Goal: Task Accomplishment & Management: Use online tool/utility

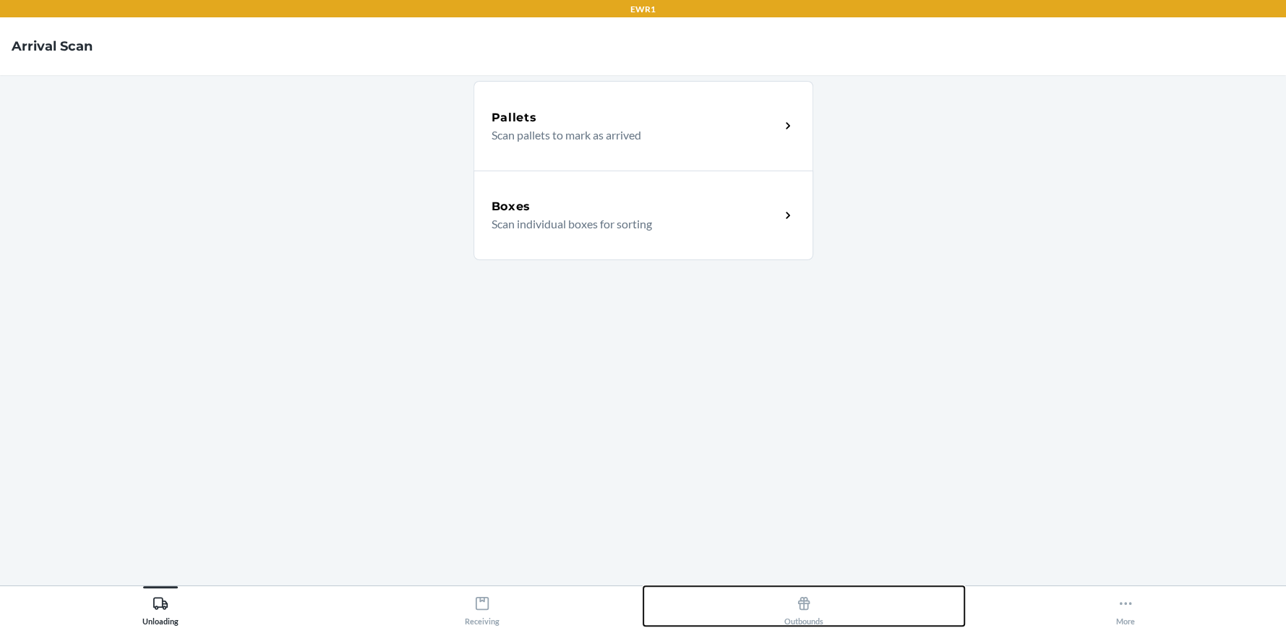
click at [799, 603] on icon at bounding box center [804, 603] width 12 height 13
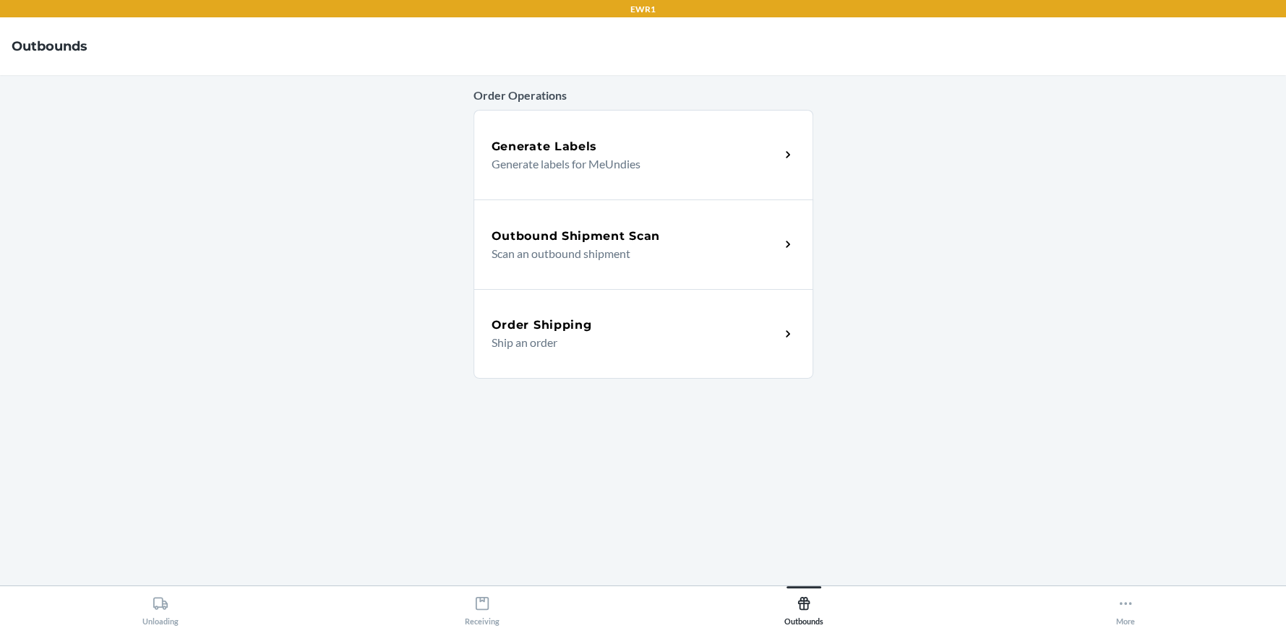
click at [615, 246] on p "Scan an outbound shipment" at bounding box center [629, 253] width 277 height 17
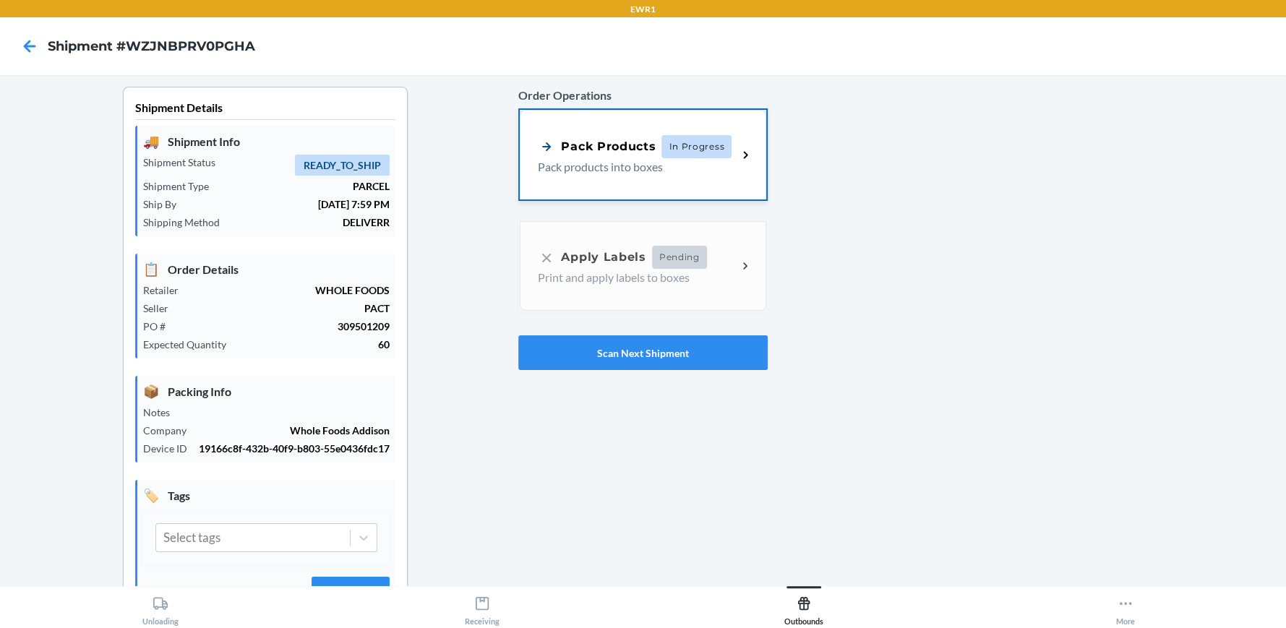
click at [632, 129] on div "Pack Products In Progress Pack products into boxes" at bounding box center [643, 155] width 246 height 90
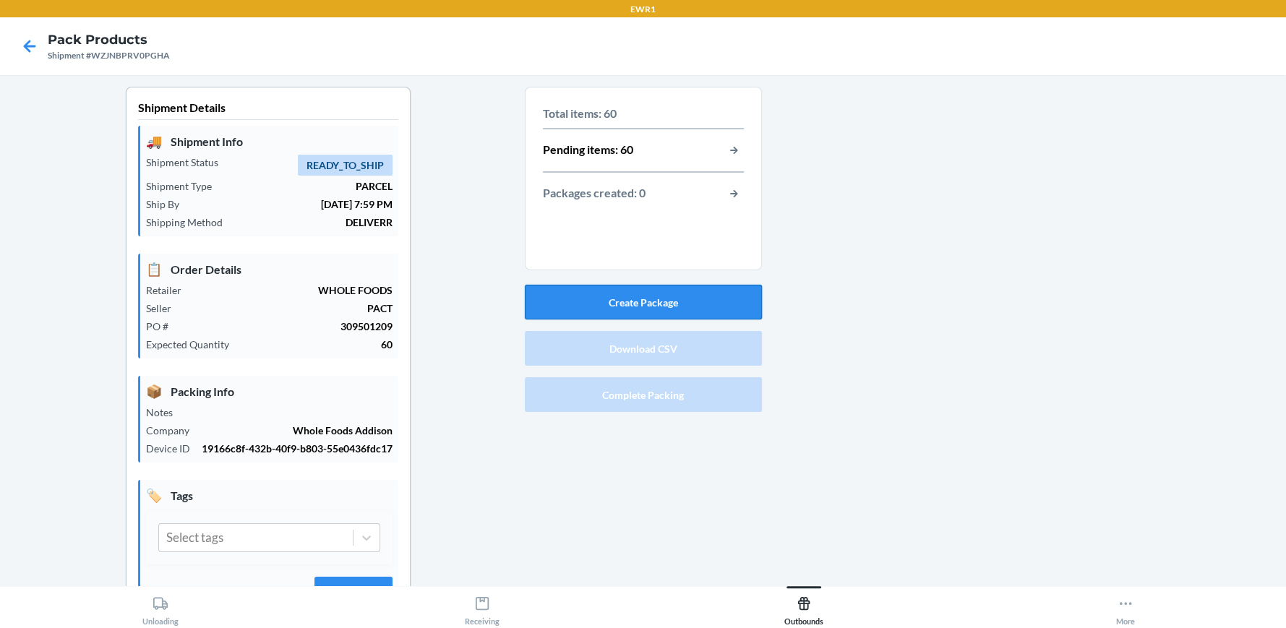
click at [630, 296] on button "Create Package" at bounding box center [643, 302] width 237 height 35
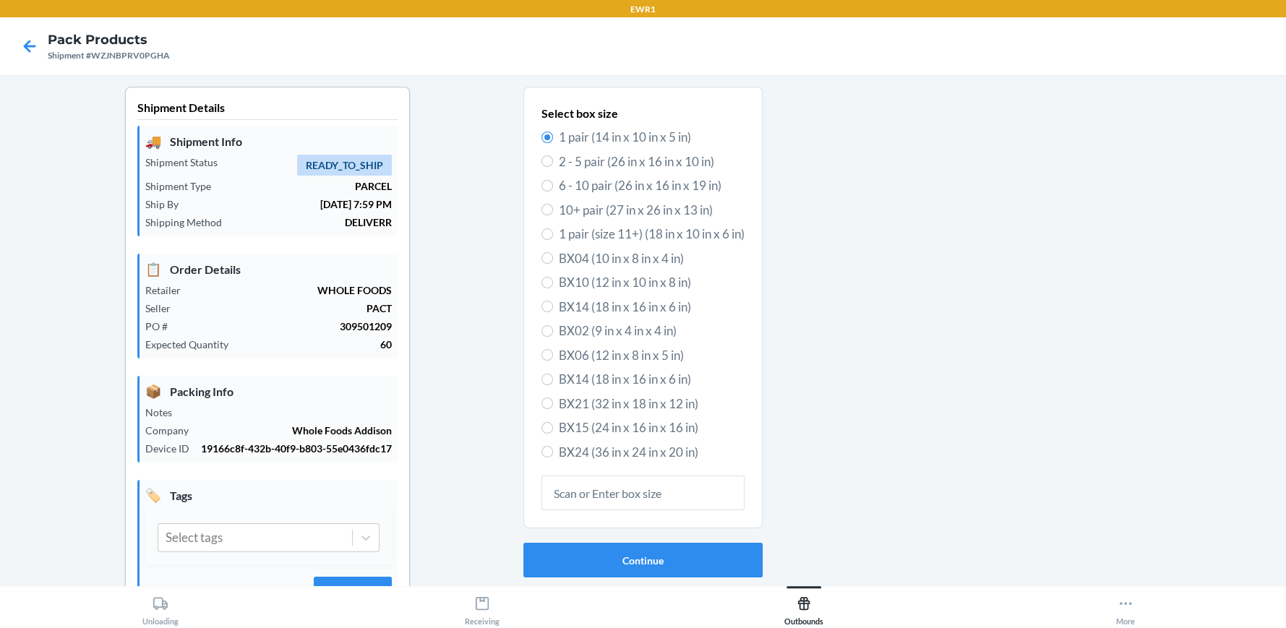
click at [547, 429] on label "BX15 (24 in x 16 in x 16 in)" at bounding box center [642, 427] width 203 height 19
click at [547, 429] on input "BX15 (24 in x 16 in x 16 in)" at bounding box center [547, 428] width 12 height 12
radio input "true"
radio input "false"
click at [635, 561] on button "Continue" at bounding box center [642, 560] width 239 height 35
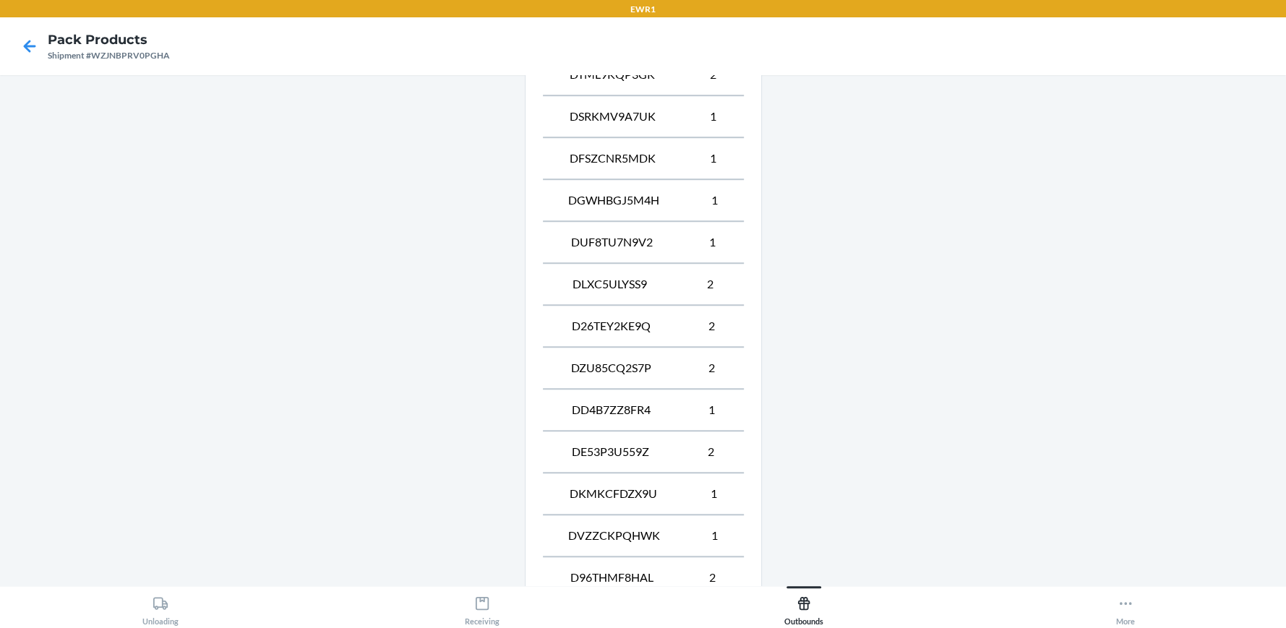
scroll to position [1113, 0]
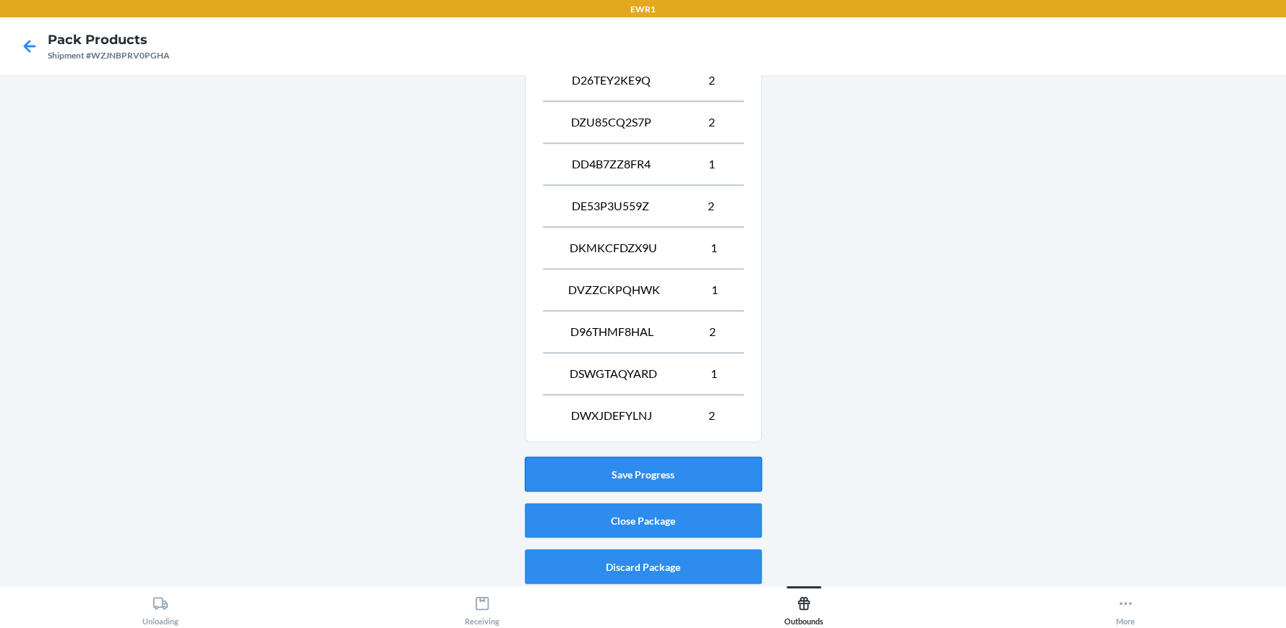
click at [622, 457] on button "Save Progress" at bounding box center [643, 474] width 237 height 35
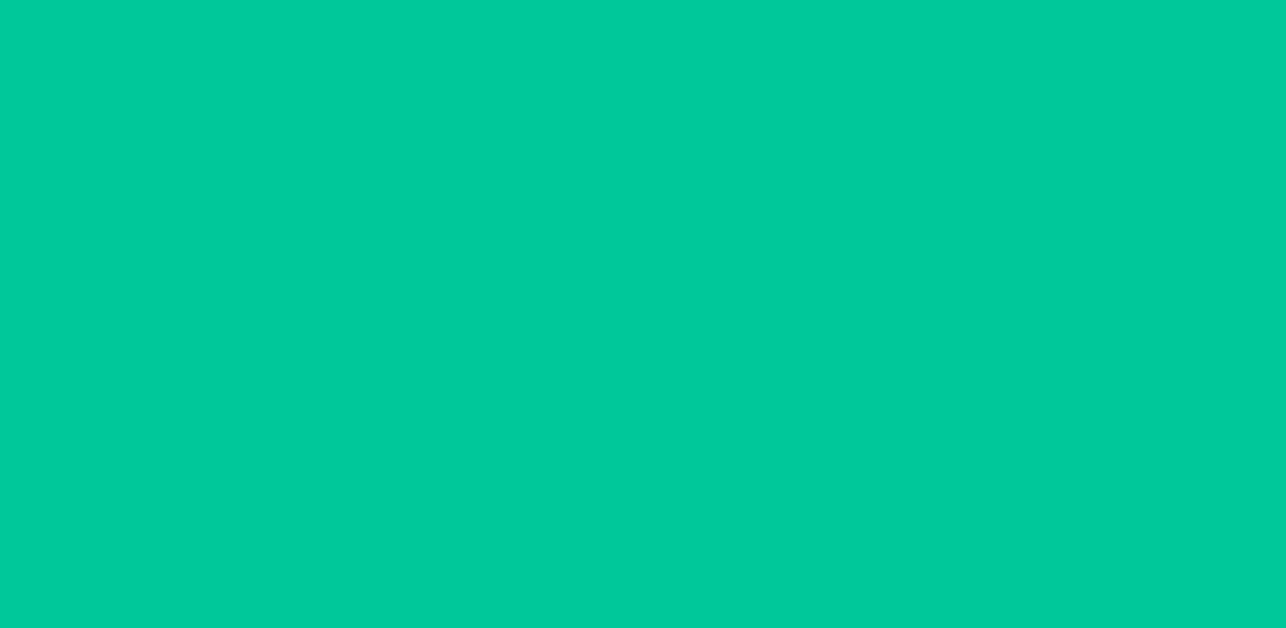
scroll to position [66, 0]
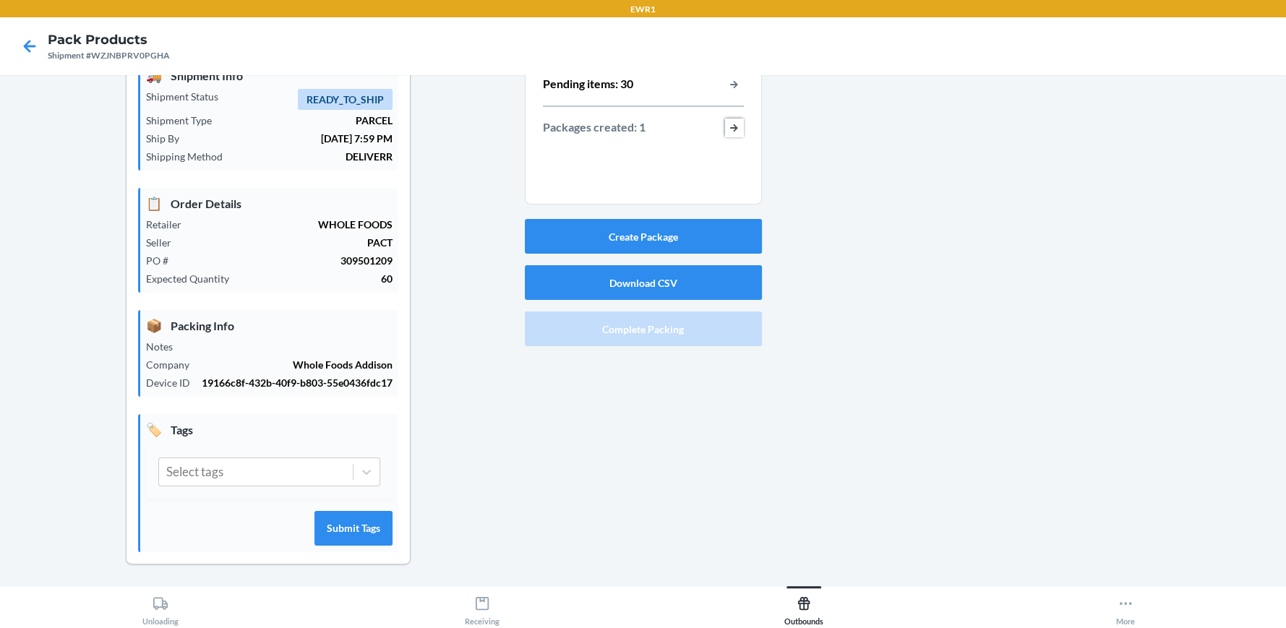
click at [733, 126] on button "button-view-packages-created" at bounding box center [734, 128] width 19 height 19
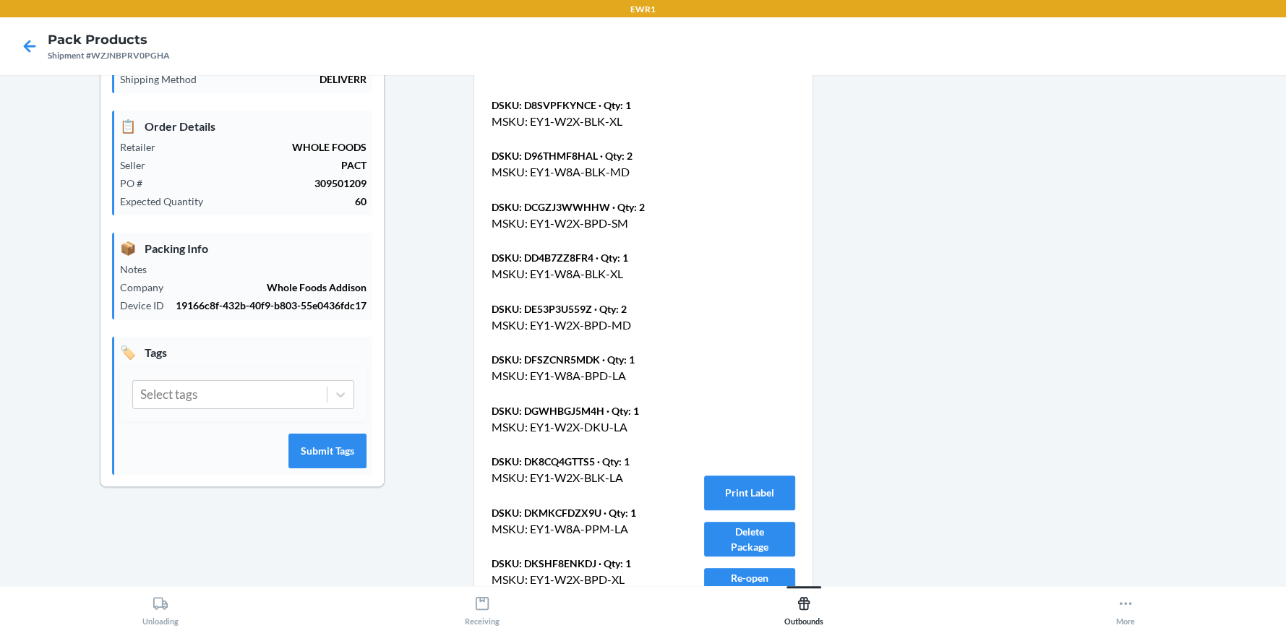
scroll to position [427, 0]
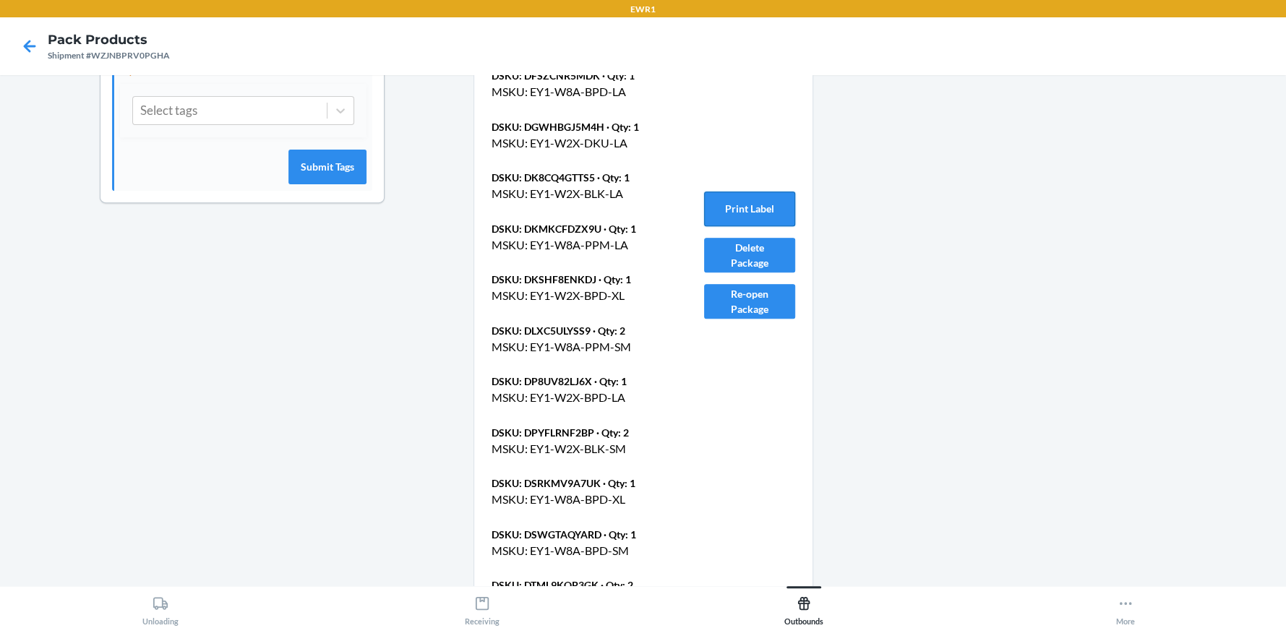
click at [757, 209] on button "Print Label" at bounding box center [749, 209] width 91 height 35
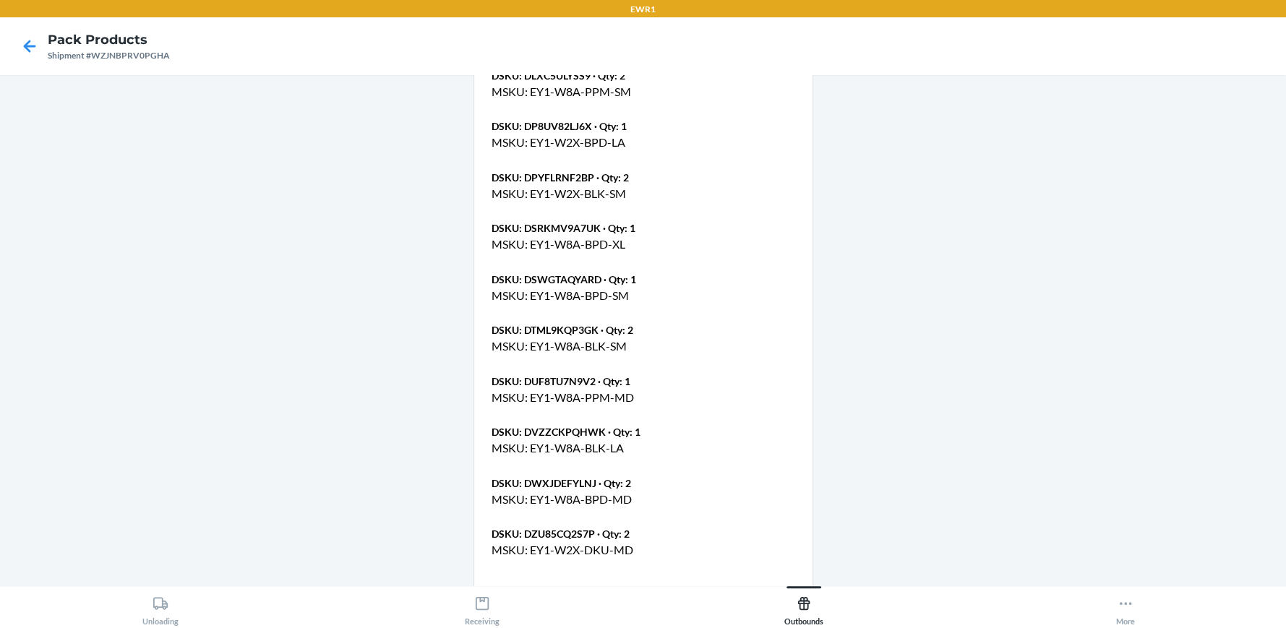
scroll to position [746, 0]
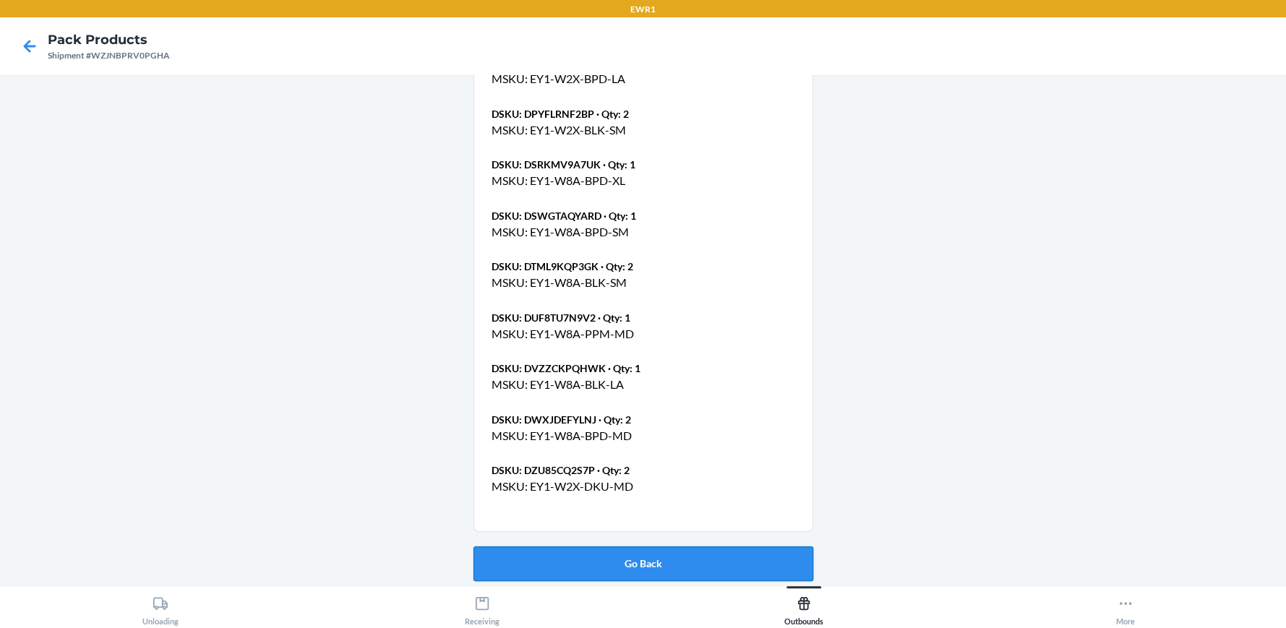
click at [642, 561] on button "Go Back" at bounding box center [643, 563] width 340 height 35
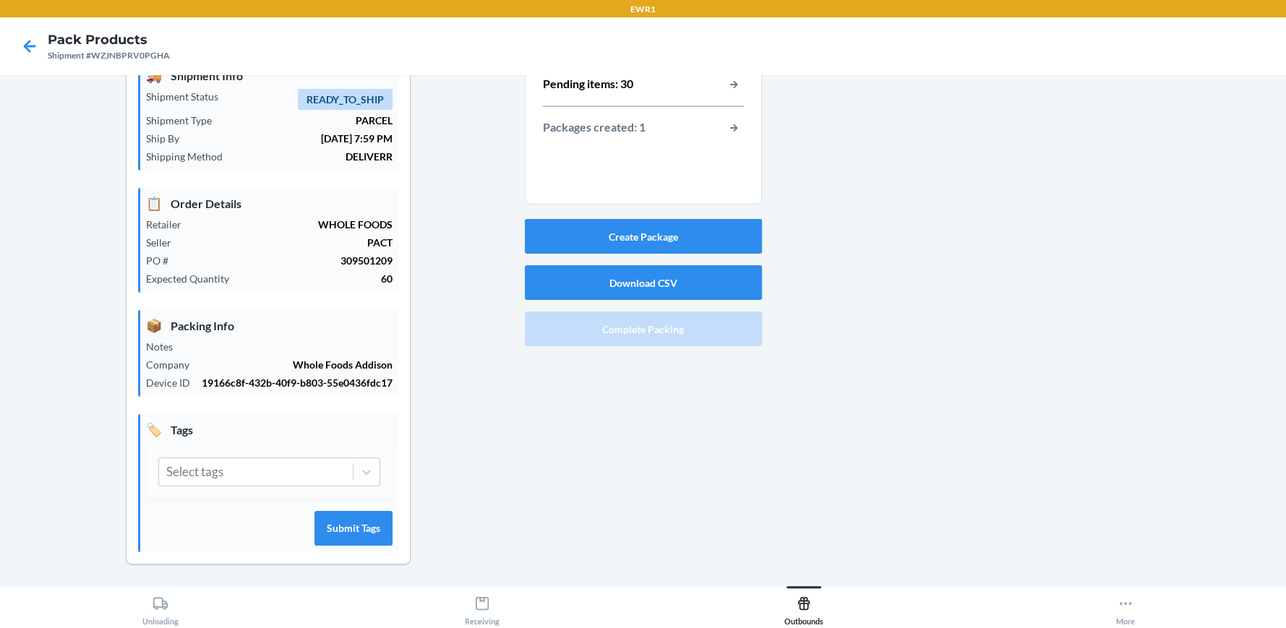
scroll to position [0, 0]
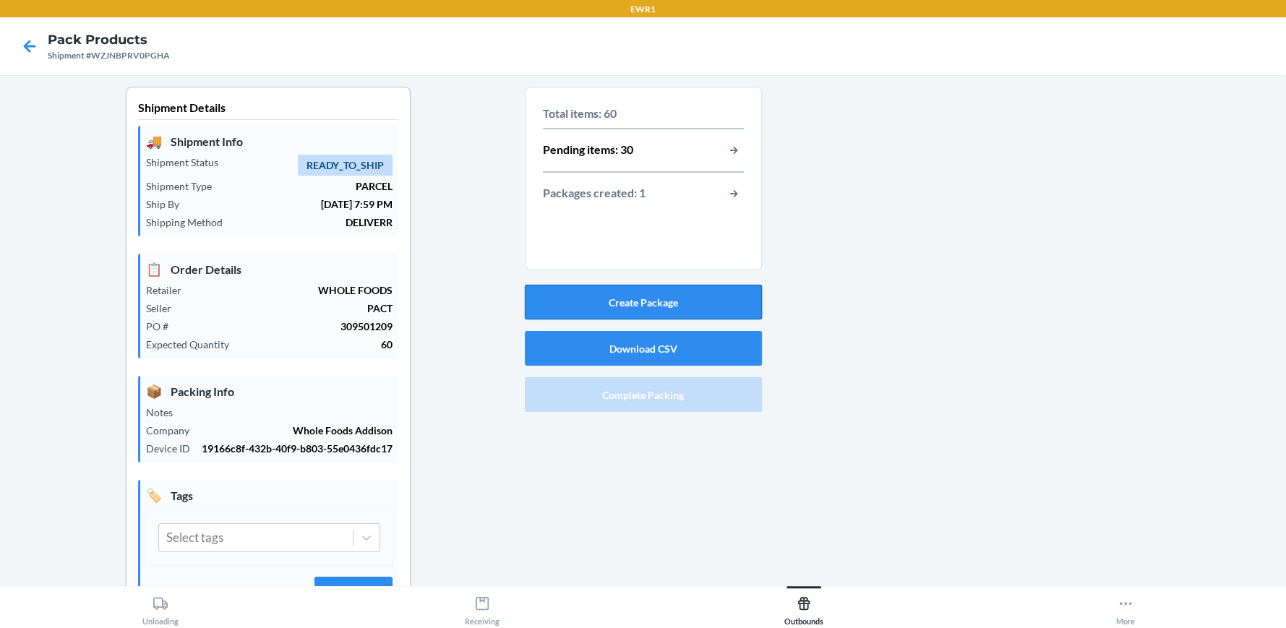
click at [657, 304] on button "Create Package" at bounding box center [643, 302] width 237 height 35
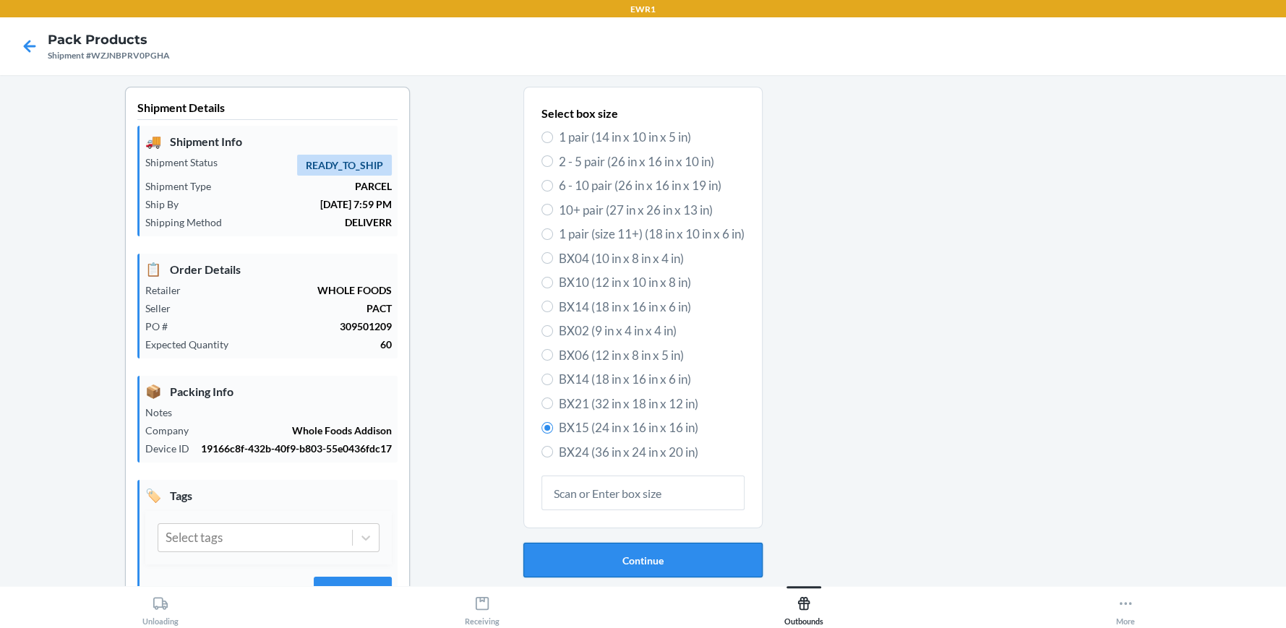
click at [642, 568] on button "Continue" at bounding box center [642, 560] width 239 height 35
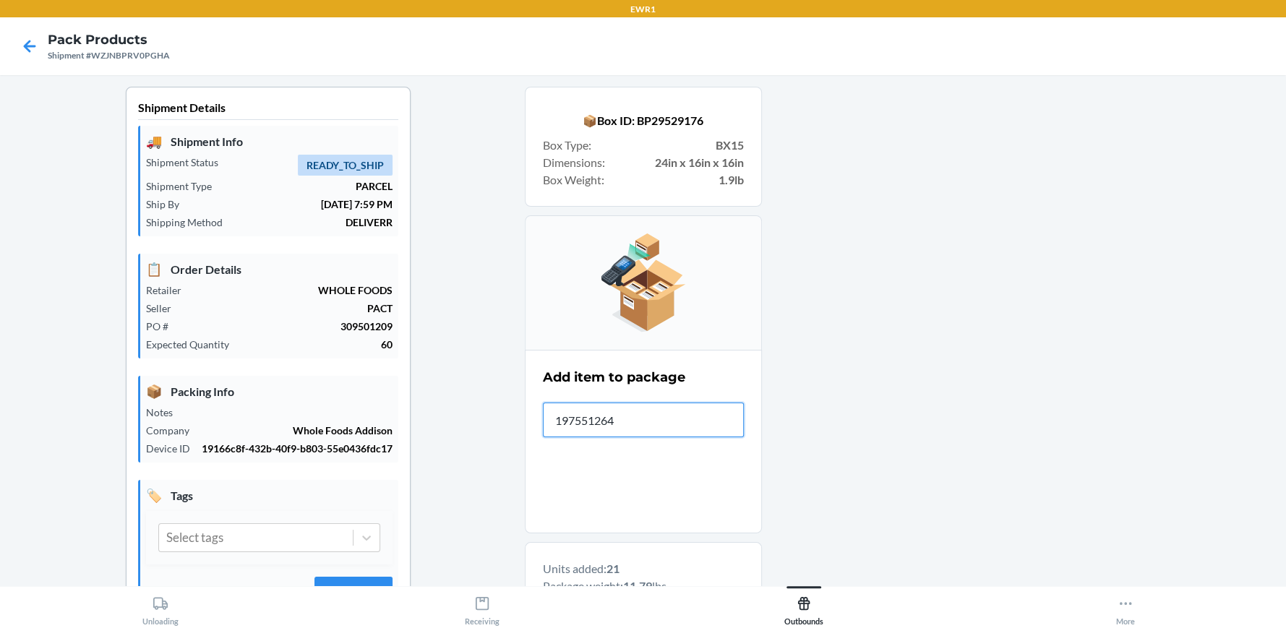
type input "1975512649"
type input "197551266143"
type input "197551266204"
drag, startPoint x: 637, startPoint y: 419, endPoint x: 348, endPoint y: 424, distance: 289.8
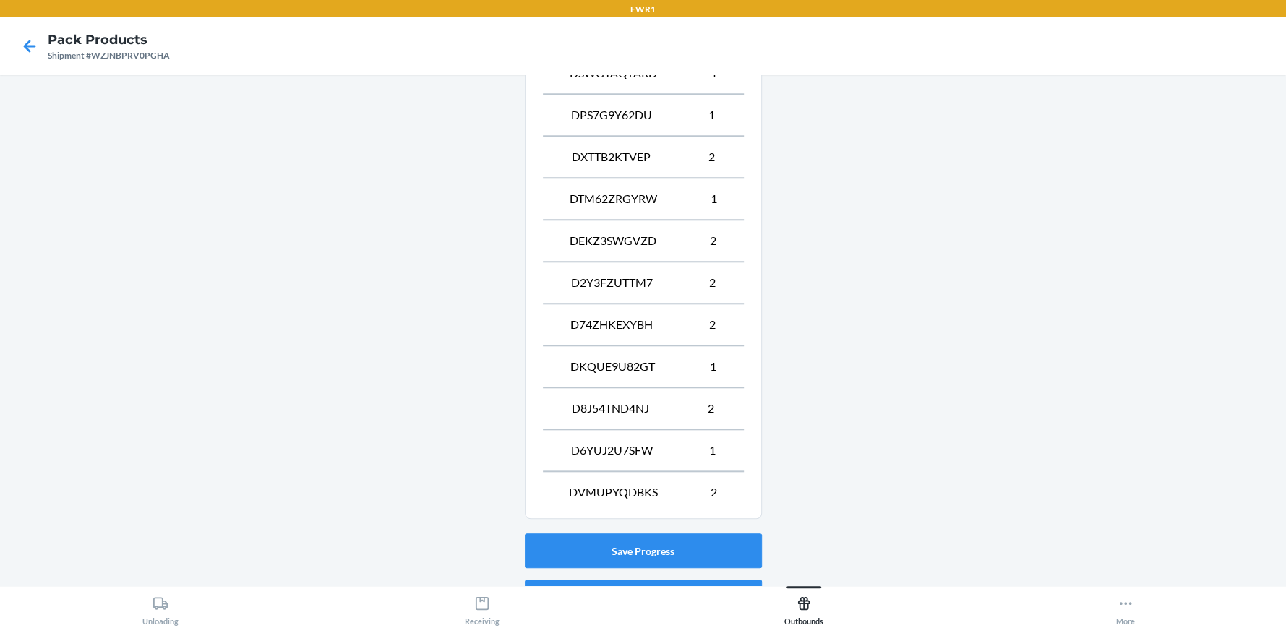
scroll to position [1113, 0]
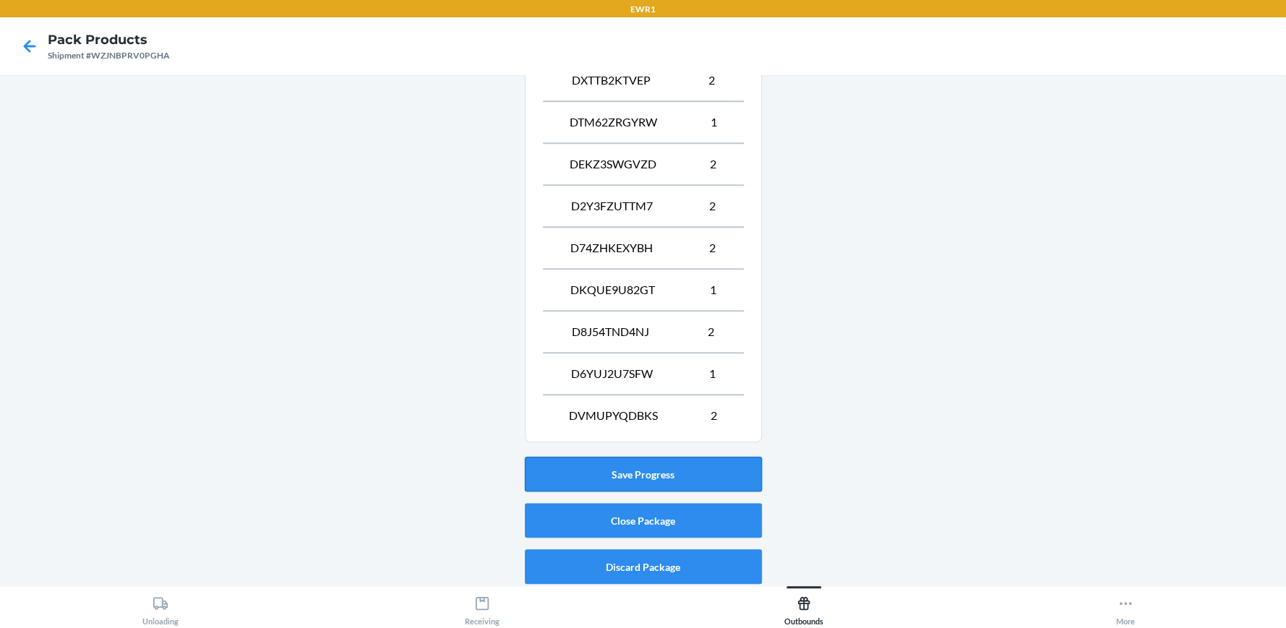
click at [644, 457] on button "Save Progress" at bounding box center [643, 474] width 237 height 35
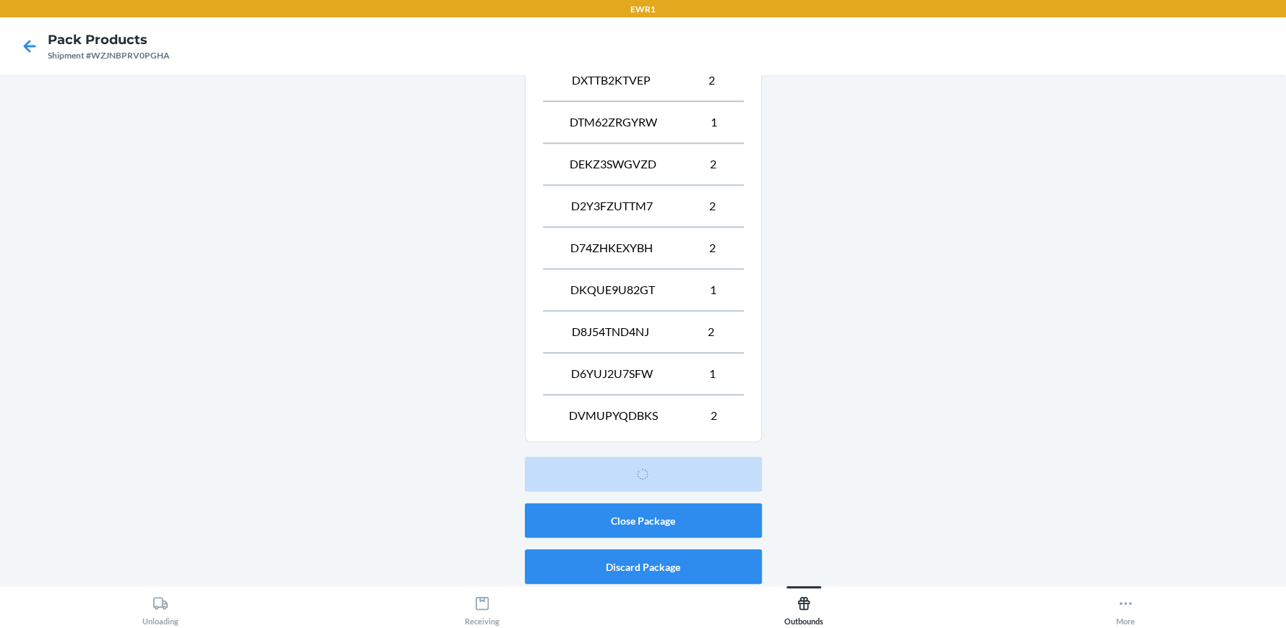
scroll to position [66, 0]
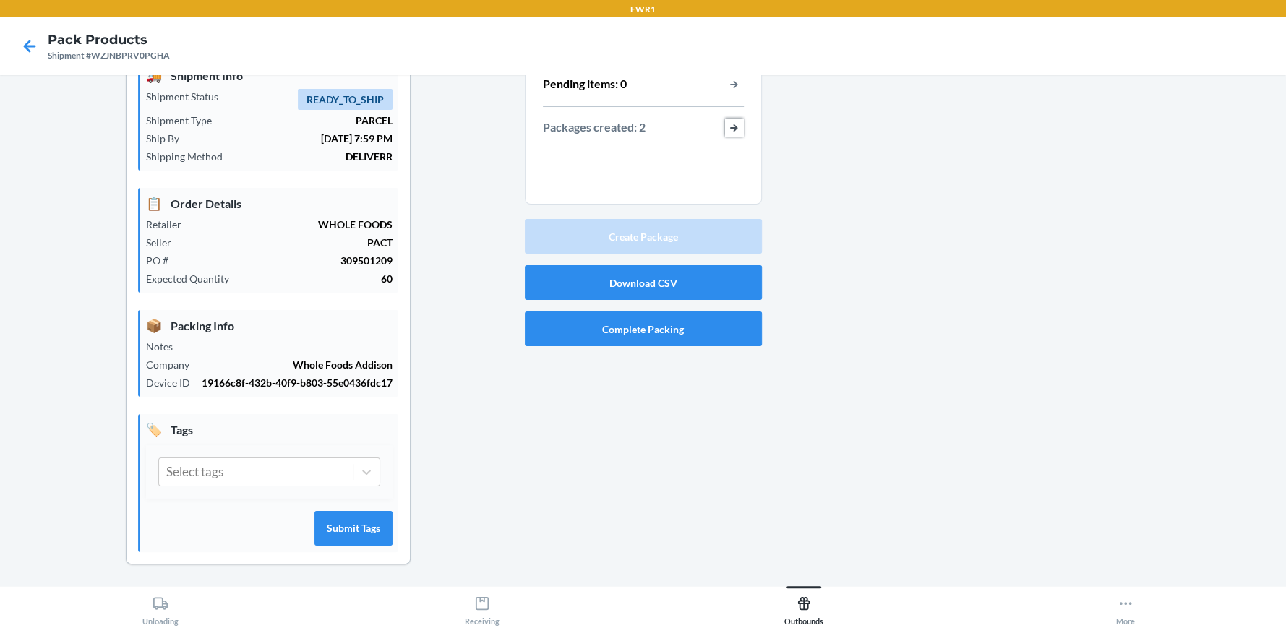
click at [726, 126] on button "button-view-packages-created" at bounding box center [734, 128] width 19 height 19
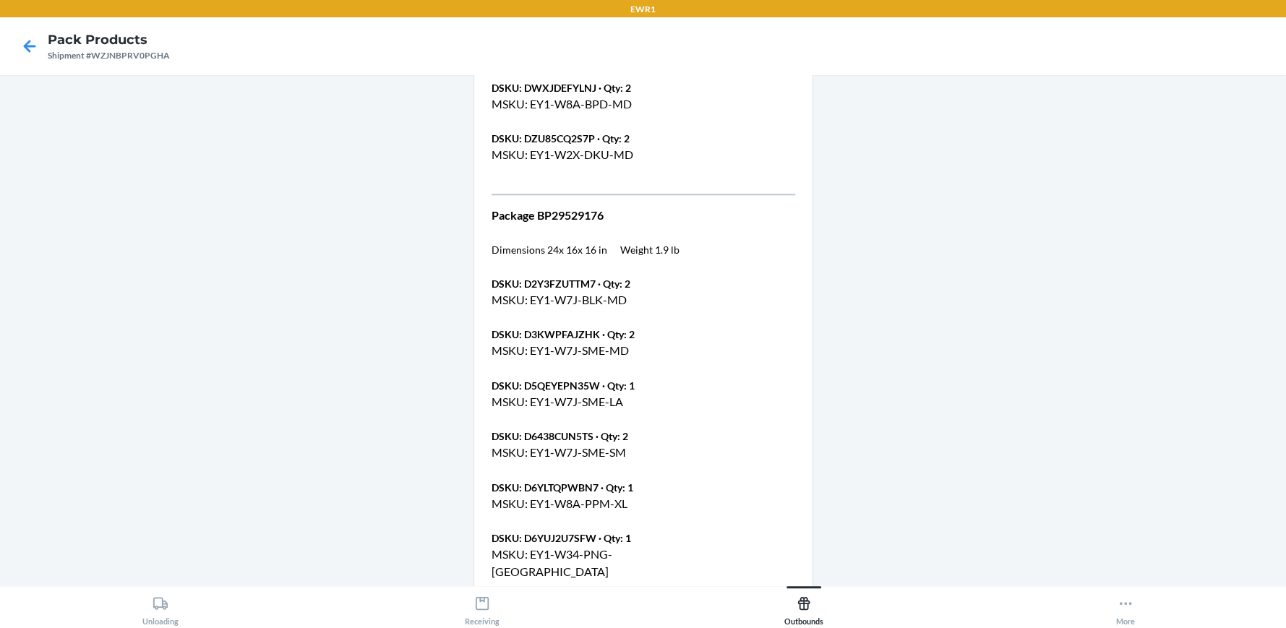
scroll to position [1294, 0]
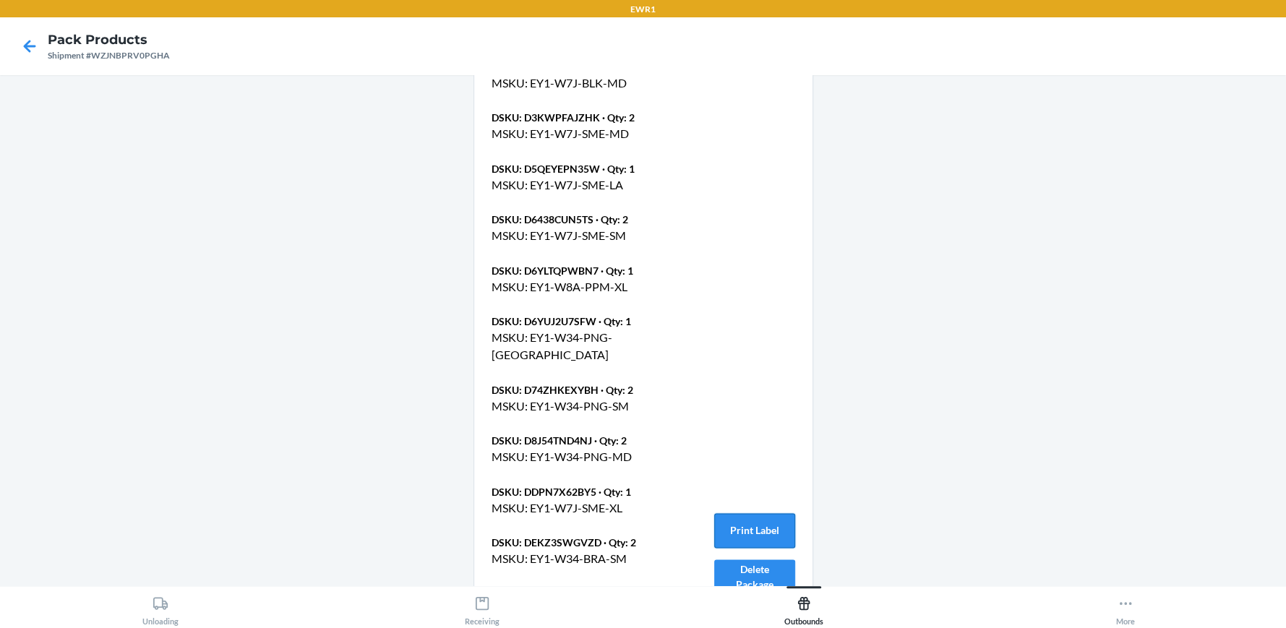
click at [738, 513] on button "Print Label" at bounding box center [754, 530] width 81 height 35
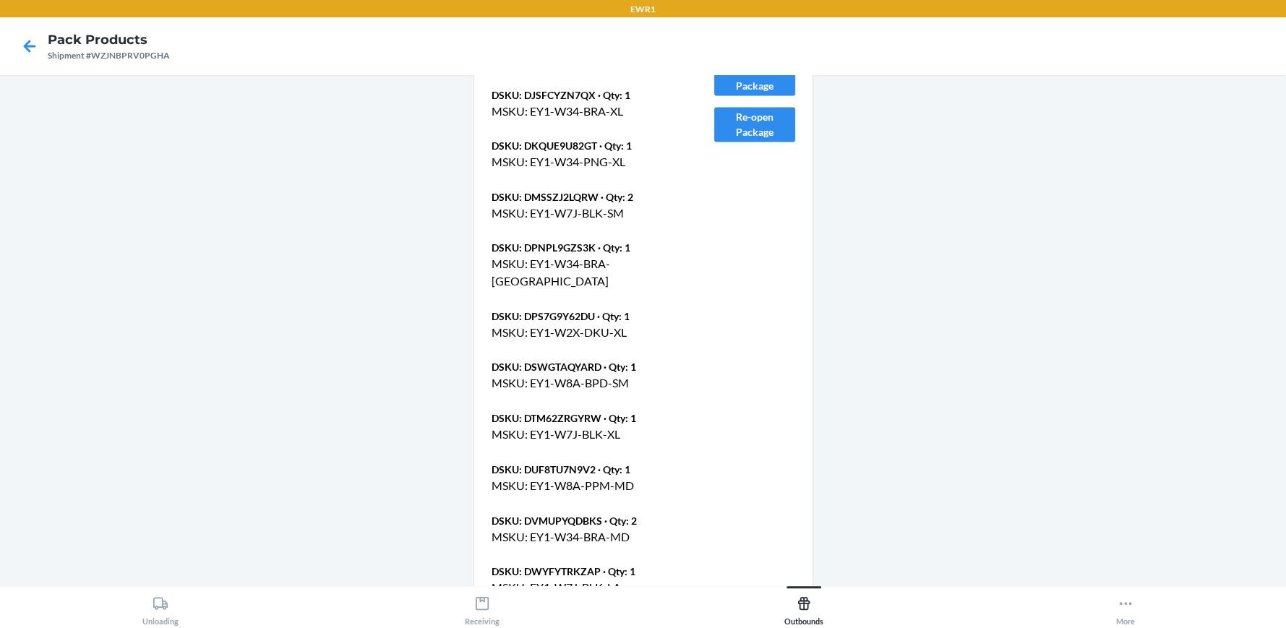
scroll to position [1925, 0]
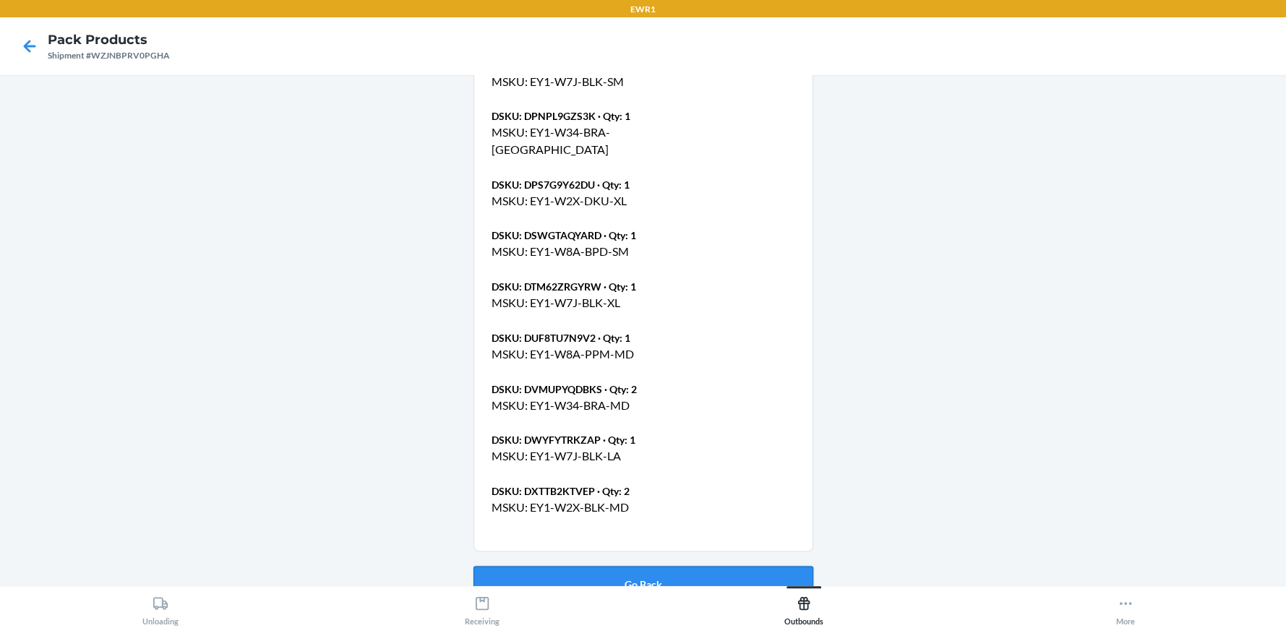
click at [619, 566] on button "Go Back" at bounding box center [643, 583] width 340 height 35
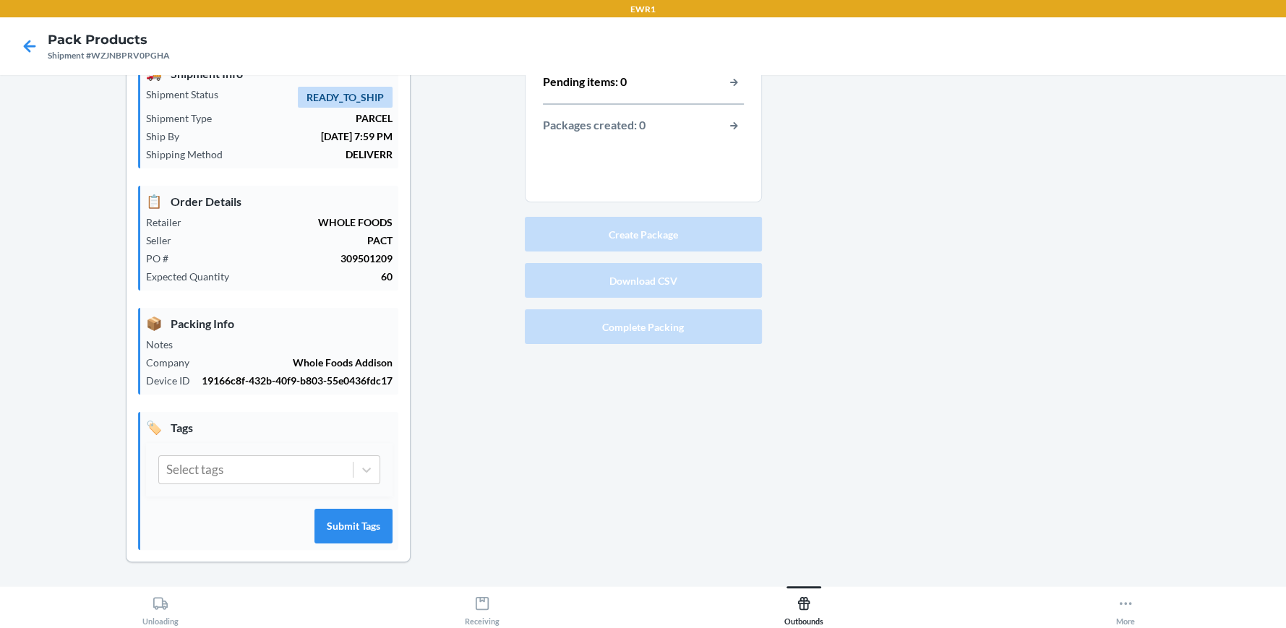
scroll to position [66, 0]
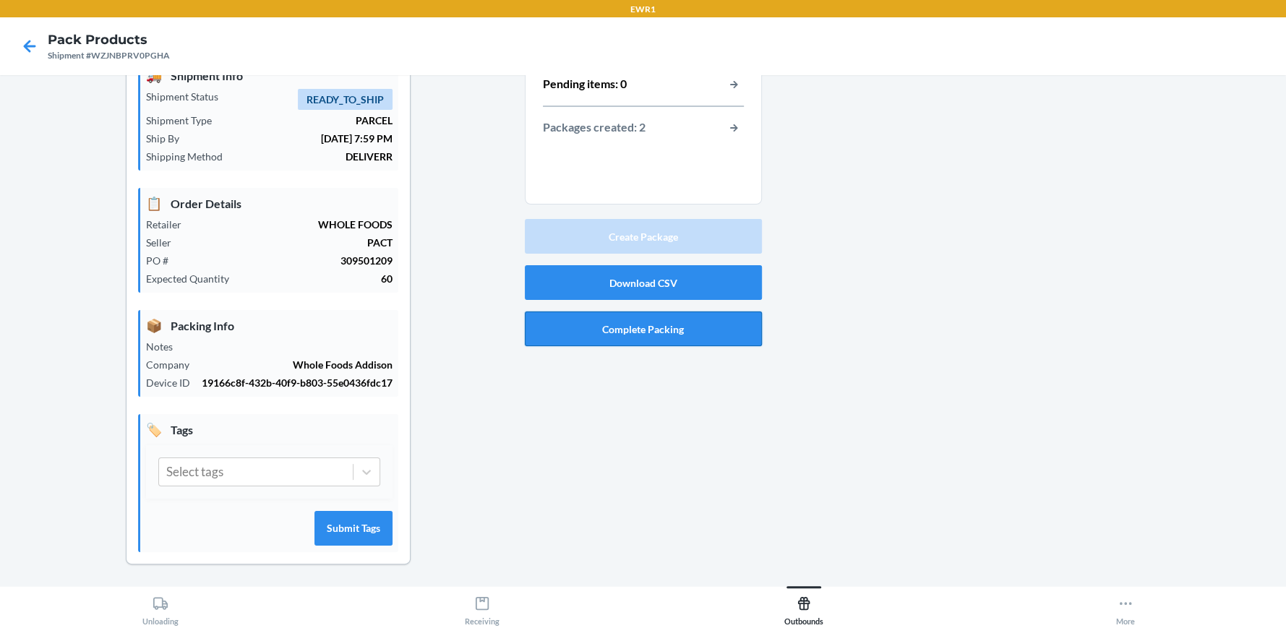
click at [632, 326] on button "Complete Packing" at bounding box center [643, 328] width 237 height 35
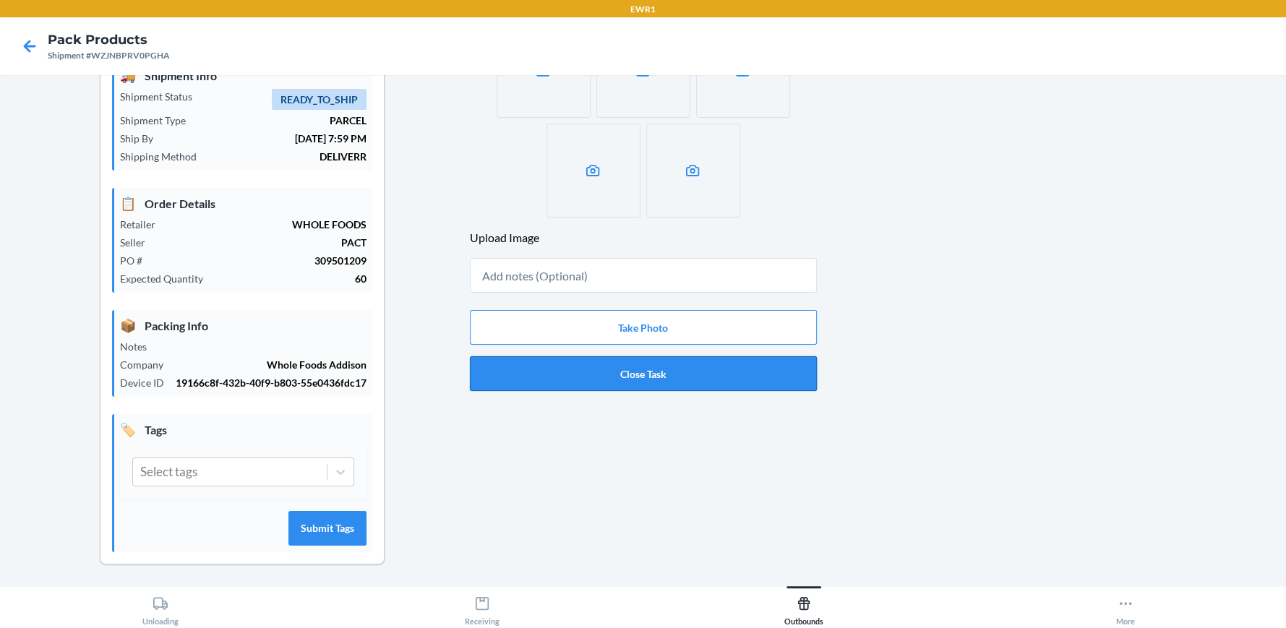
click at [634, 377] on button "Close Task" at bounding box center [643, 373] width 347 height 35
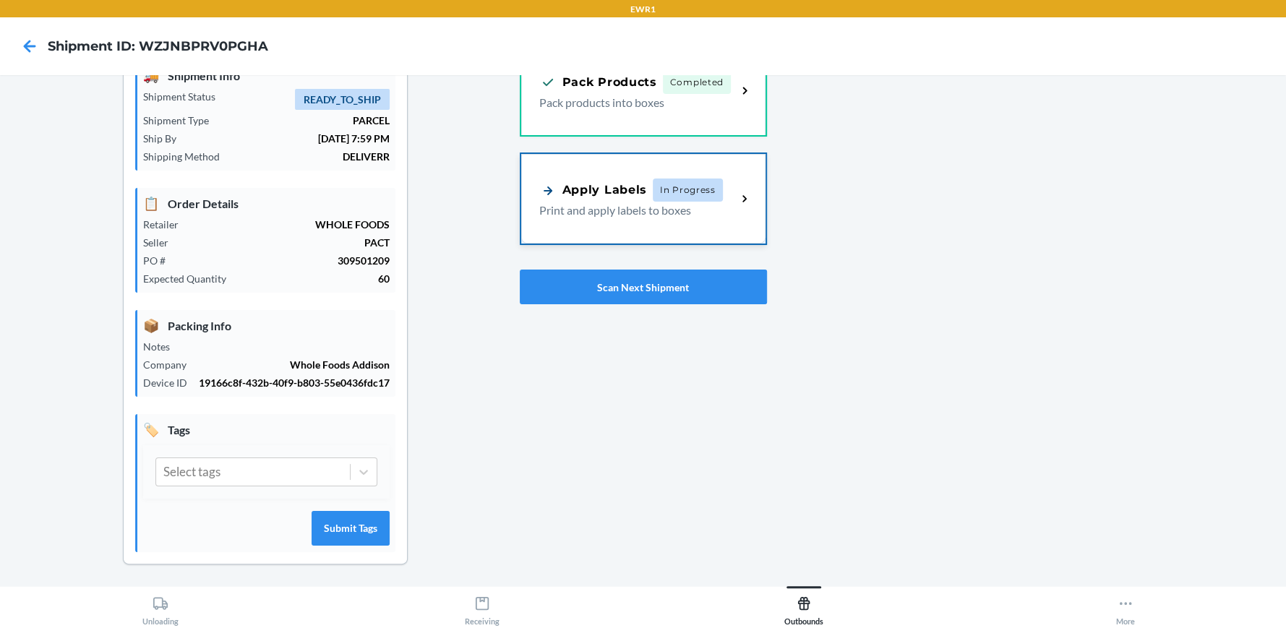
click at [620, 190] on div "Apply Labels" at bounding box center [593, 190] width 108 height 18
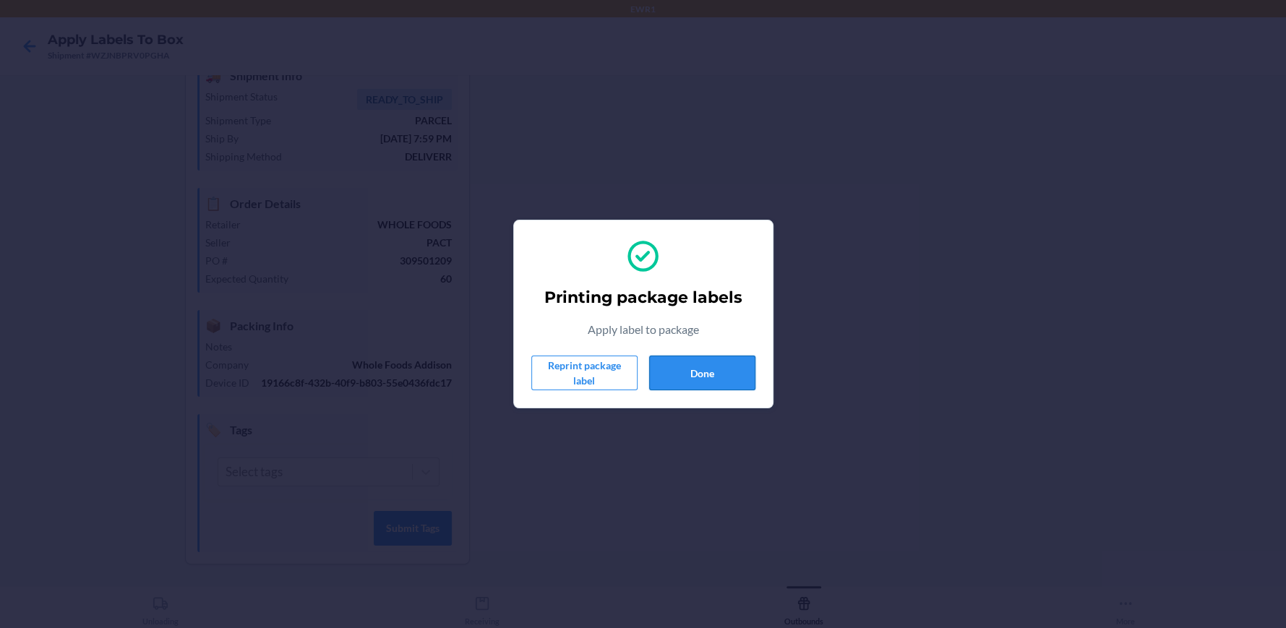
click at [708, 365] on button "Done" at bounding box center [702, 373] width 106 height 35
click at [705, 371] on button "Done" at bounding box center [702, 373] width 106 height 35
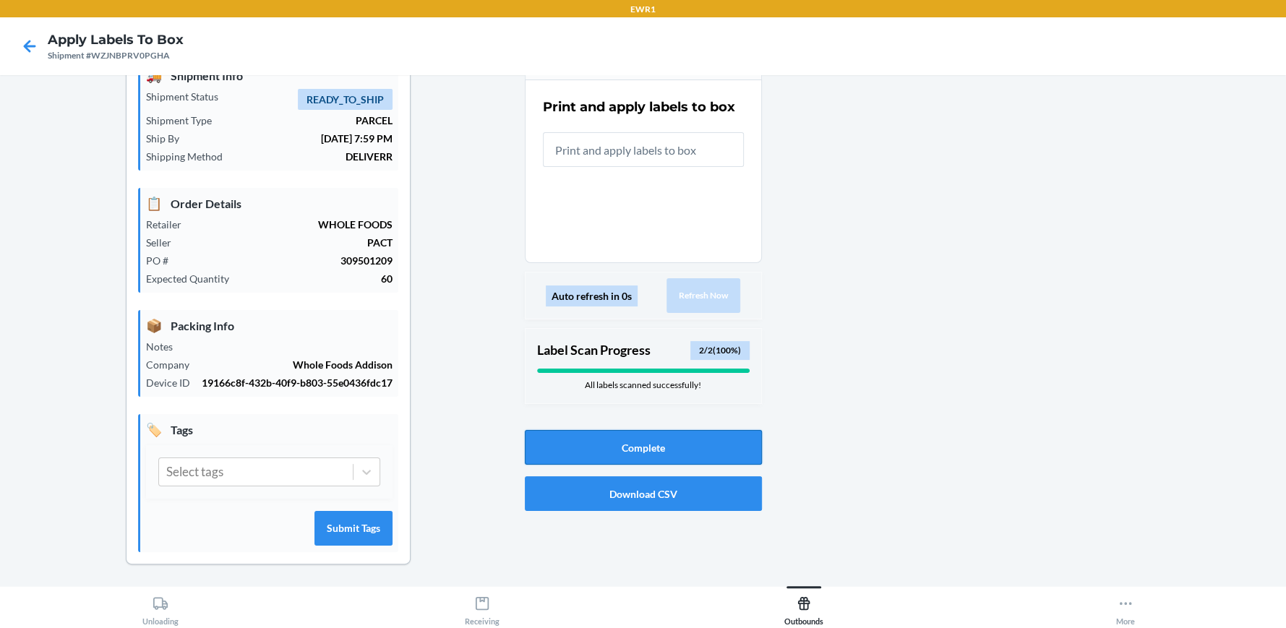
click at [627, 430] on button "Complete" at bounding box center [643, 447] width 237 height 35
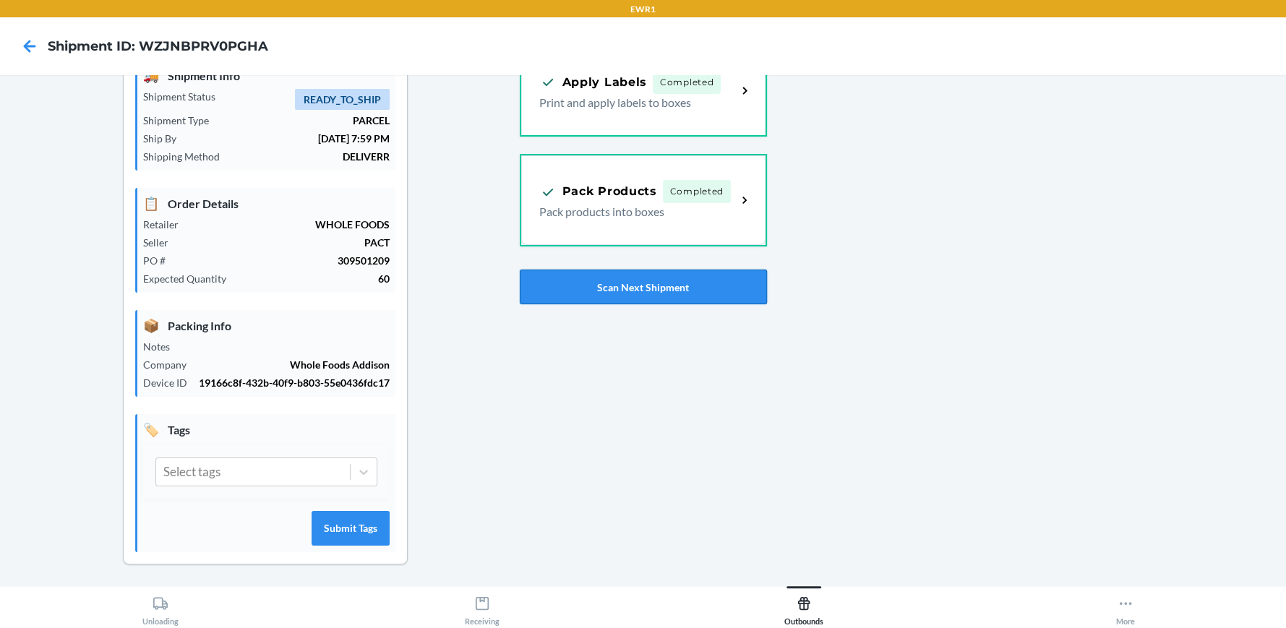
click at [632, 292] on button "Scan Next Shipment" at bounding box center [643, 287] width 247 height 35
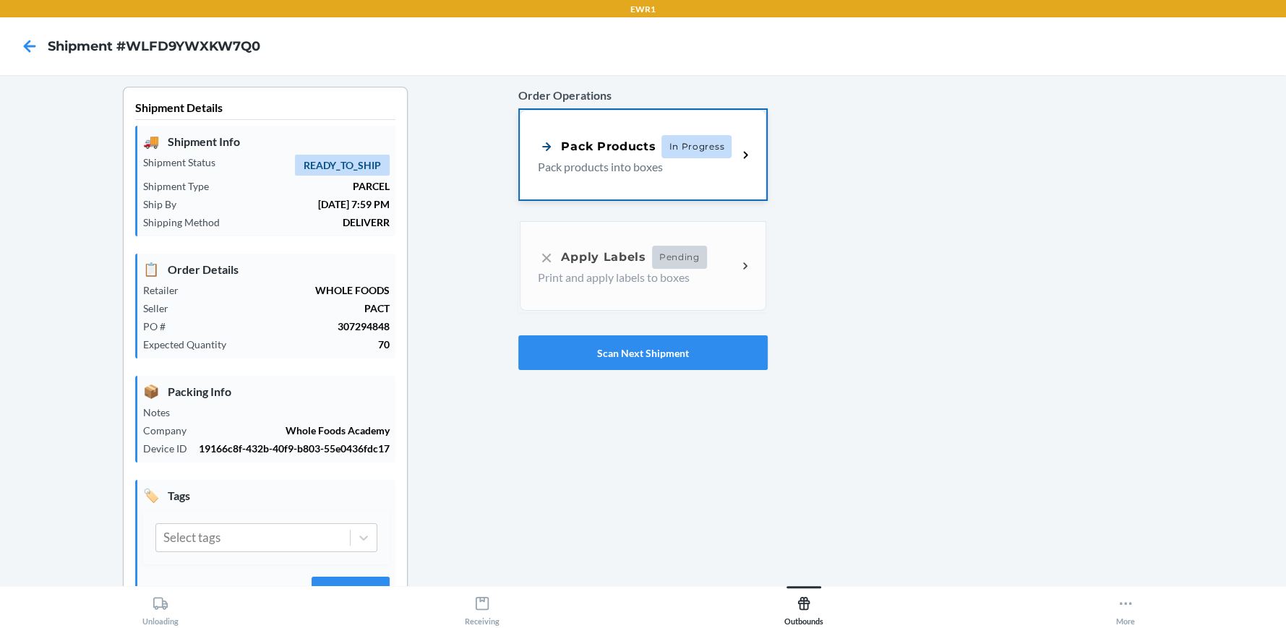
click at [661, 153] on span "In Progress" at bounding box center [696, 146] width 70 height 23
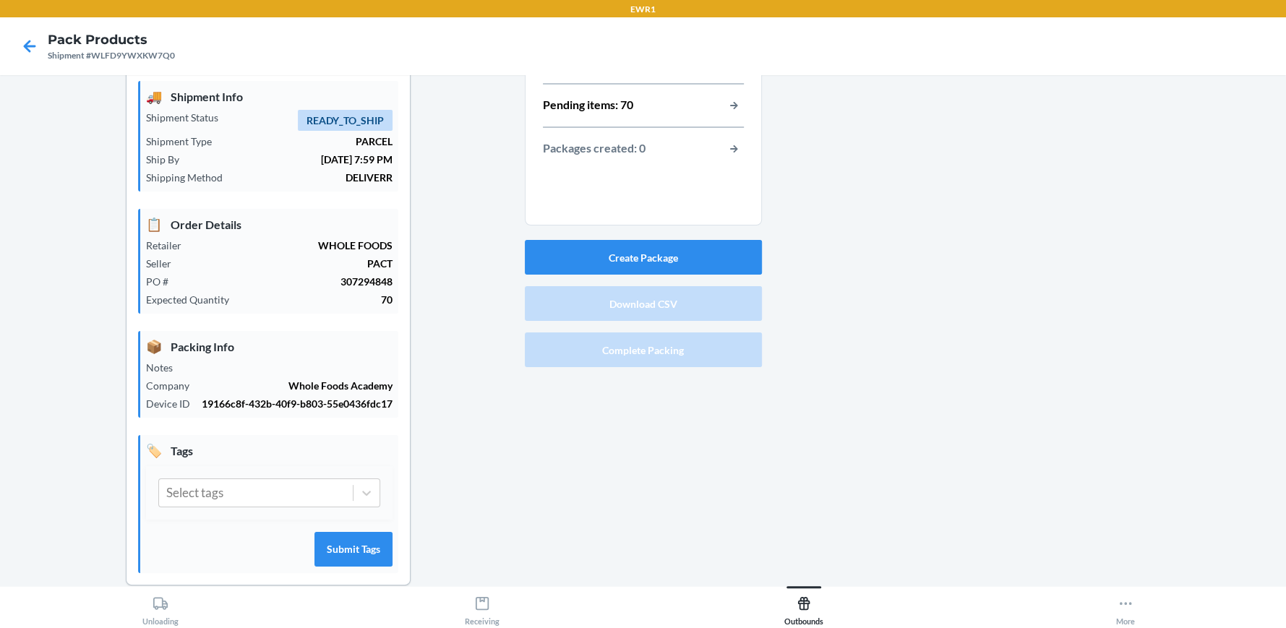
scroll to position [57, 0]
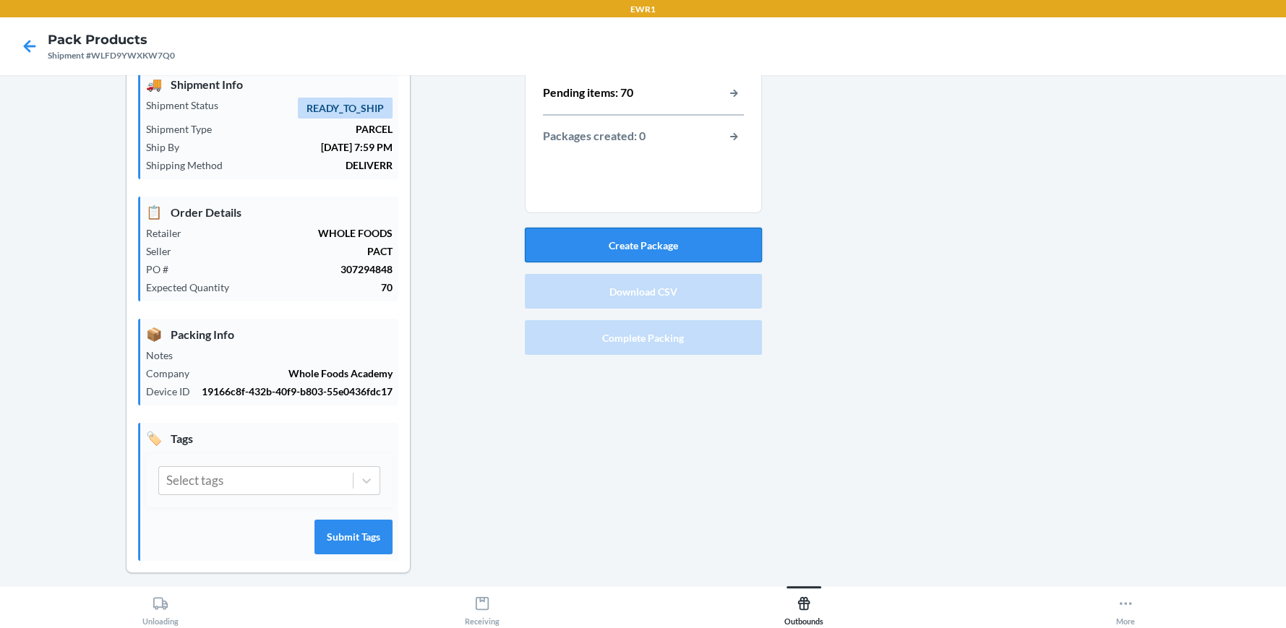
click at [607, 244] on button "Create Package" at bounding box center [643, 245] width 237 height 35
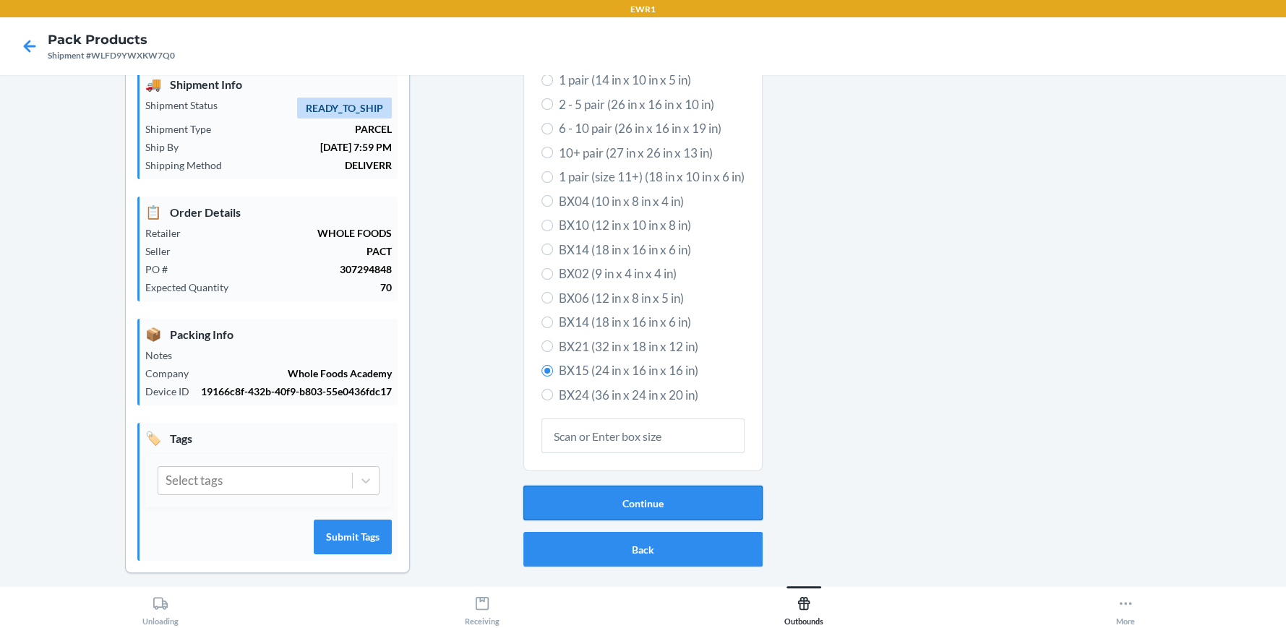
click at [653, 510] on button "Continue" at bounding box center [642, 503] width 239 height 35
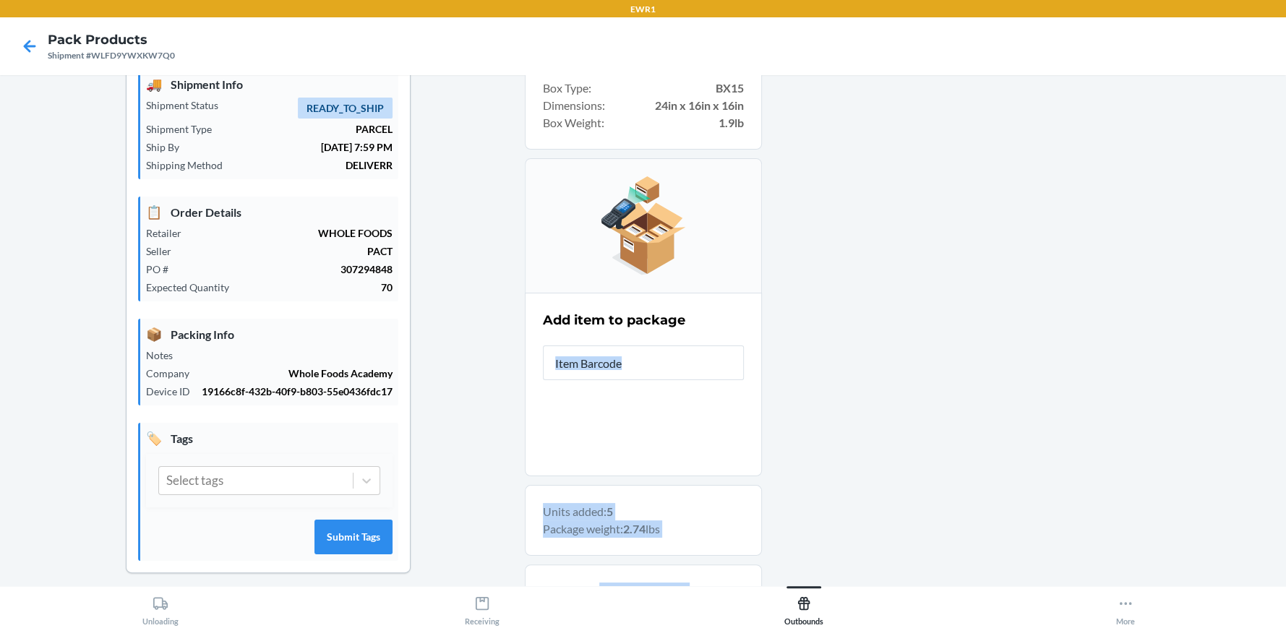
drag, startPoint x: 768, startPoint y: 369, endPoint x: 786, endPoint y: 343, distance: 31.7
click at [786, 343] on div "Shipment Details 🚚 Shipment Info Shipment Status READY_TO_SHIP Shipment Type PA…" at bounding box center [643, 460] width 1263 height 861
click at [1104, 67] on nav "Pack Products Shipment #WLFD9YWXKW7Q0" at bounding box center [643, 46] width 1286 height 58
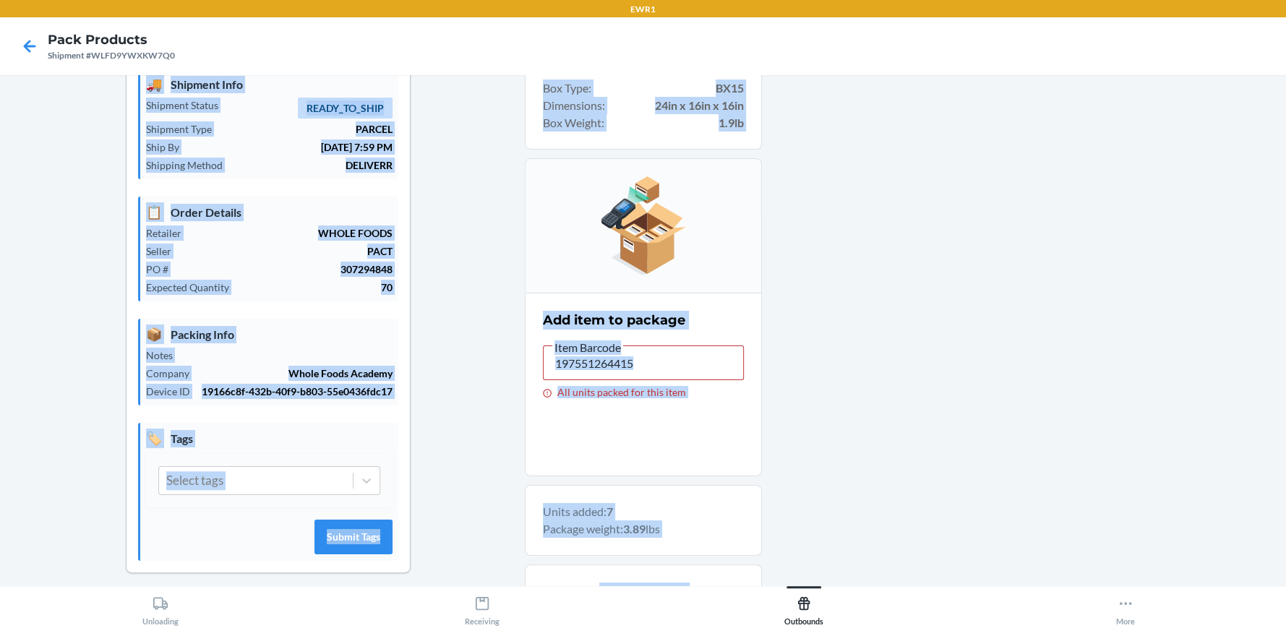
drag, startPoint x: 1106, startPoint y: 69, endPoint x: 1222, endPoint y: 135, distance: 133.0
click at [1178, 108] on div "EWR1 Pack Products Shipment #WLFD9YWXKW7Q0 Shipment Details 🚚 Shipment Info Shi…" at bounding box center [643, 314] width 1286 height 628
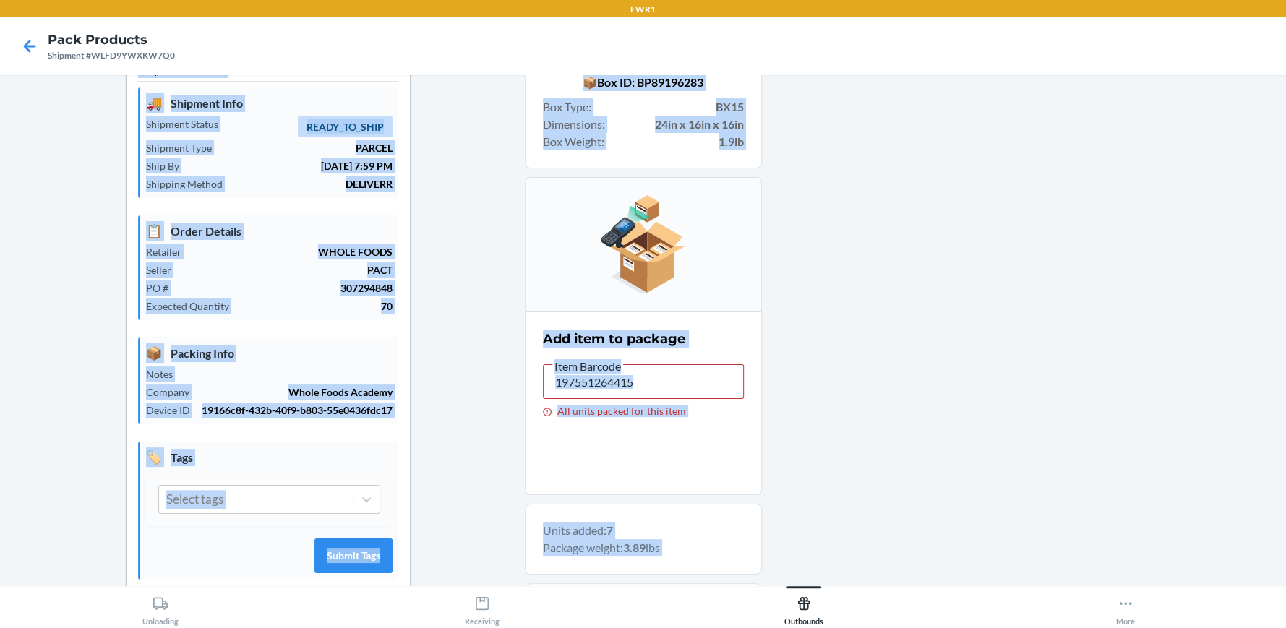
click at [837, 267] on div at bounding box center [1018, 499] width 513 height 903
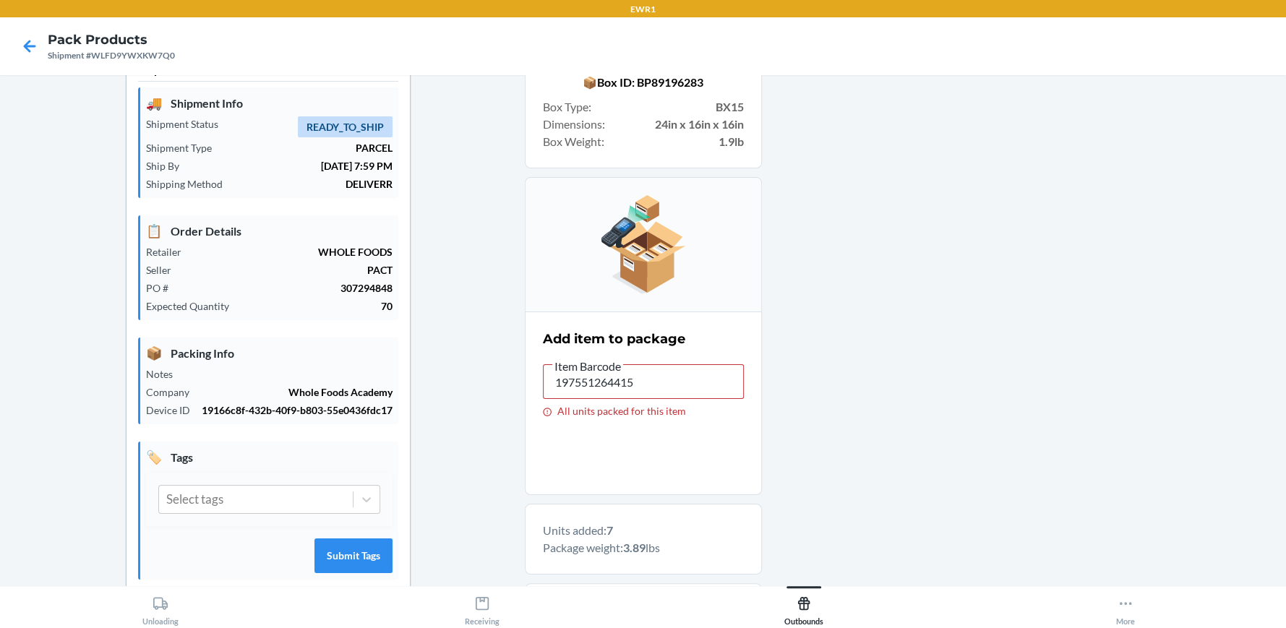
click at [837, 267] on div at bounding box center [1018, 499] width 513 height 903
drag, startPoint x: 663, startPoint y: 381, endPoint x: 537, endPoint y: 381, distance: 126.5
click at [543, 381] on input "197551264415" at bounding box center [643, 381] width 201 height 35
type input "197551264729"
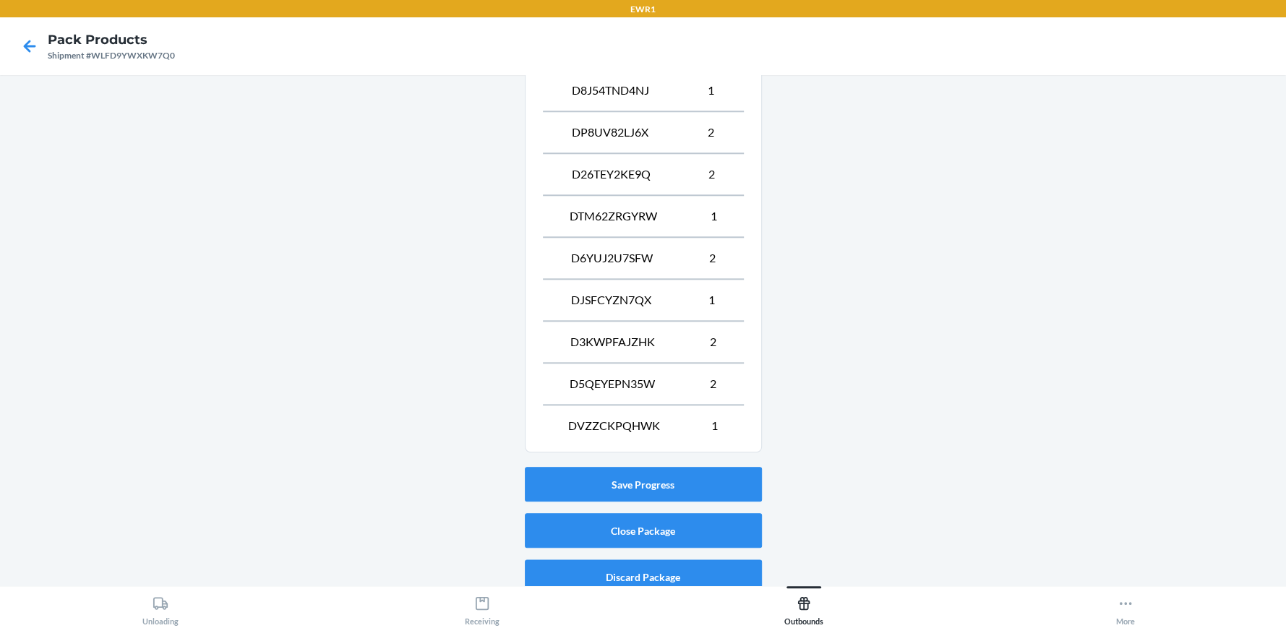
scroll to position [1155, 0]
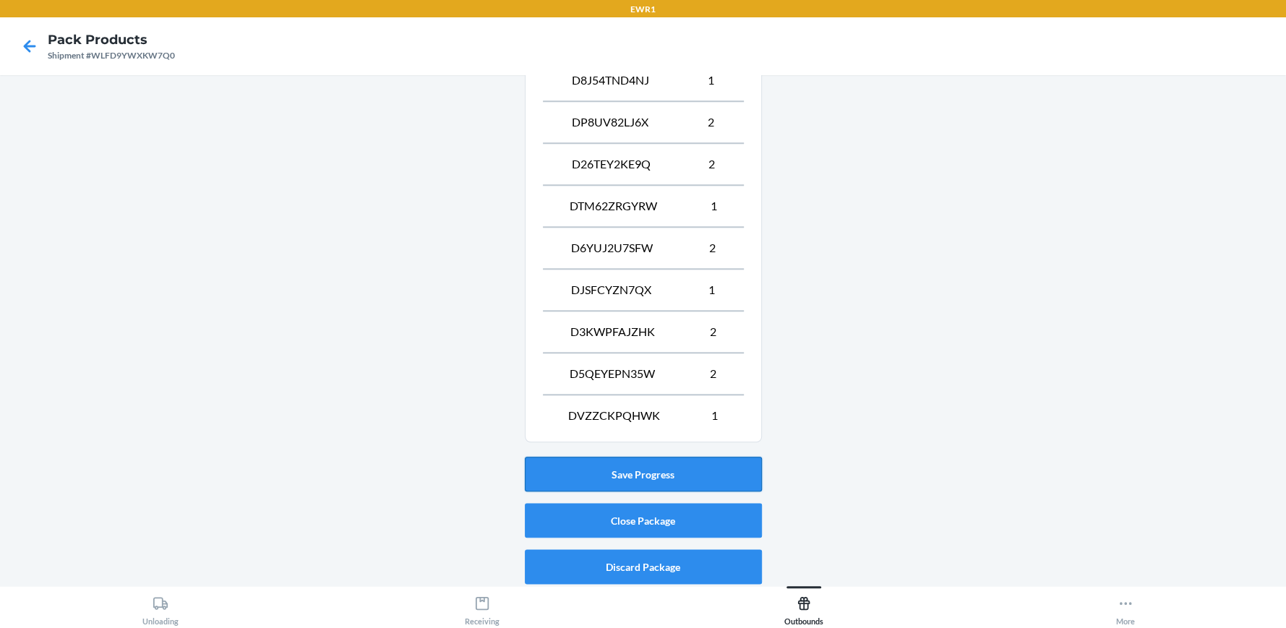
click at [618, 465] on button "Save Progress" at bounding box center [643, 474] width 237 height 35
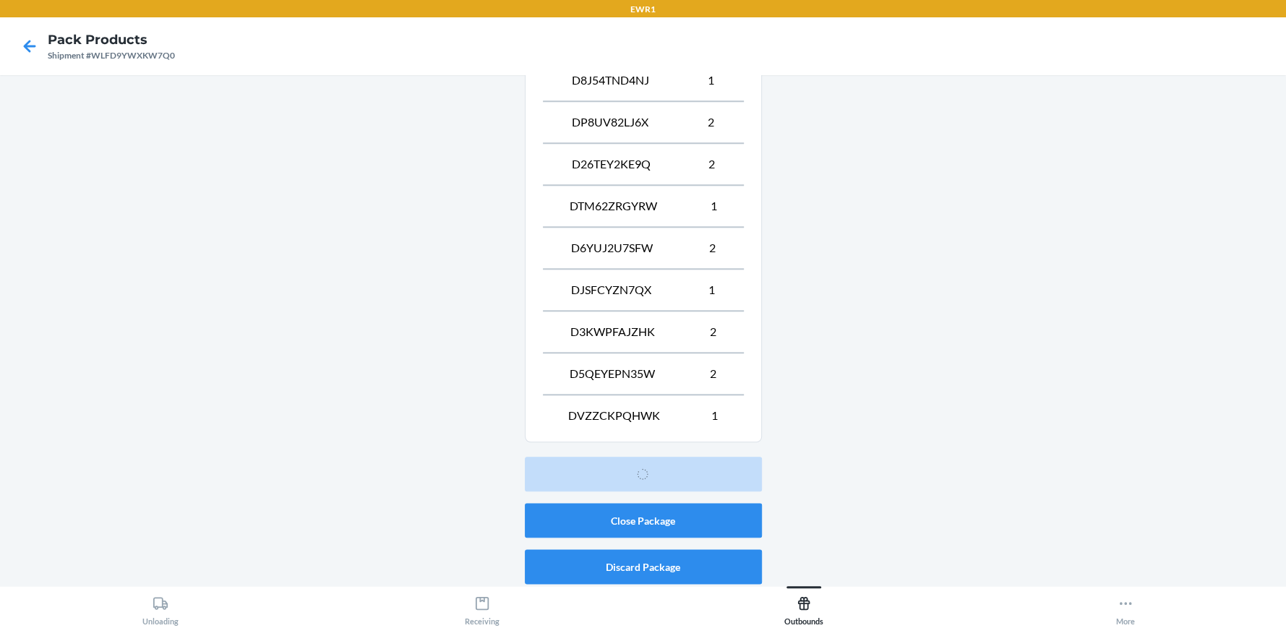
scroll to position [66, 0]
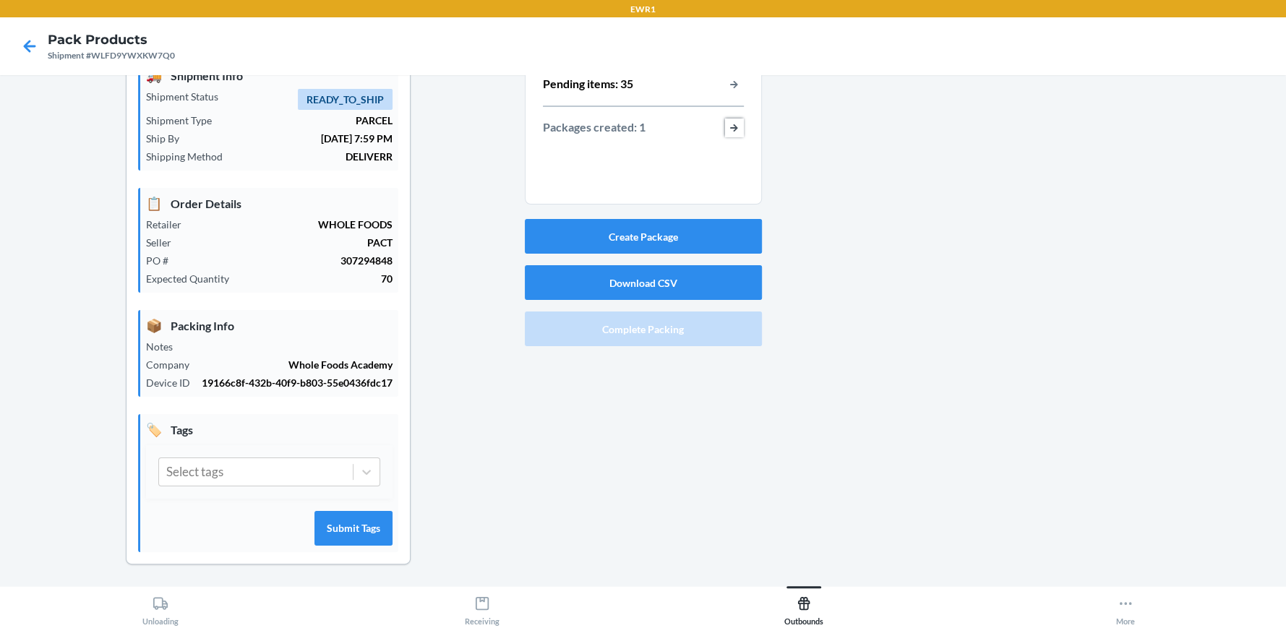
click at [728, 126] on button "button-view-packages-created" at bounding box center [734, 128] width 19 height 19
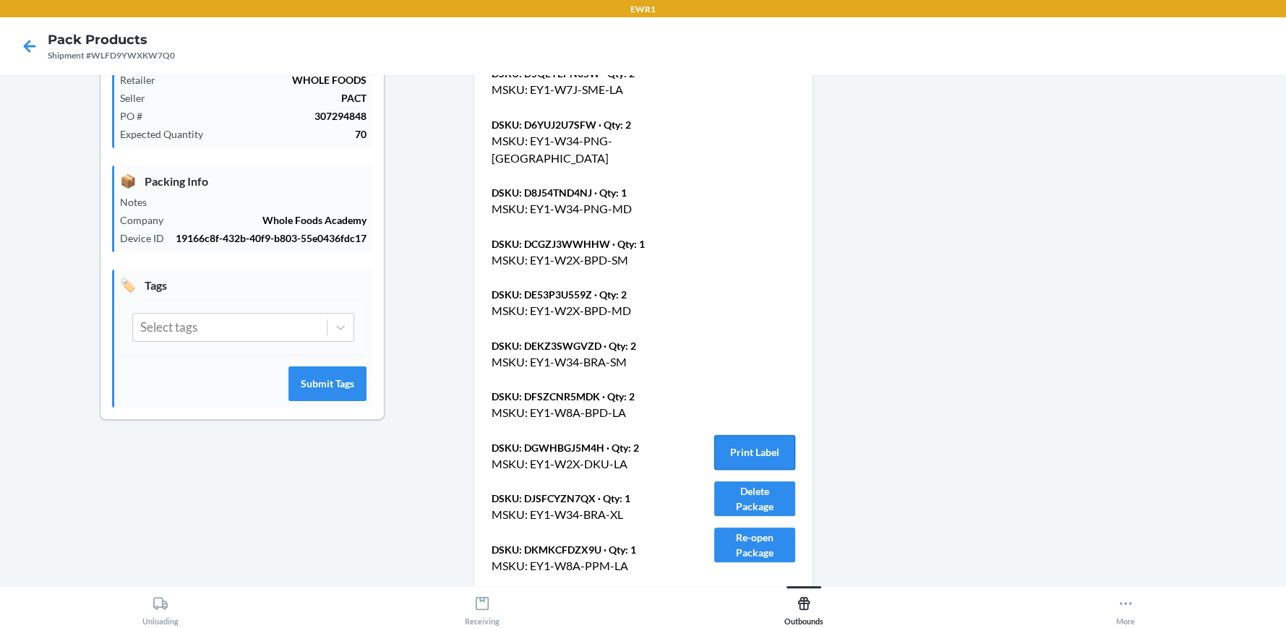
click at [750, 455] on button "Print Label" at bounding box center [754, 452] width 81 height 35
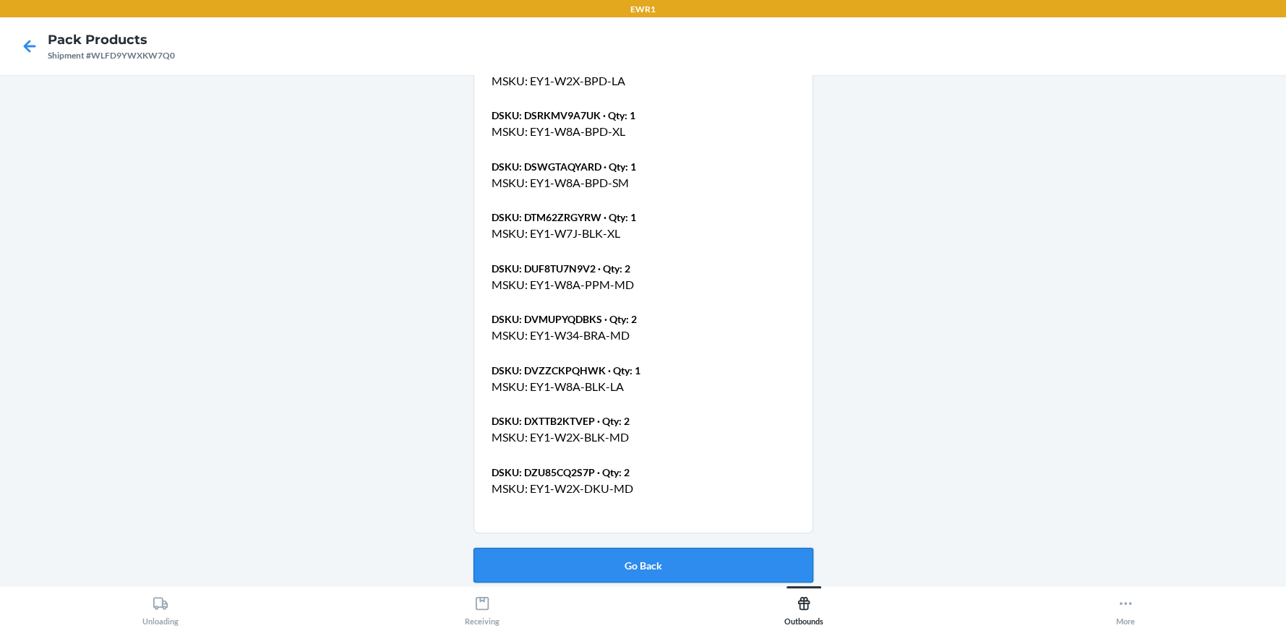
click at [661, 551] on button "Go Back" at bounding box center [643, 565] width 340 height 35
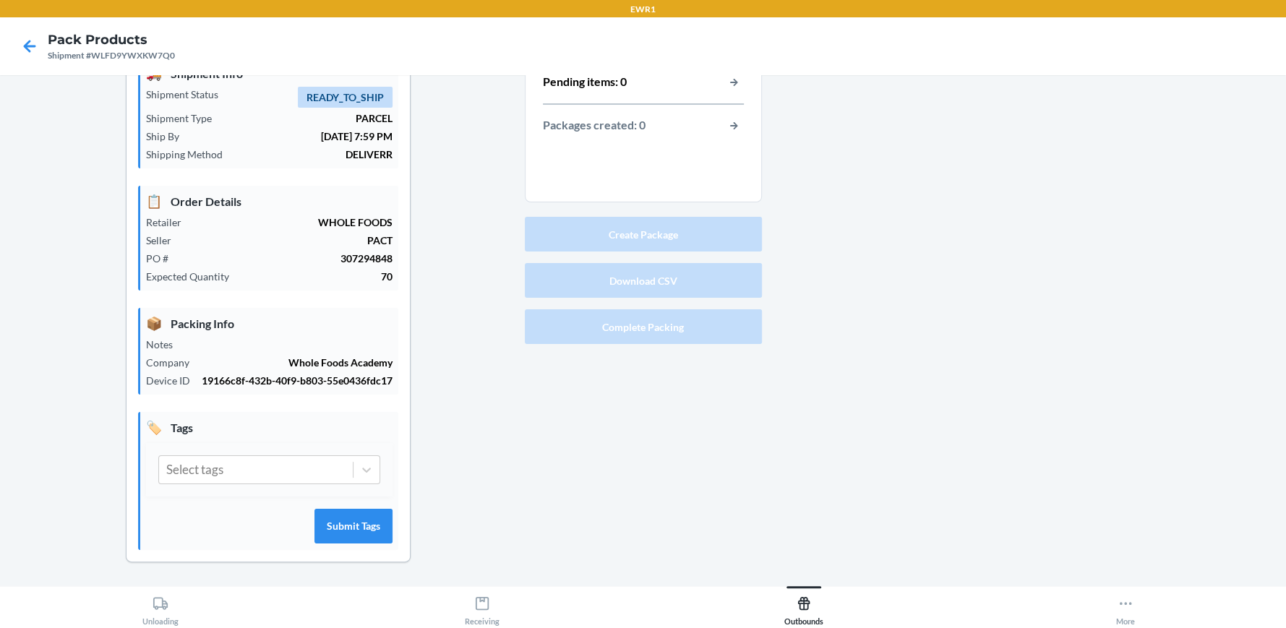
scroll to position [66, 0]
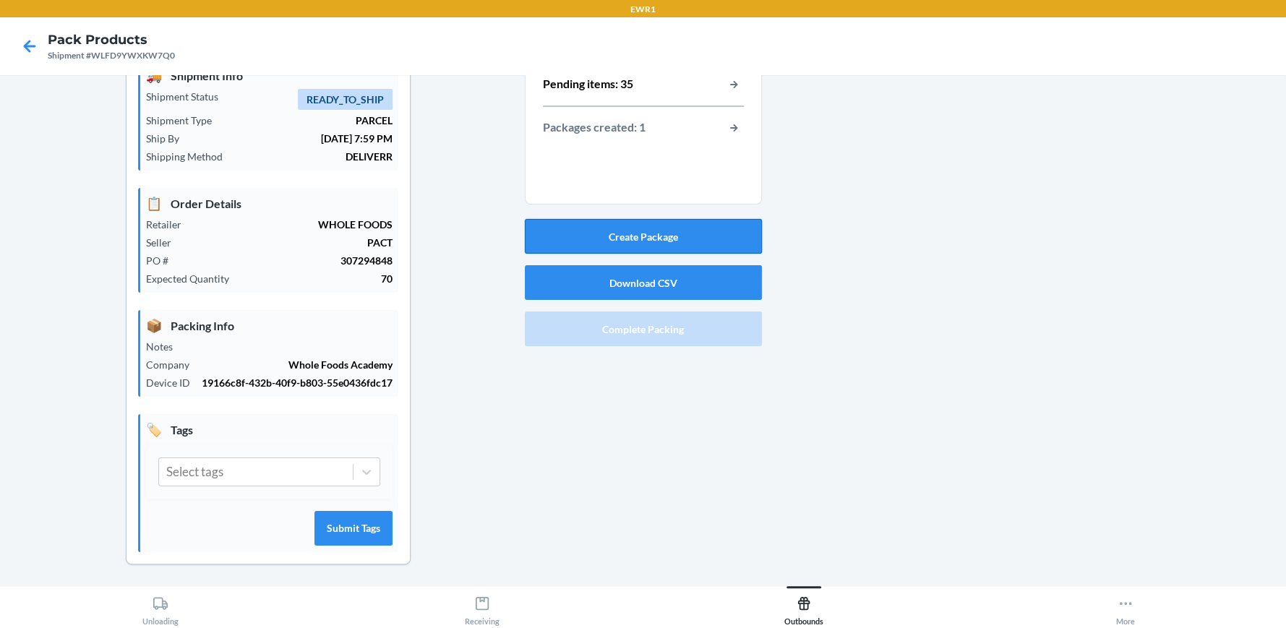
click at [619, 226] on button "Create Package" at bounding box center [643, 236] width 237 height 35
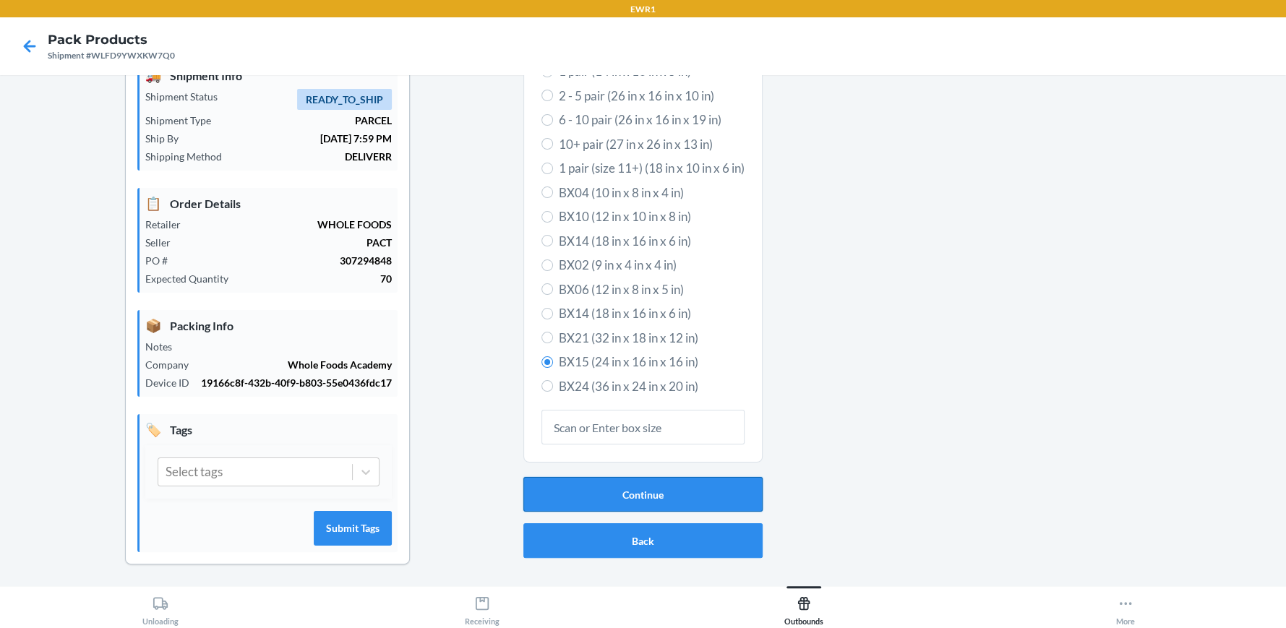
click at [612, 507] on button "Continue" at bounding box center [642, 494] width 239 height 35
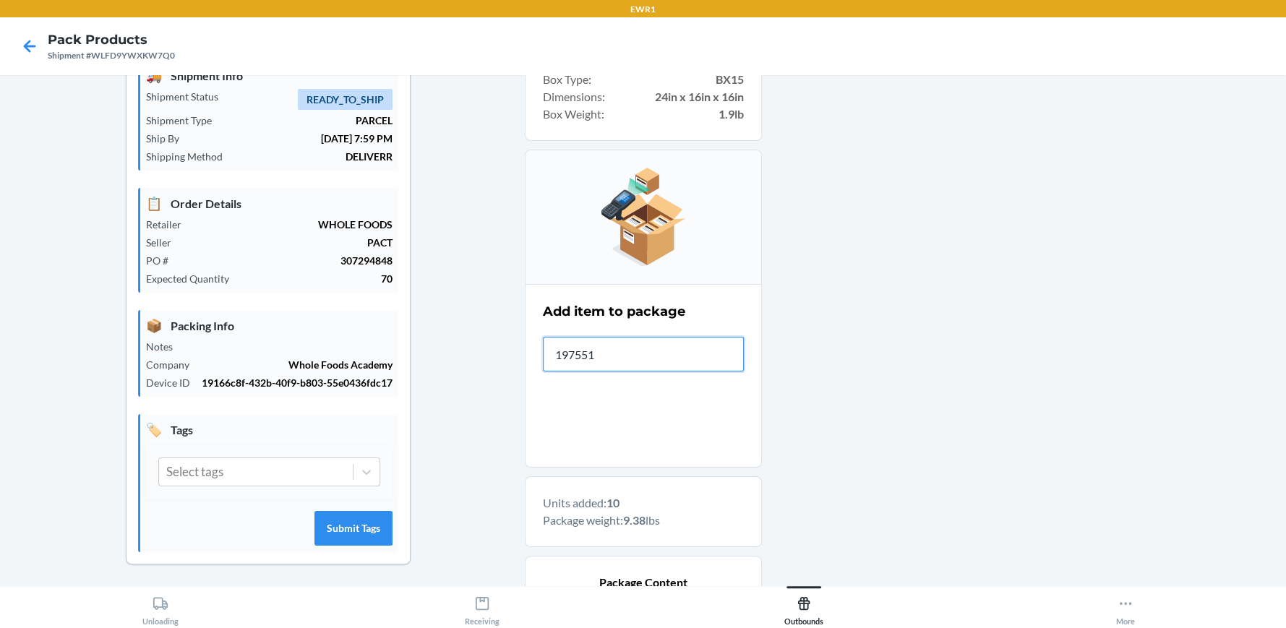
type input "1975512"
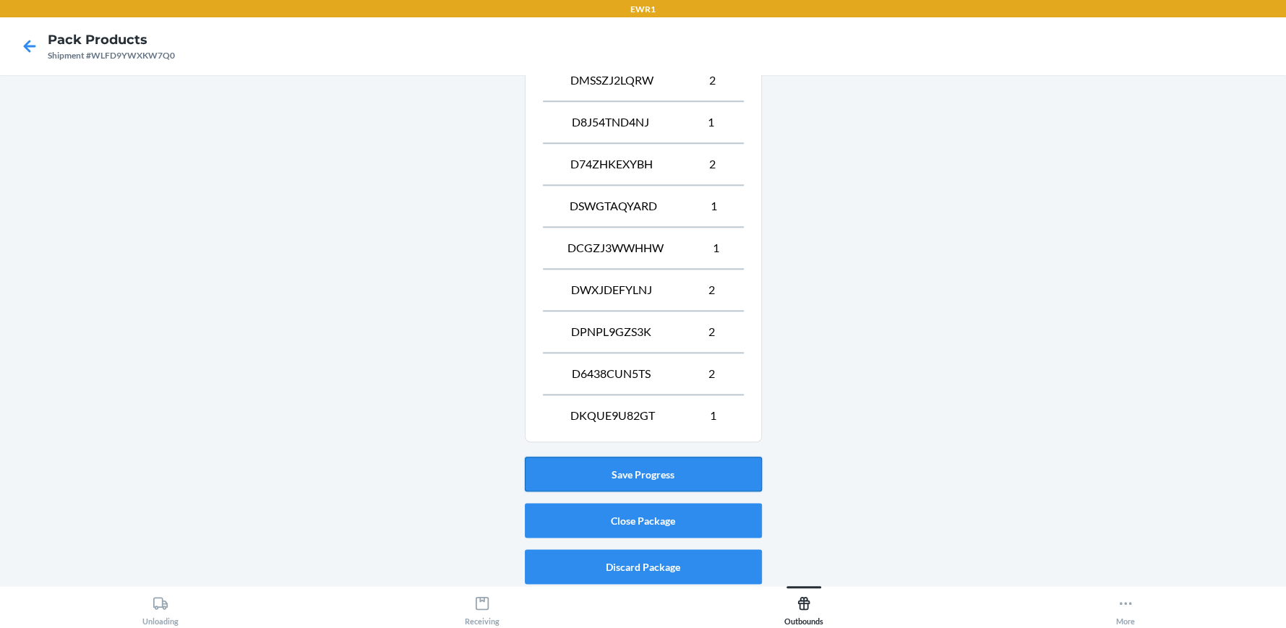
click at [614, 470] on button "Save Progress" at bounding box center [643, 474] width 237 height 35
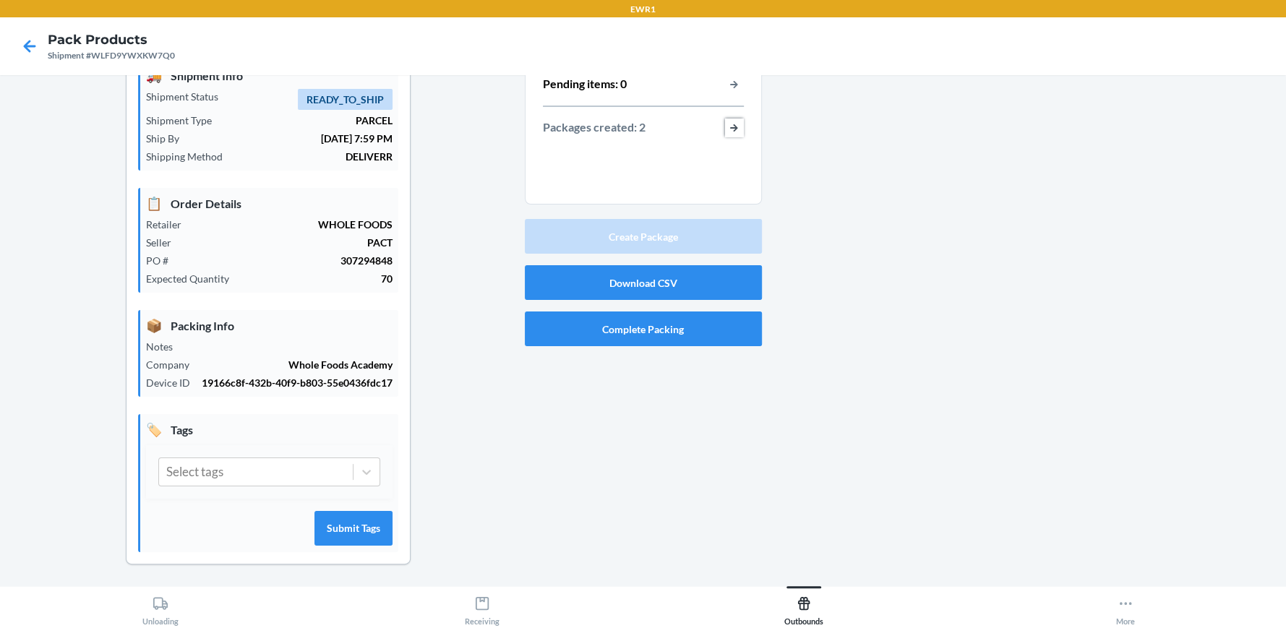
click at [725, 124] on button "button-view-packages-created" at bounding box center [734, 128] width 19 height 19
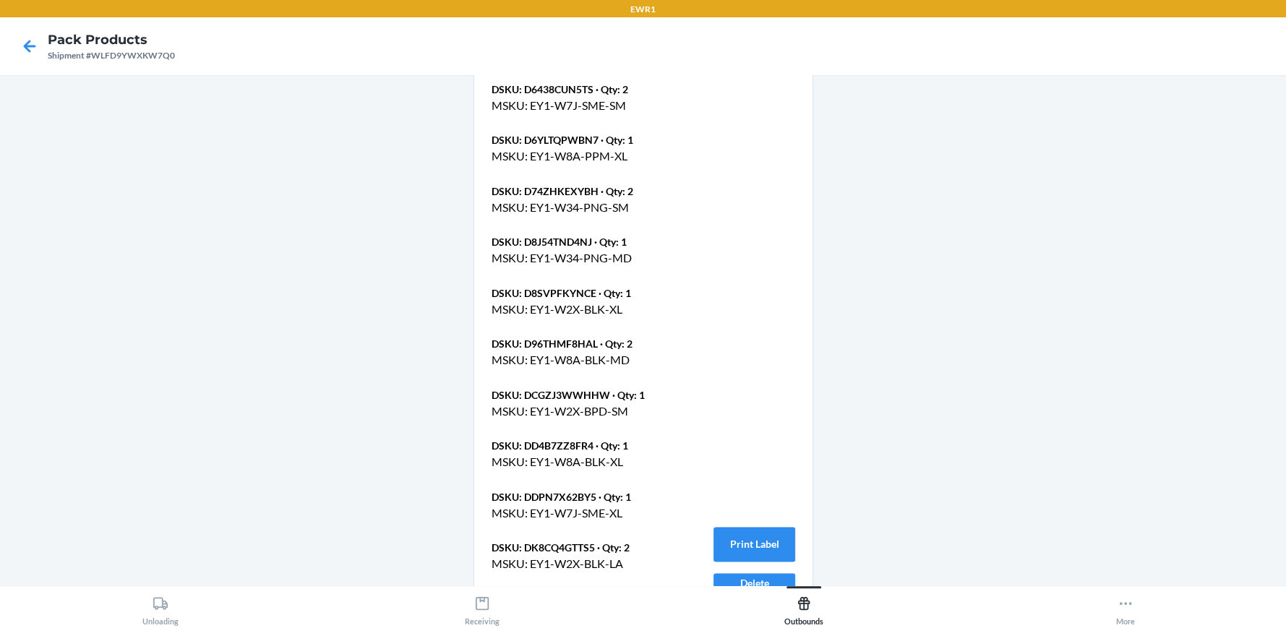
scroll to position [1476, 0]
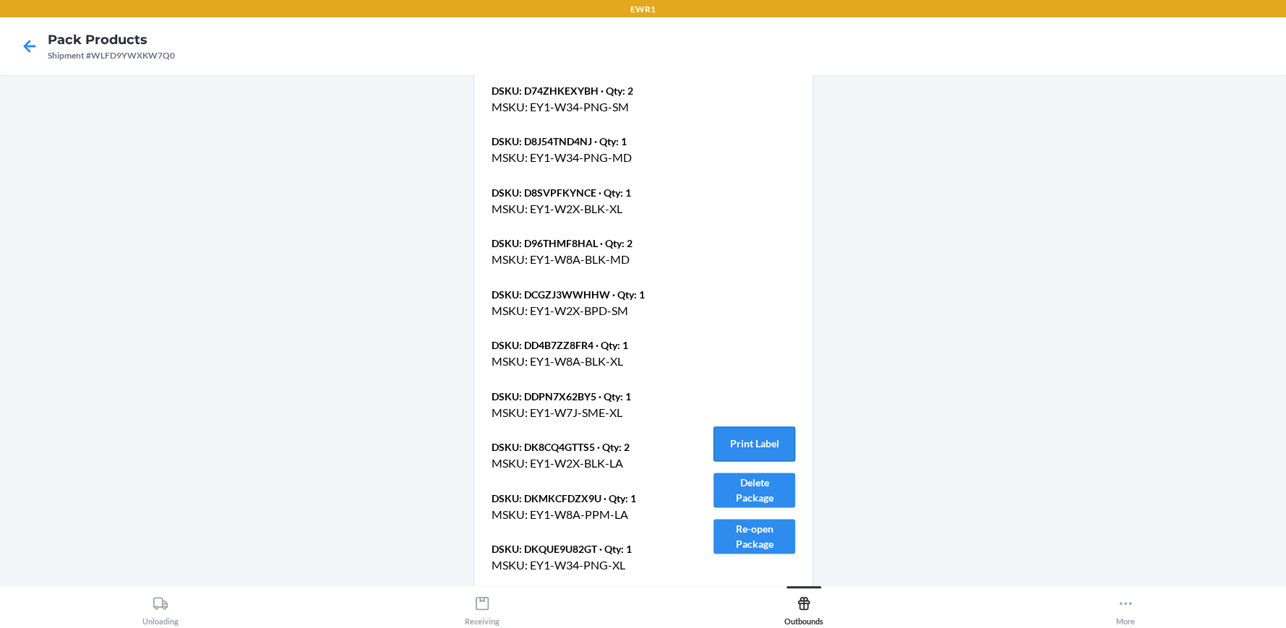
click at [750, 428] on button "Print Label" at bounding box center [753, 443] width 81 height 35
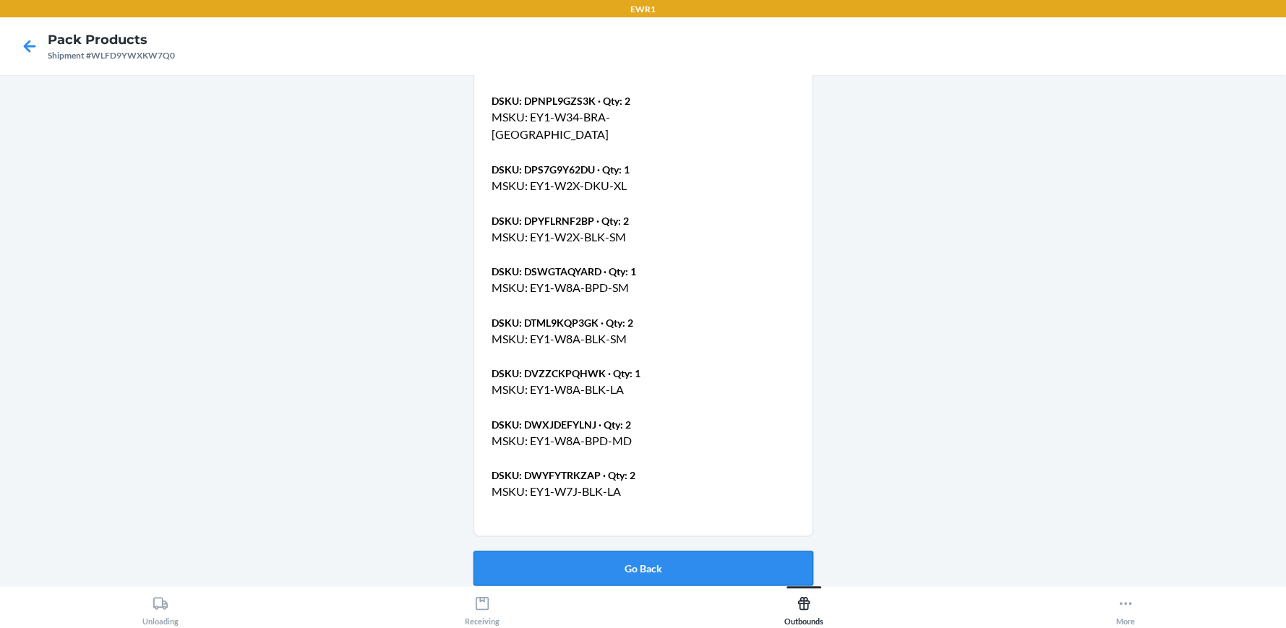
click at [624, 563] on button "Go Back" at bounding box center [643, 568] width 340 height 35
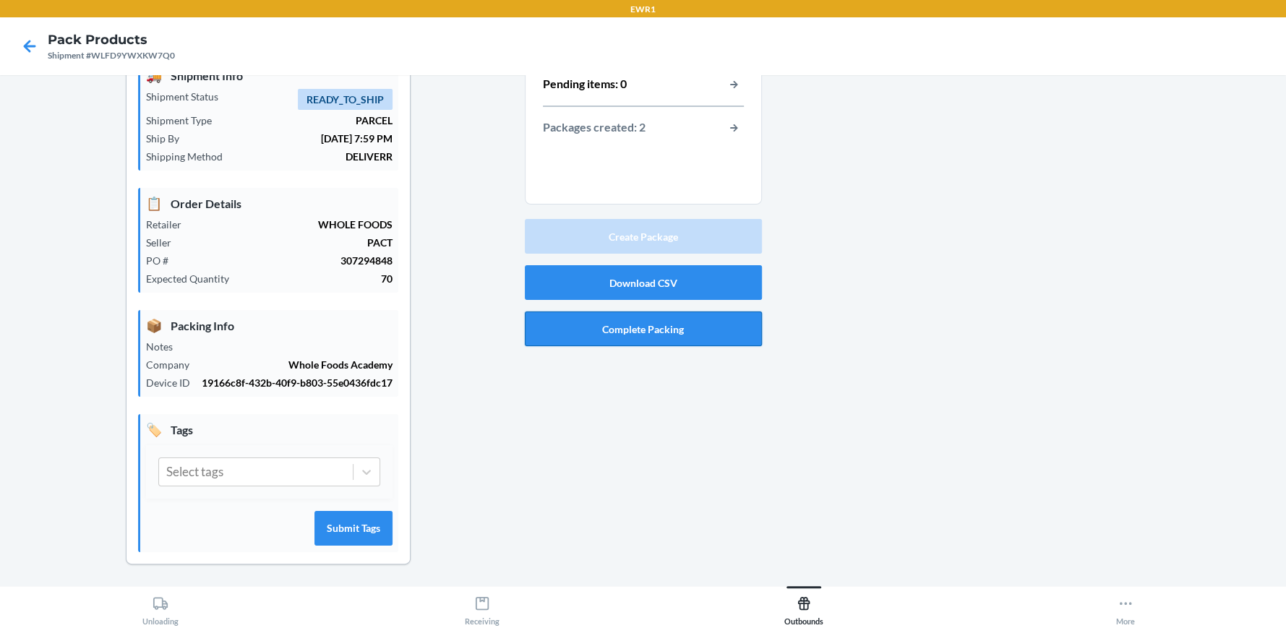
click at [650, 323] on button "Complete Packing" at bounding box center [643, 328] width 237 height 35
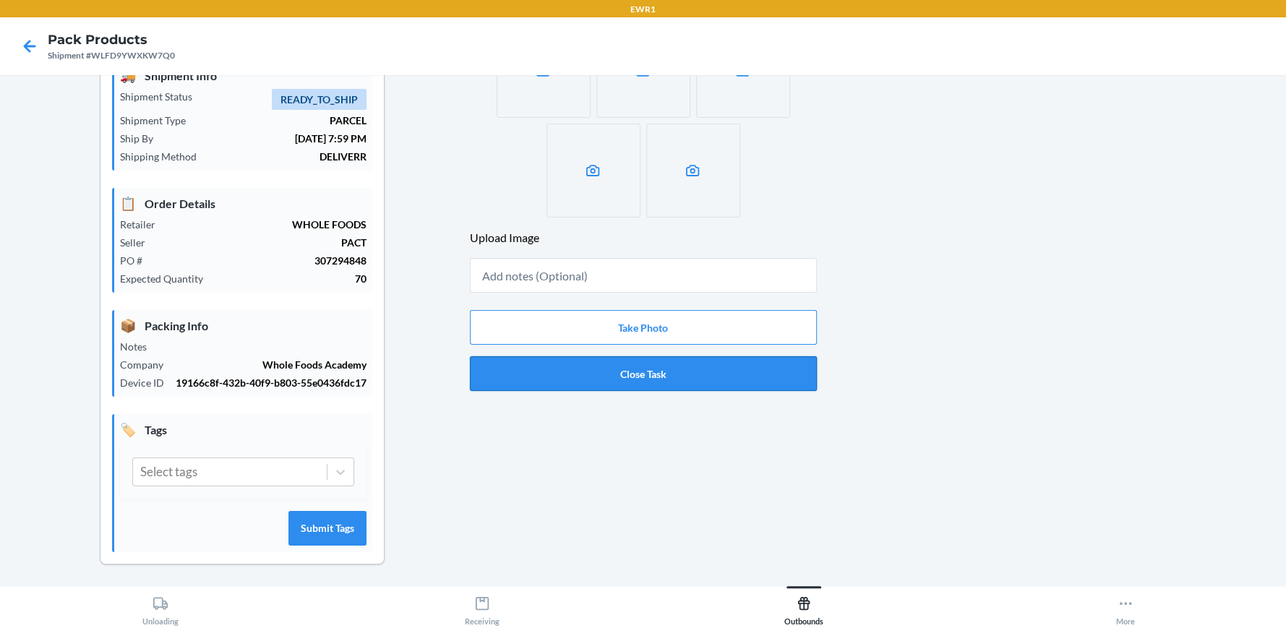
click at [640, 375] on button "Close Task" at bounding box center [643, 373] width 347 height 35
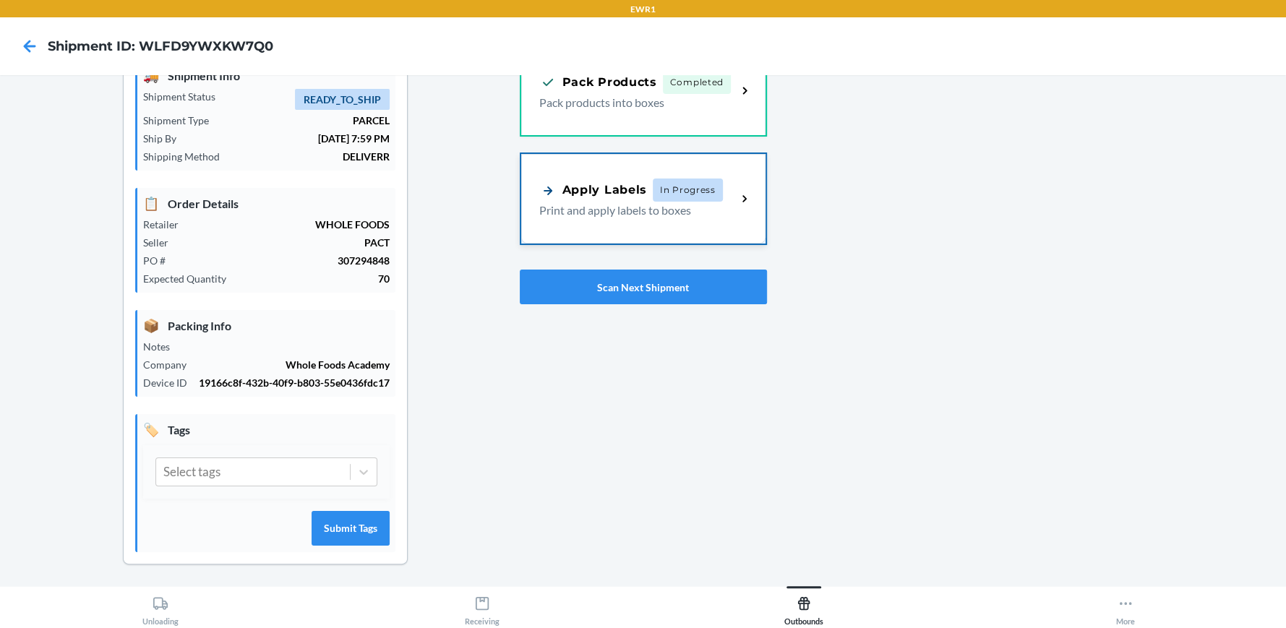
click at [659, 194] on span "In Progress" at bounding box center [688, 190] width 70 height 23
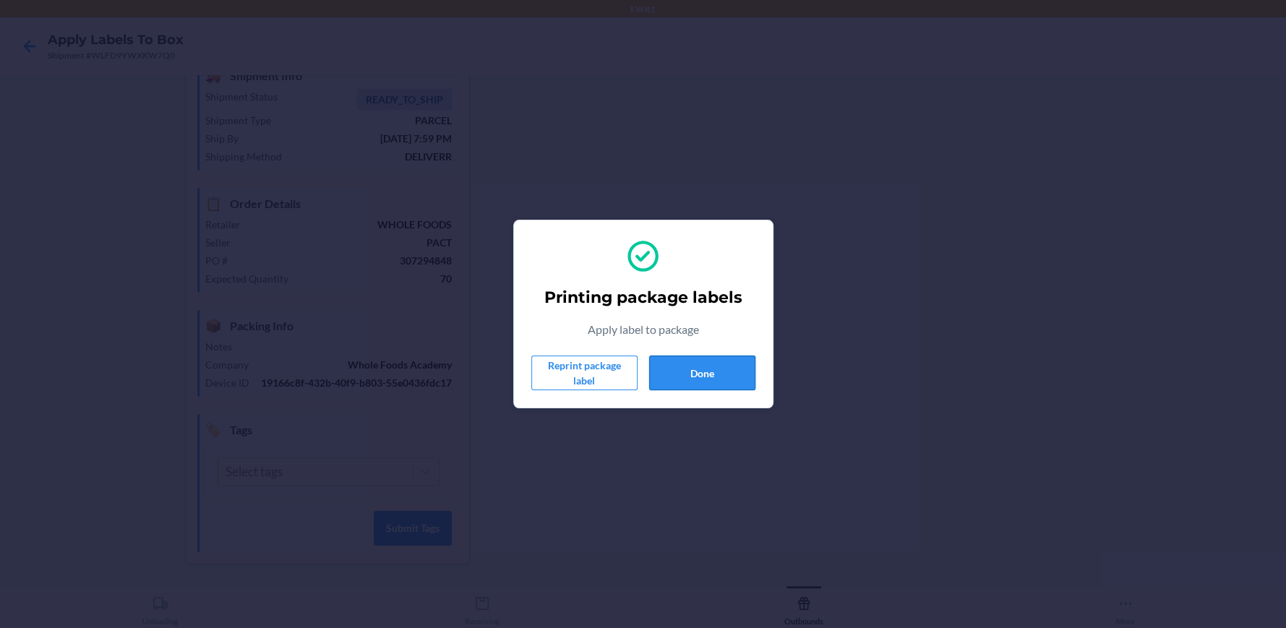
click at [723, 379] on button "Done" at bounding box center [702, 373] width 106 height 35
click at [706, 382] on button "Done" at bounding box center [702, 373] width 106 height 35
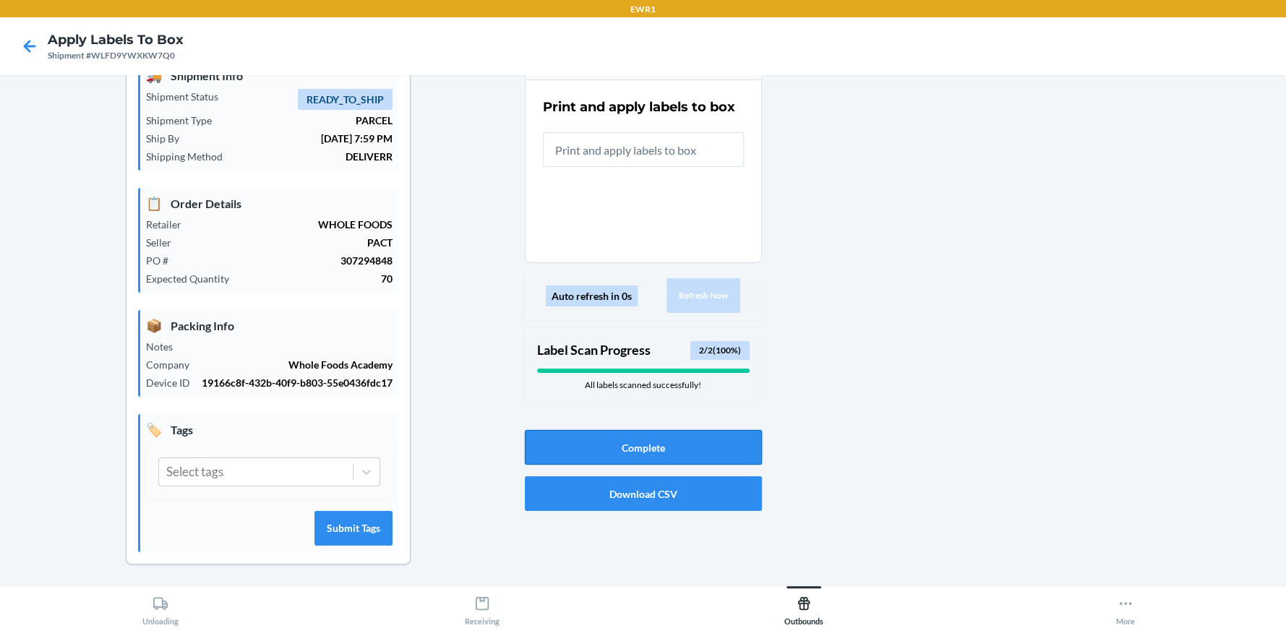
click at [674, 434] on button "Complete" at bounding box center [643, 447] width 237 height 35
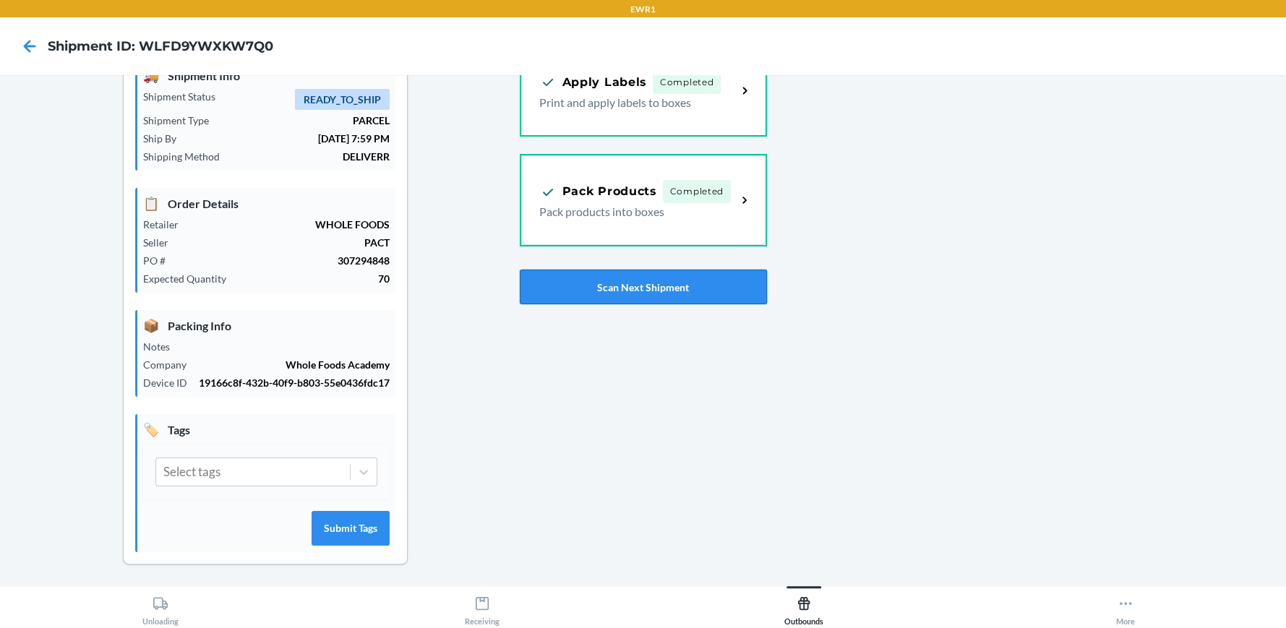
click at [635, 278] on button "Scan Next Shipment" at bounding box center [643, 287] width 247 height 35
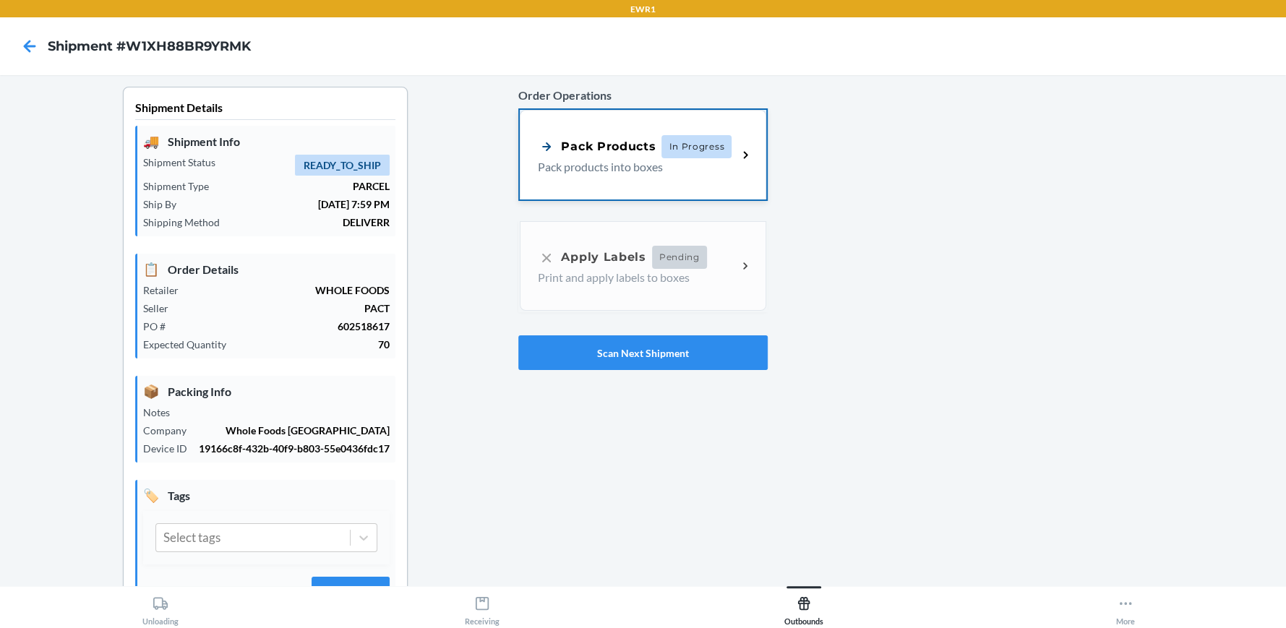
click at [651, 168] on p "Pack products into boxes" at bounding box center [632, 166] width 188 height 17
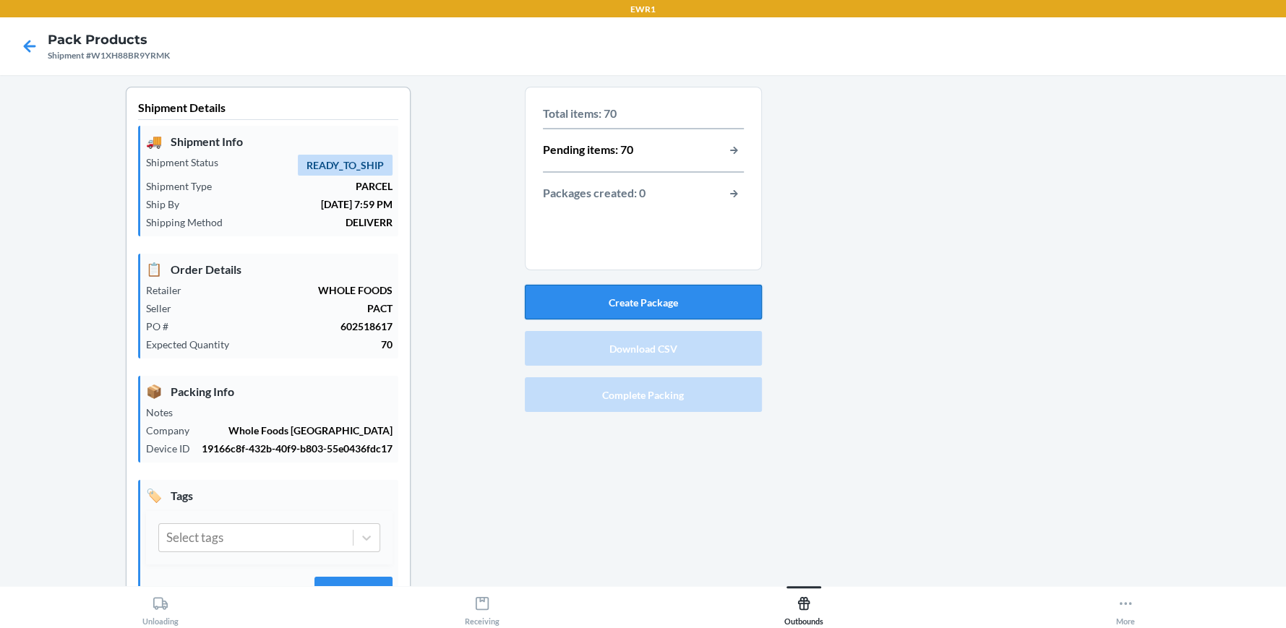
click at [659, 307] on button "Create Package" at bounding box center [643, 302] width 237 height 35
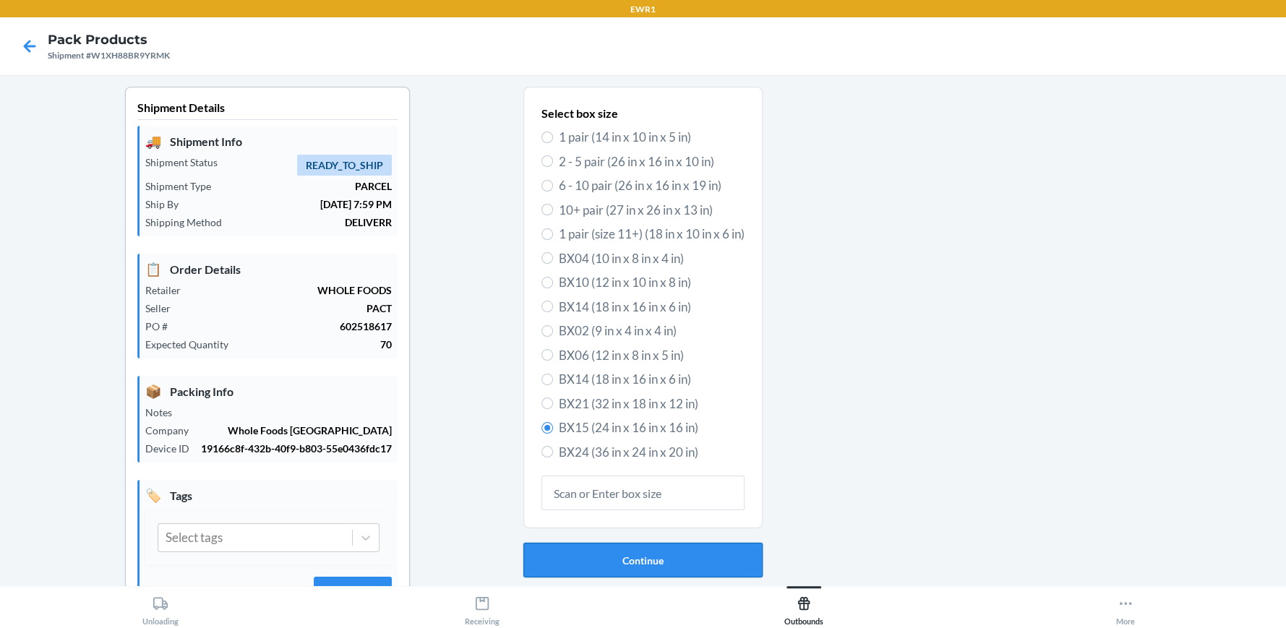
click at [641, 549] on button "Continue" at bounding box center [642, 560] width 239 height 35
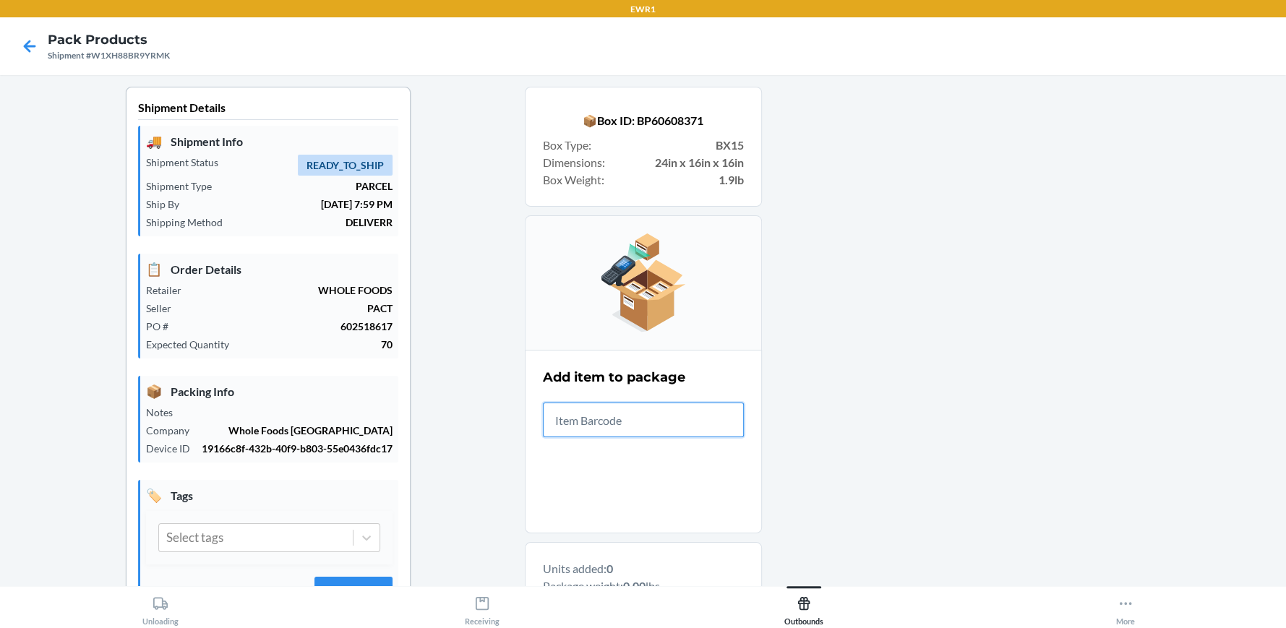
click at [603, 412] on input "text" at bounding box center [643, 420] width 201 height 35
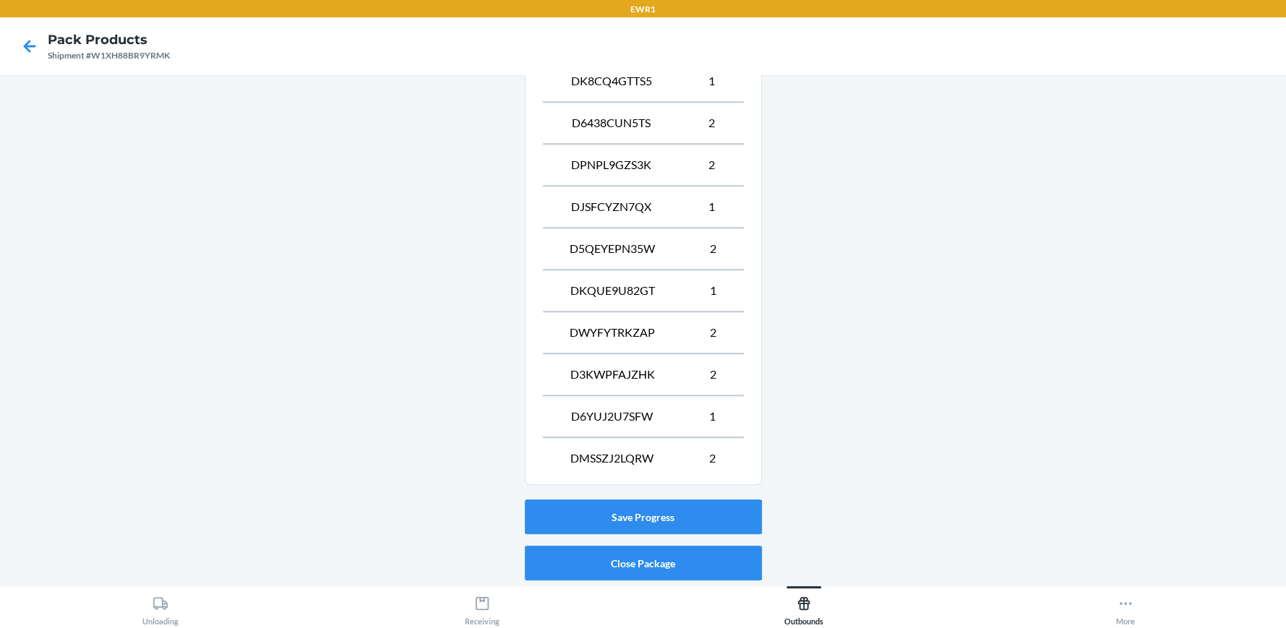
scroll to position [1155, 0]
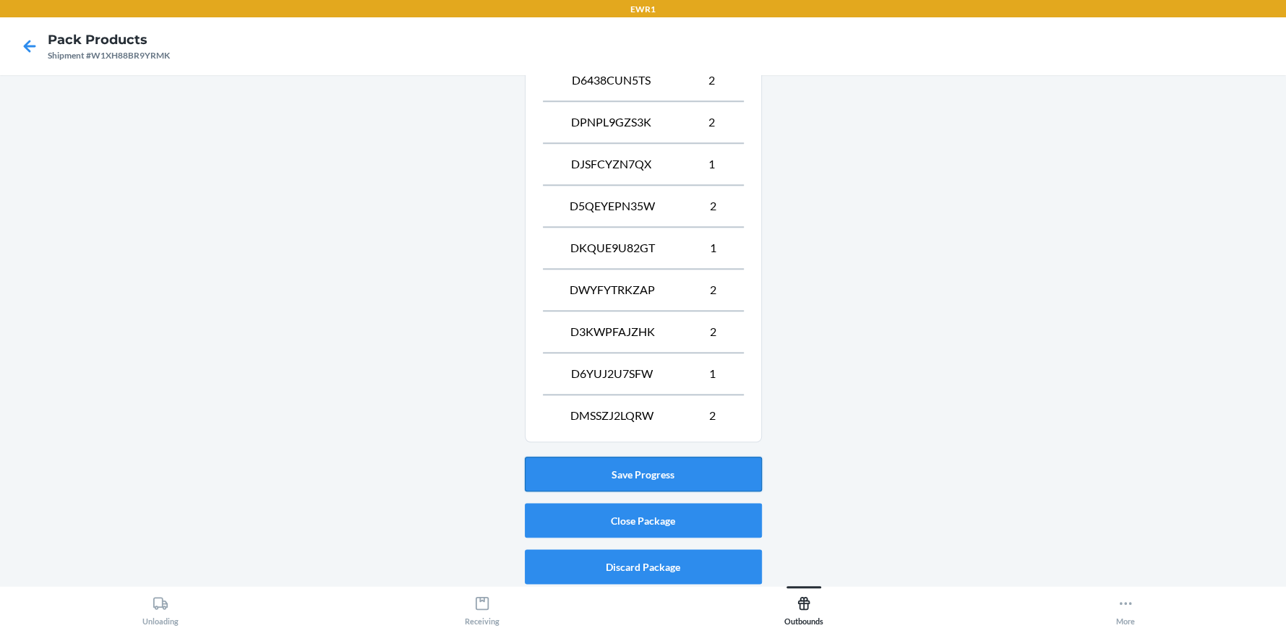
click at [645, 468] on button "Save Progress" at bounding box center [643, 474] width 237 height 35
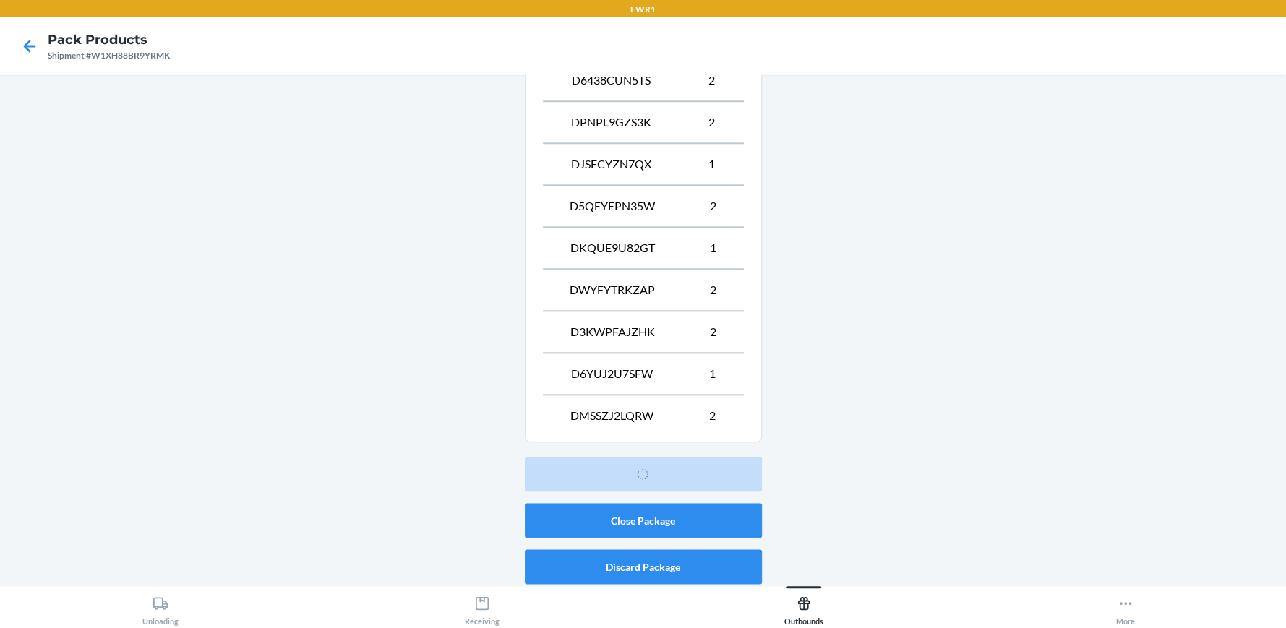
scroll to position [66, 0]
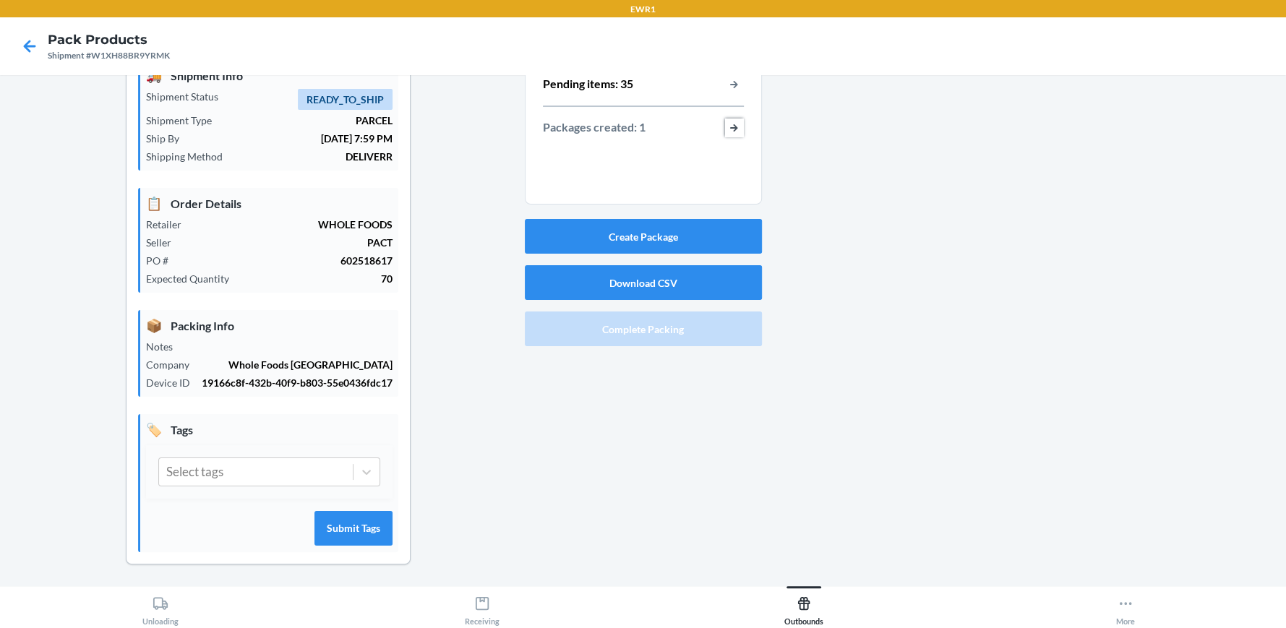
click at [730, 126] on button "button-view-packages-created" at bounding box center [734, 128] width 19 height 19
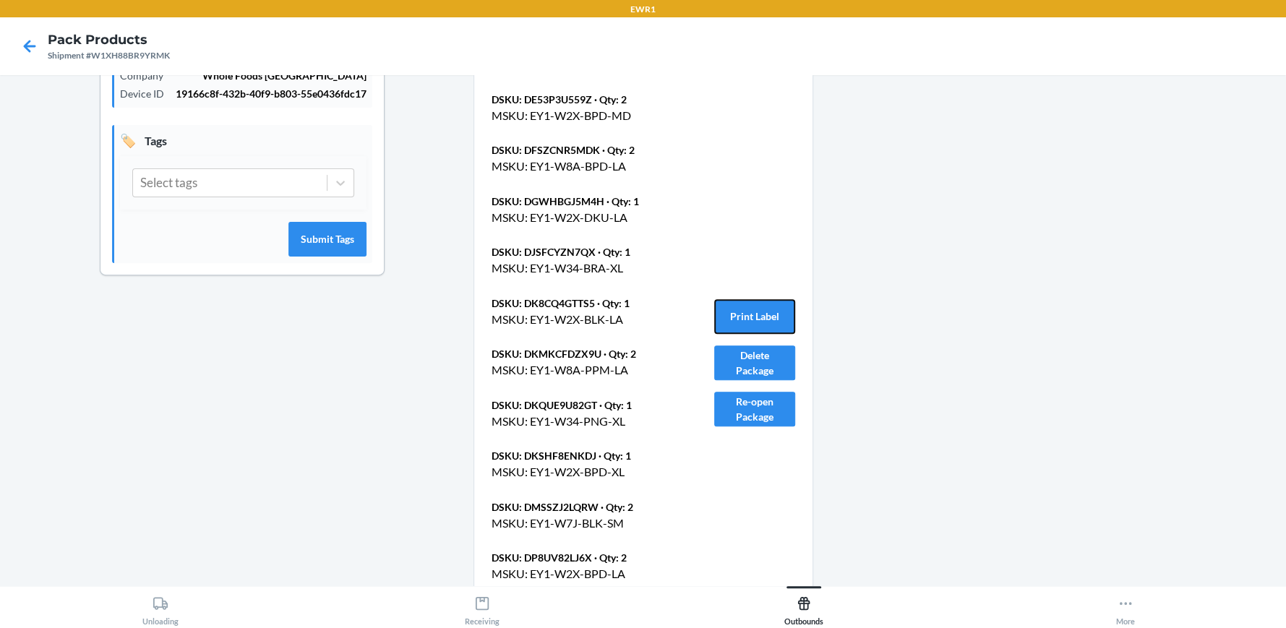
click at [740, 302] on button "Print Label" at bounding box center [754, 316] width 81 height 35
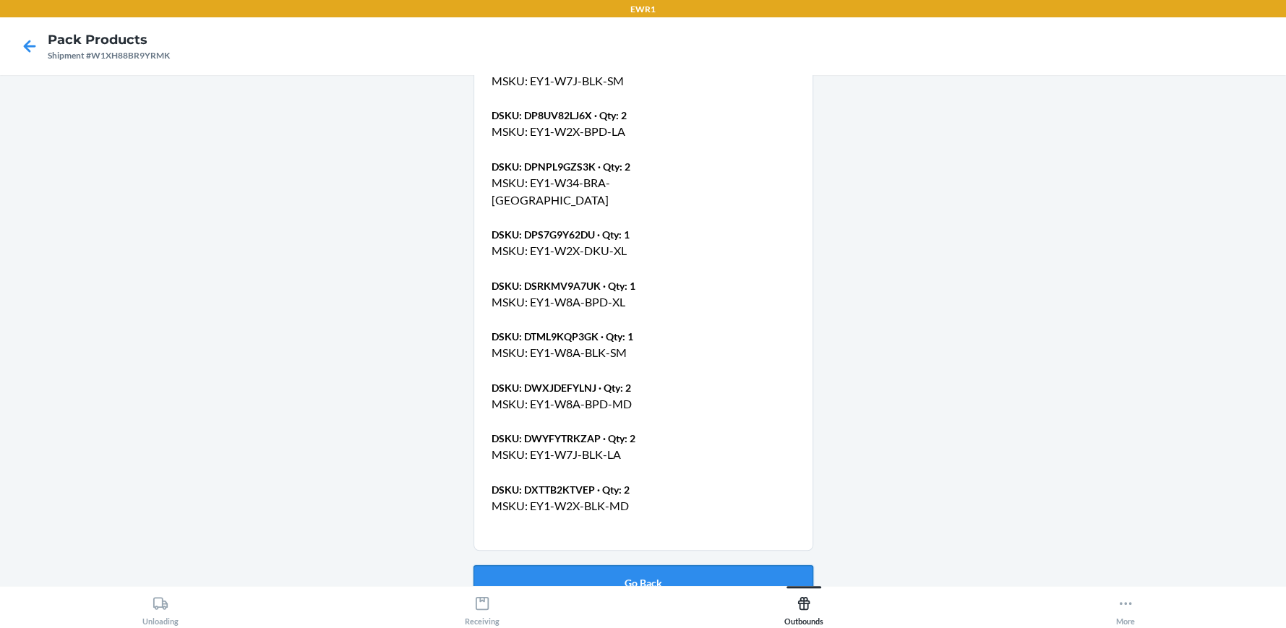
click at [648, 566] on button "Go Back" at bounding box center [643, 582] width 340 height 35
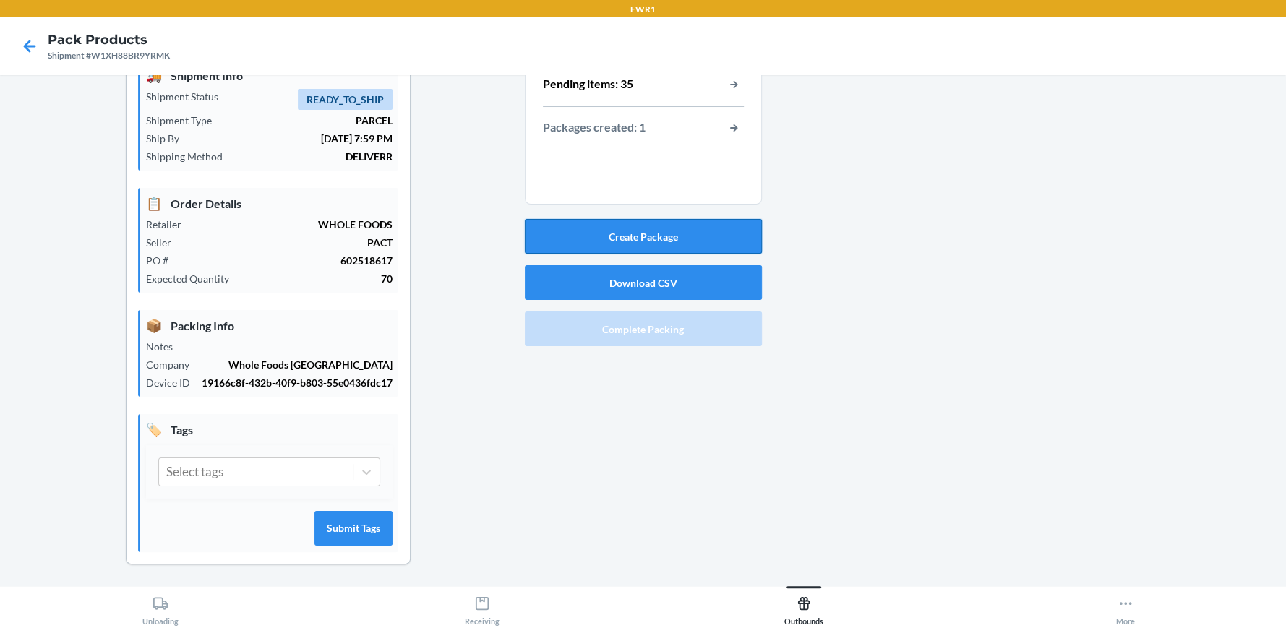
click at [646, 233] on button "Create Package" at bounding box center [643, 236] width 237 height 35
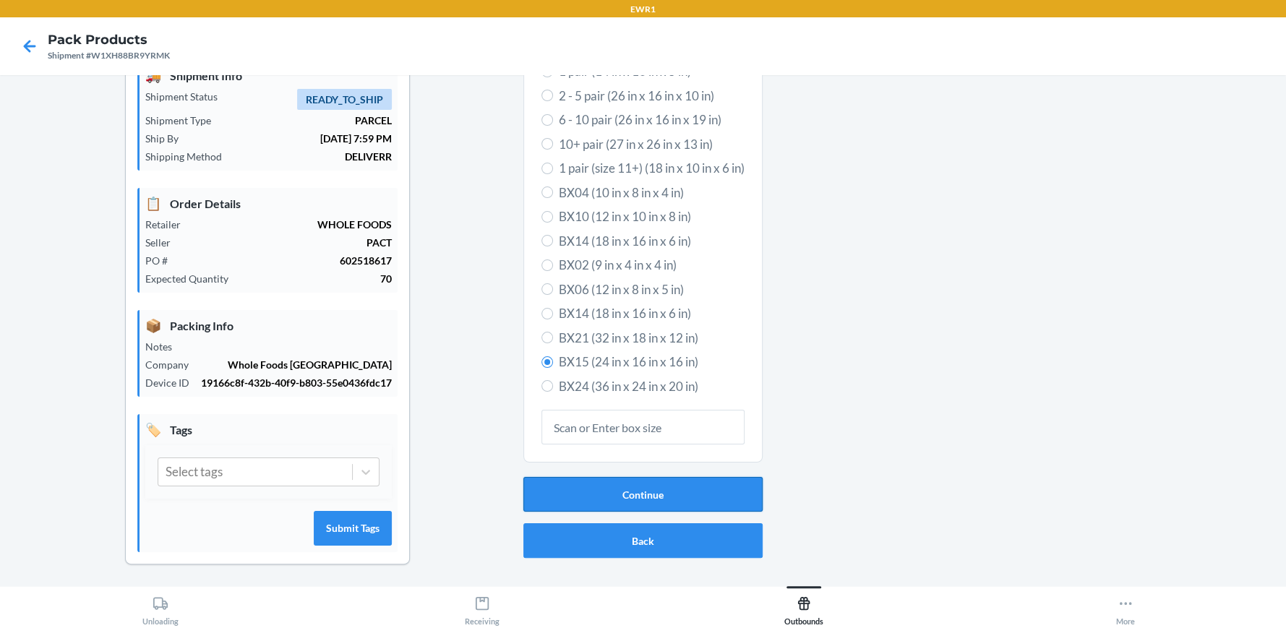
click at [649, 494] on button "Continue" at bounding box center [642, 494] width 239 height 35
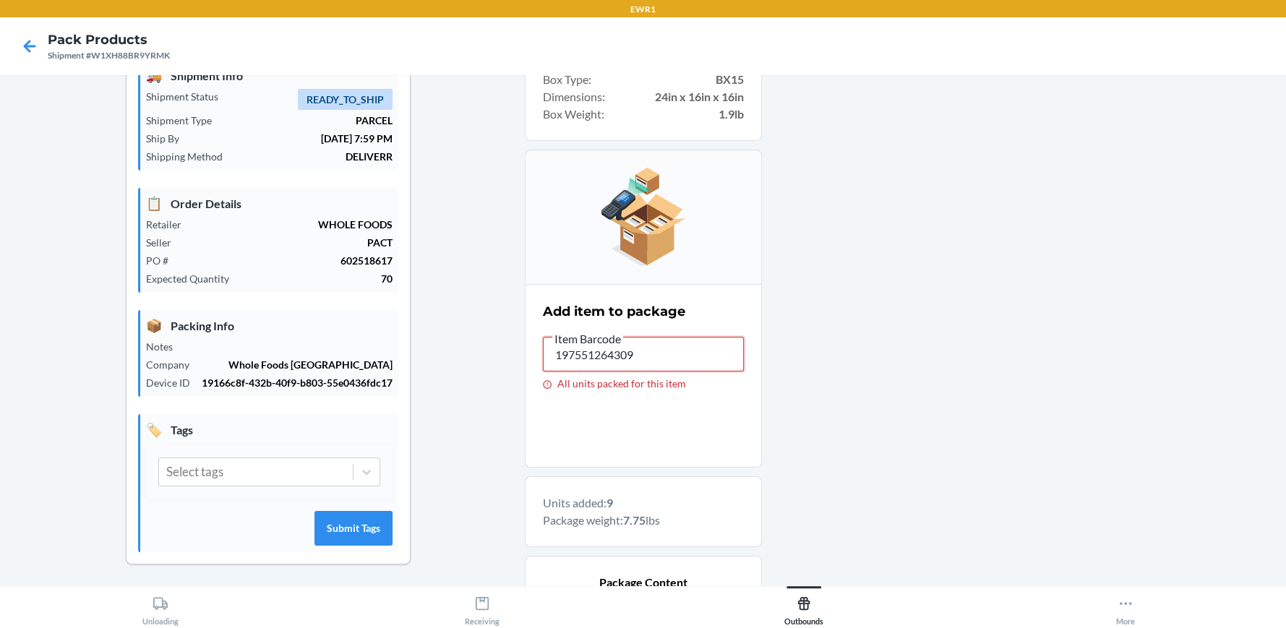
drag, startPoint x: 669, startPoint y: 357, endPoint x: 325, endPoint y: 353, distance: 343.3
click at [330, 356] on div "Shipment Details 🚚 Shipment Info Shipment Status READY_TO_SHIP Shipment Type PA…" at bounding box center [643, 514] width 1263 height 987
drag, startPoint x: 672, startPoint y: 360, endPoint x: 446, endPoint y: 353, distance: 226.3
click at [448, 354] on div "Shipment Details 🚚 Shipment Info Shipment Status READY_TO_SHIP Shipment Type PA…" at bounding box center [643, 514] width 1263 height 987
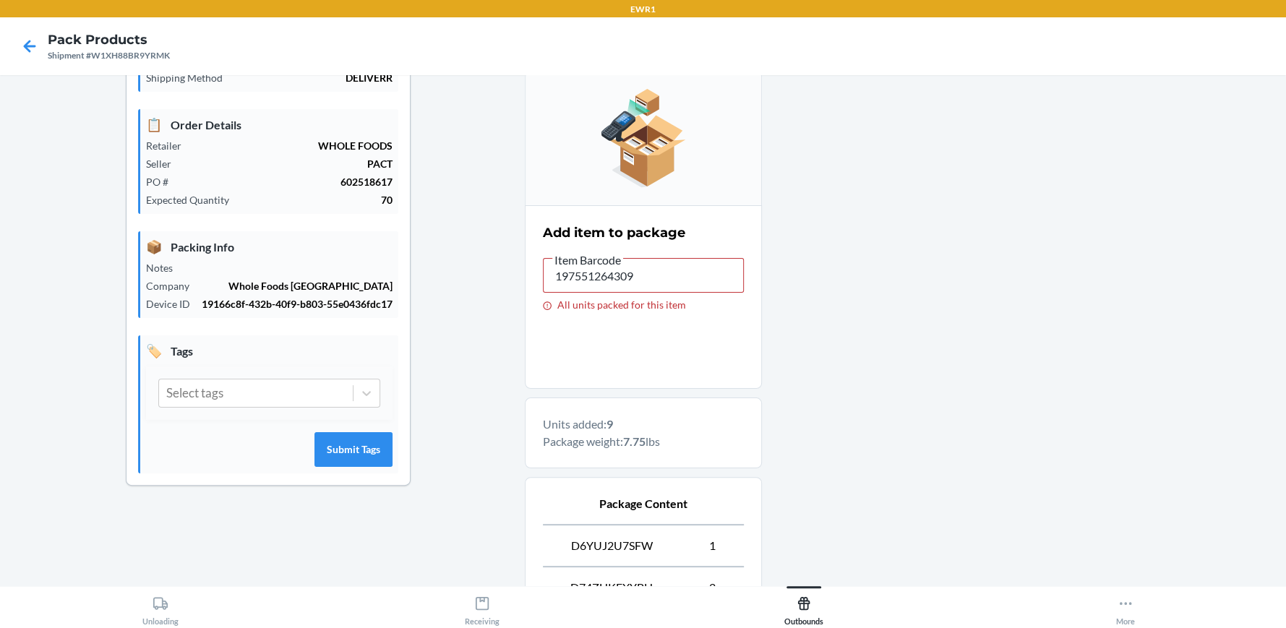
scroll to position [210, 0]
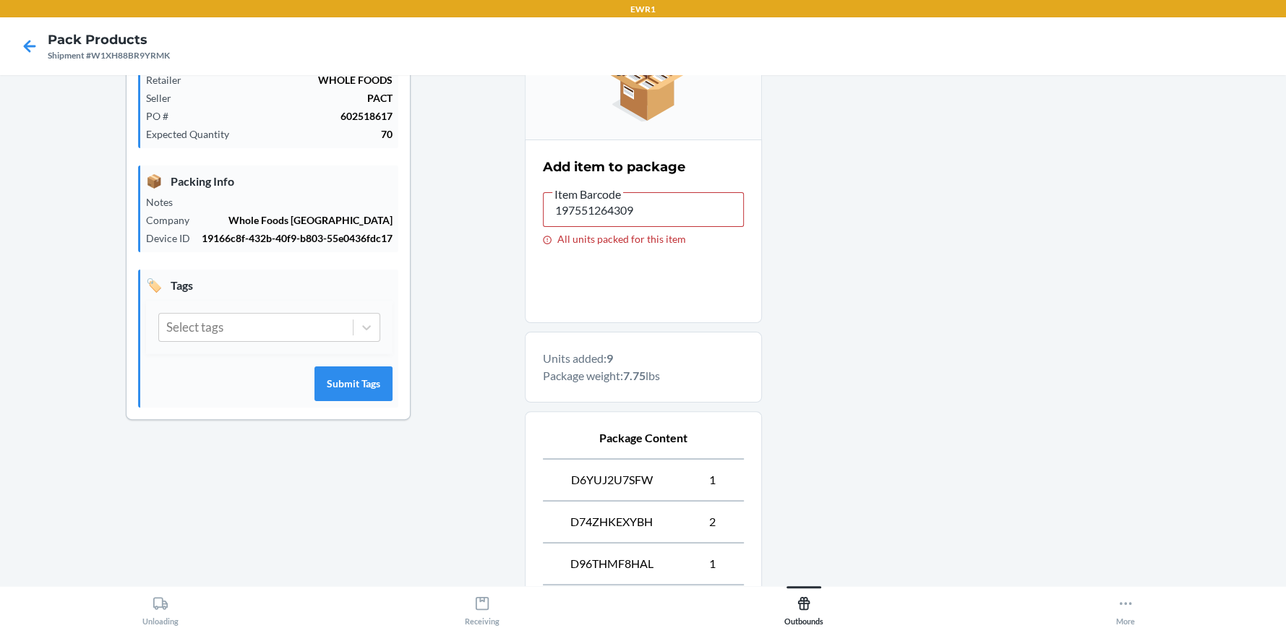
type input "197551264316"
drag, startPoint x: 699, startPoint y: 204, endPoint x: 176, endPoint y: 214, distance: 522.6
click at [189, 224] on div "Shipment Details 🚚 Shipment Info Shipment Status READY_TO_SHIP Shipment Type PA…" at bounding box center [643, 369] width 1263 height 987
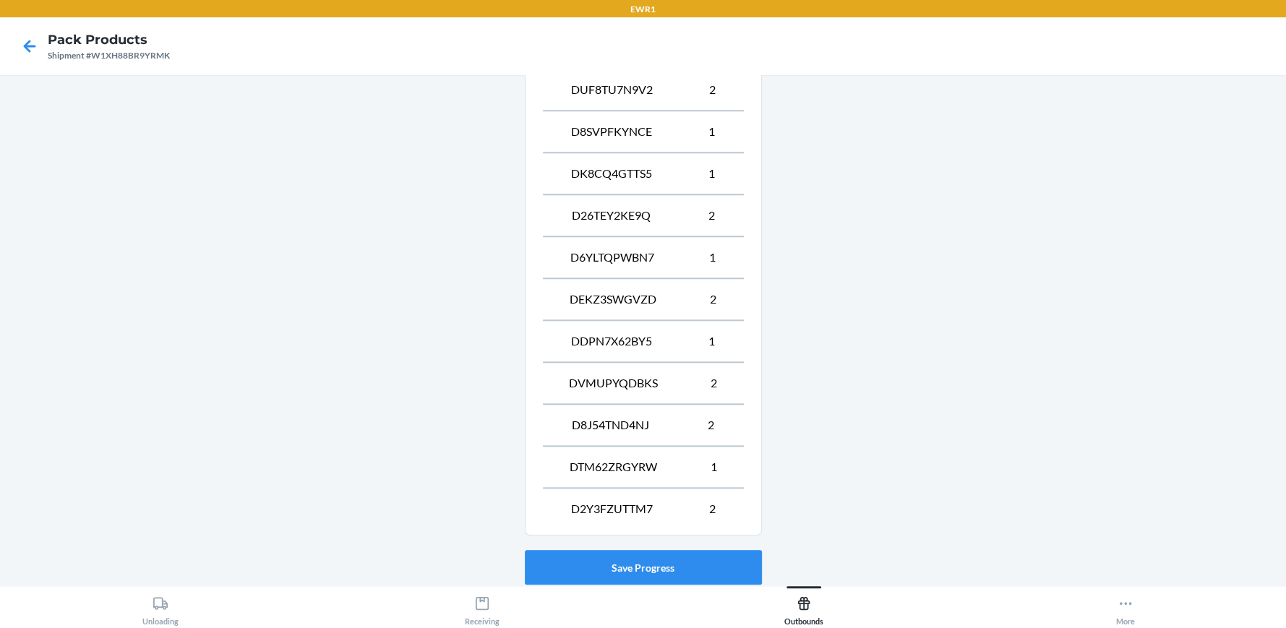
scroll to position [1155, 0]
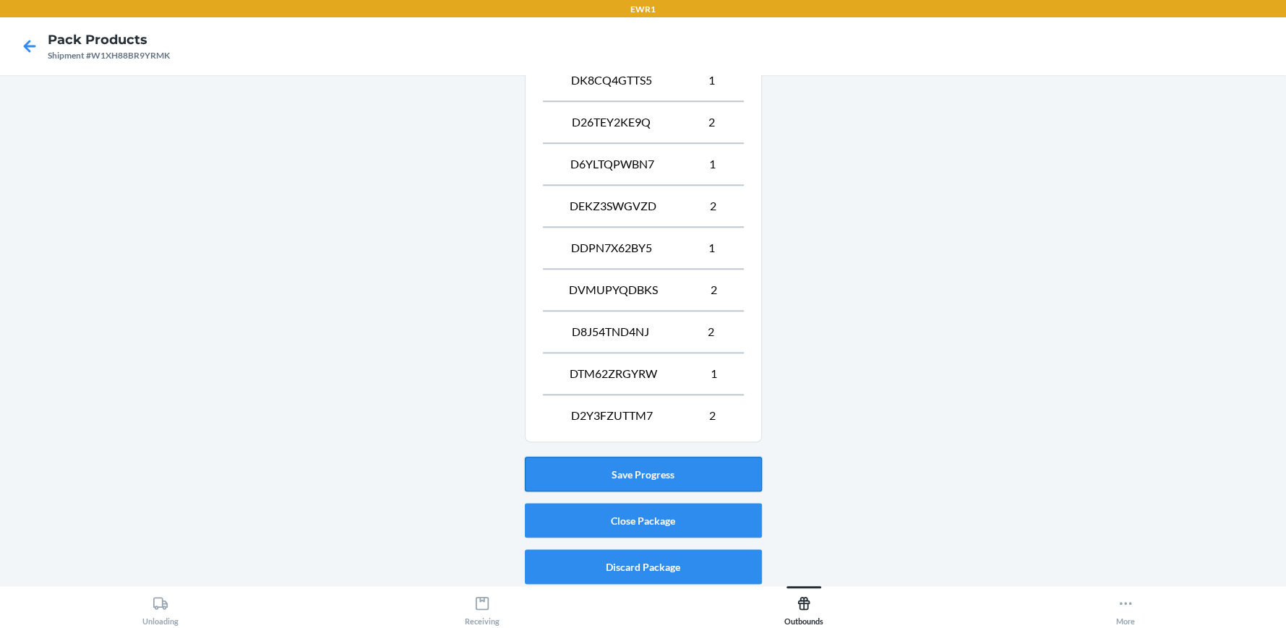
click at [635, 470] on button "Save Progress" at bounding box center [643, 474] width 237 height 35
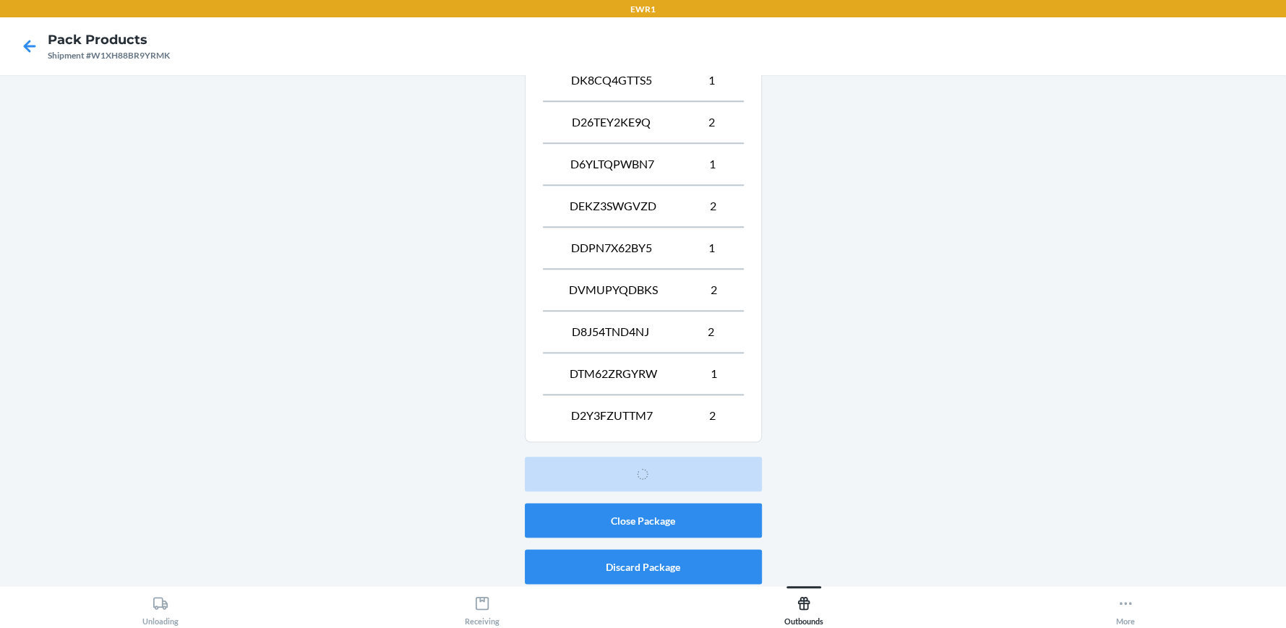
scroll to position [66, 0]
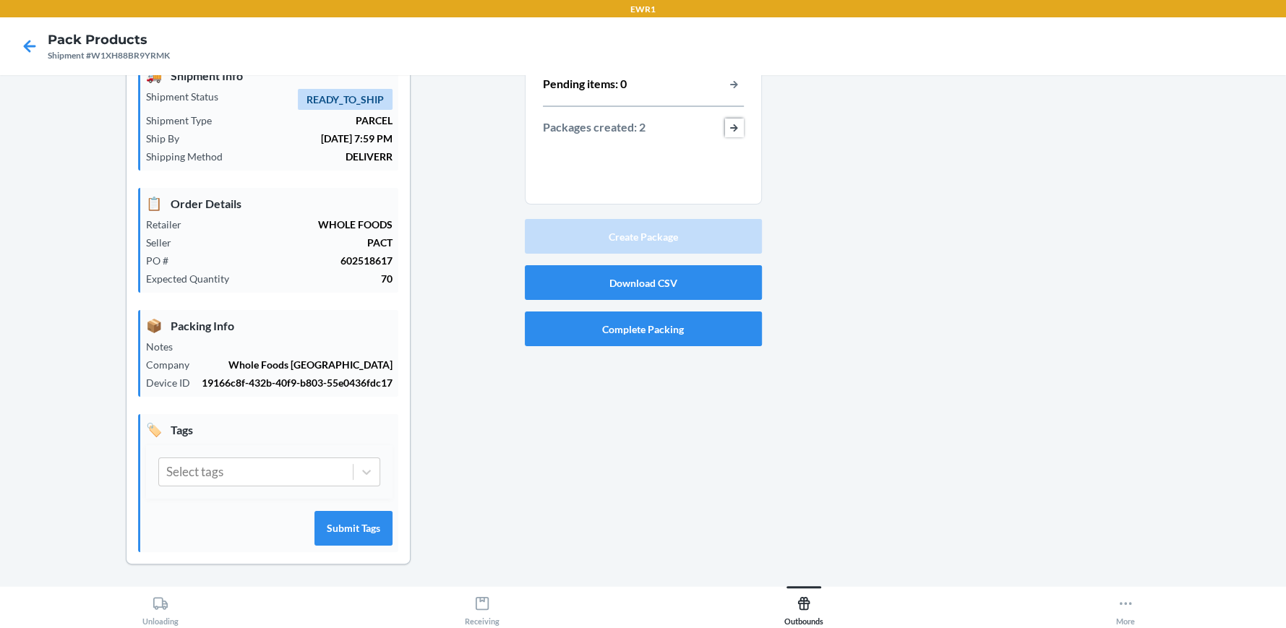
click at [728, 121] on button "button-view-packages-created" at bounding box center [734, 128] width 19 height 19
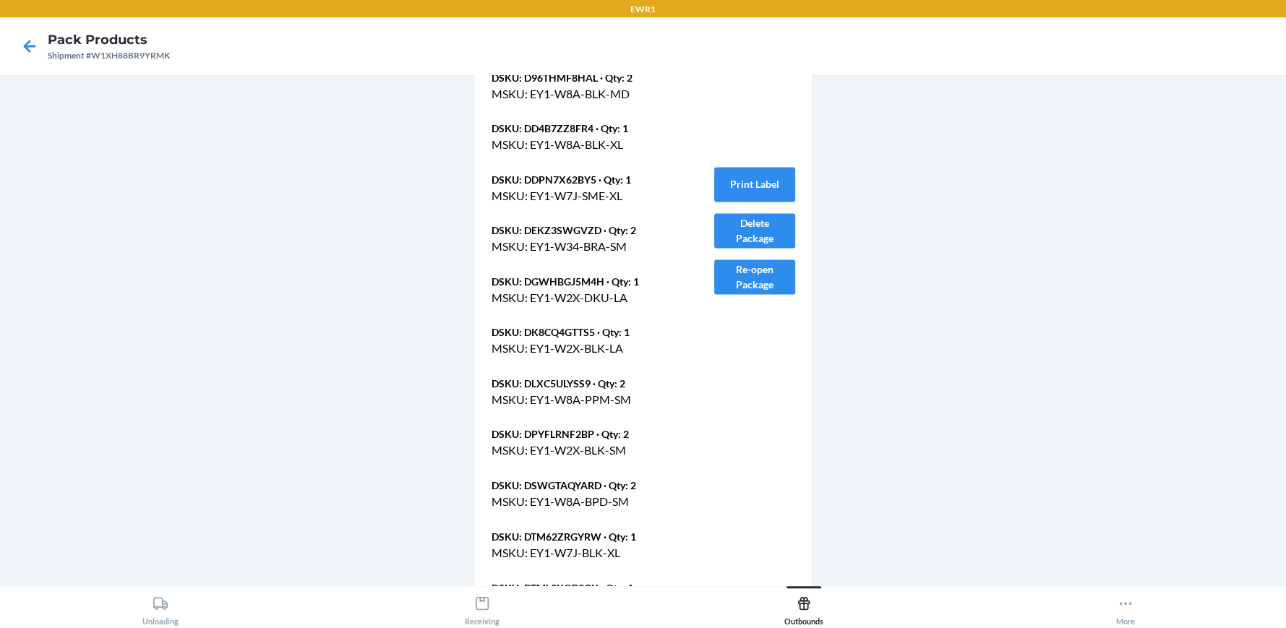
scroll to position [1619, 0]
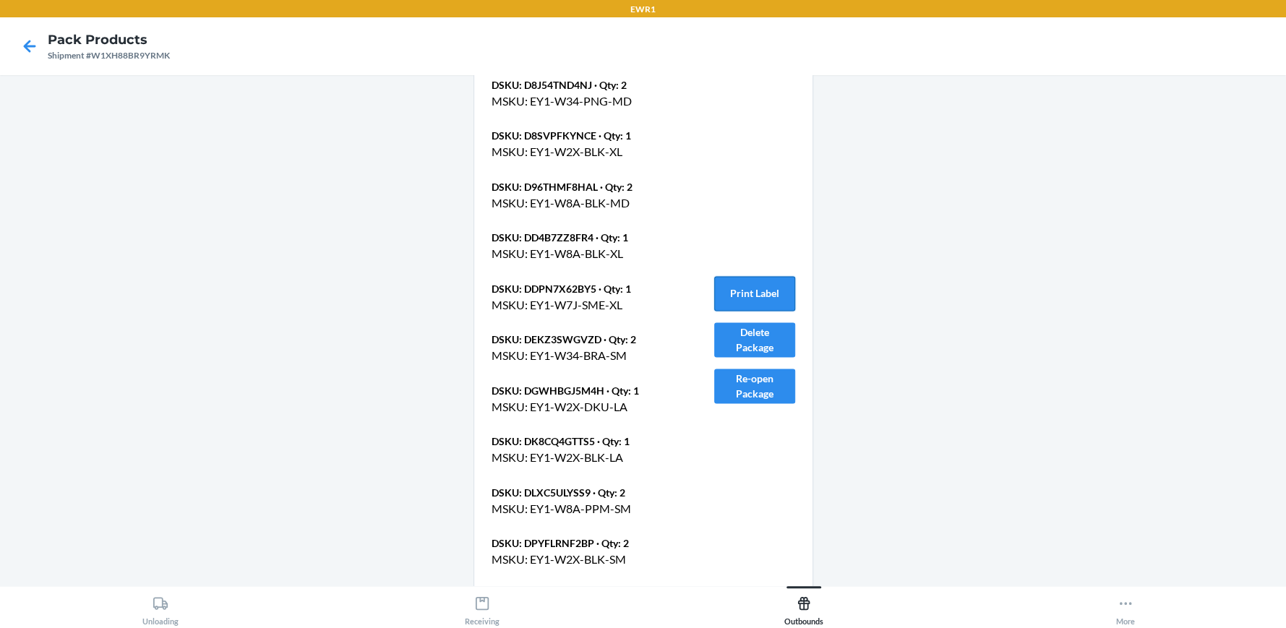
click at [718, 276] on button "Print Label" at bounding box center [754, 293] width 81 height 35
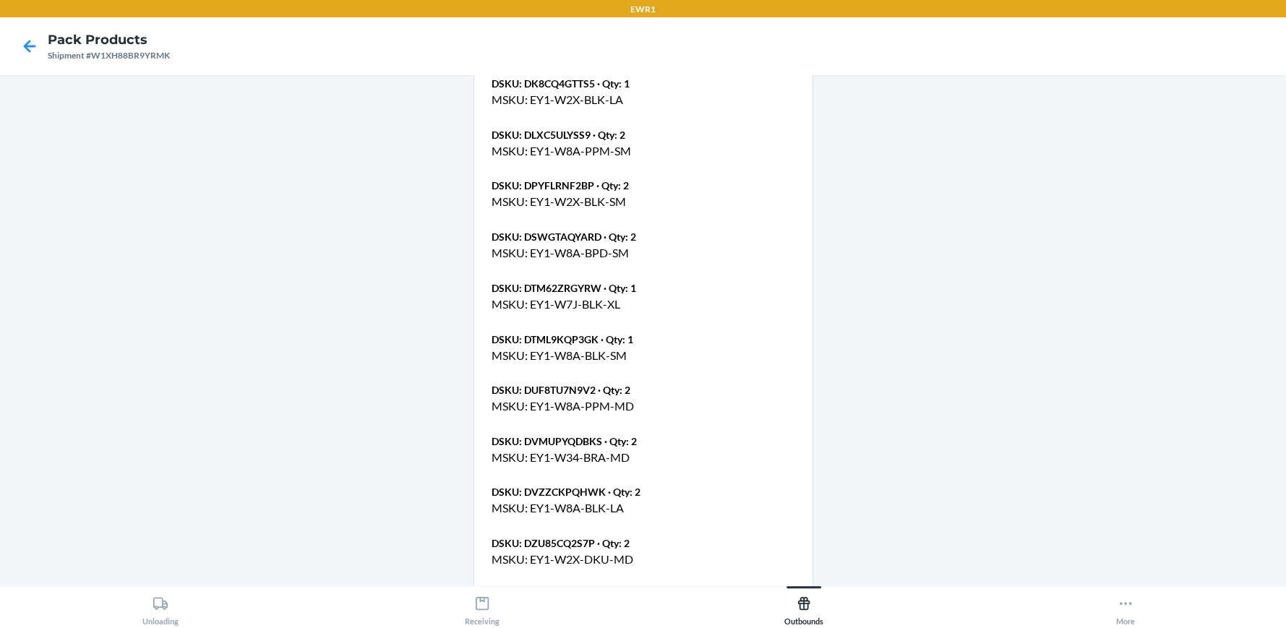
scroll to position [2027, 0]
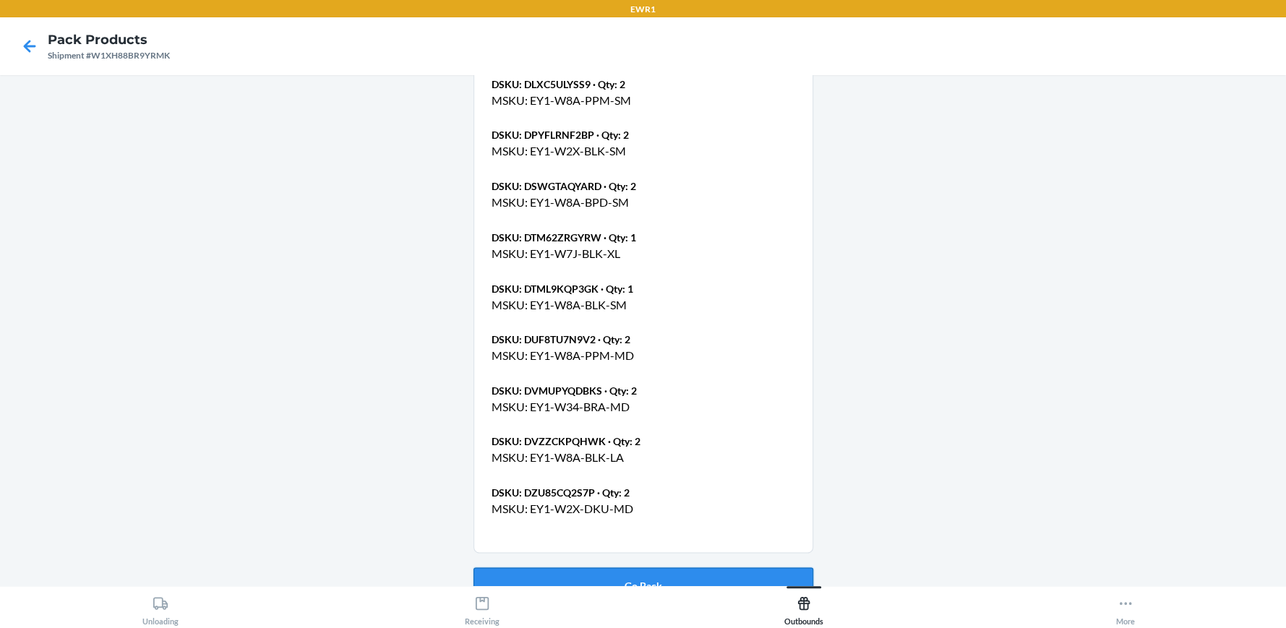
click at [679, 567] on button "Go Back" at bounding box center [643, 584] width 340 height 35
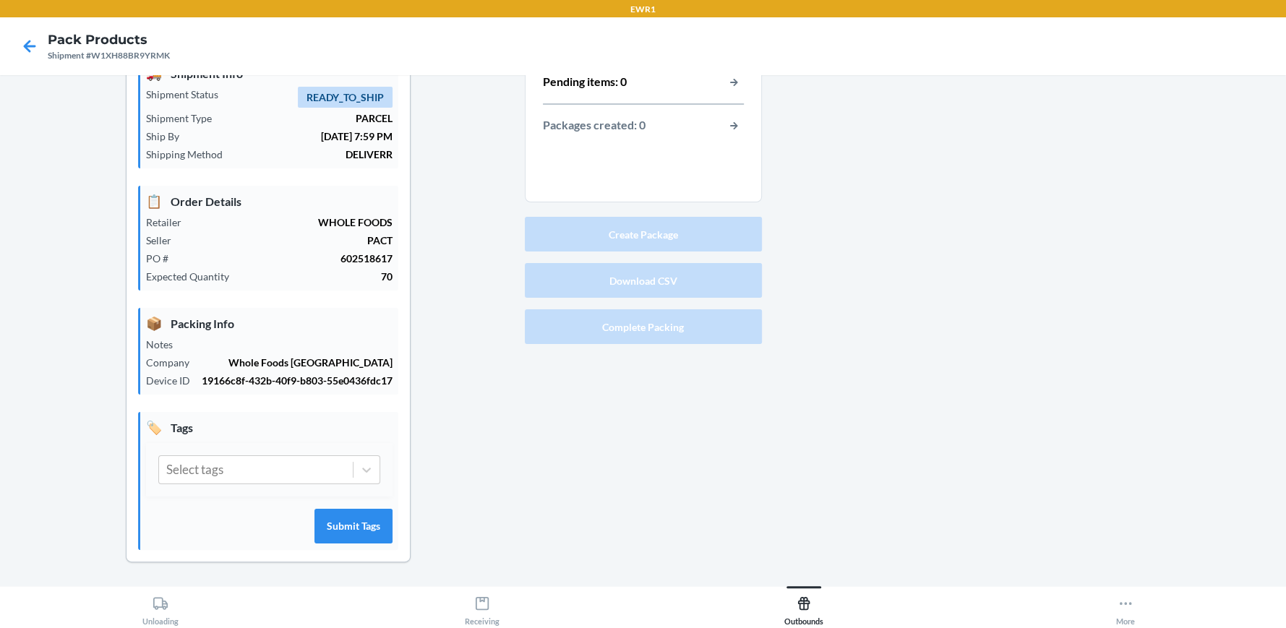
scroll to position [66, 0]
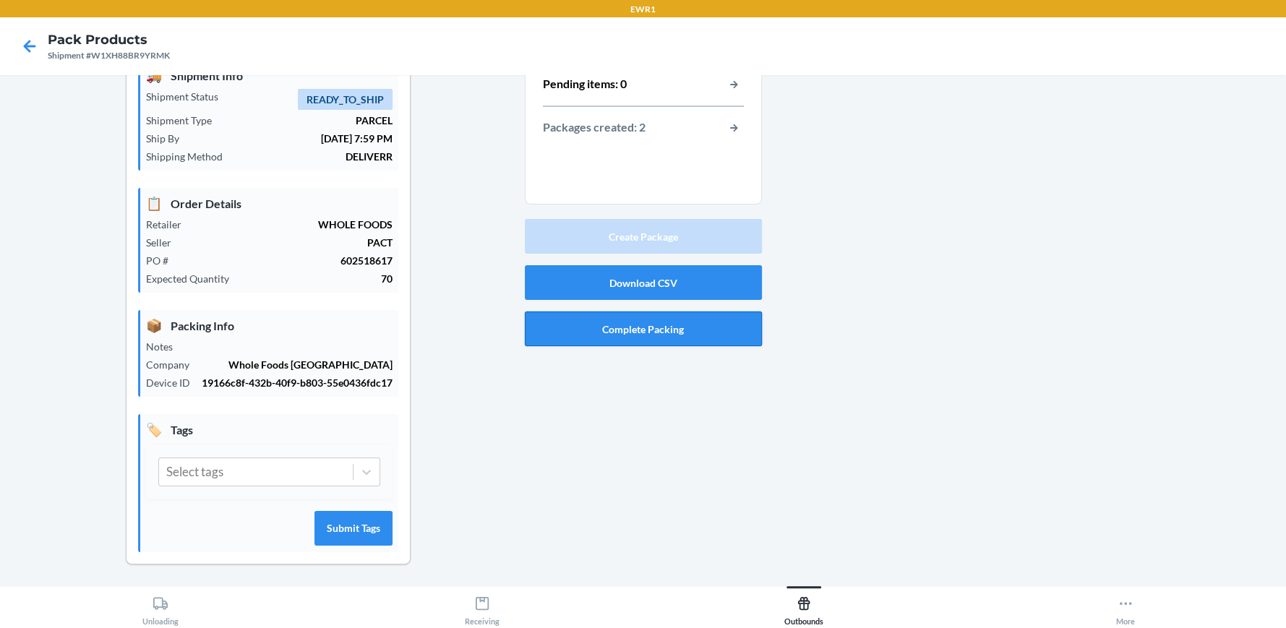
click at [658, 314] on button "Complete Packing" at bounding box center [643, 328] width 237 height 35
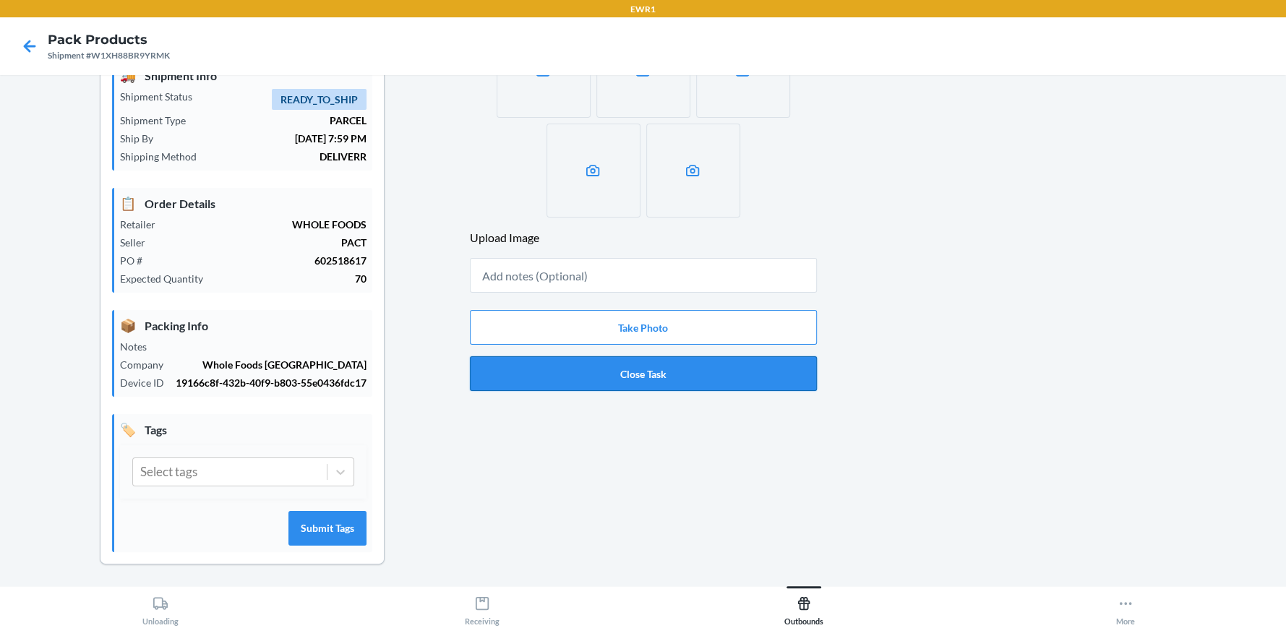
drag, startPoint x: 661, startPoint y: 368, endPoint x: 653, endPoint y: 361, distance: 10.3
click at [659, 368] on button "Close Task" at bounding box center [643, 373] width 347 height 35
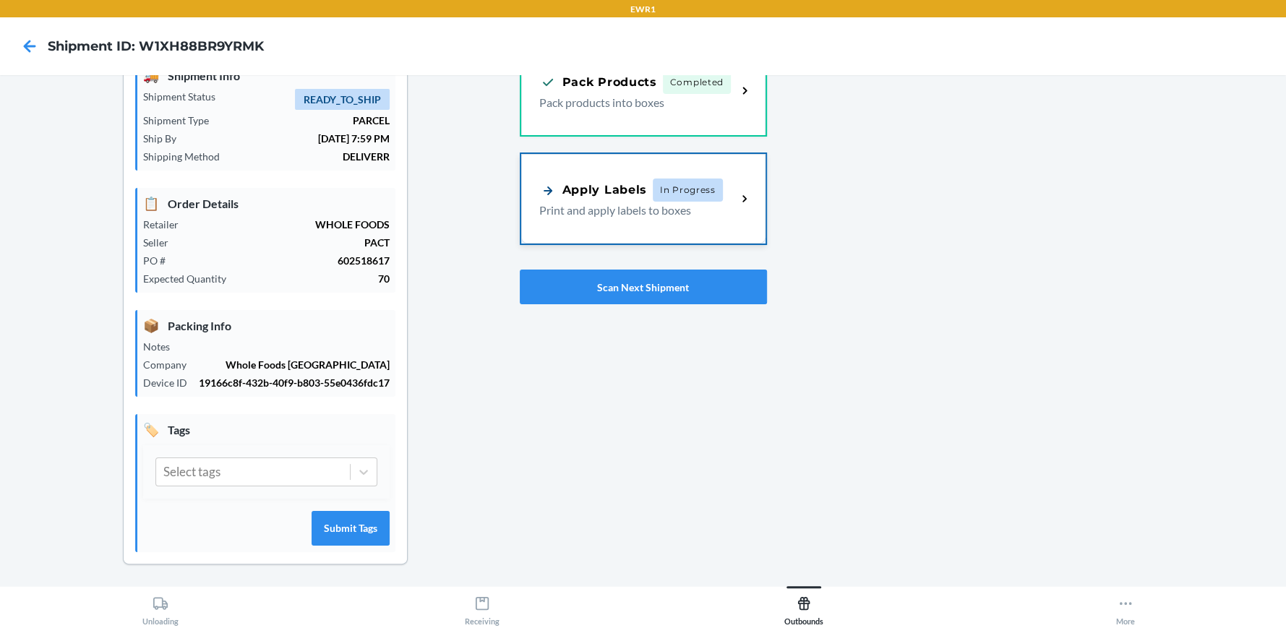
click at [685, 228] on div "Apply Labels In Progress Print and apply labels to boxes" at bounding box center [643, 199] width 244 height 90
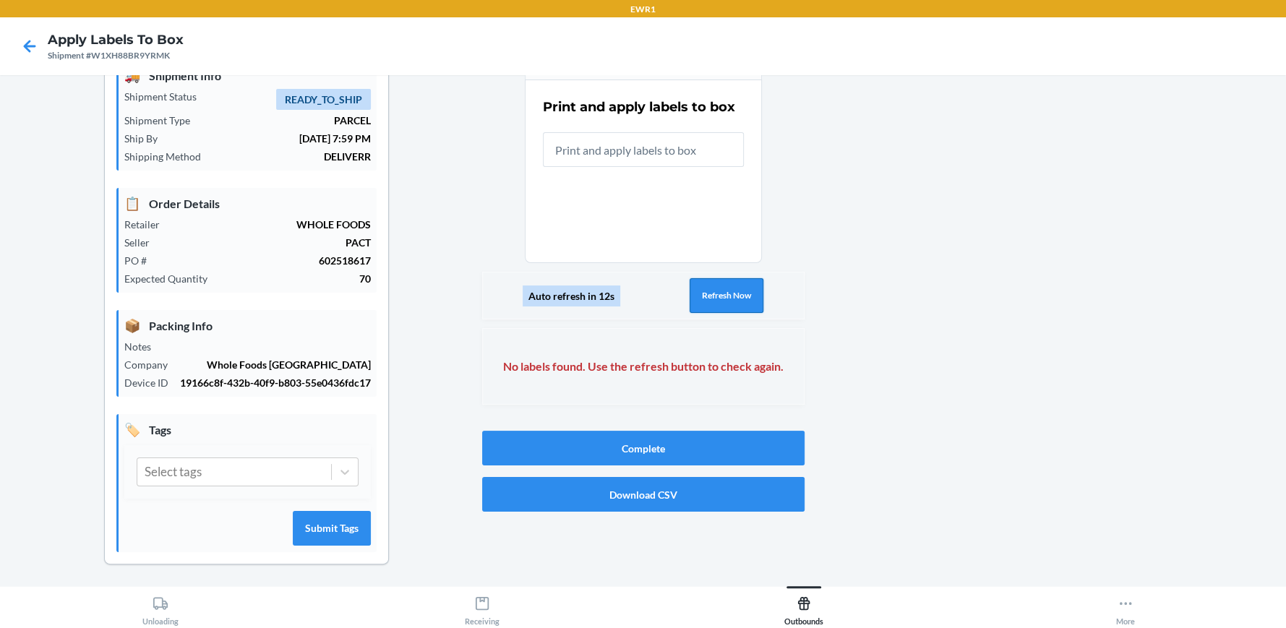
click at [745, 299] on button "Refresh Now" at bounding box center [726, 295] width 74 height 35
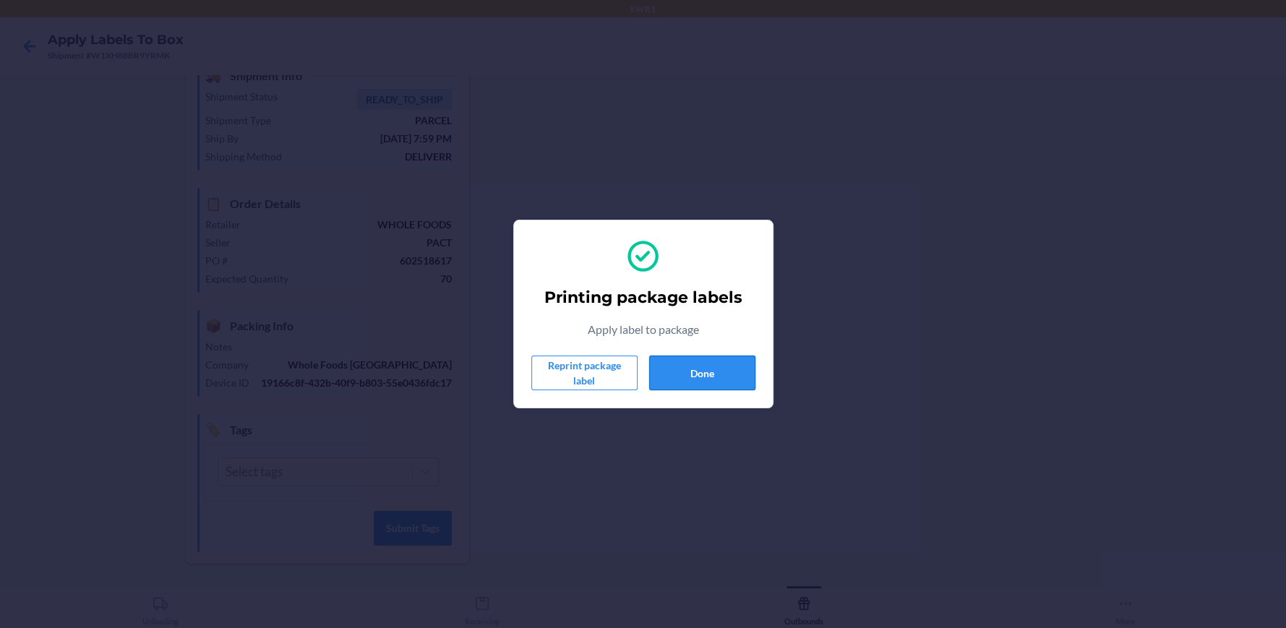
click at [728, 372] on button "Done" at bounding box center [702, 373] width 106 height 35
click at [730, 369] on button "Done" at bounding box center [702, 373] width 106 height 35
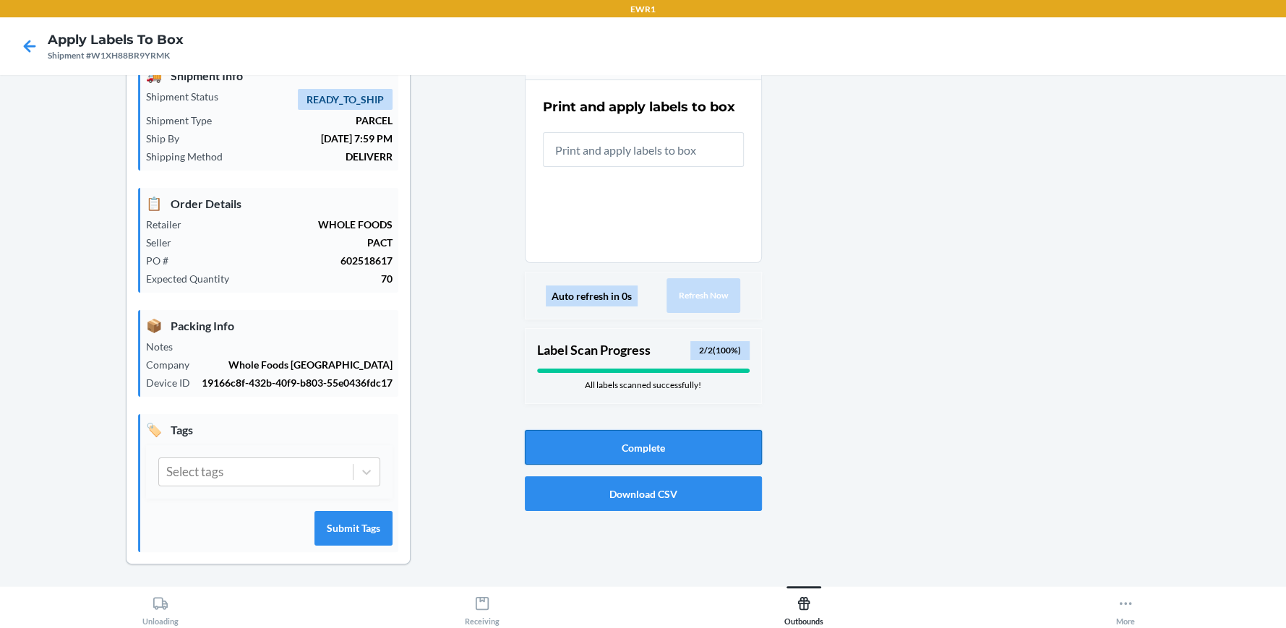
drag, startPoint x: 666, startPoint y: 460, endPoint x: 663, endPoint y: 452, distance: 7.8
click at [663, 452] on button "Complete" at bounding box center [643, 447] width 237 height 35
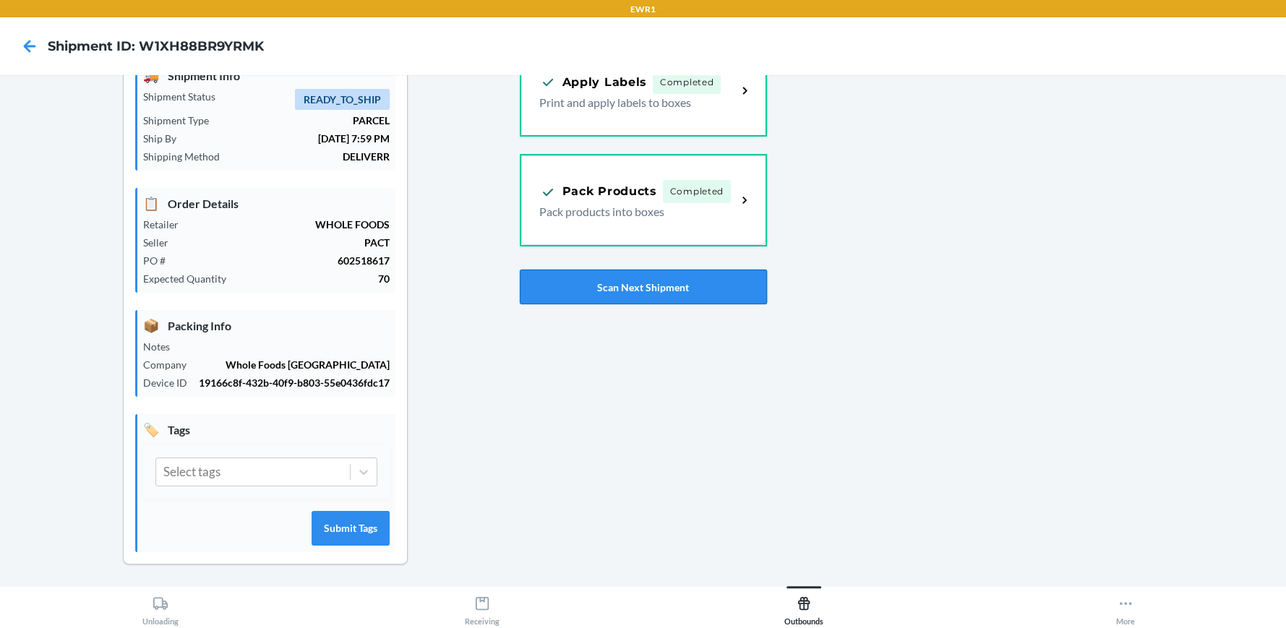
click at [624, 281] on button "Scan Next Shipment" at bounding box center [643, 287] width 247 height 35
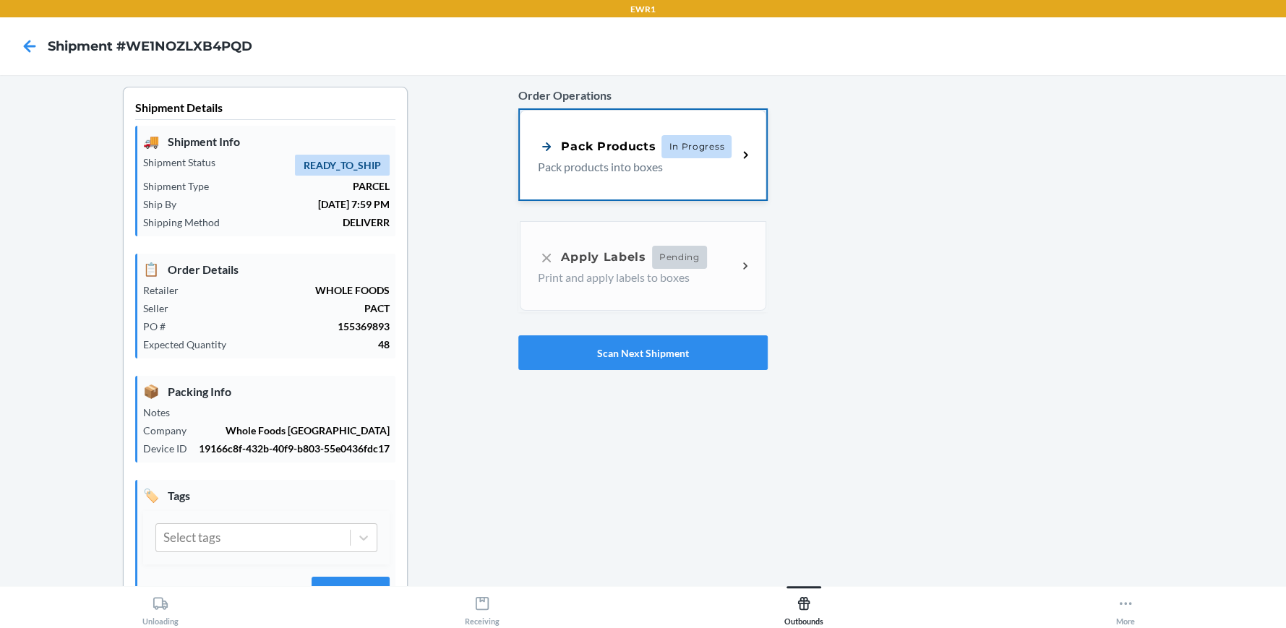
click at [626, 158] on p "Pack products into boxes" at bounding box center [632, 166] width 188 height 17
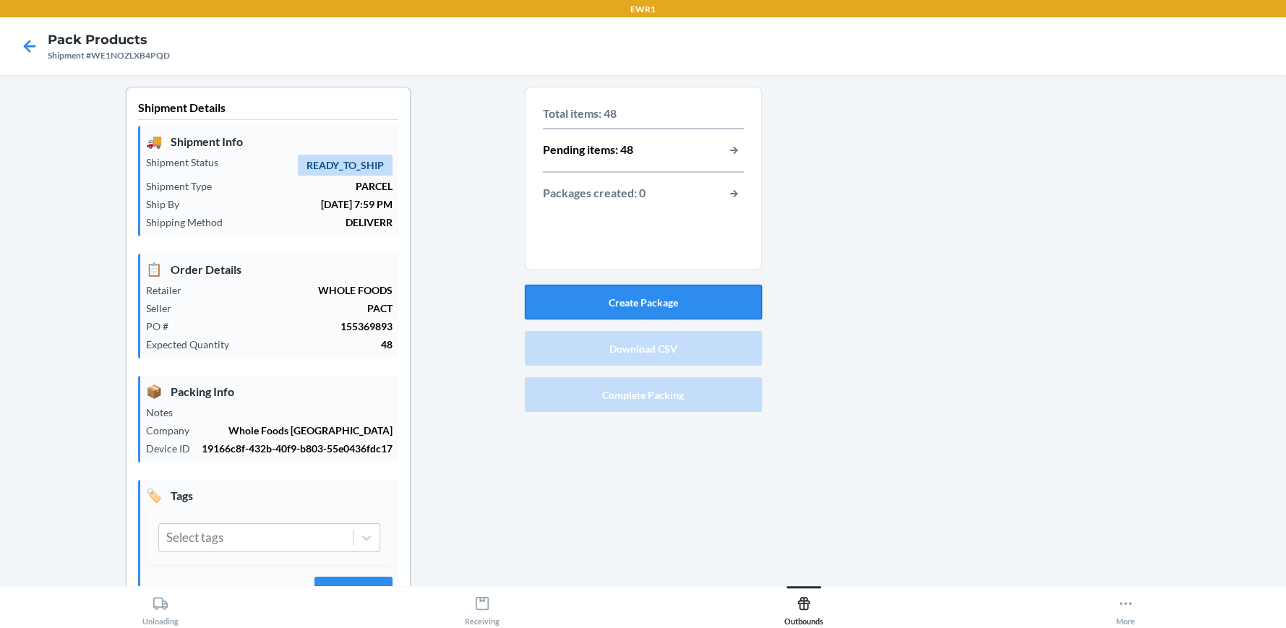
click at [642, 310] on button "Create Package" at bounding box center [643, 302] width 237 height 35
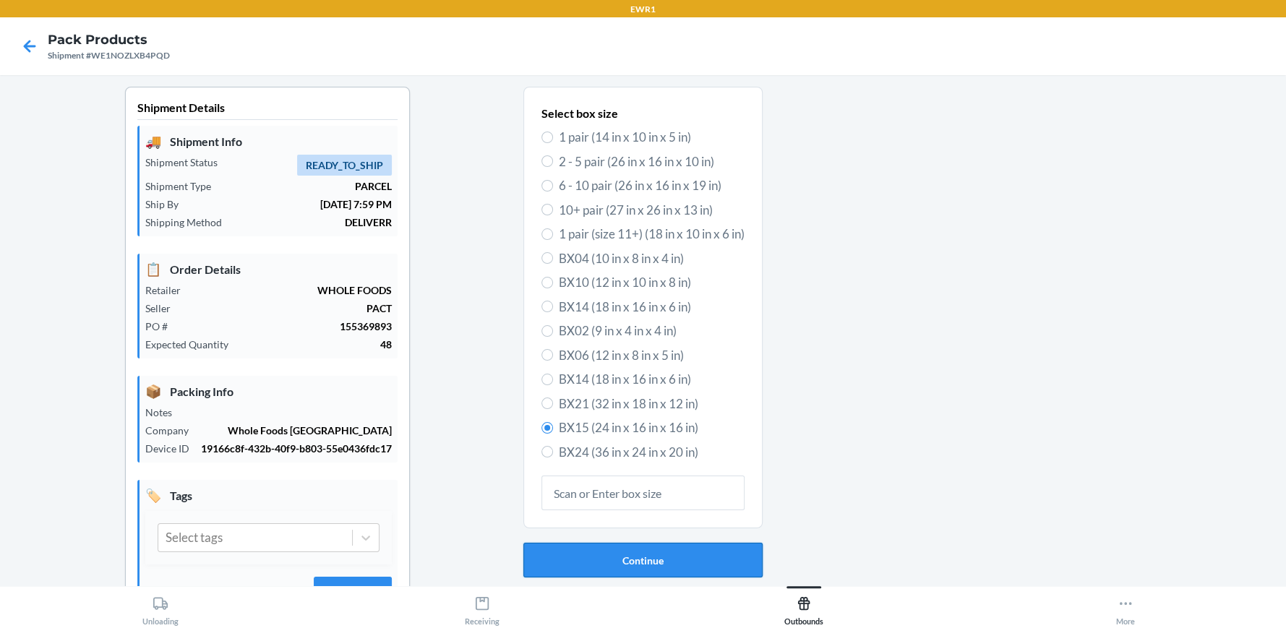
click at [650, 557] on button "Continue" at bounding box center [642, 560] width 239 height 35
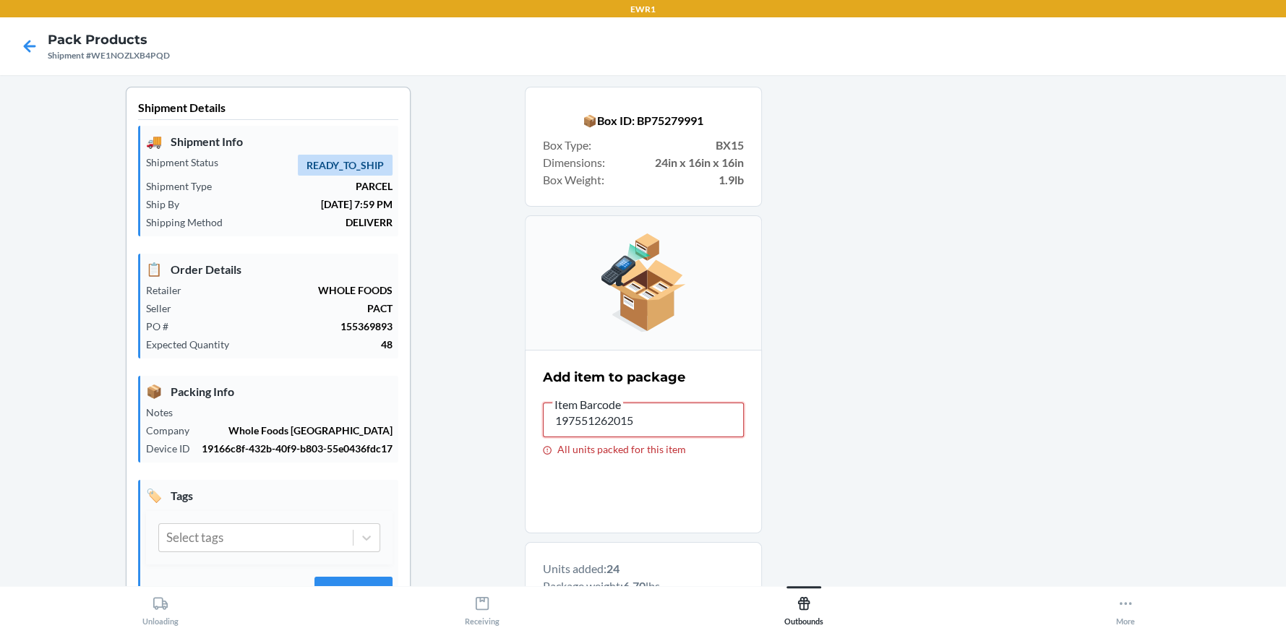
drag, startPoint x: 662, startPoint y: 429, endPoint x: 482, endPoint y: 383, distance: 185.6
click at [483, 383] on div "Shipment Details 🚚 Shipment Info Shipment Status READY_TO_SHIP Shipment Type PA…" at bounding box center [643, 580] width 1263 height 987
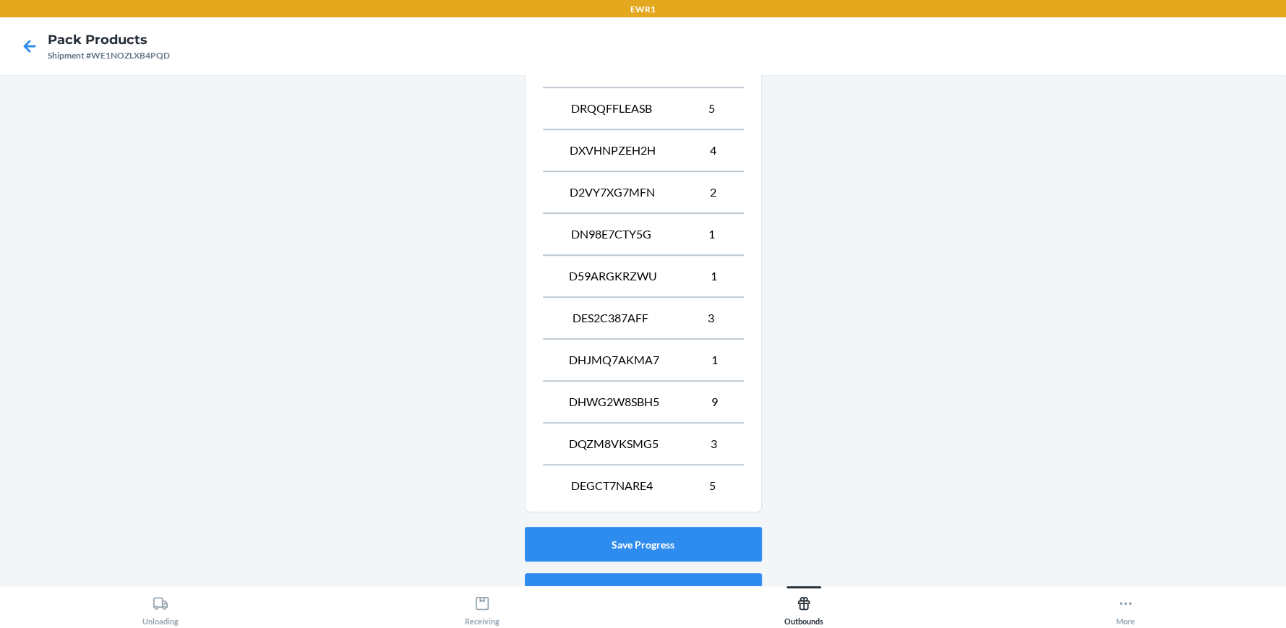
scroll to position [778, 0]
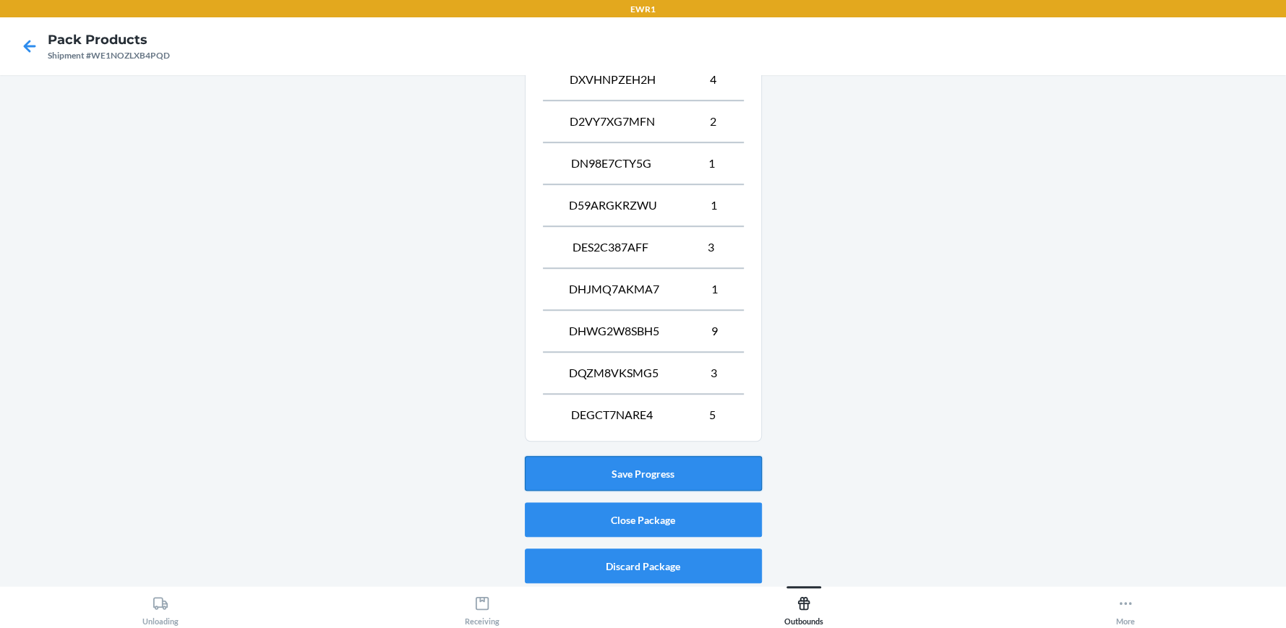
click at [631, 470] on button "Save Progress" at bounding box center [643, 473] width 237 height 35
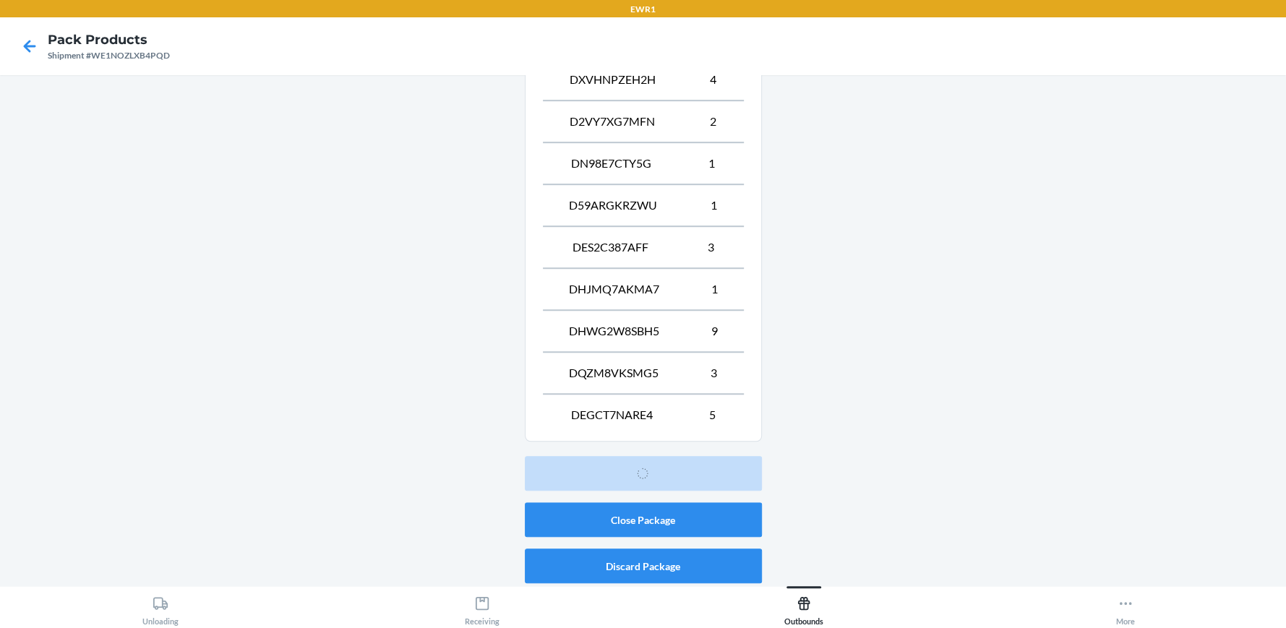
scroll to position [66, 0]
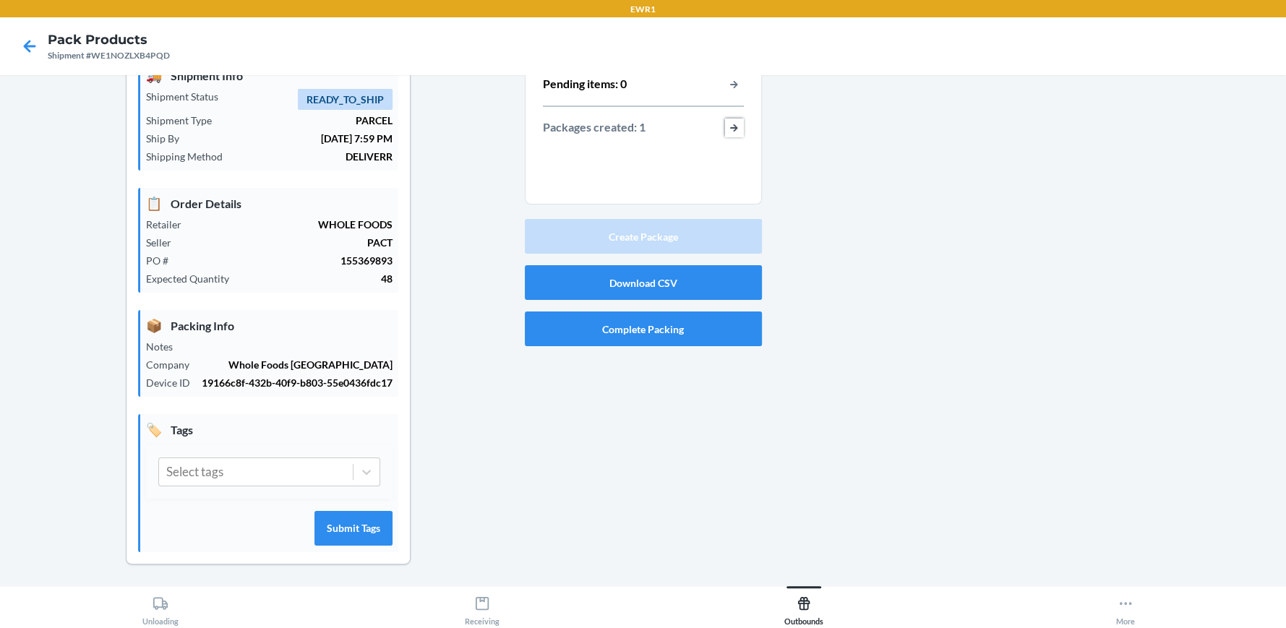
click at [725, 126] on button "button-view-packages-created" at bounding box center [734, 128] width 19 height 19
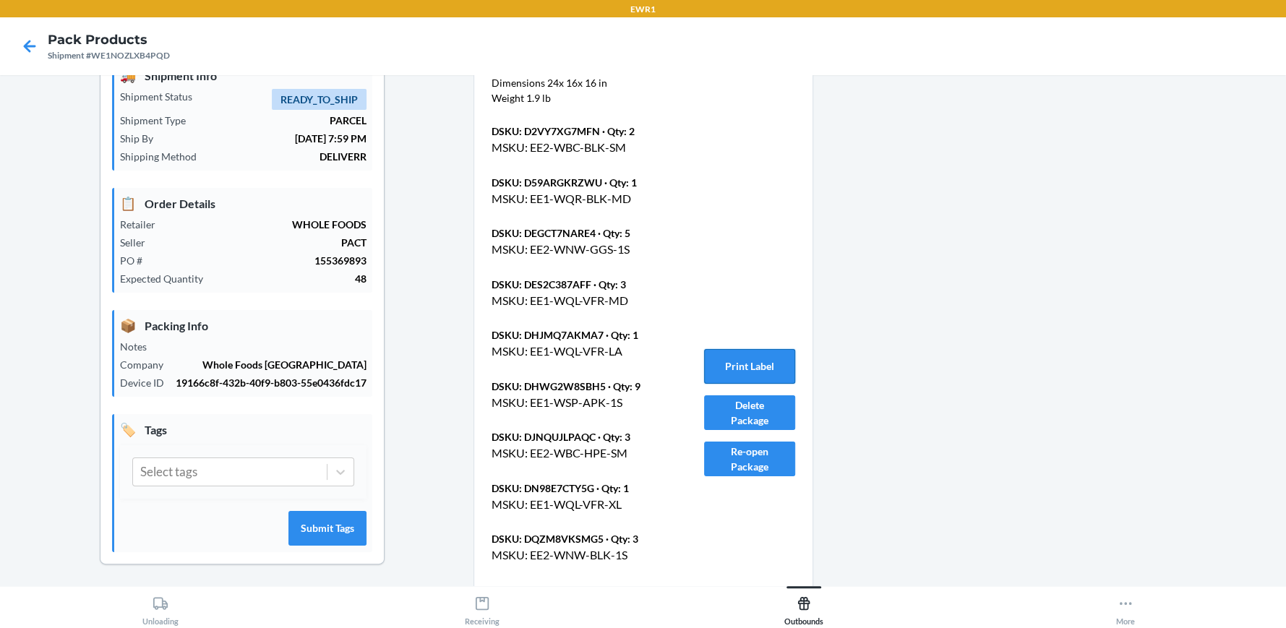
click at [769, 371] on button "Print Label" at bounding box center [749, 366] width 91 height 35
click at [1269, 273] on main "Shipment Details 🚚 Shipment Info Shipment Status READY_TO_SHIP Shipment Type PA…" at bounding box center [643, 330] width 1286 height 510
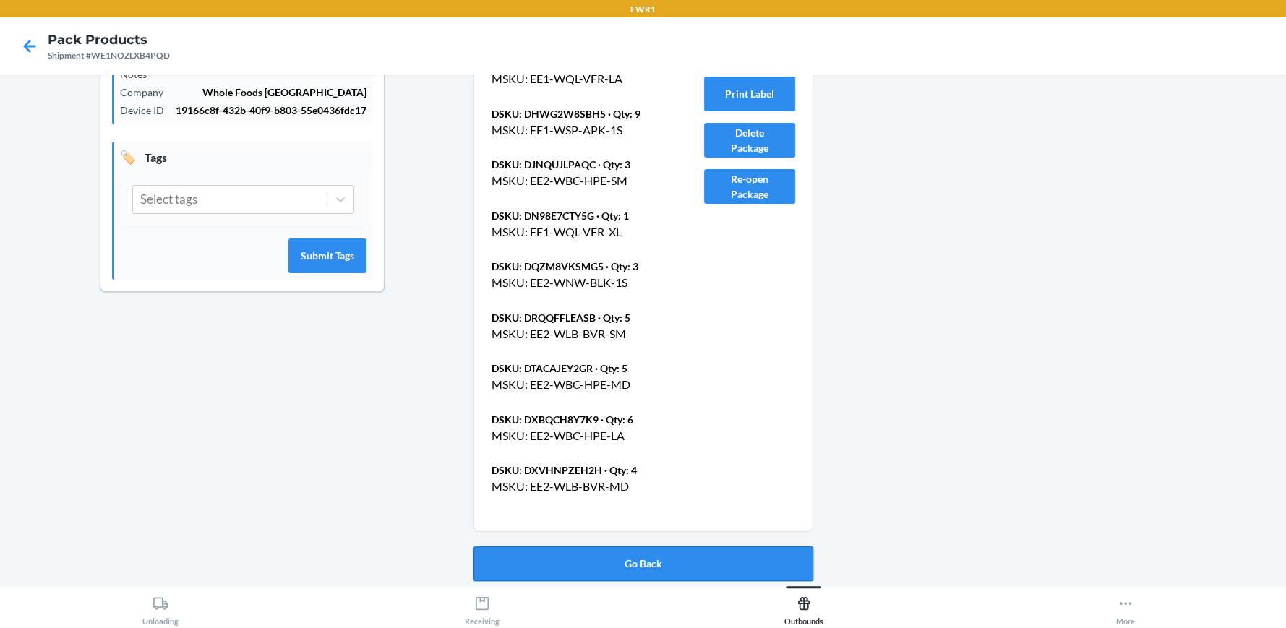
click at [645, 560] on button "Go Back" at bounding box center [643, 563] width 340 height 35
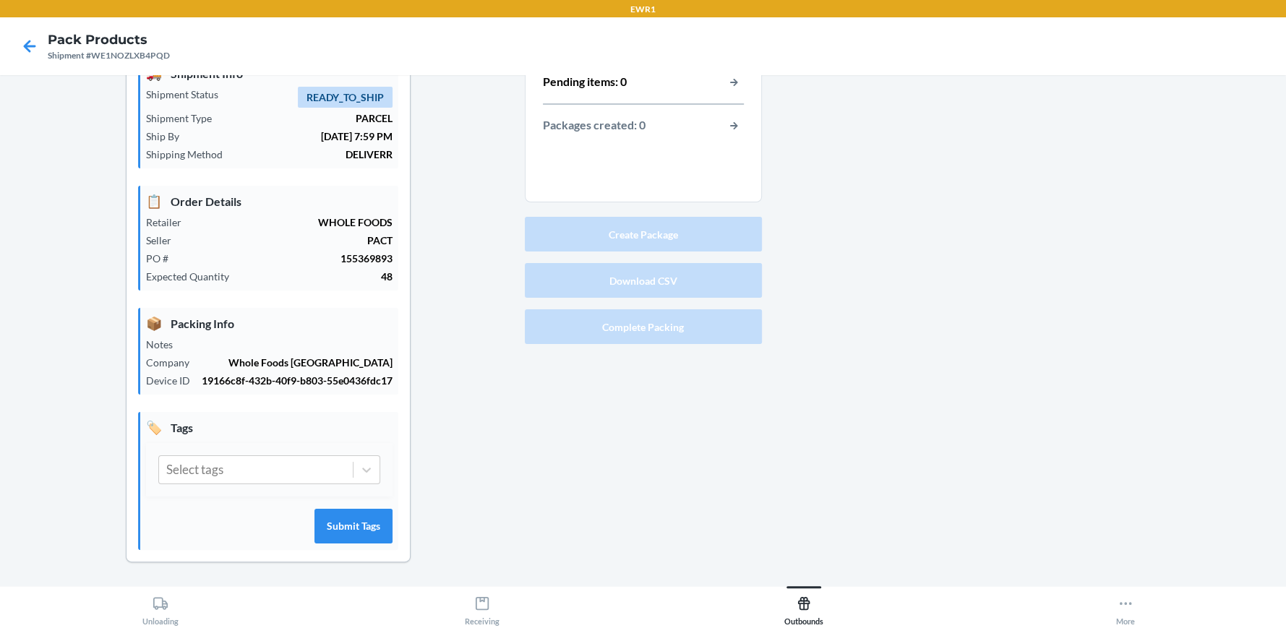
scroll to position [66, 0]
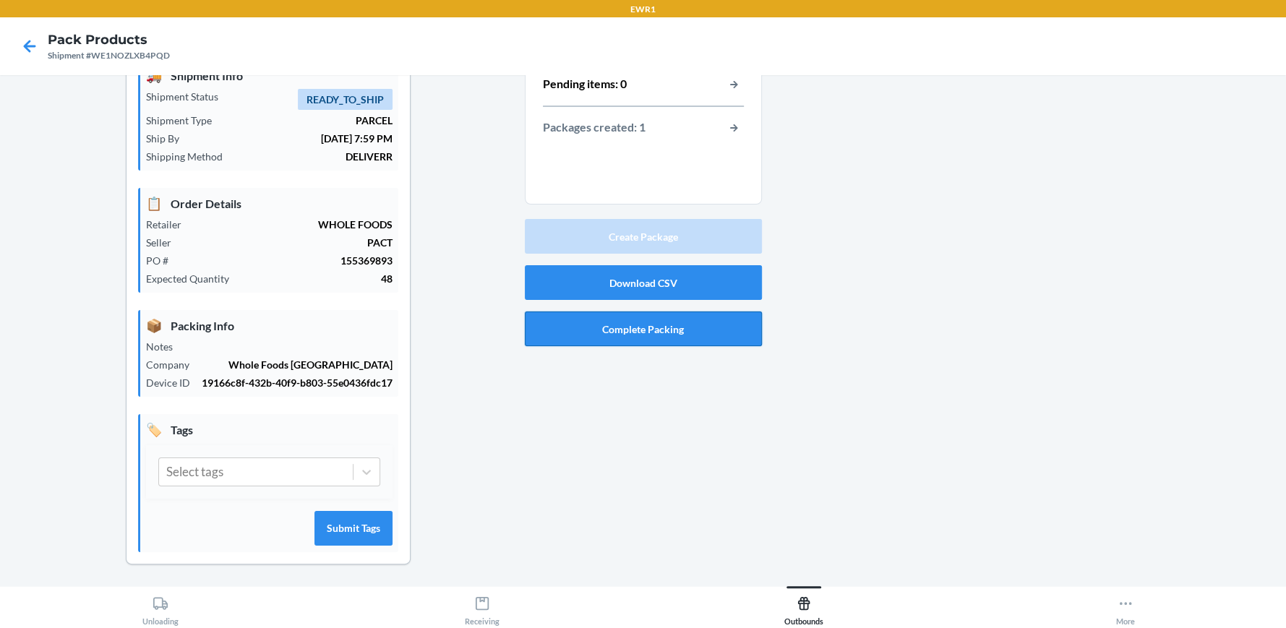
click at [645, 322] on button "Complete Packing" at bounding box center [643, 328] width 237 height 35
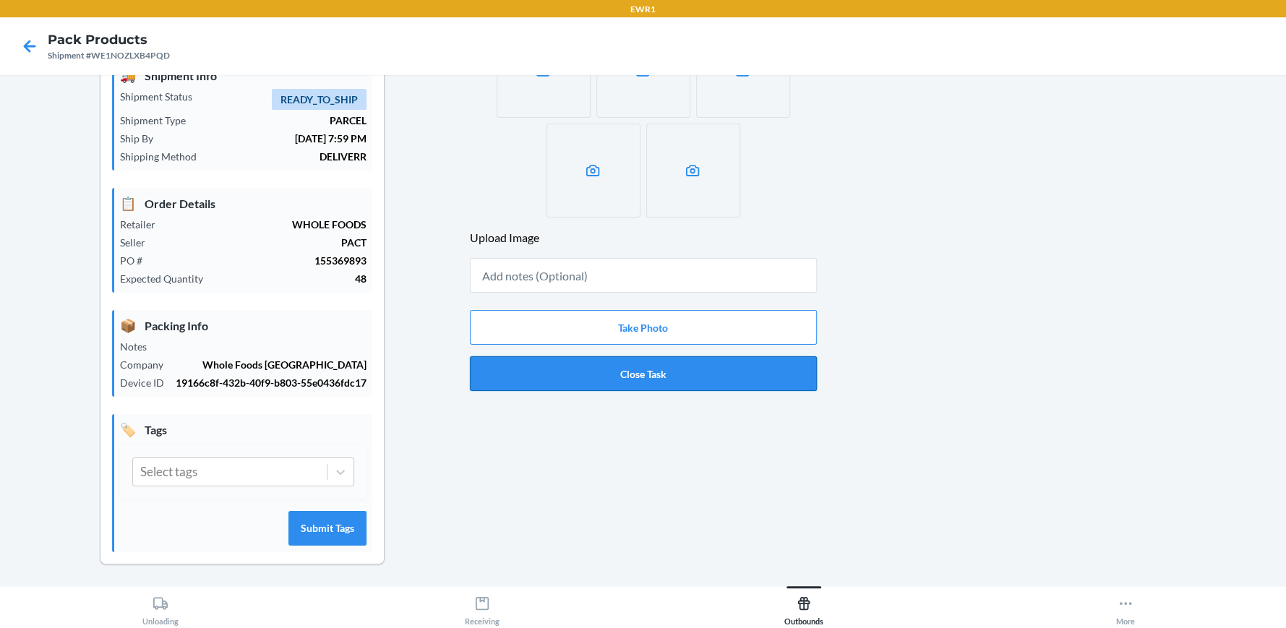
click at [658, 380] on button "Close Task" at bounding box center [643, 373] width 347 height 35
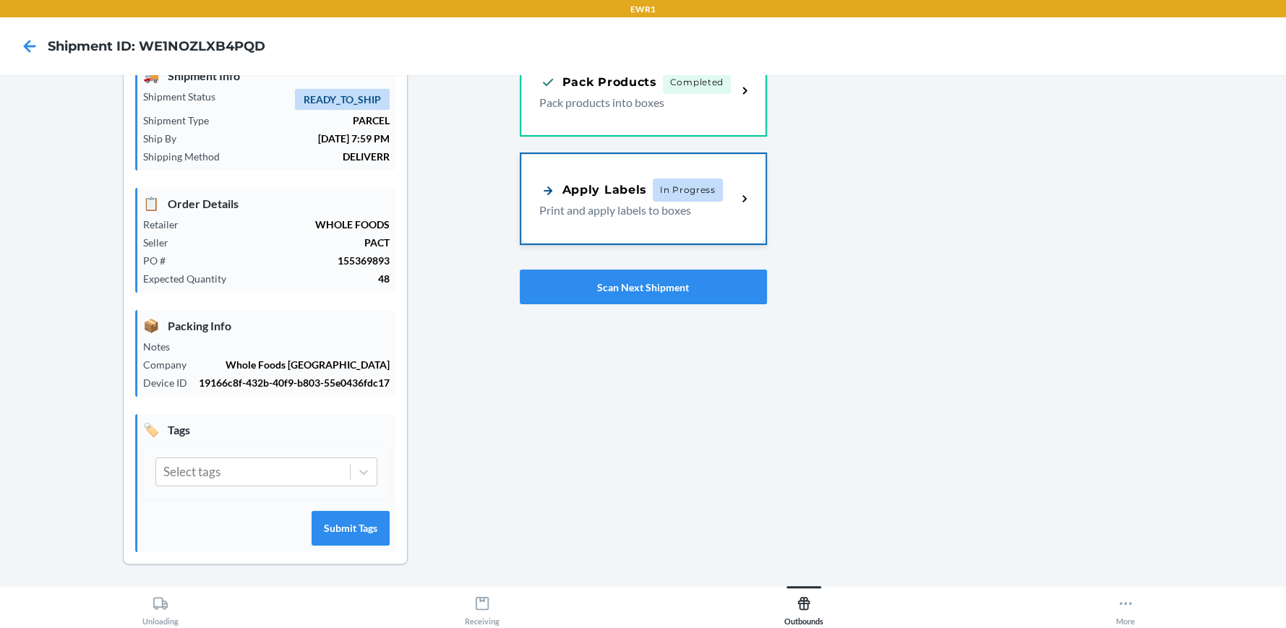
click at [653, 187] on span "In Progress" at bounding box center [688, 190] width 70 height 23
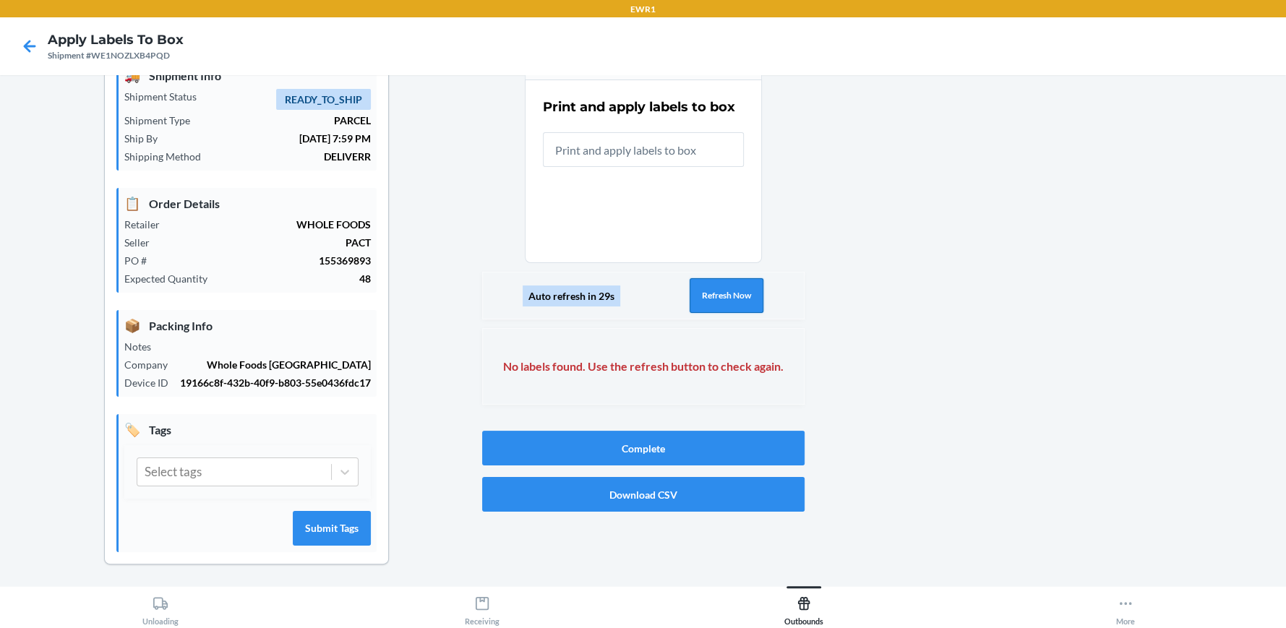
click at [739, 294] on button "Refresh Now" at bounding box center [726, 295] width 74 height 35
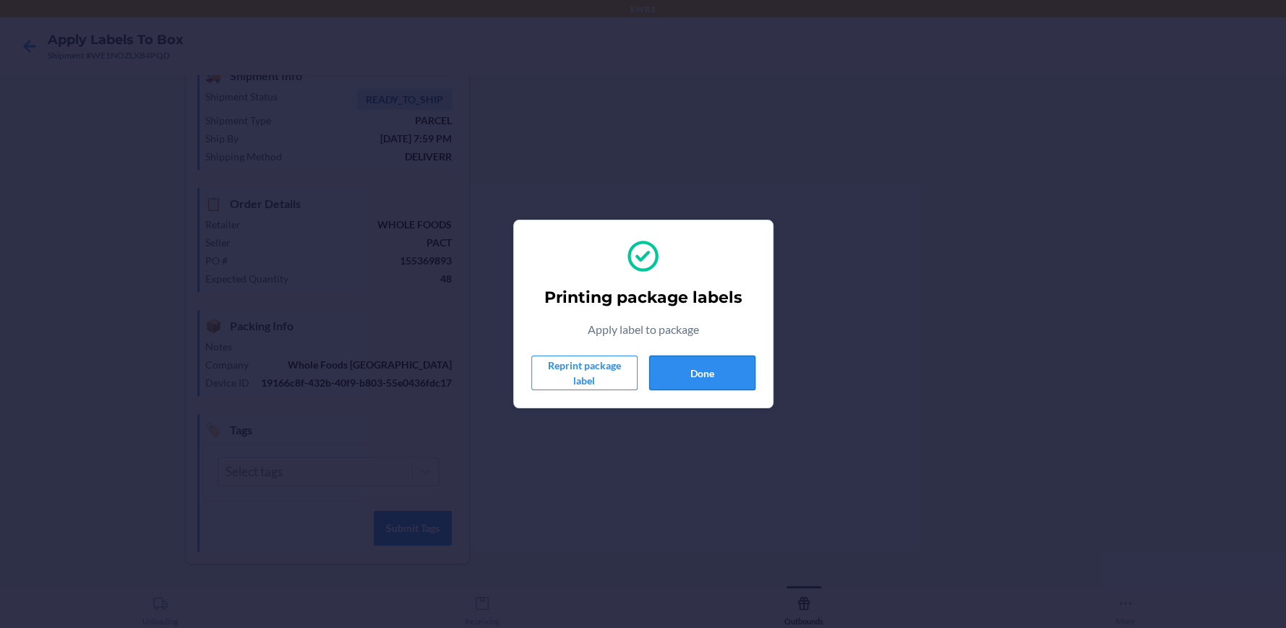
click at [701, 362] on button "Done" at bounding box center [702, 373] width 106 height 35
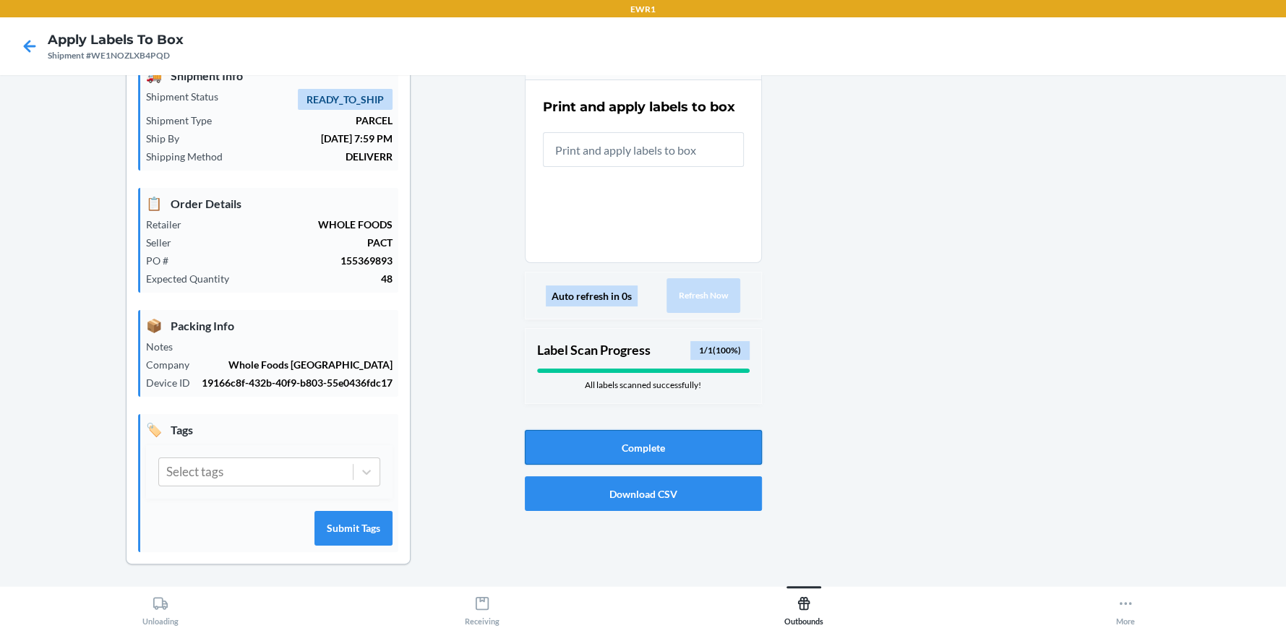
click at [640, 442] on button "Complete" at bounding box center [643, 447] width 237 height 35
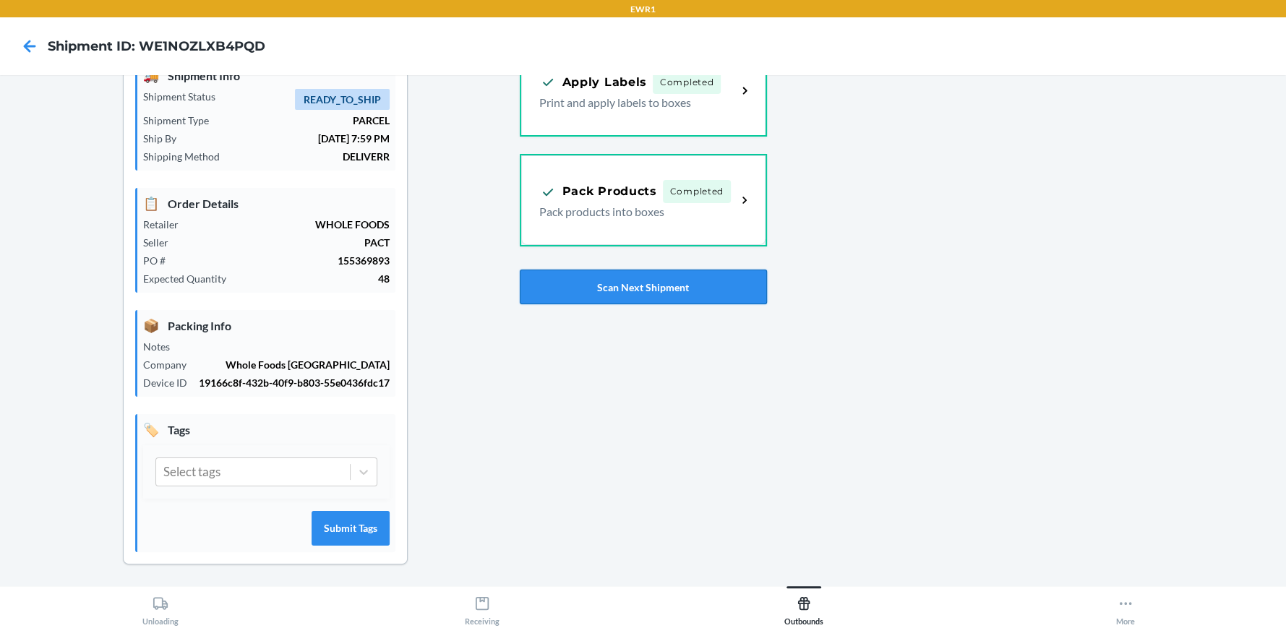
click at [634, 287] on button "Scan Next Shipment" at bounding box center [643, 287] width 247 height 35
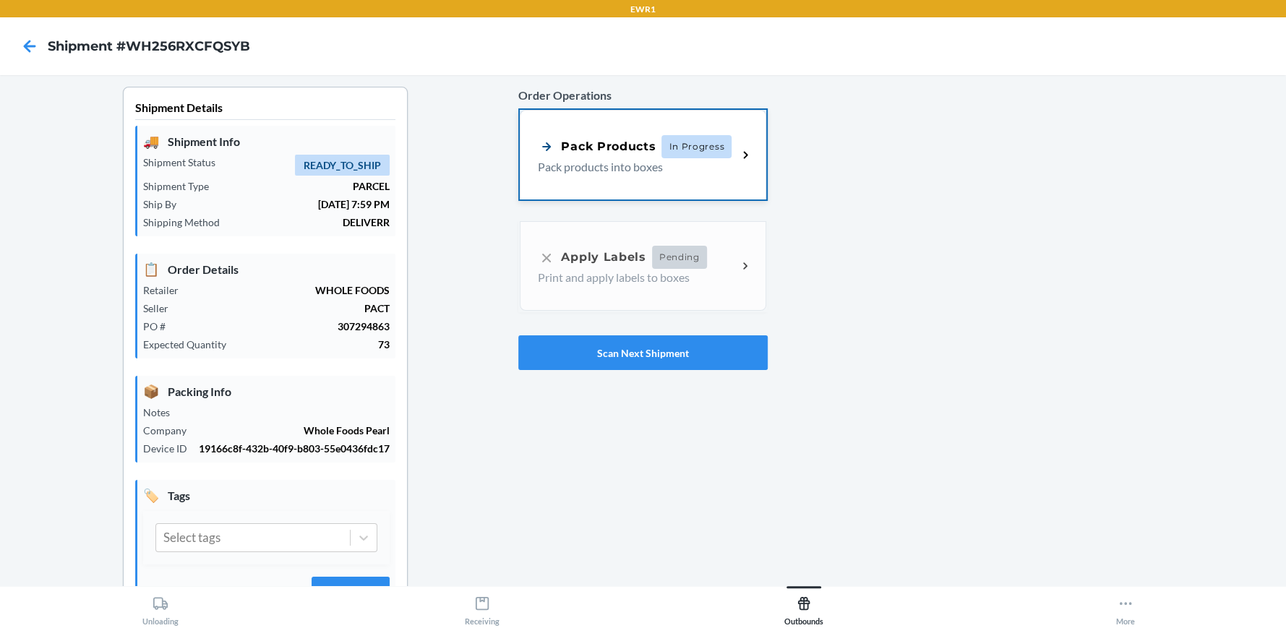
click at [635, 168] on p "Pack products into boxes" at bounding box center [632, 166] width 188 height 17
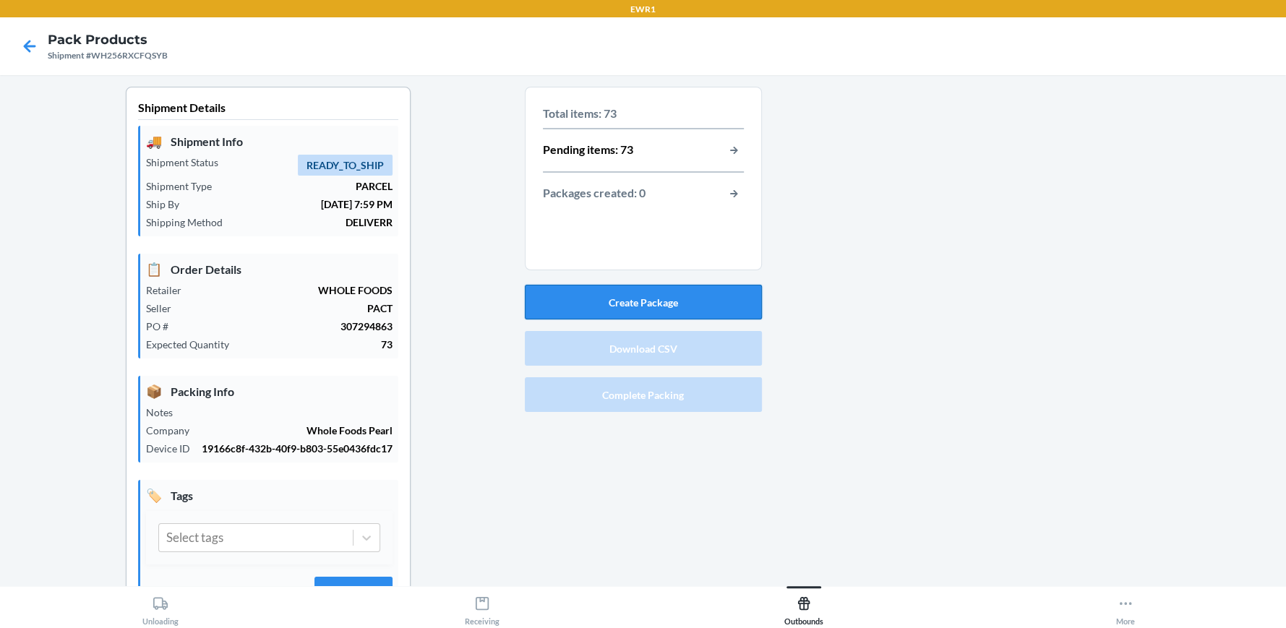
click at [643, 295] on button "Create Package" at bounding box center [643, 302] width 237 height 35
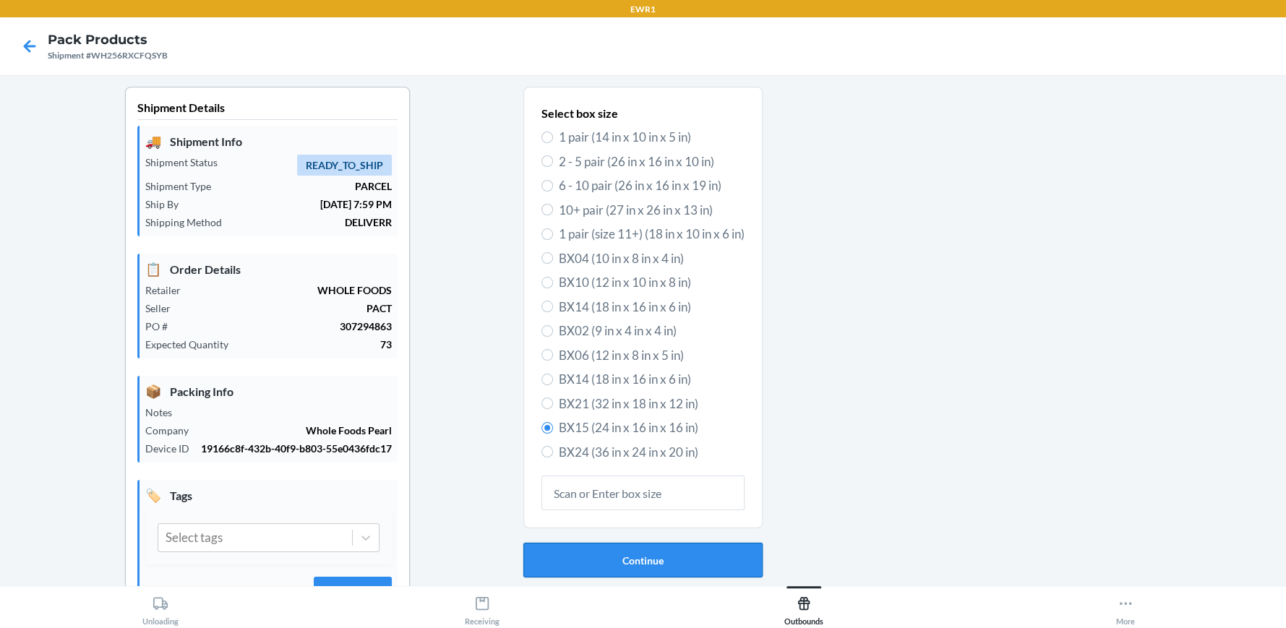
click at [636, 551] on button "Continue" at bounding box center [642, 560] width 239 height 35
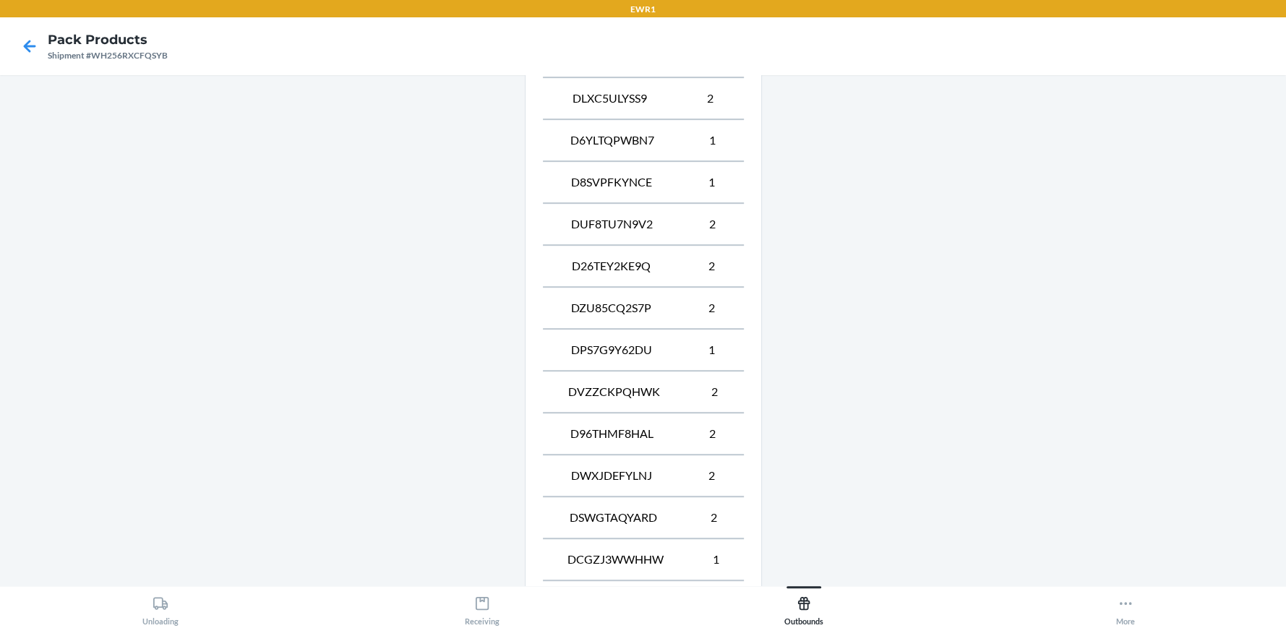
scroll to position [862, 0]
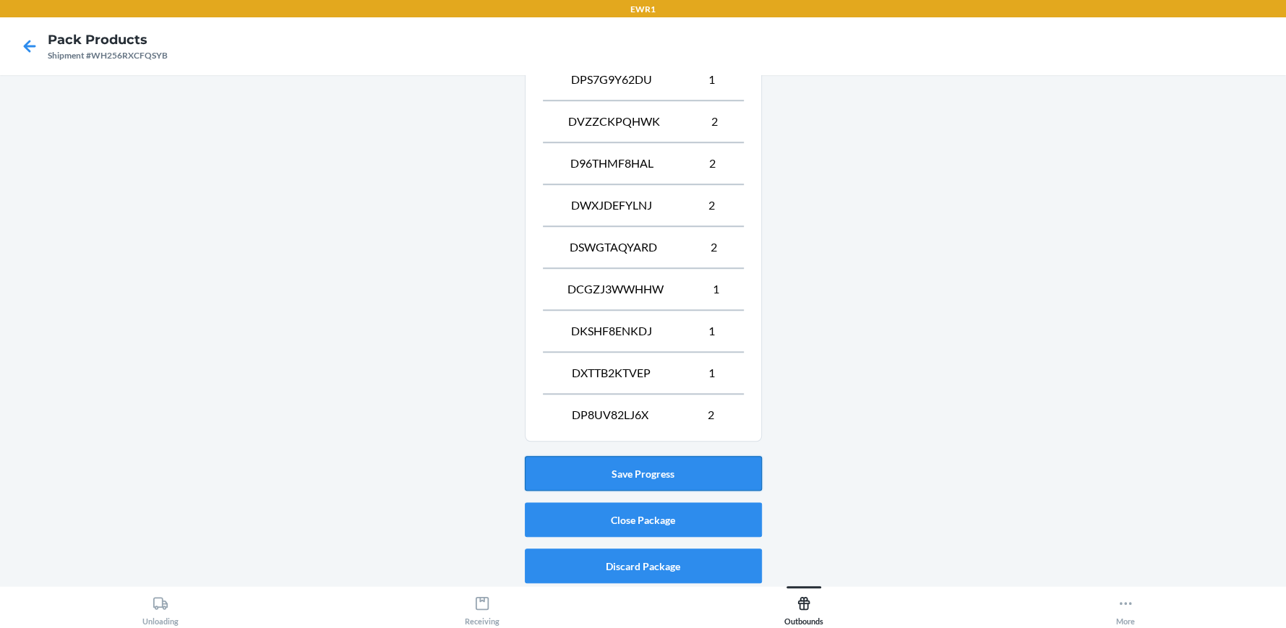
click at [648, 462] on button "Save Progress" at bounding box center [643, 473] width 237 height 35
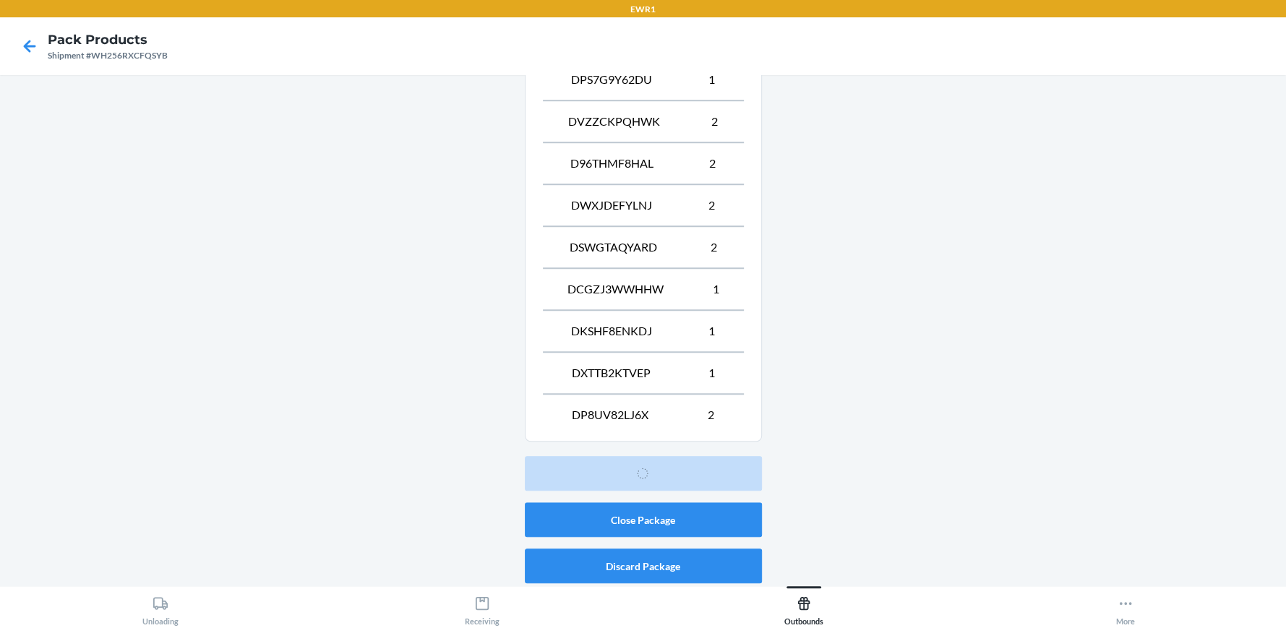
scroll to position [66, 0]
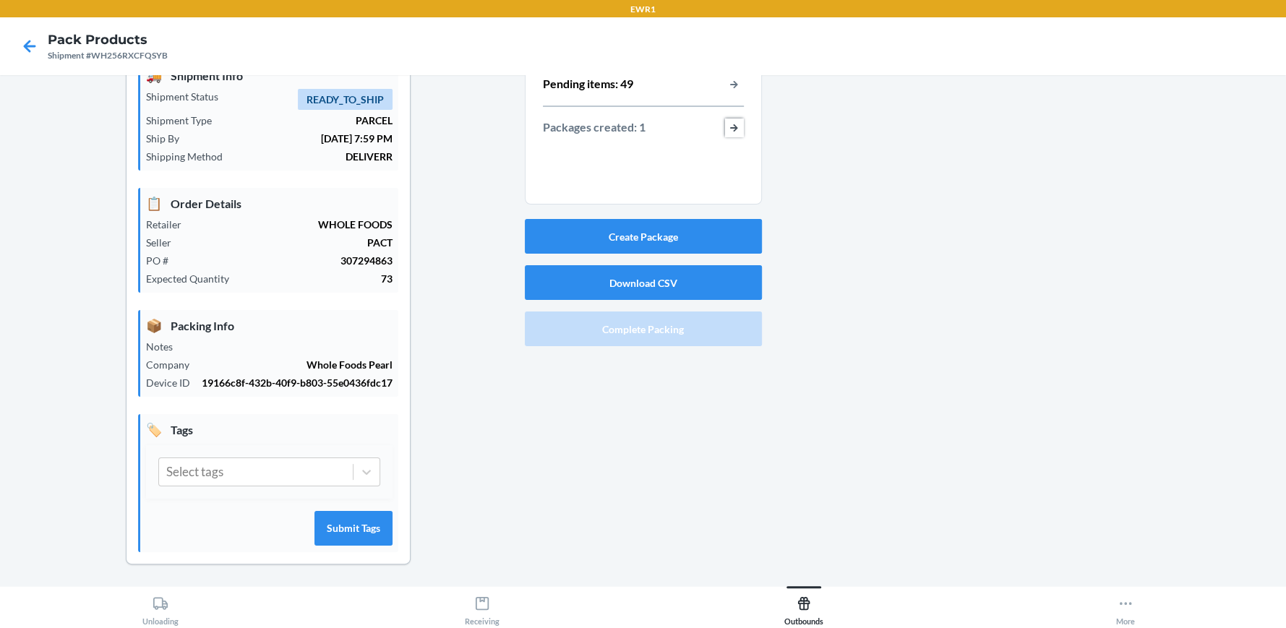
click at [726, 126] on button "button-view-packages-created" at bounding box center [734, 128] width 19 height 19
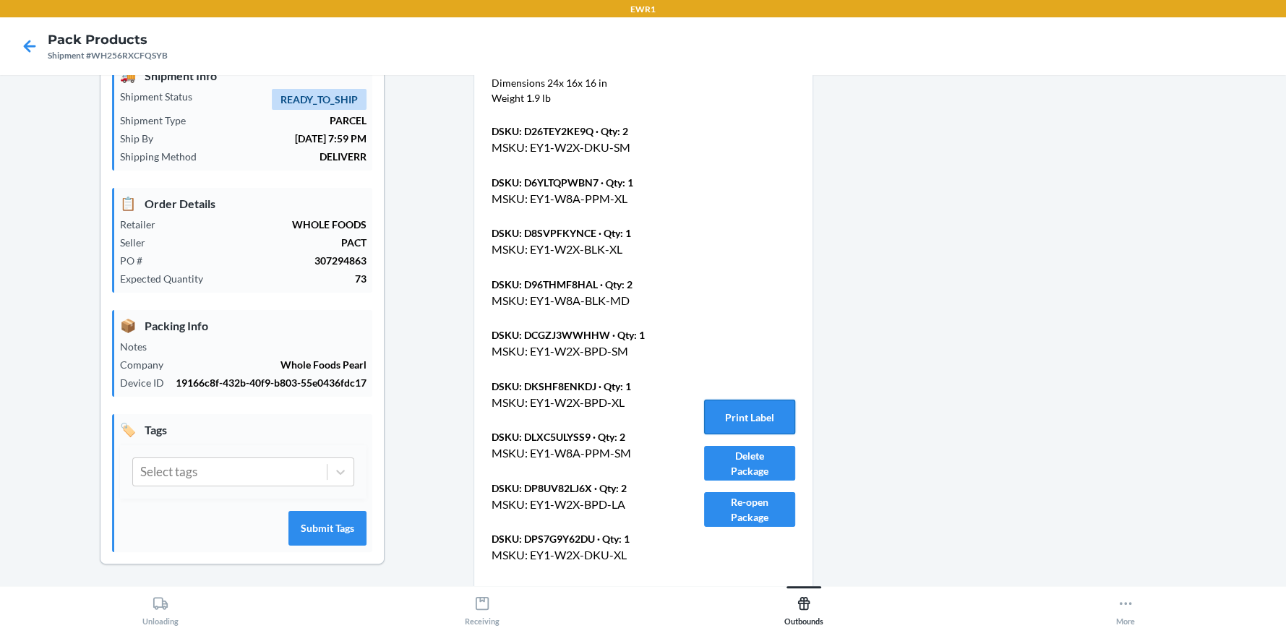
click at [750, 419] on button "Print Label" at bounding box center [749, 417] width 91 height 35
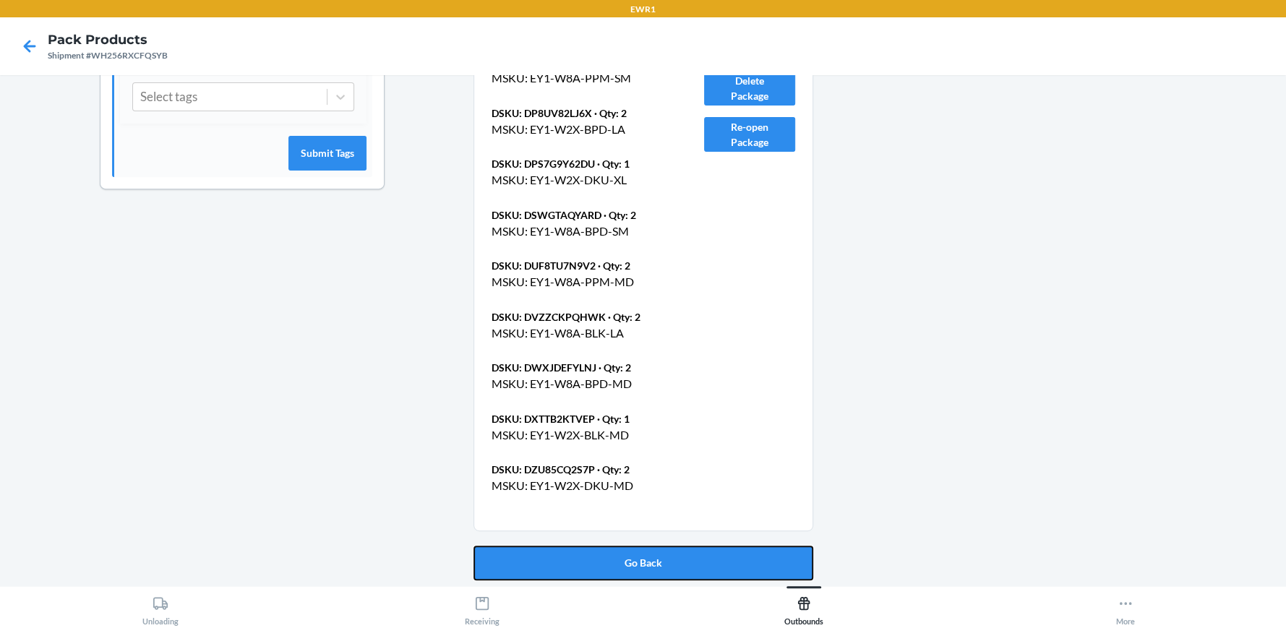
click at [630, 561] on button "Go Back" at bounding box center [643, 563] width 340 height 35
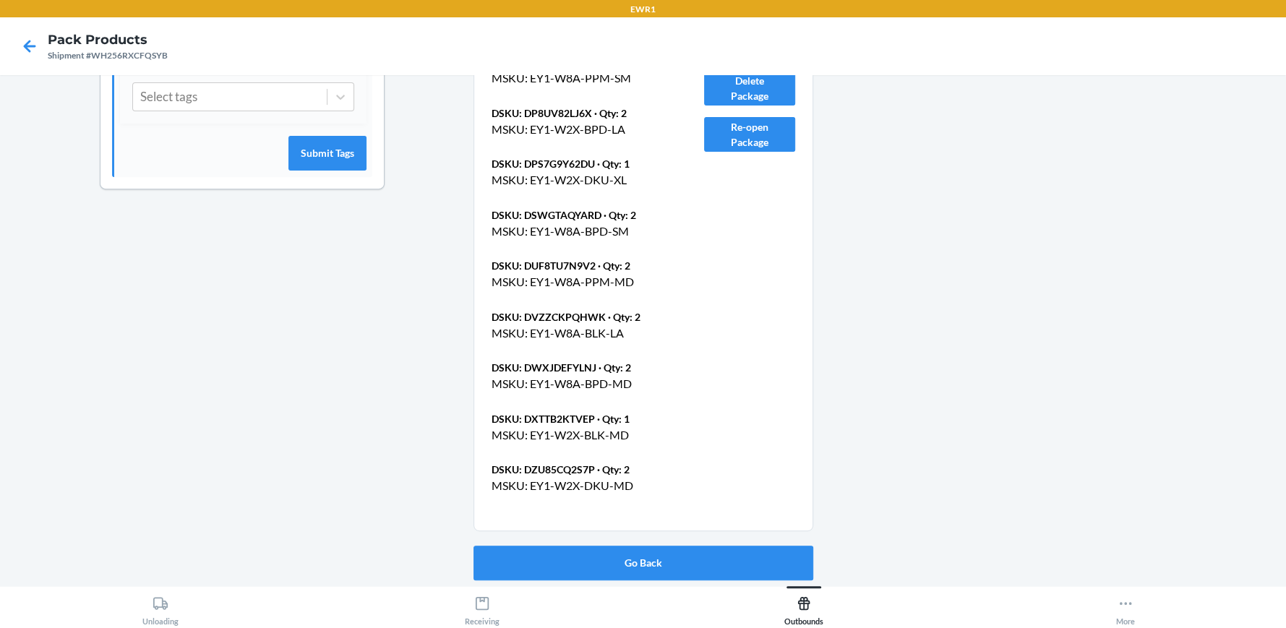
scroll to position [66, 0]
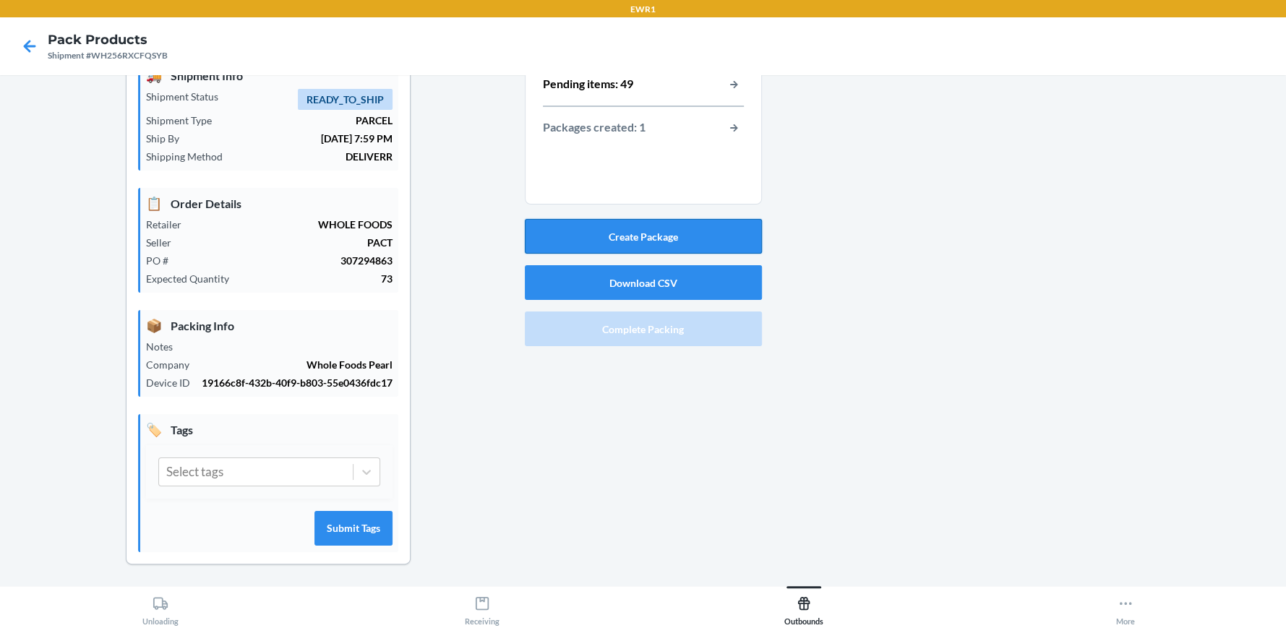
click at [644, 236] on button "Create Package" at bounding box center [643, 236] width 237 height 35
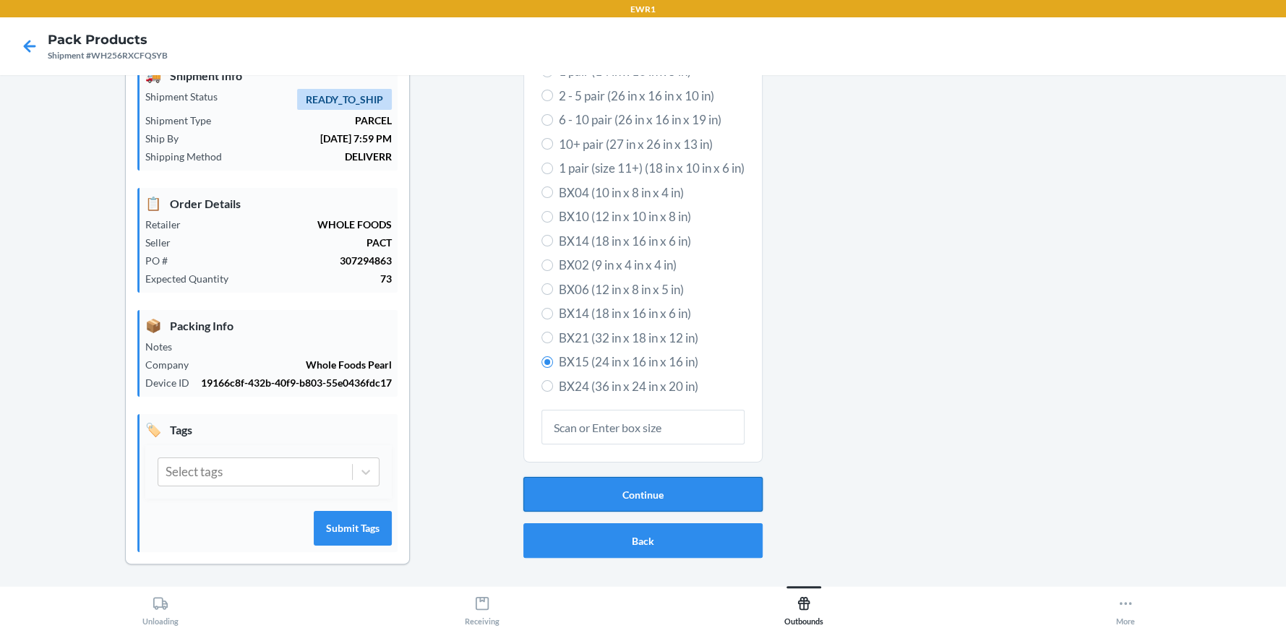
click at [632, 489] on button "Continue" at bounding box center [642, 494] width 239 height 35
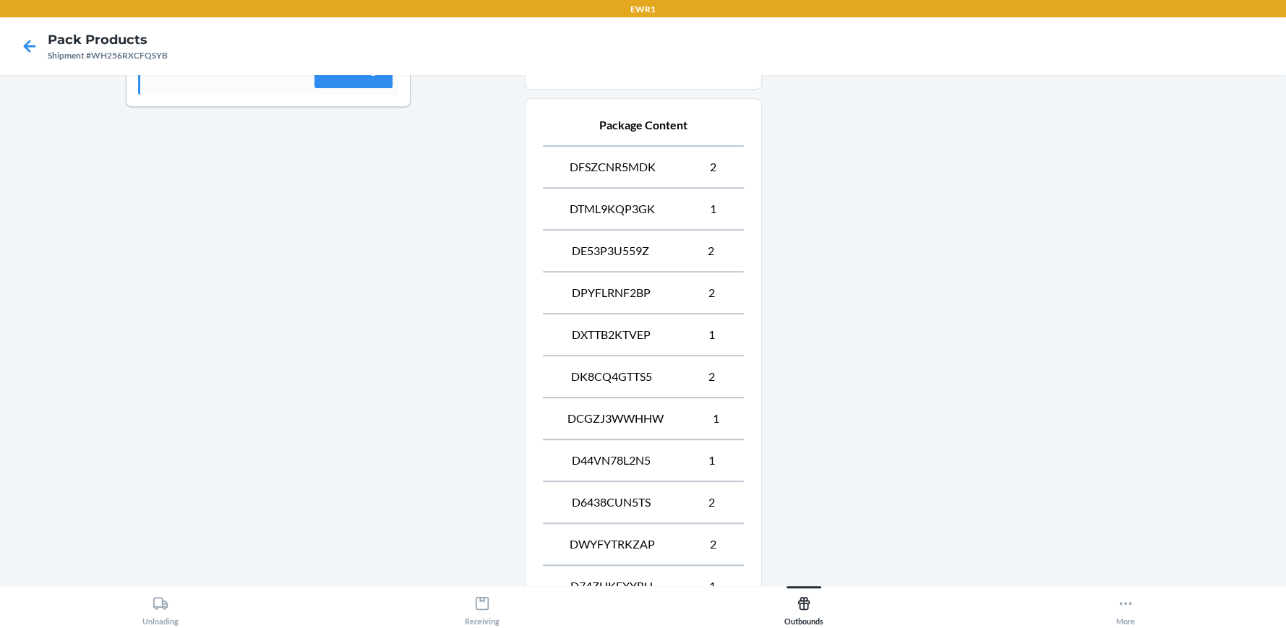
scroll to position [904, 0]
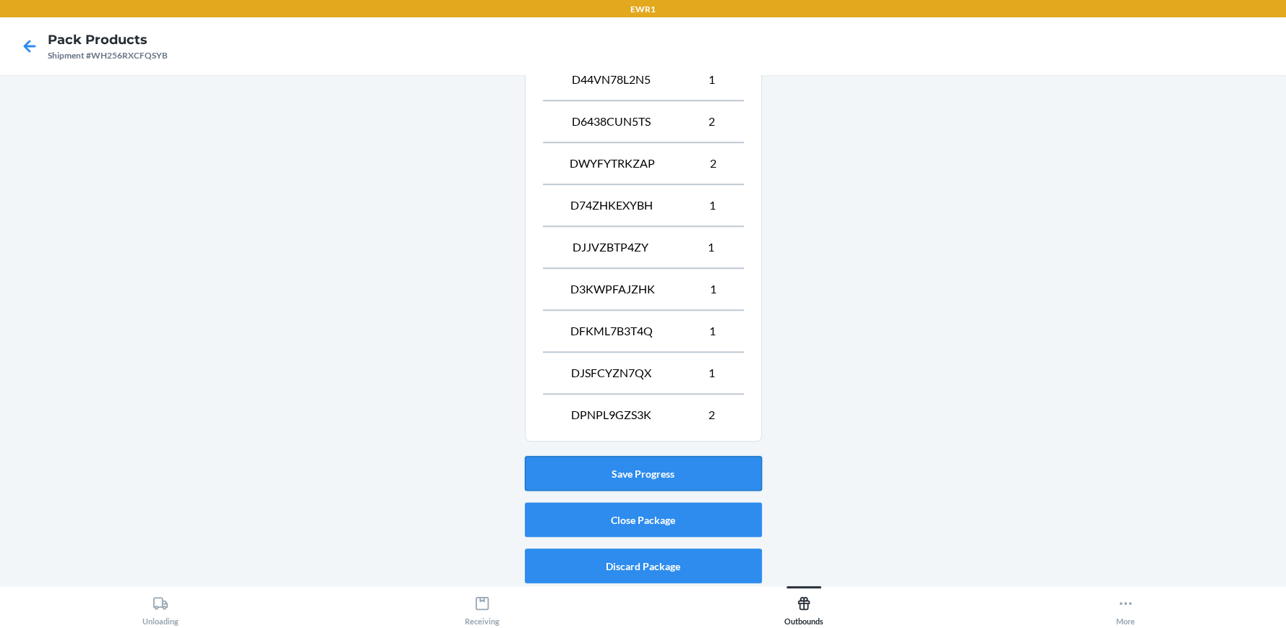
click at [633, 465] on button "Save Progress" at bounding box center [643, 473] width 237 height 35
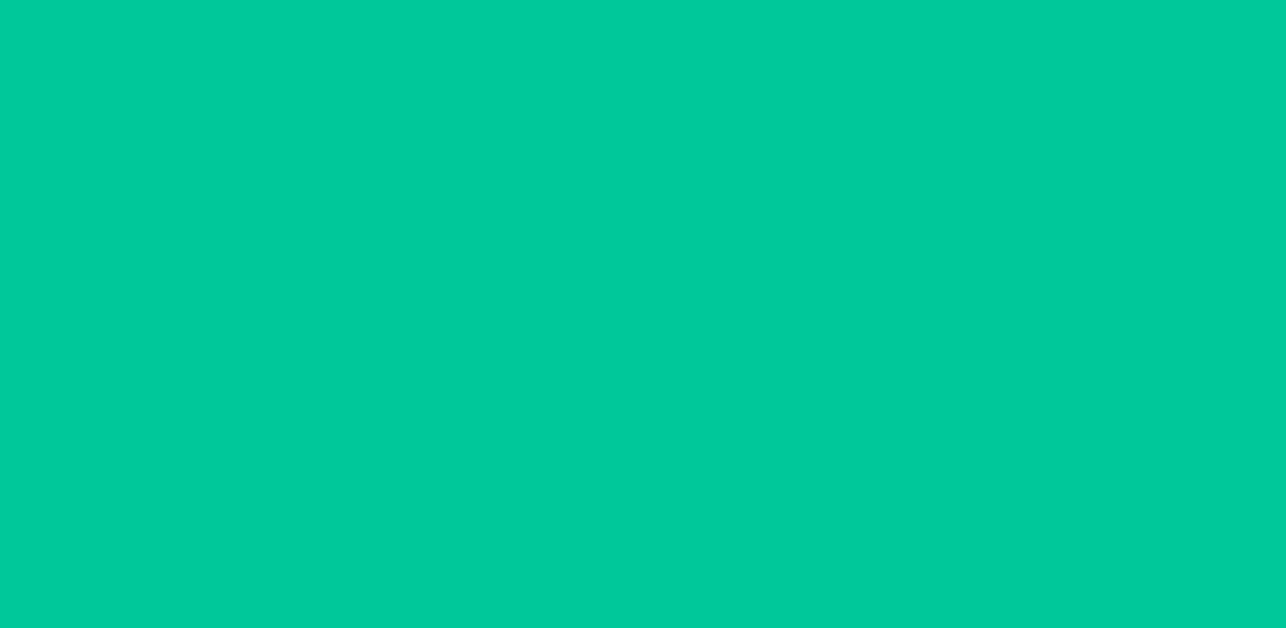
scroll to position [66, 0]
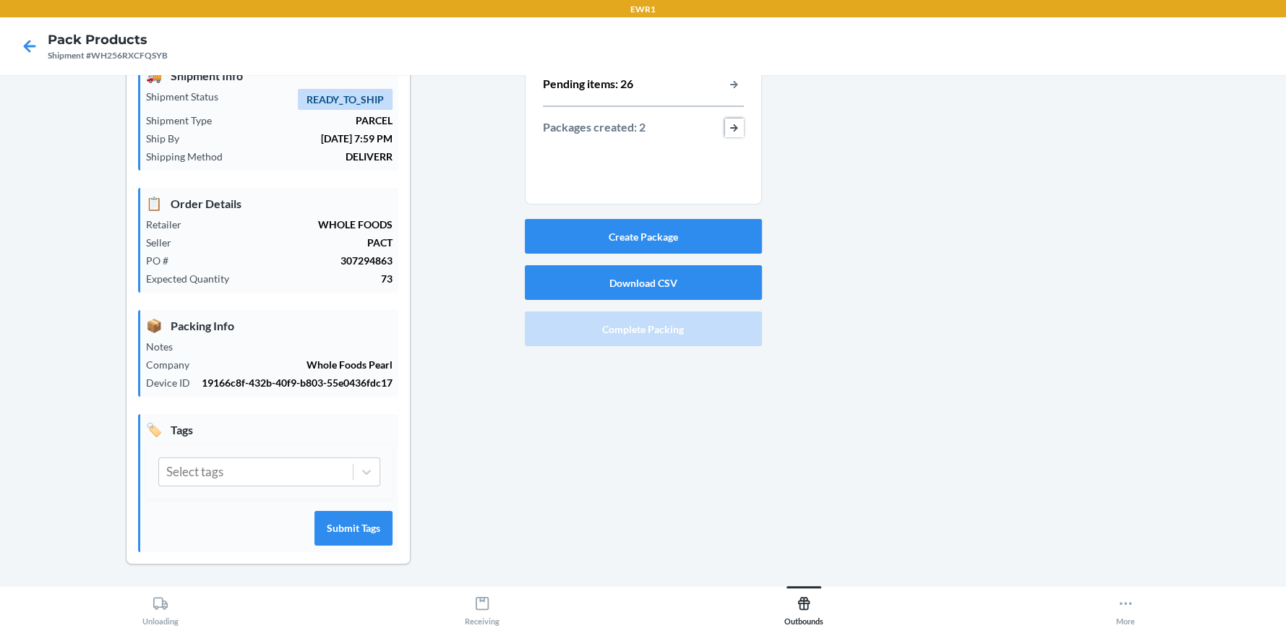
click at [726, 126] on button "button-view-packages-created" at bounding box center [734, 128] width 19 height 19
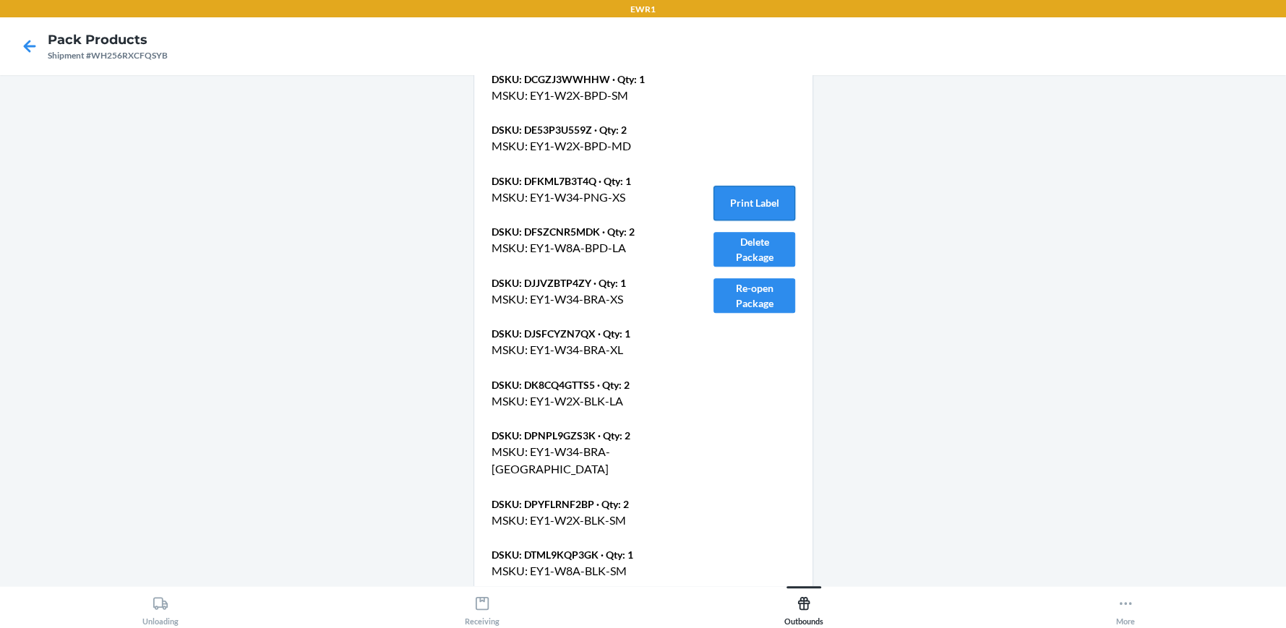
click at [762, 203] on button "Print Label" at bounding box center [753, 203] width 81 height 35
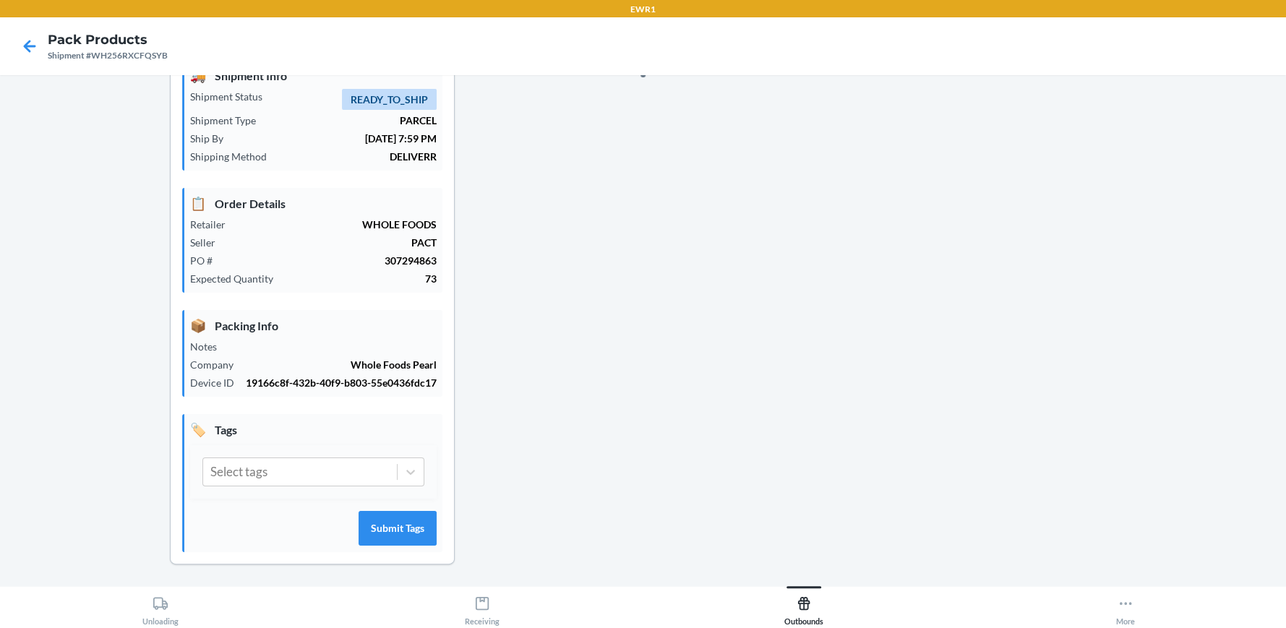
scroll to position [1180, 0]
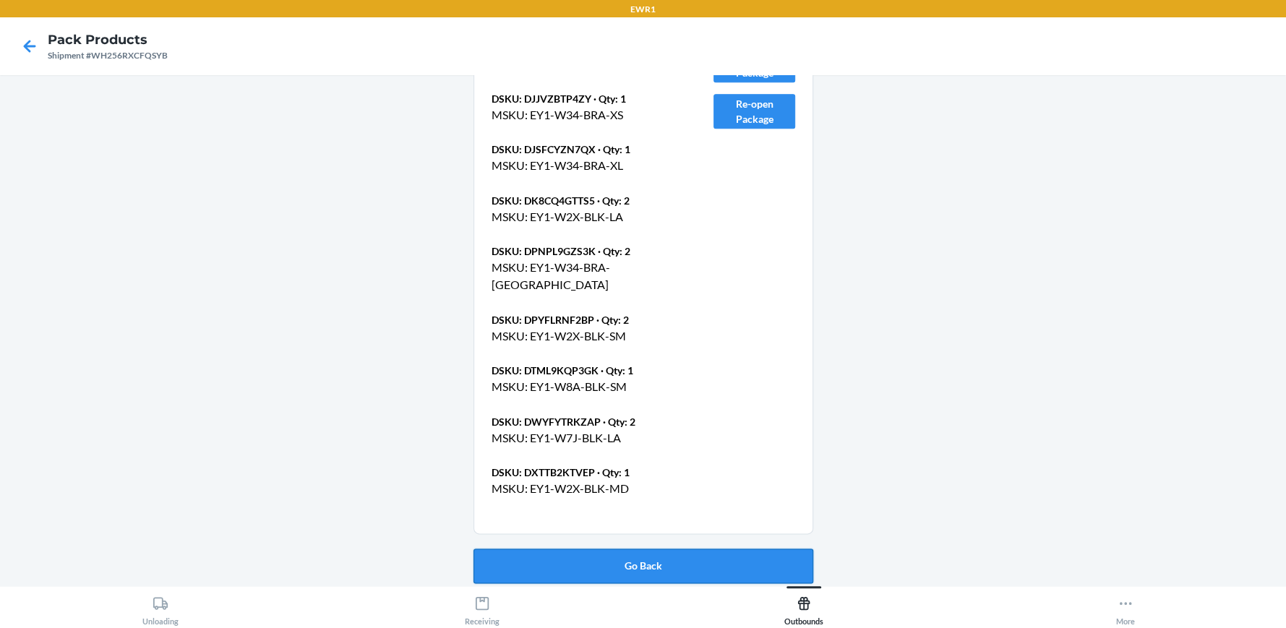
click at [604, 556] on button "Go Back" at bounding box center [643, 566] width 340 height 35
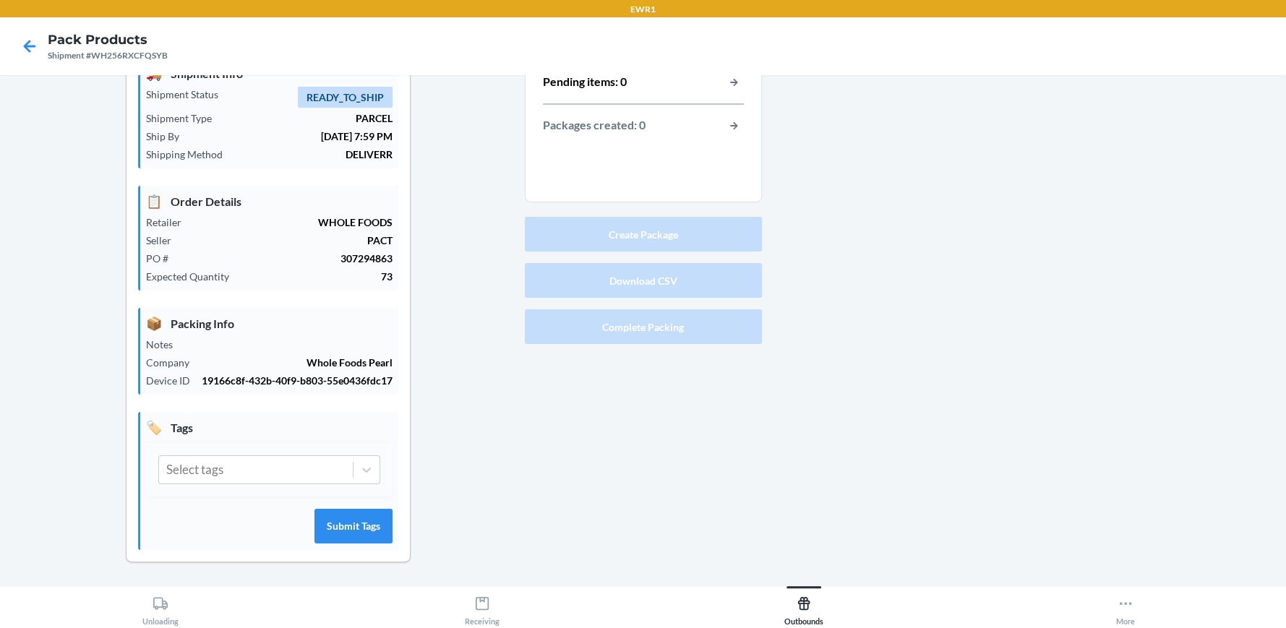
scroll to position [66, 0]
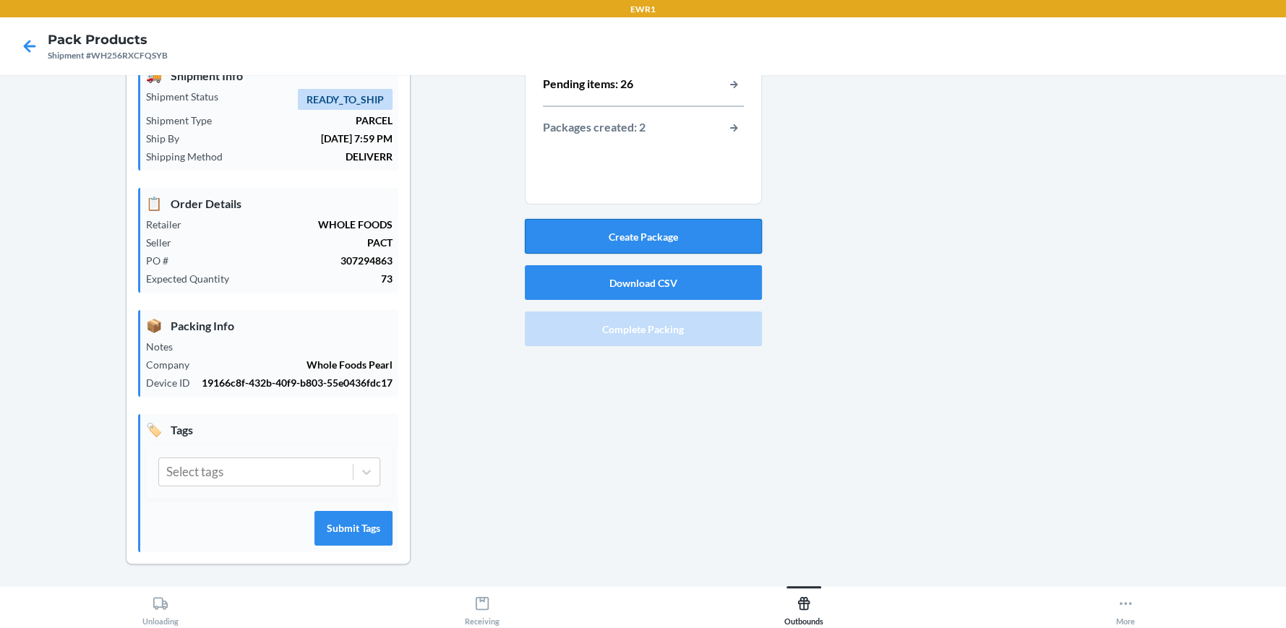
click at [637, 238] on button "Create Package" at bounding box center [643, 236] width 237 height 35
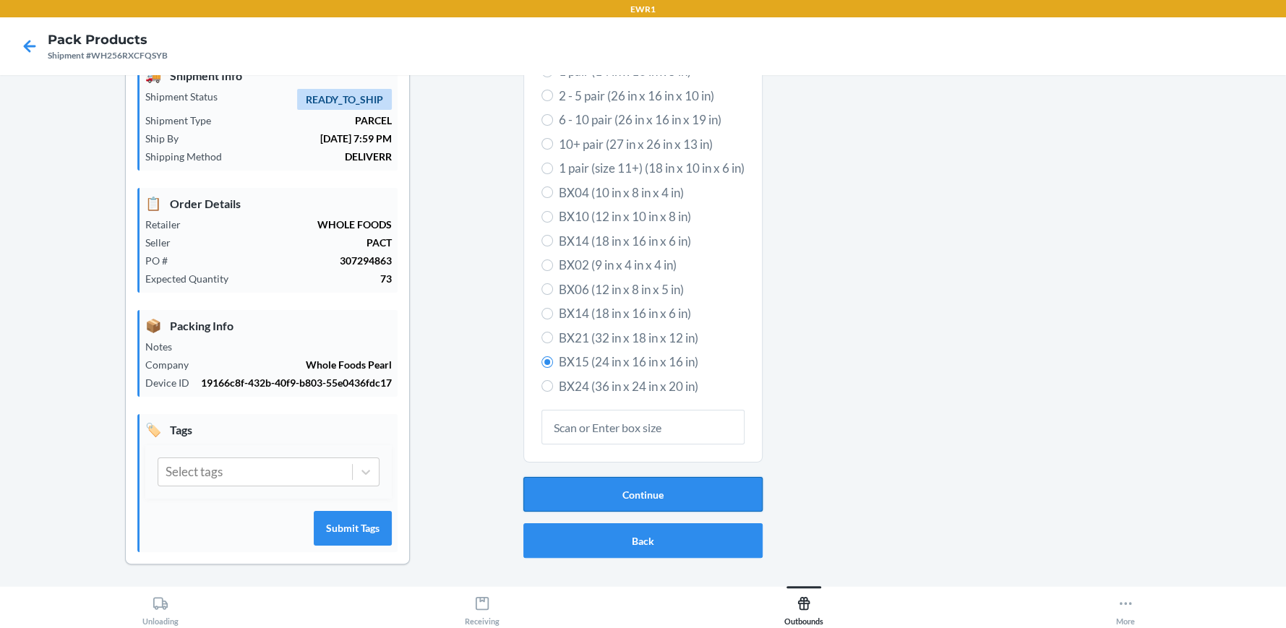
click at [641, 489] on button "Continue" at bounding box center [642, 494] width 239 height 35
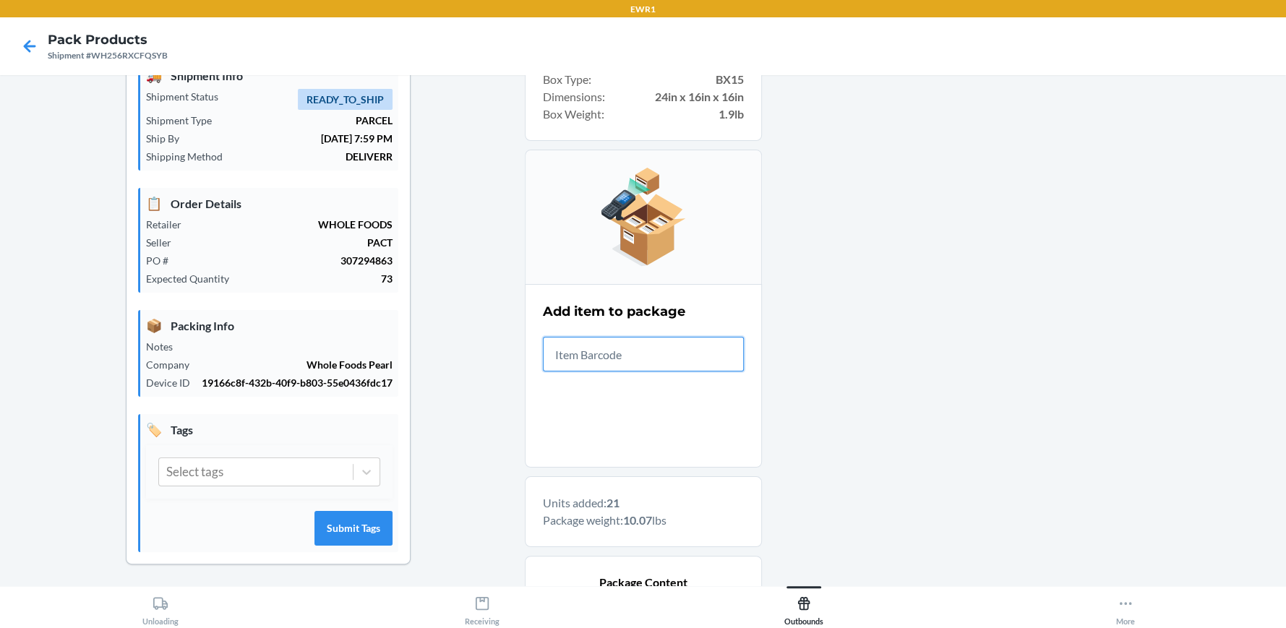
type input "."
drag, startPoint x: 666, startPoint y: 343, endPoint x: 381, endPoint y: 296, distance: 289.3
type input ".."
drag, startPoint x: 707, startPoint y: 353, endPoint x: 648, endPoint y: 370, distance: 61.1
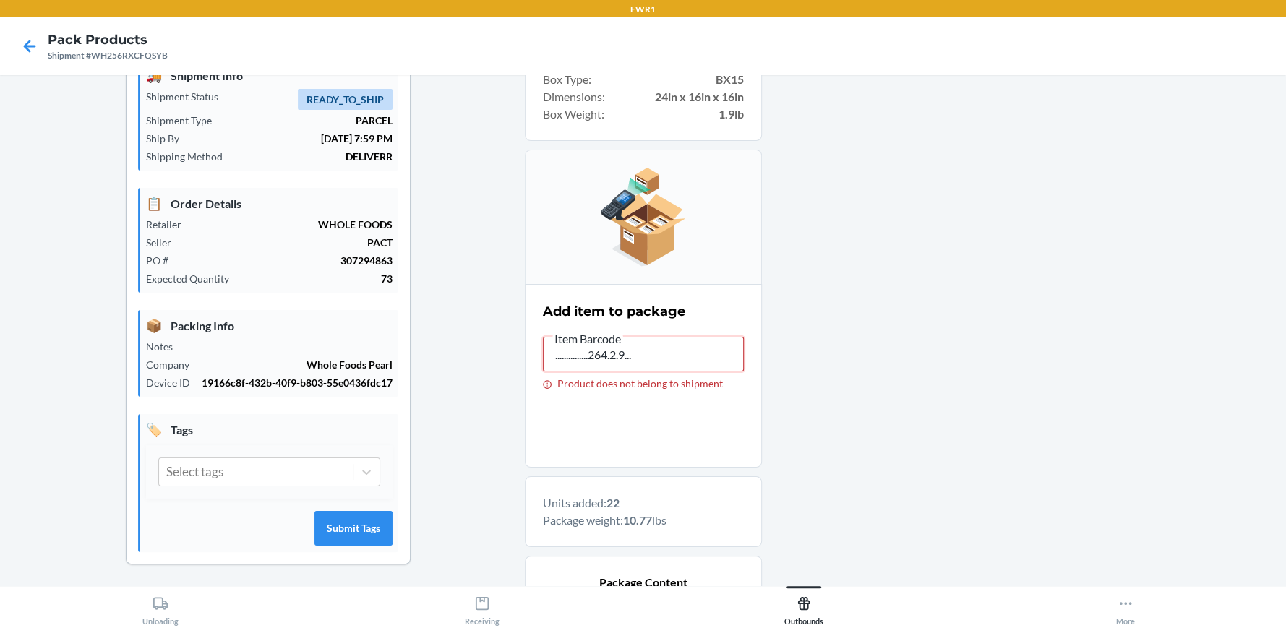
click at [648, 370] on input "...............264.2.9..." at bounding box center [643, 354] width 201 height 35
type input "...............264.2.9....................."
drag, startPoint x: 684, startPoint y: 359, endPoint x: 473, endPoint y: 375, distance: 211.6
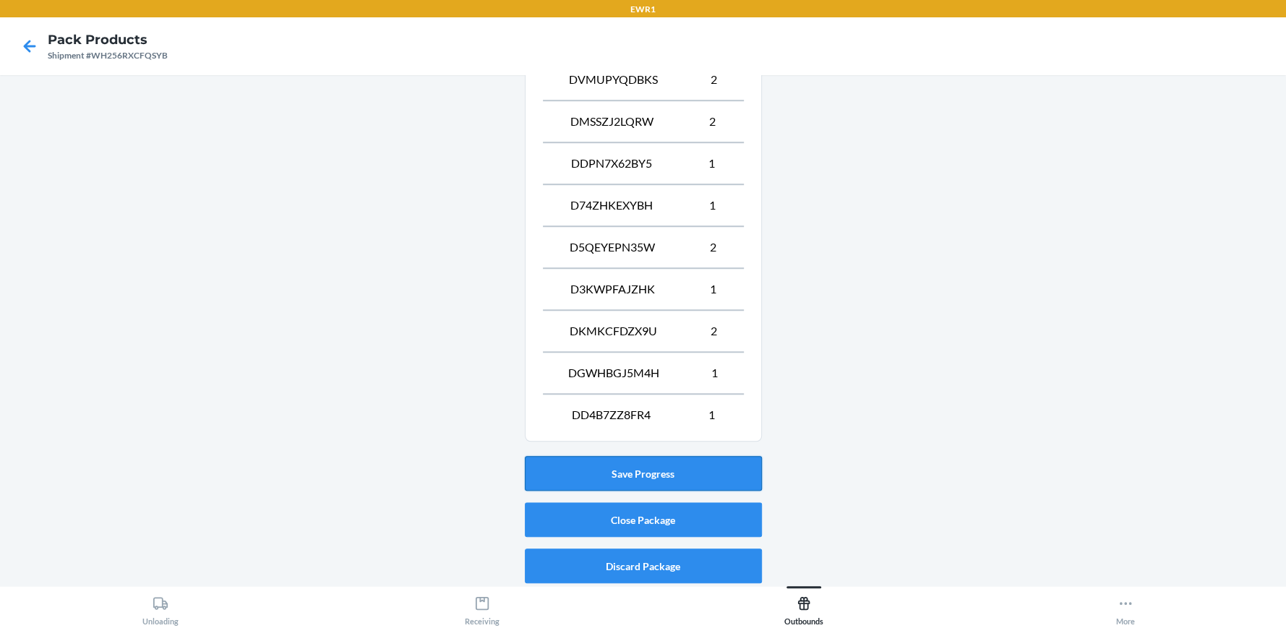
click at [624, 465] on button "Save Progress" at bounding box center [643, 473] width 237 height 35
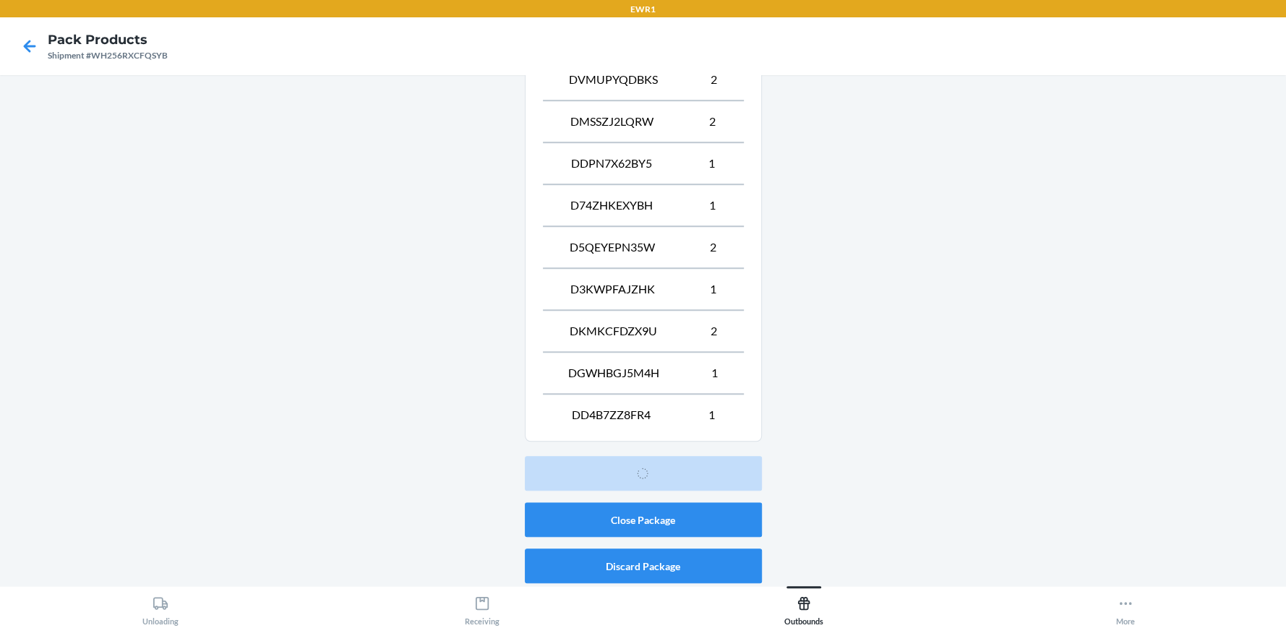
scroll to position [66, 0]
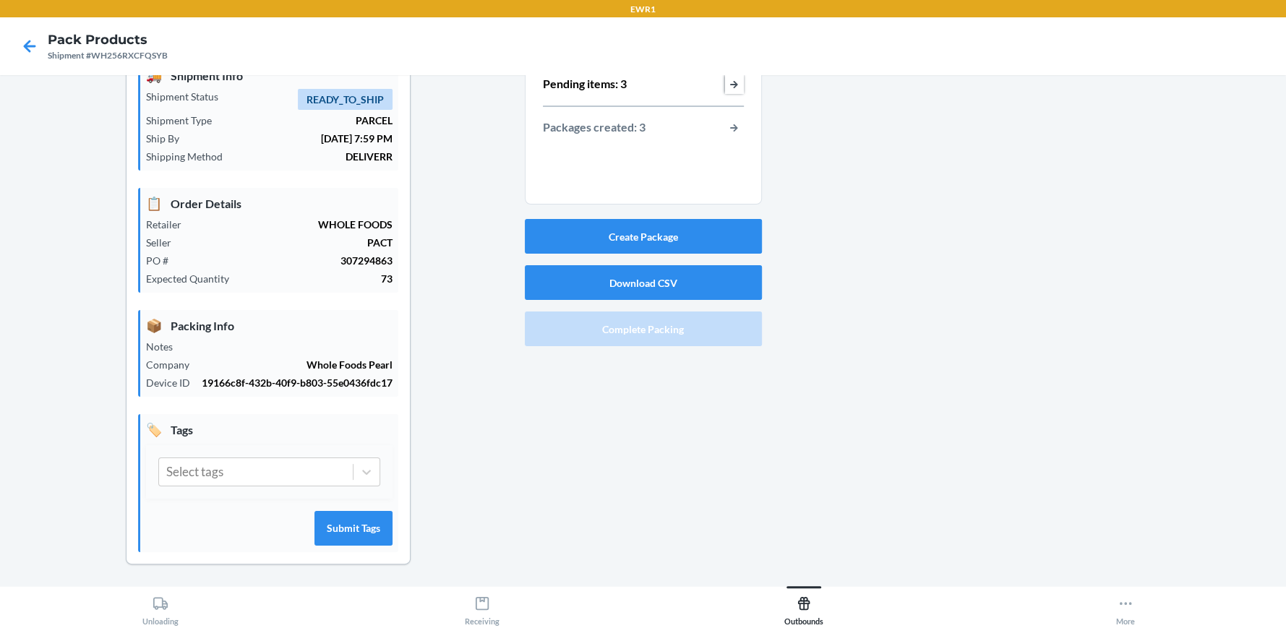
click at [725, 87] on button "button-view-pending-items" at bounding box center [734, 84] width 19 height 19
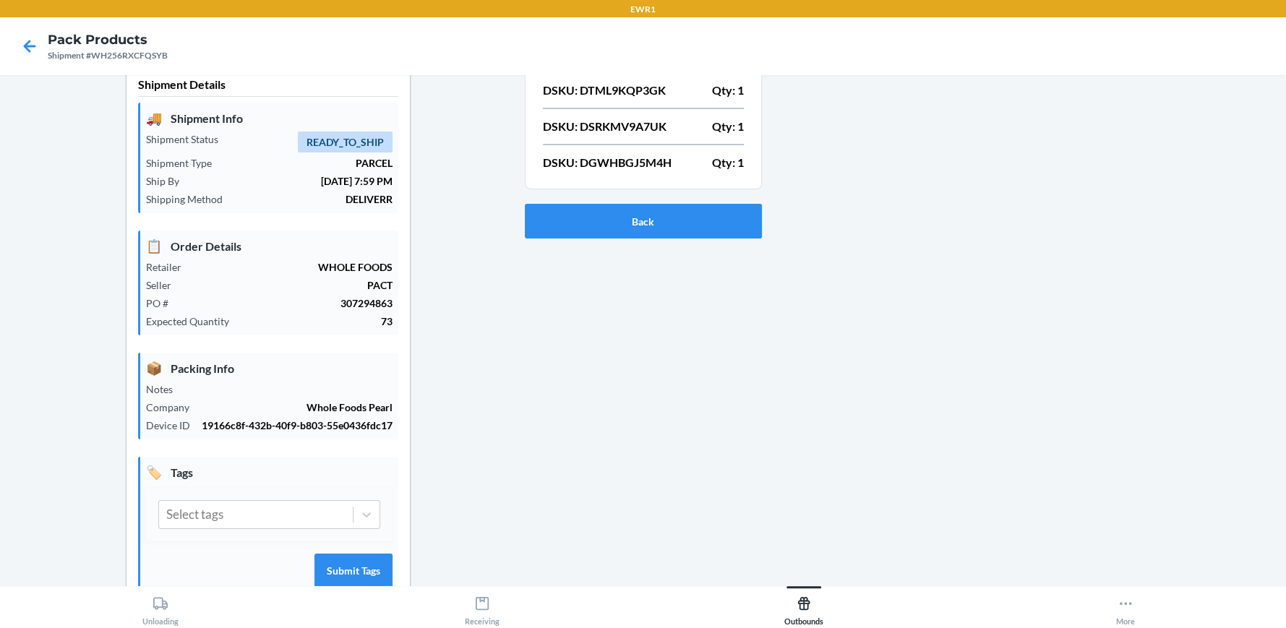
scroll to position [0, 0]
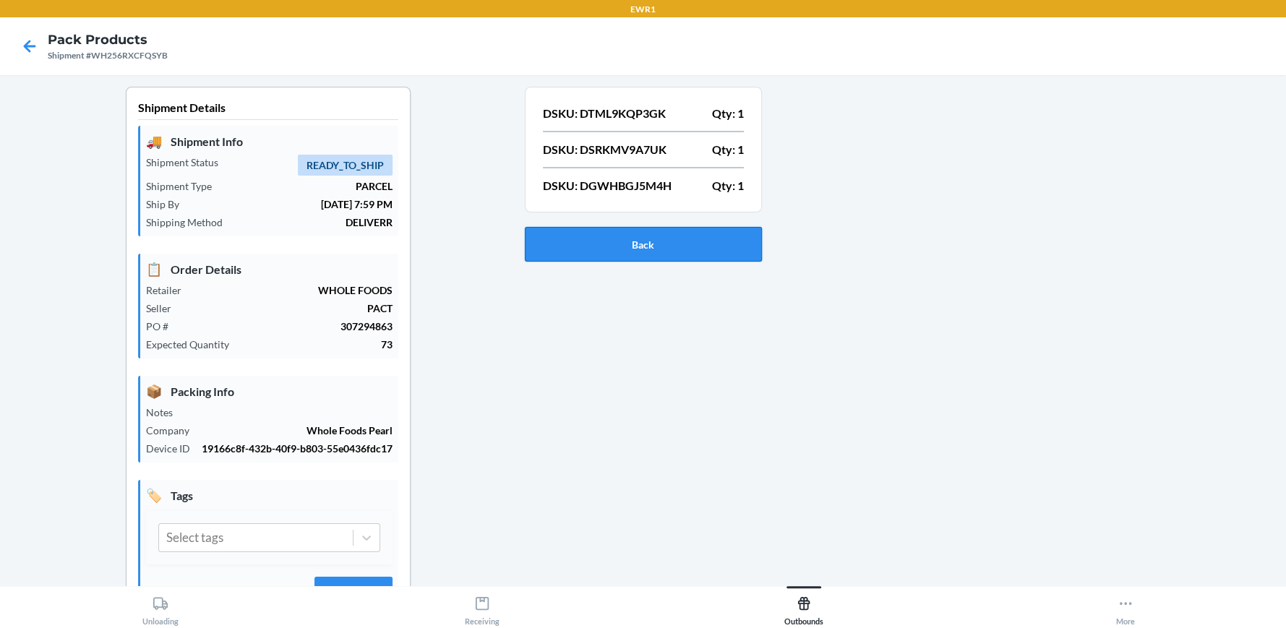
click at [685, 253] on button "Back" at bounding box center [643, 244] width 237 height 35
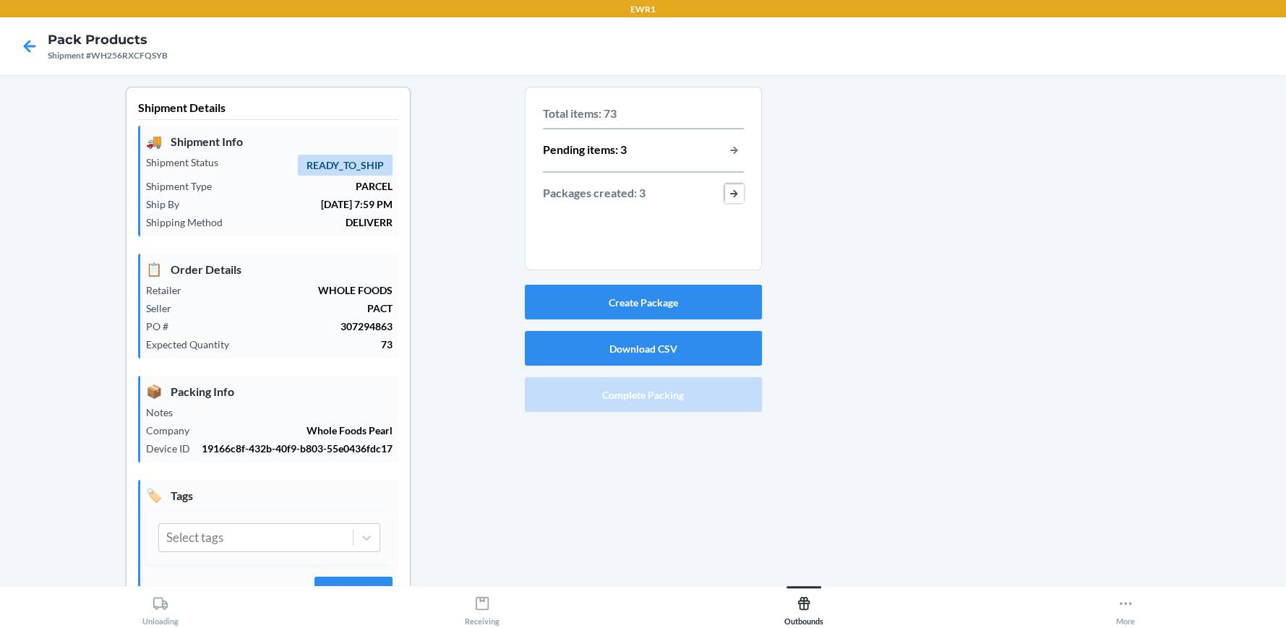
click at [730, 193] on button "button-view-packages-created" at bounding box center [734, 193] width 19 height 19
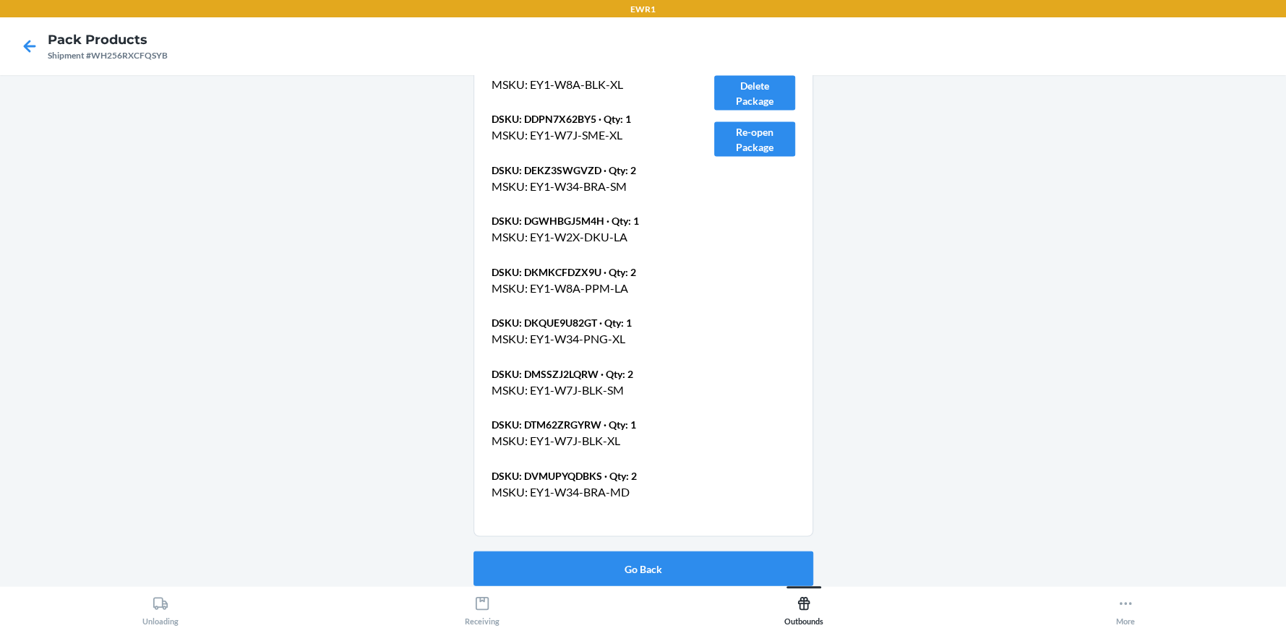
scroll to position [2238, 0]
click at [755, 145] on button "Re-open Package" at bounding box center [754, 138] width 81 height 35
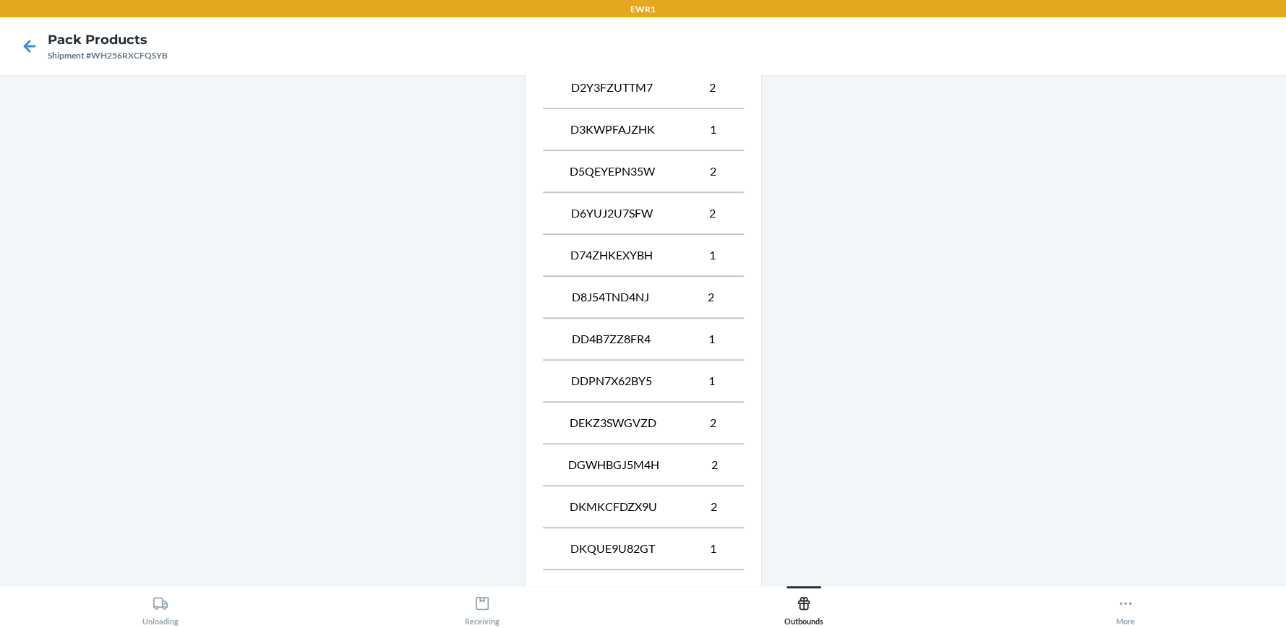
scroll to position [946, 0]
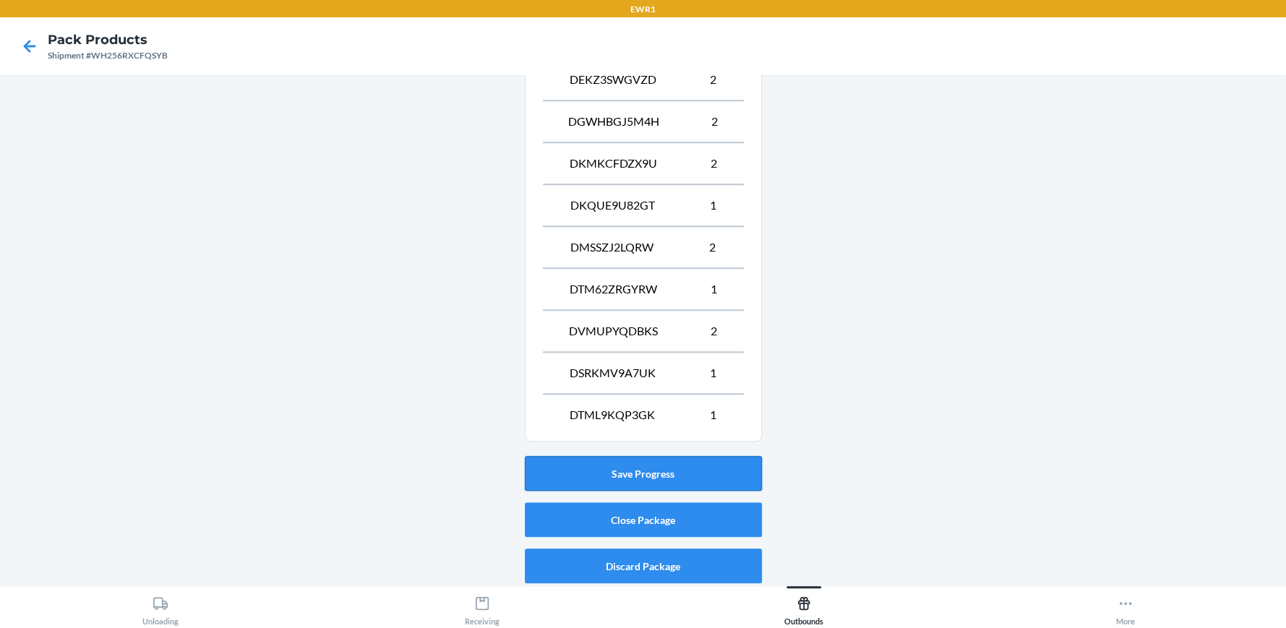
click at [637, 472] on button "Save Progress" at bounding box center [643, 473] width 237 height 35
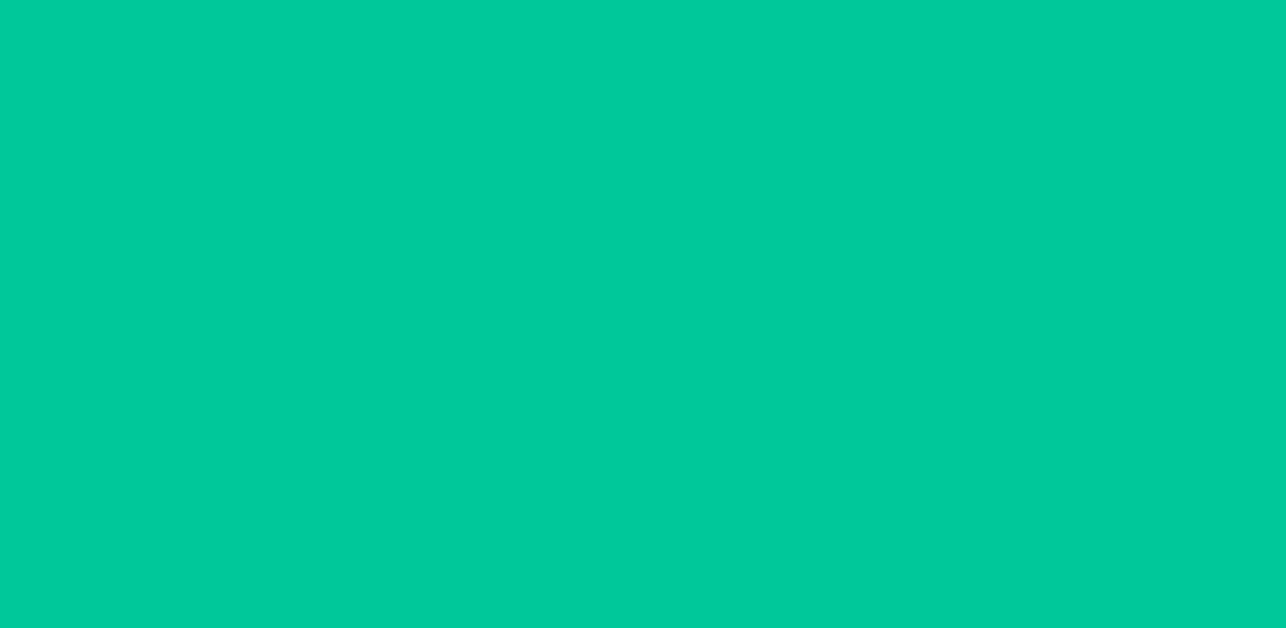
scroll to position [66, 0]
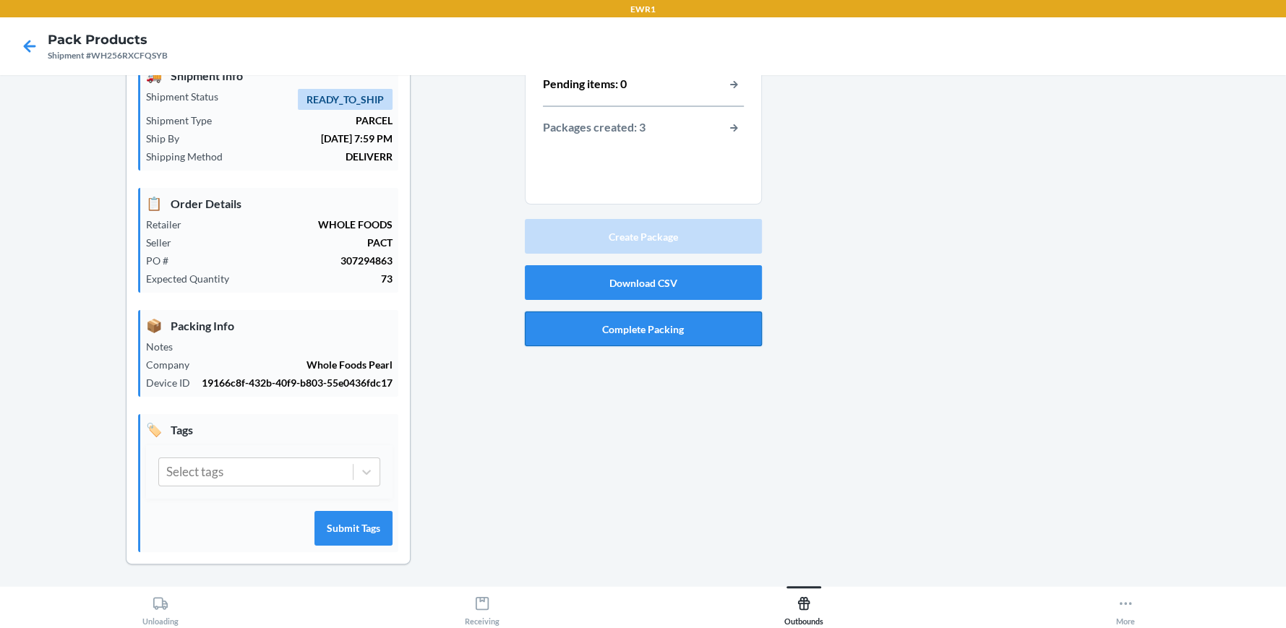
click at [645, 335] on button "Complete Packing" at bounding box center [643, 328] width 237 height 35
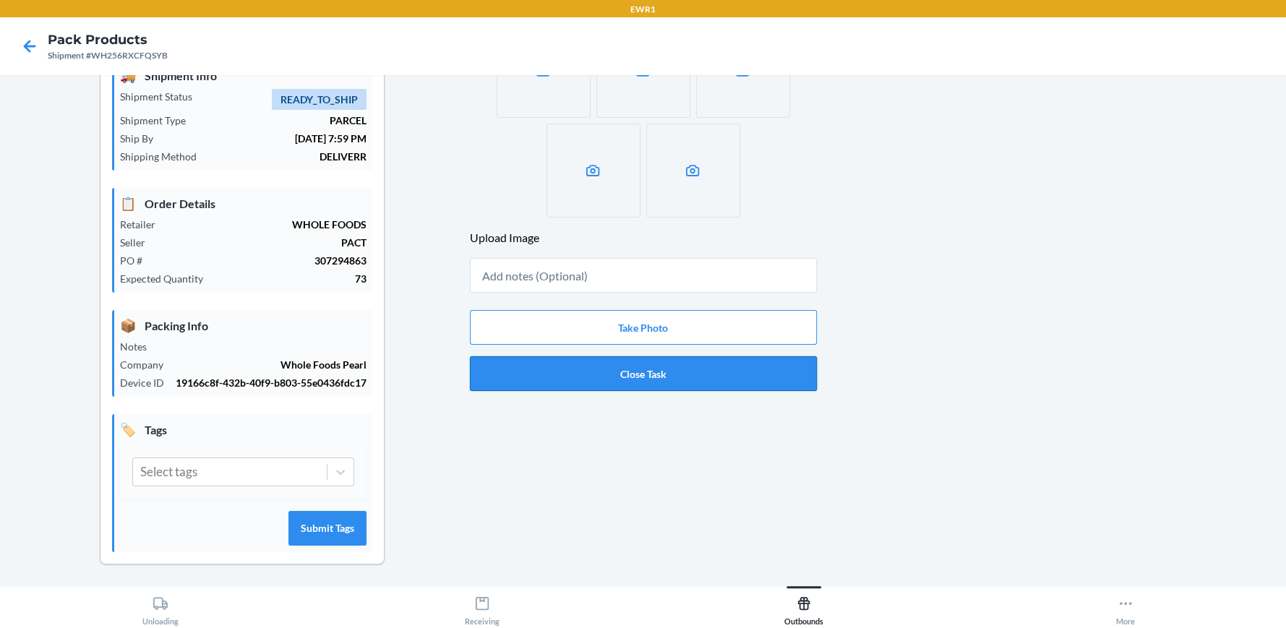
click at [624, 371] on button "Close Task" at bounding box center [643, 373] width 347 height 35
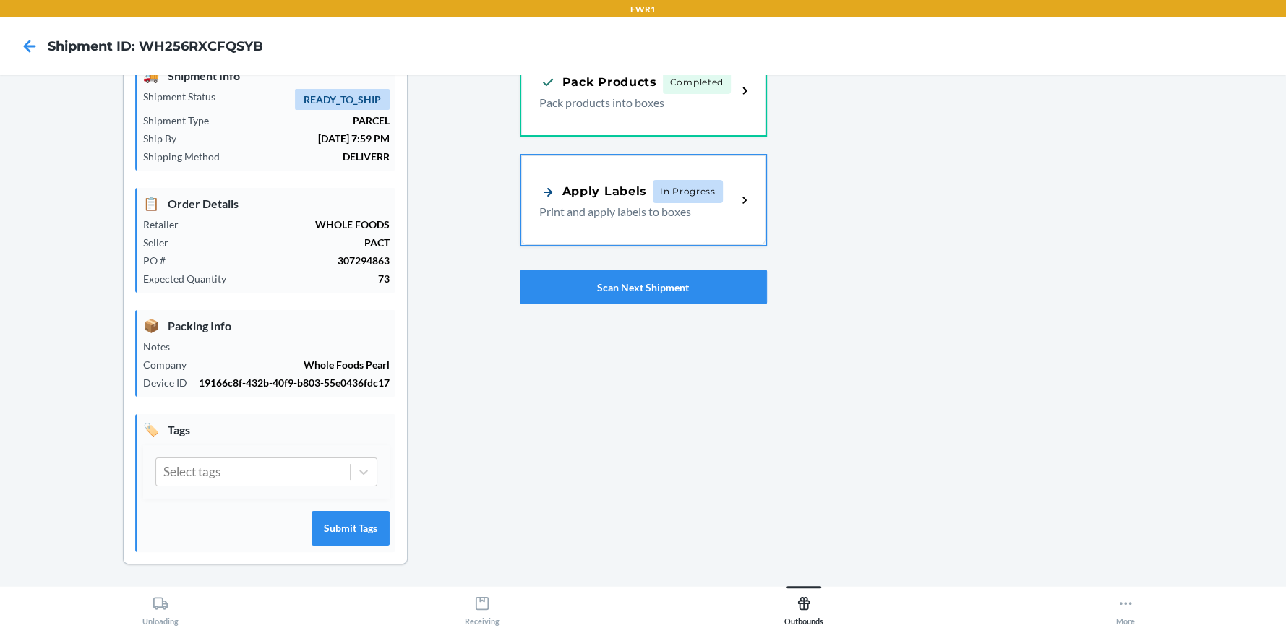
click at [676, 91] on div "Pack Products Completed Pack products into boxes" at bounding box center [638, 91] width 198 height 40
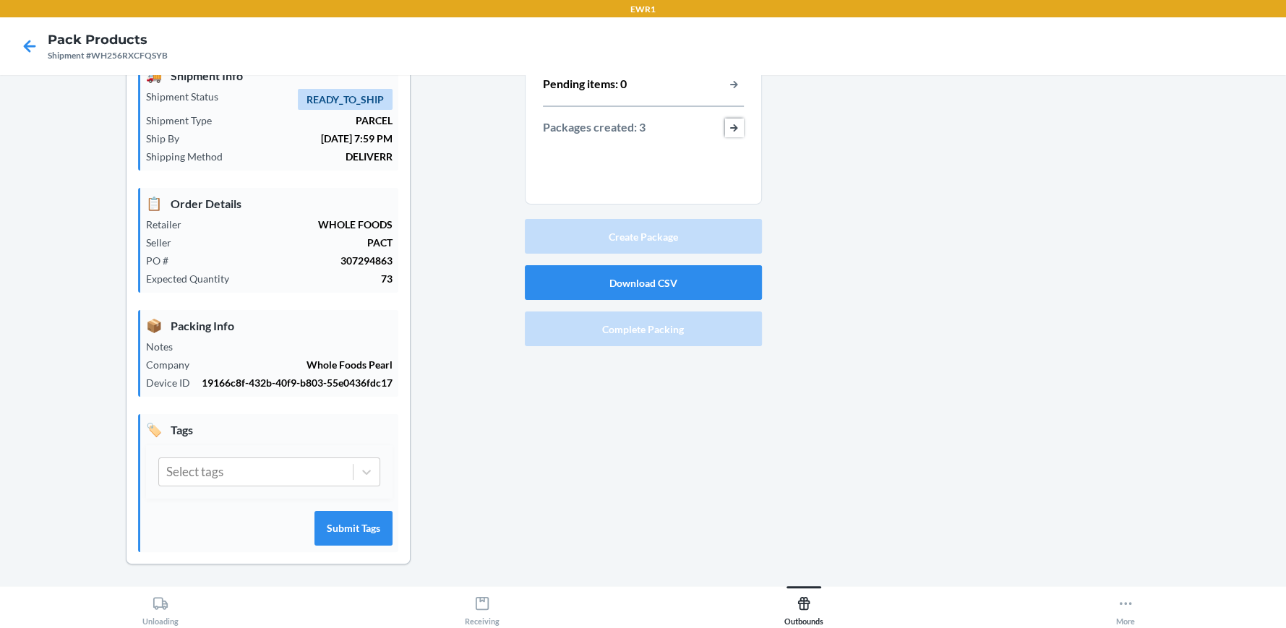
click at [731, 127] on button "button-view-packages-created" at bounding box center [734, 128] width 19 height 19
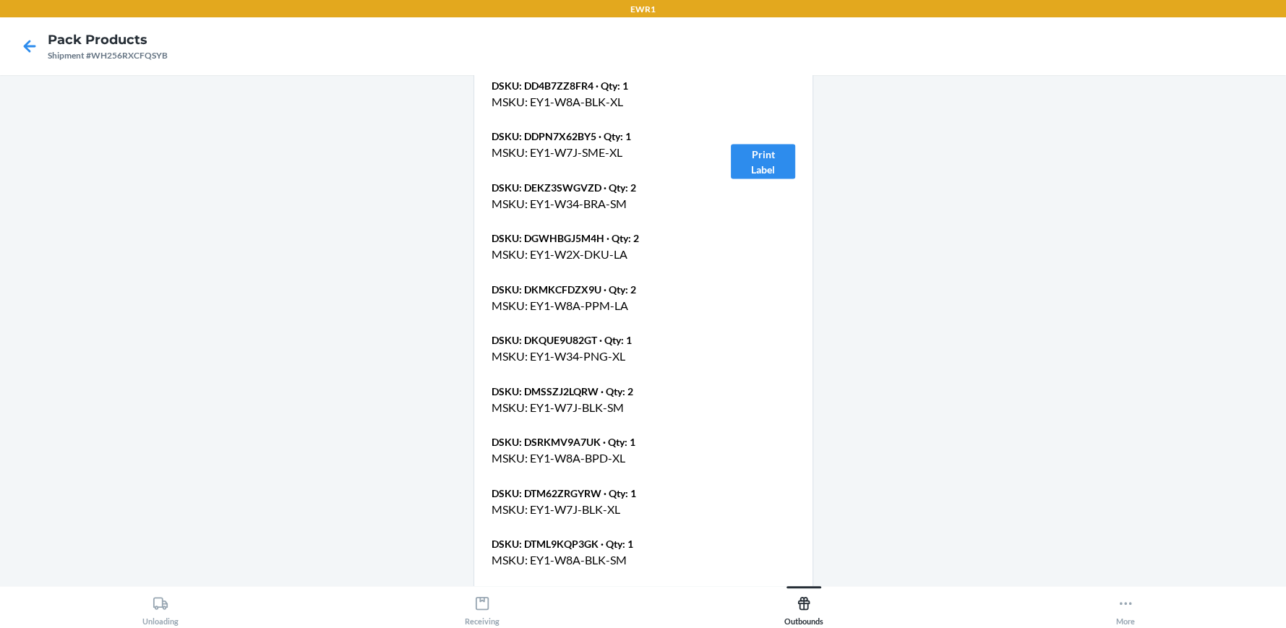
scroll to position [2202, 0]
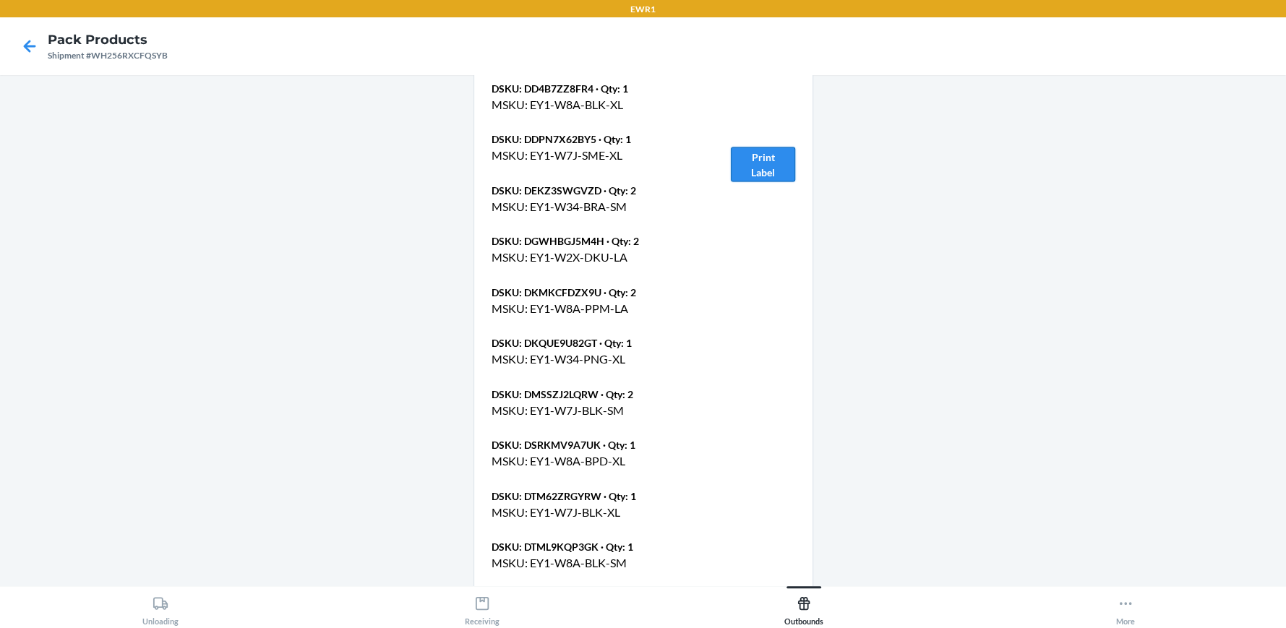
click at [765, 152] on button "Print Label" at bounding box center [763, 164] width 64 height 35
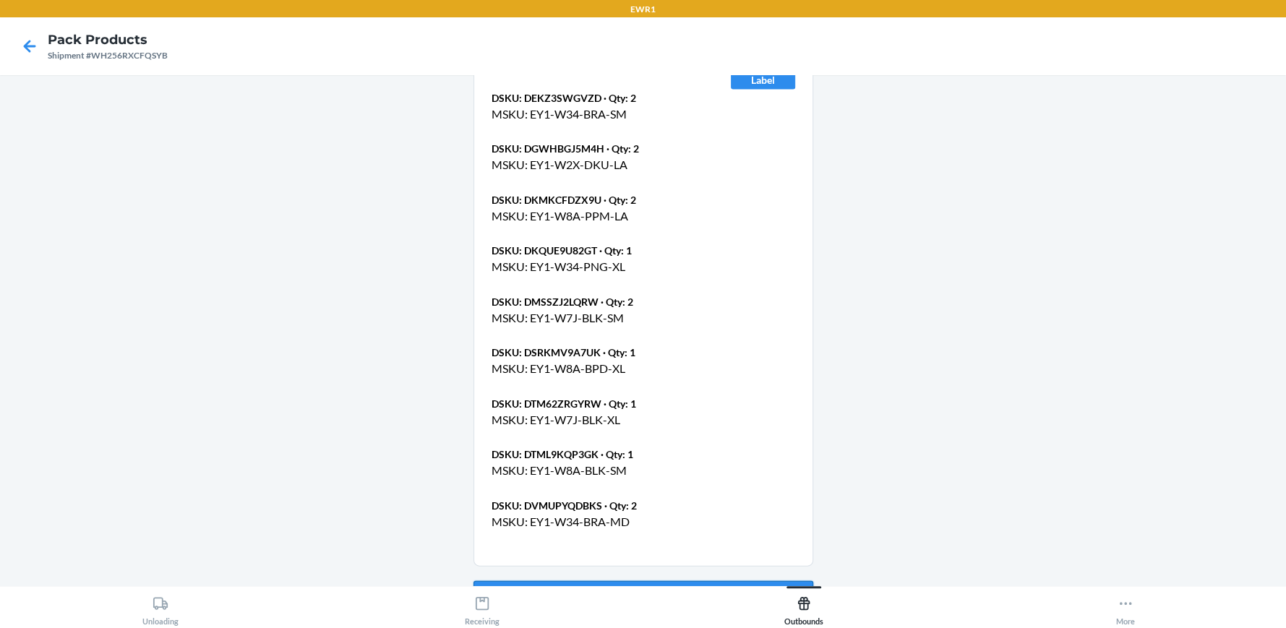
click at [640, 581] on button "Go Back" at bounding box center [643, 598] width 340 height 35
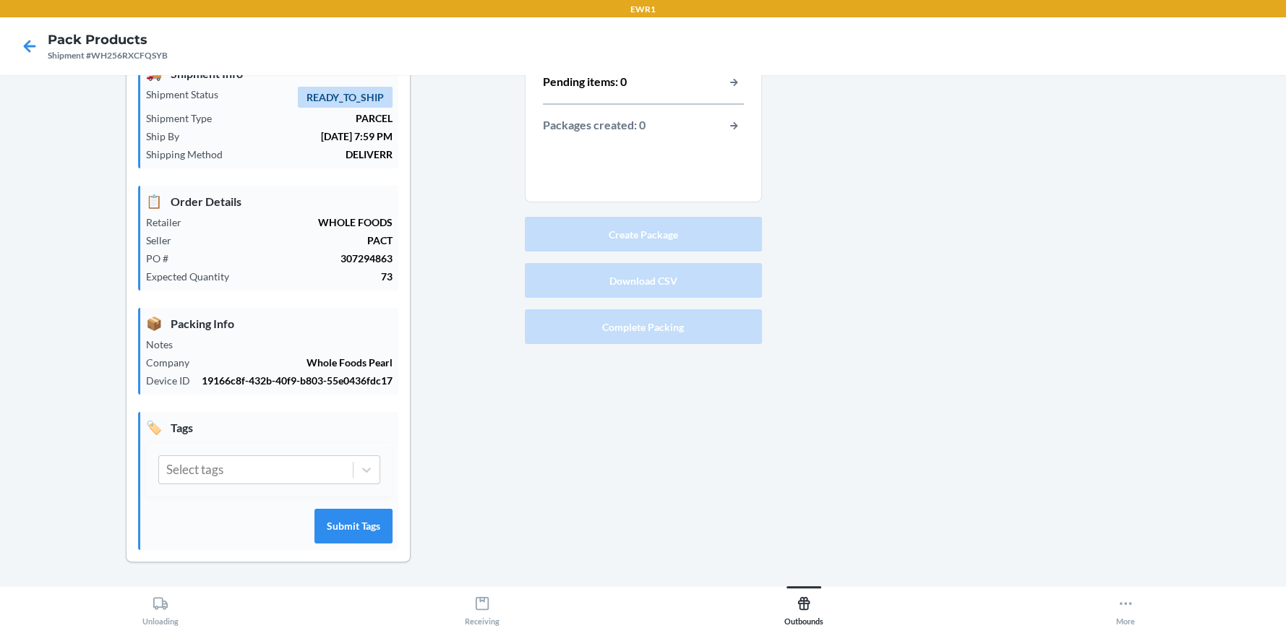
scroll to position [66, 0]
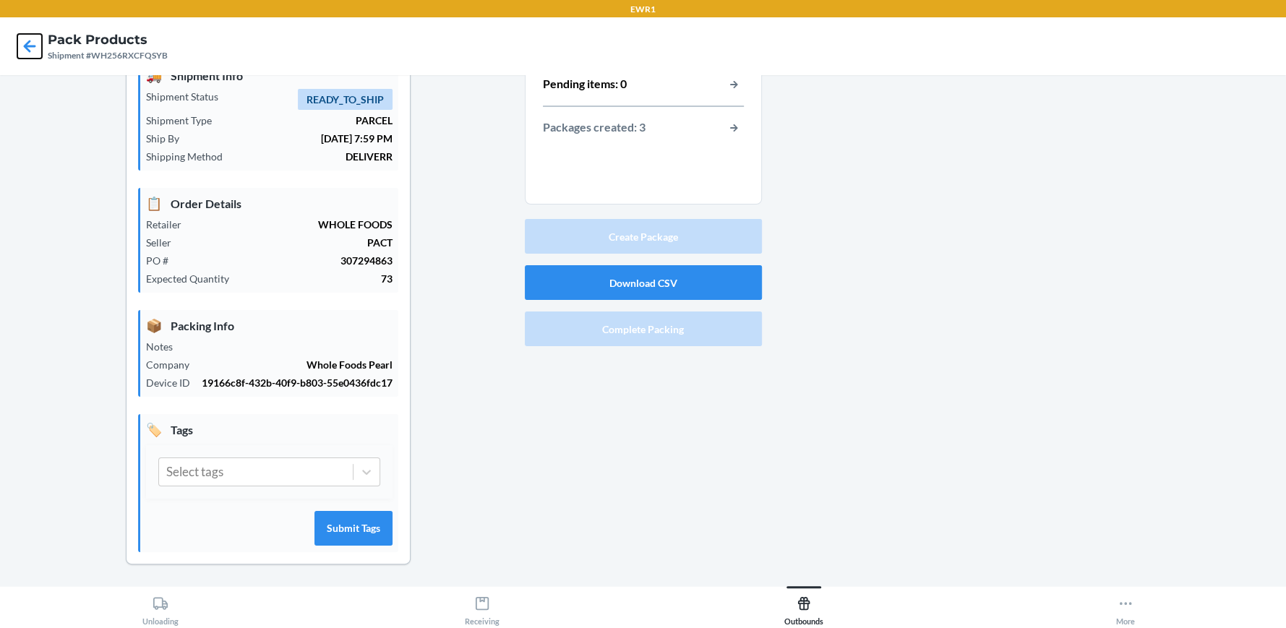
click at [29, 46] on icon at bounding box center [30, 46] width 12 height 12
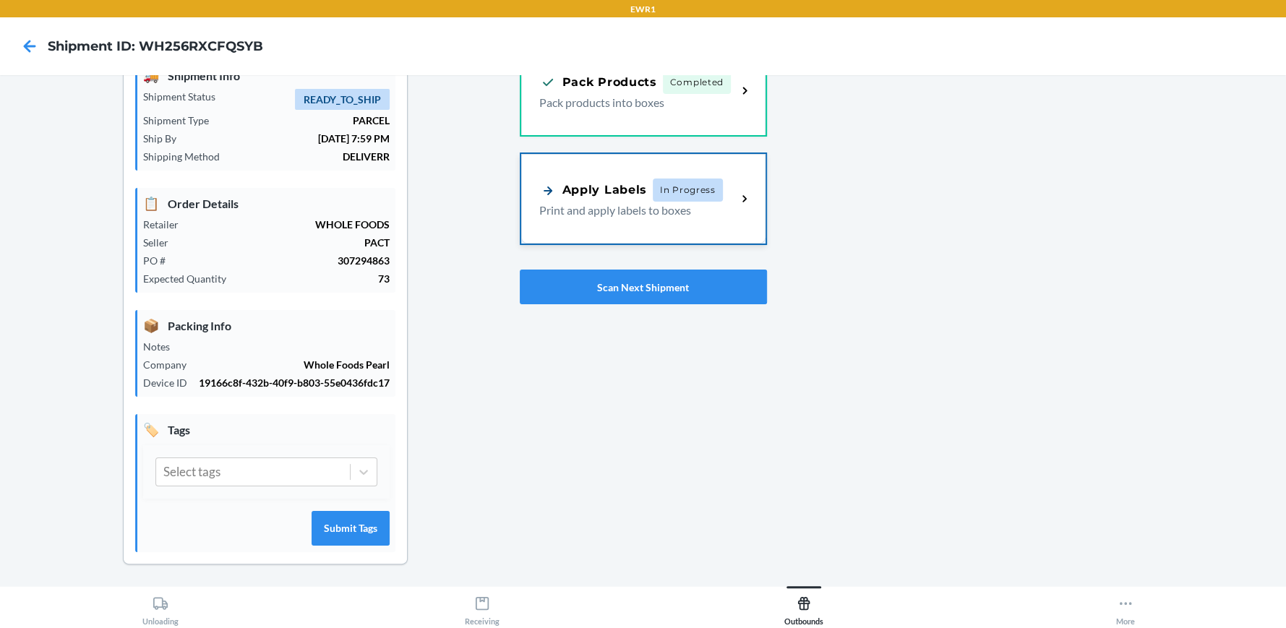
click at [653, 194] on span "In Progress" at bounding box center [688, 190] width 70 height 23
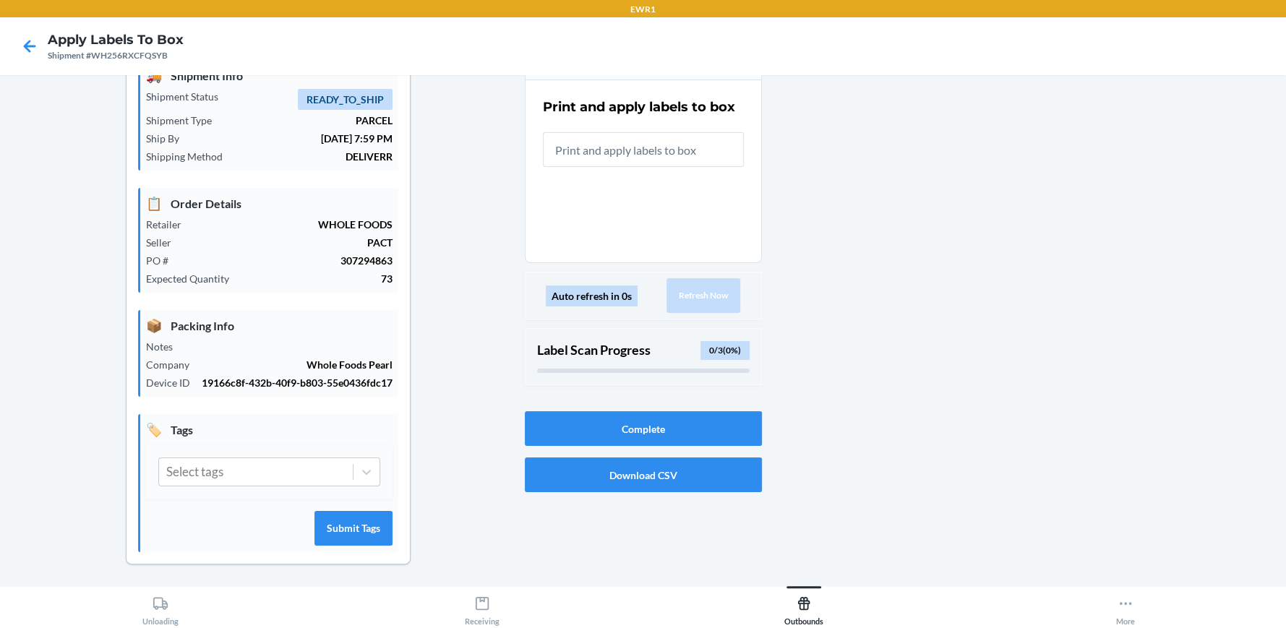
click at [659, 157] on input "text" at bounding box center [643, 149] width 201 height 35
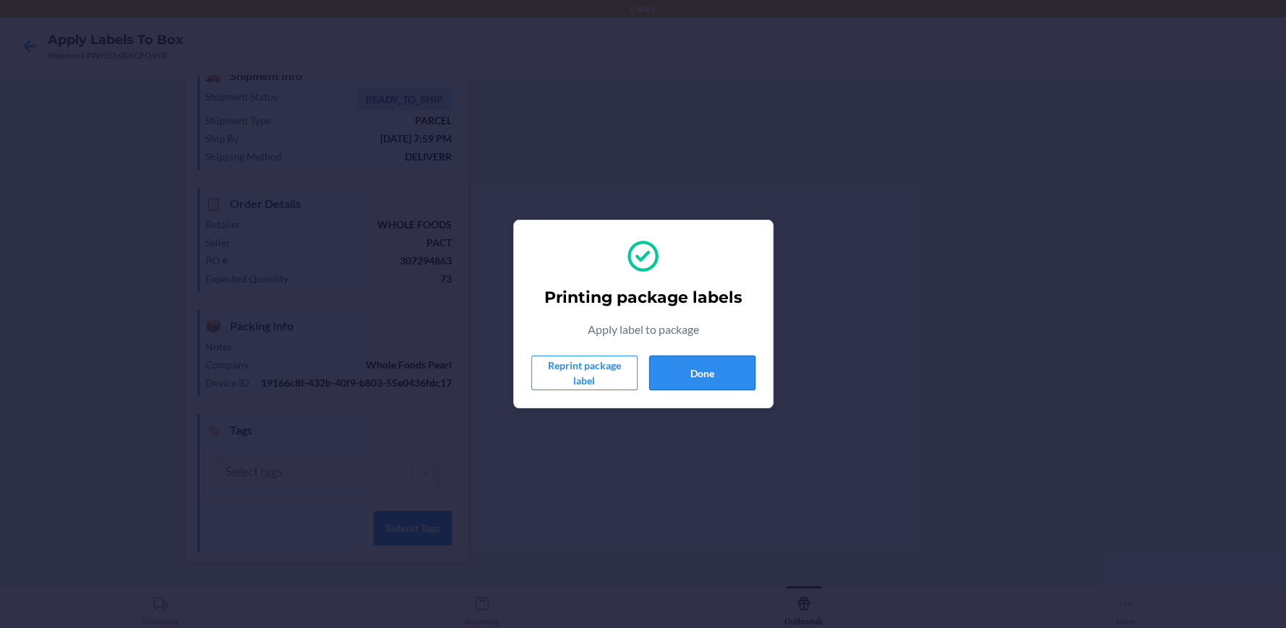
click at [657, 372] on button "Done" at bounding box center [702, 373] width 106 height 35
click at [704, 374] on button "Done" at bounding box center [702, 373] width 106 height 35
click at [682, 359] on button "Done" at bounding box center [702, 373] width 106 height 35
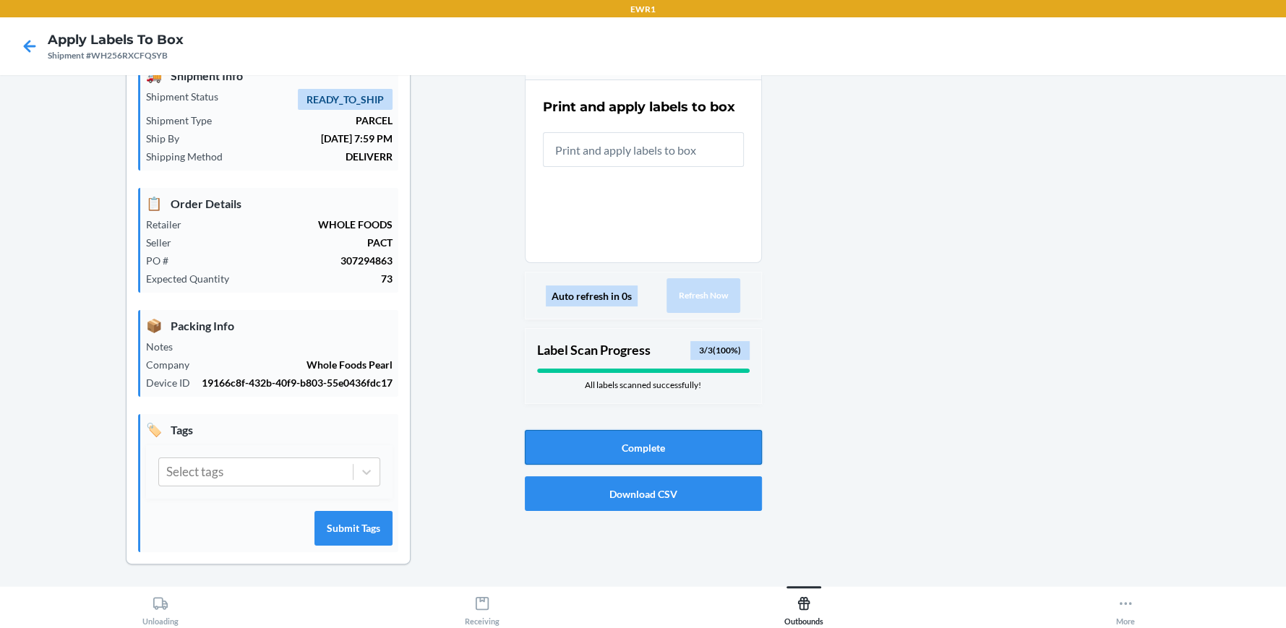
click at [632, 450] on button "Complete" at bounding box center [643, 447] width 237 height 35
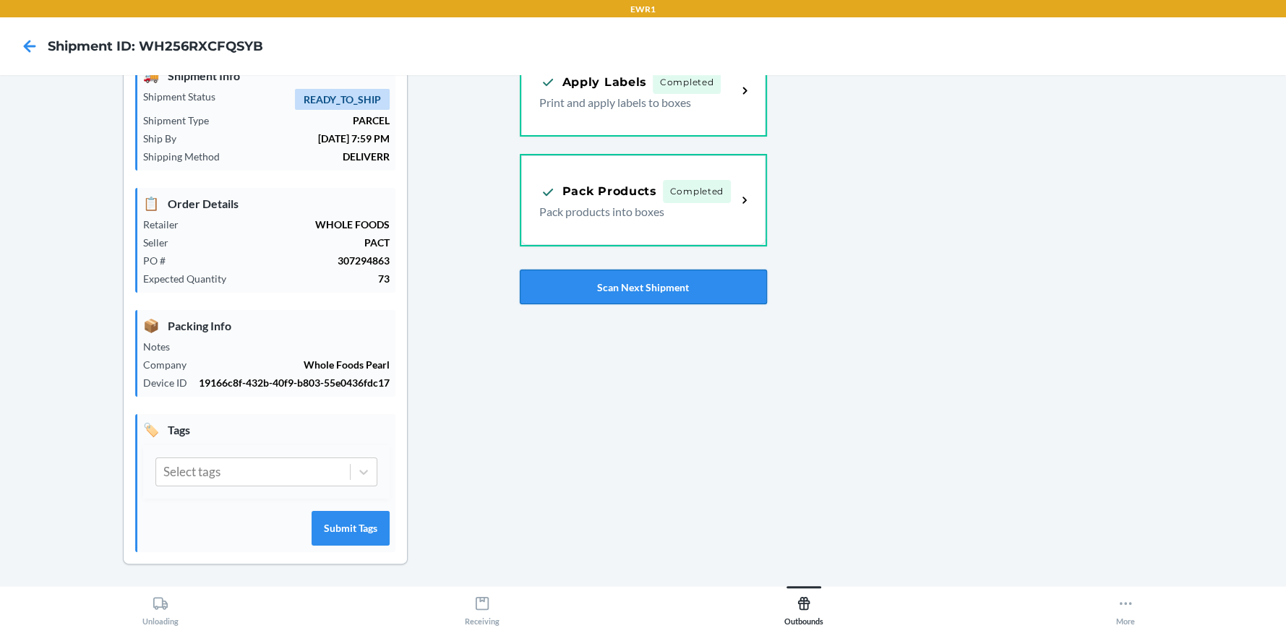
click at [610, 282] on button "Scan Next Shipment" at bounding box center [643, 287] width 247 height 35
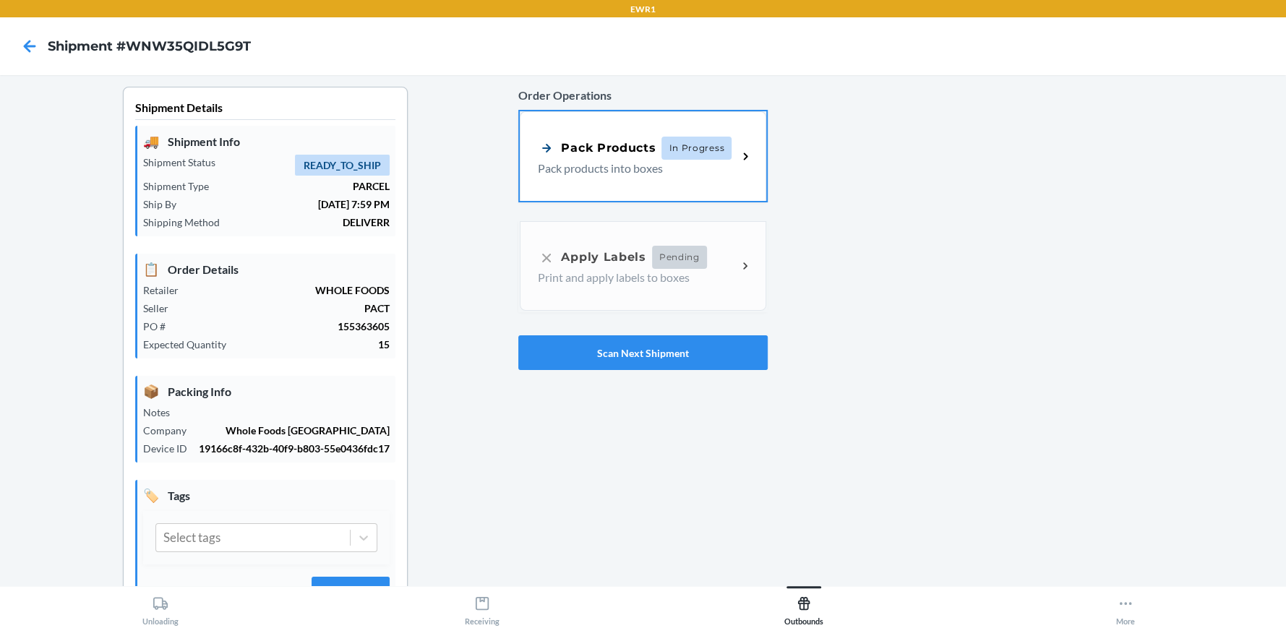
click at [707, 153] on span "In Progress" at bounding box center [696, 148] width 70 height 23
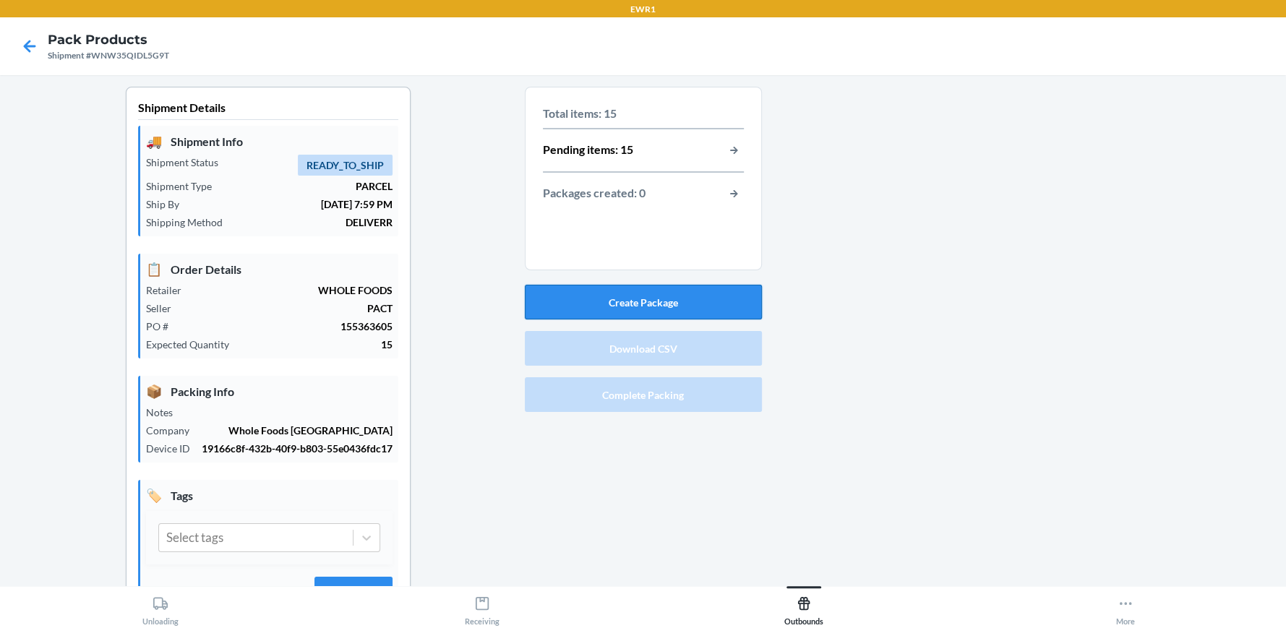
click at [655, 311] on button "Create Package" at bounding box center [643, 302] width 237 height 35
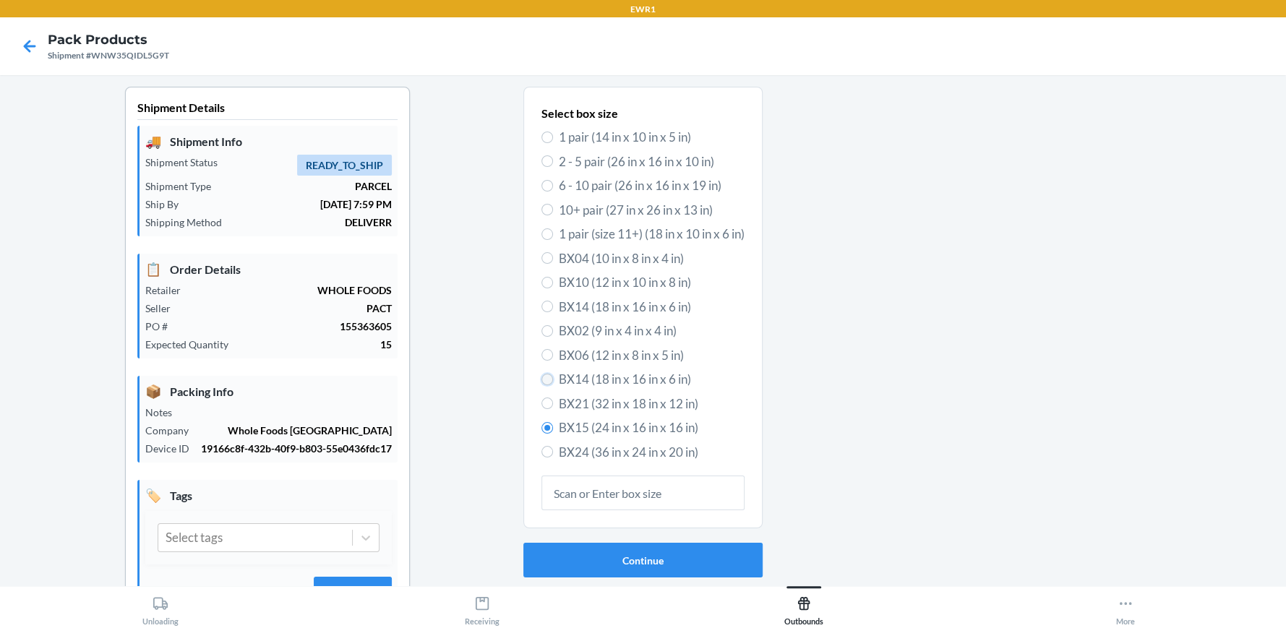
click at [541, 383] on input "BX14 (18 in x 16 in x 6 in)" at bounding box center [547, 380] width 12 height 12
radio input "true"
radio input "false"
click at [664, 551] on button "Continue" at bounding box center [642, 560] width 239 height 35
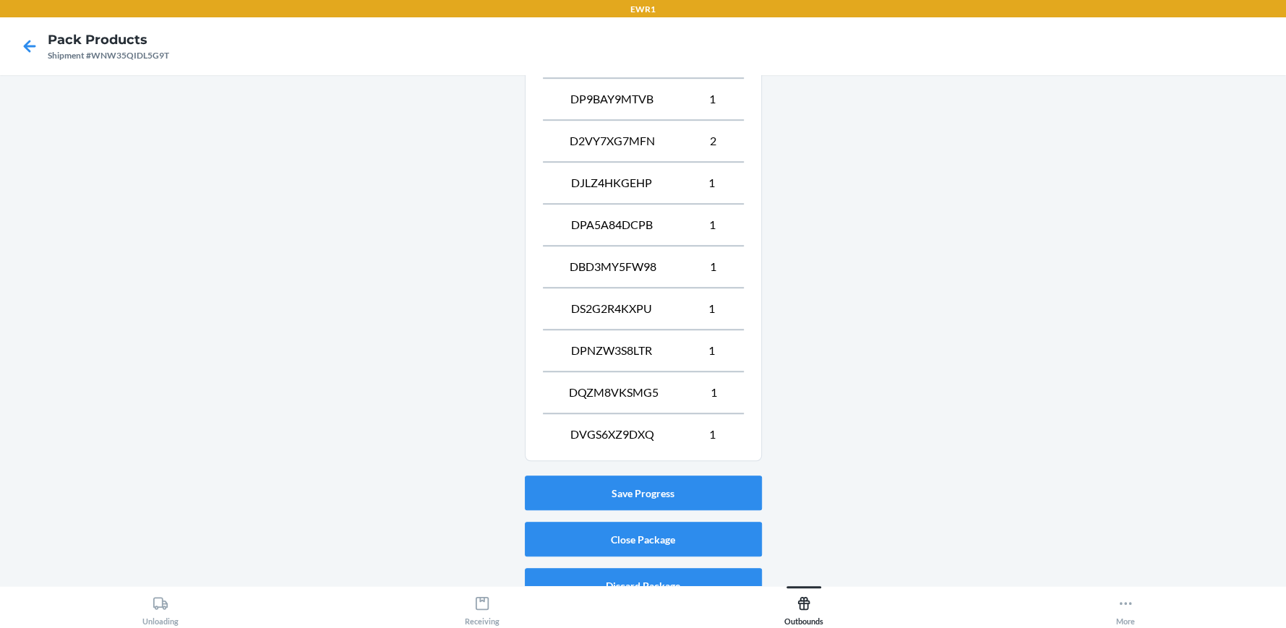
scroll to position [778, 0]
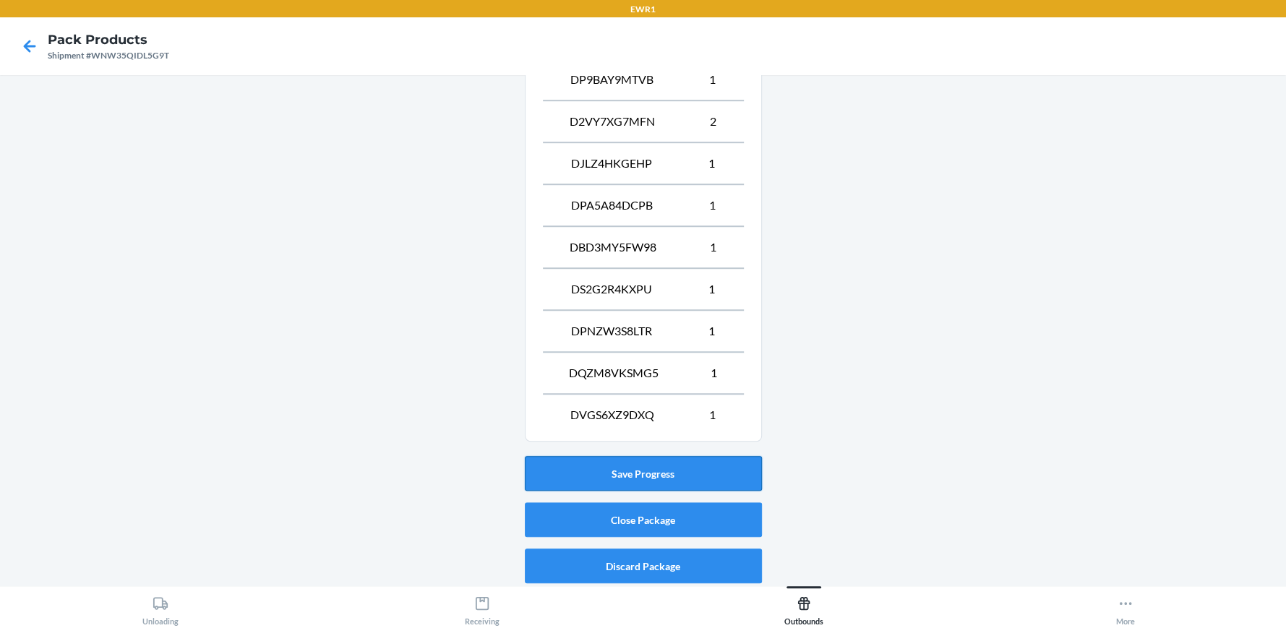
click at [614, 462] on button "Save Progress" at bounding box center [643, 473] width 237 height 35
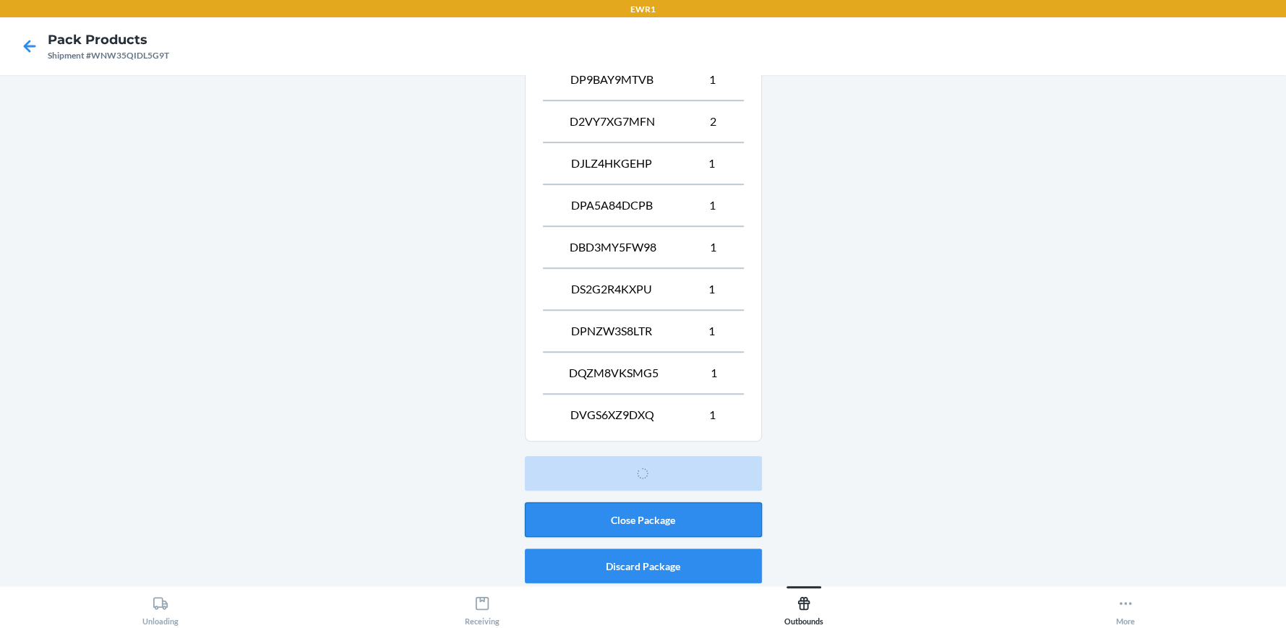
scroll to position [66, 0]
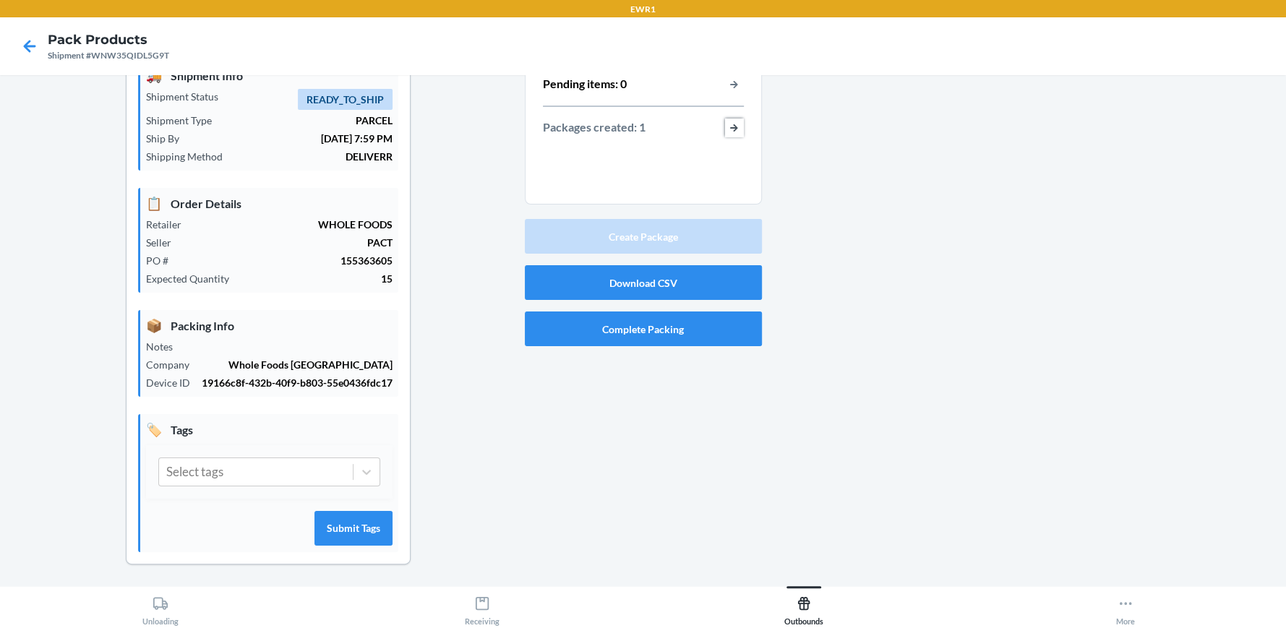
click at [725, 126] on button "button-view-packages-created" at bounding box center [734, 128] width 19 height 19
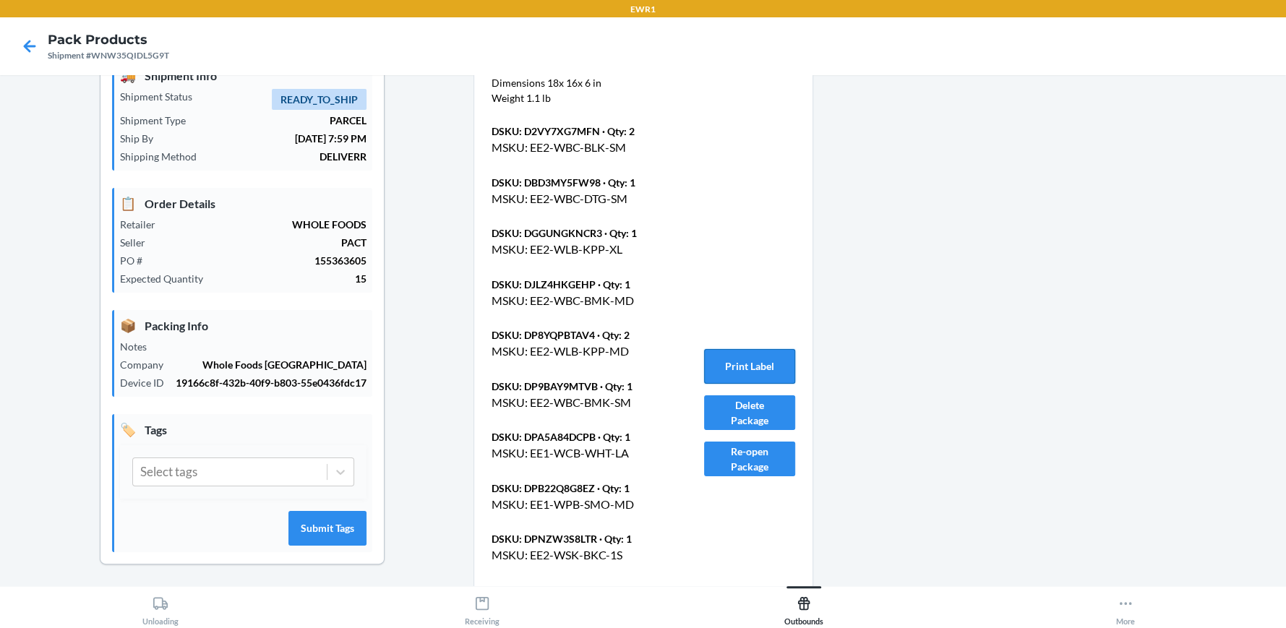
click at [745, 363] on button "Print Label" at bounding box center [749, 366] width 91 height 35
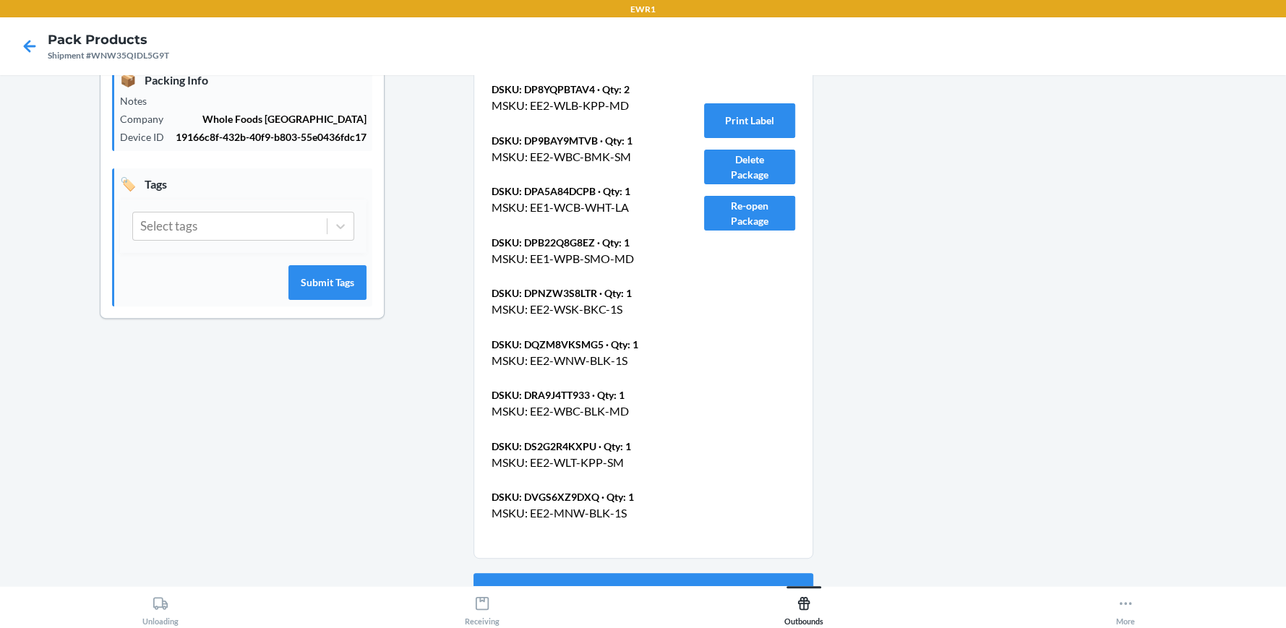
scroll to position [338, 0]
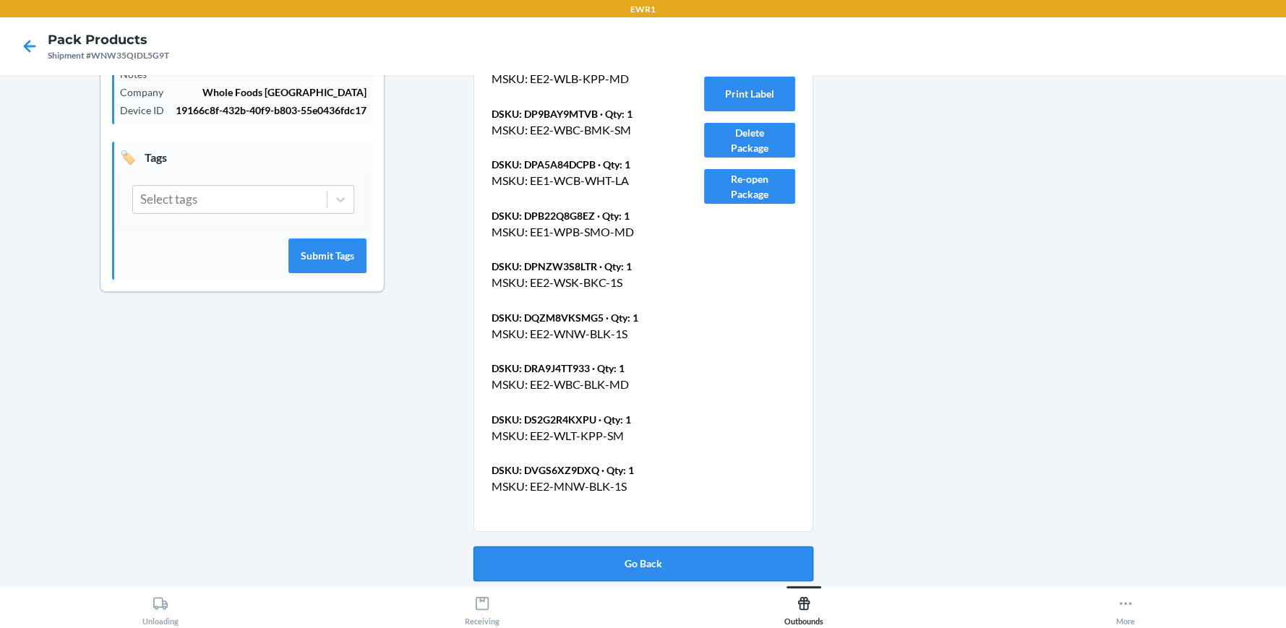
click at [692, 562] on button "Go Back" at bounding box center [643, 563] width 340 height 35
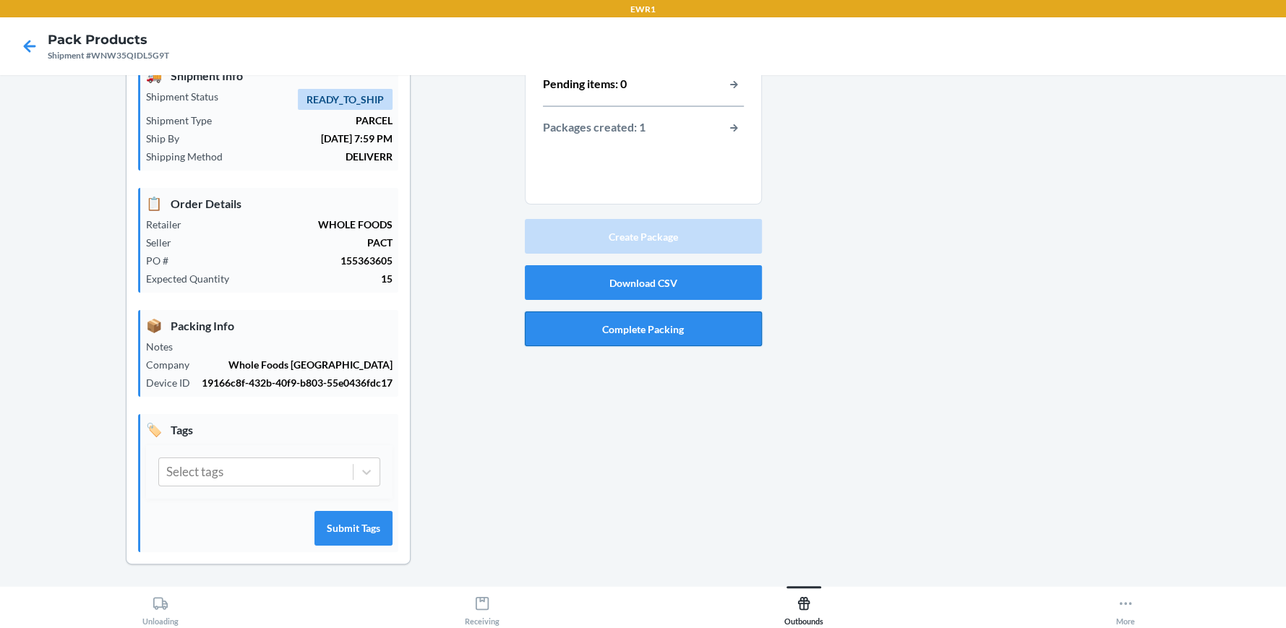
click at [631, 335] on button "Complete Packing" at bounding box center [643, 328] width 237 height 35
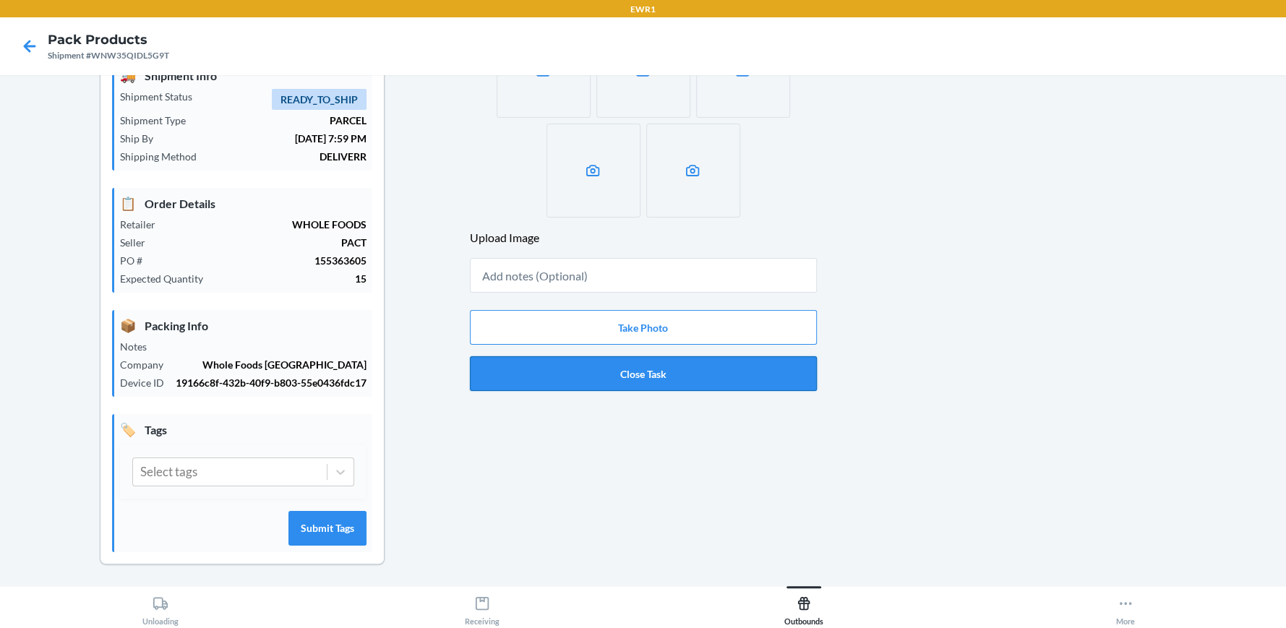
click at [626, 365] on button "Close Task" at bounding box center [643, 373] width 347 height 35
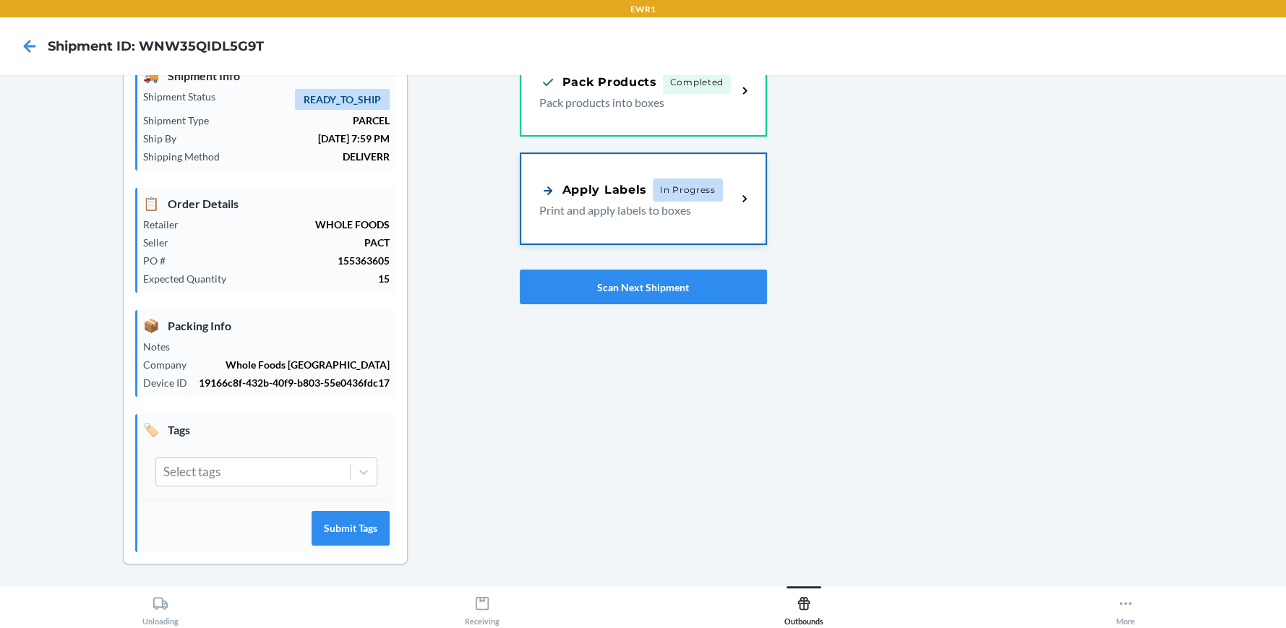
click at [641, 208] on p "Print and apply labels to boxes" at bounding box center [632, 210] width 186 height 17
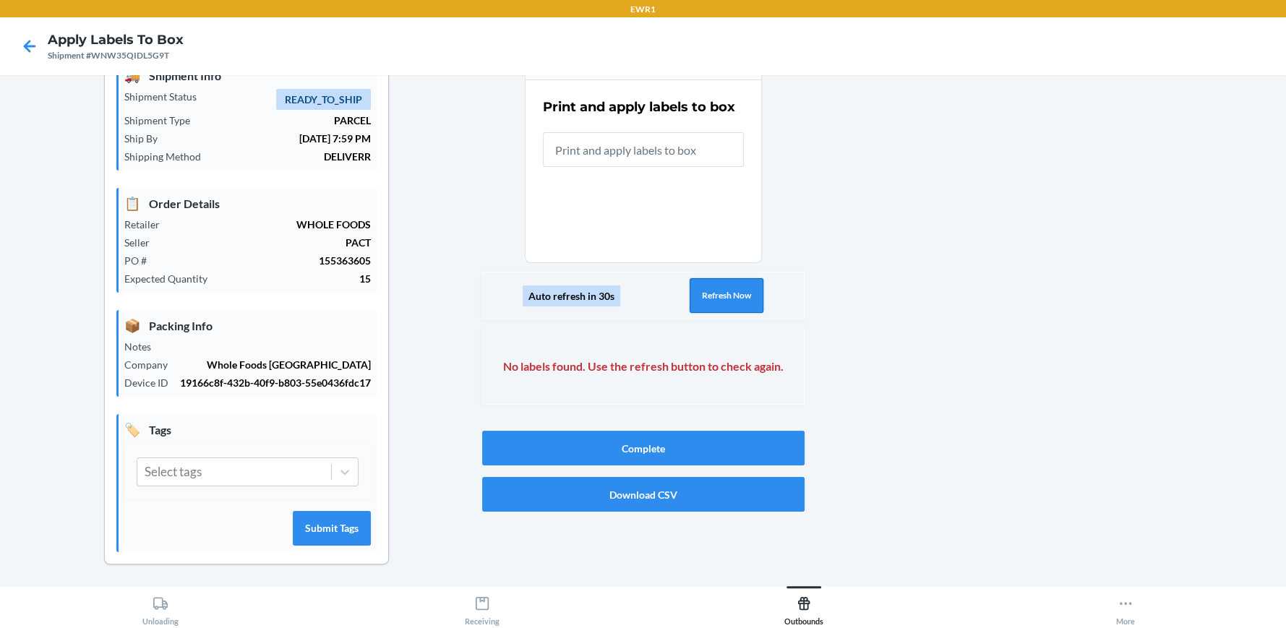
click at [699, 278] on div "Auto refresh in 30s Refresh Now" at bounding box center [643, 296] width 322 height 48
click at [707, 291] on button "Refresh Now" at bounding box center [726, 295] width 74 height 35
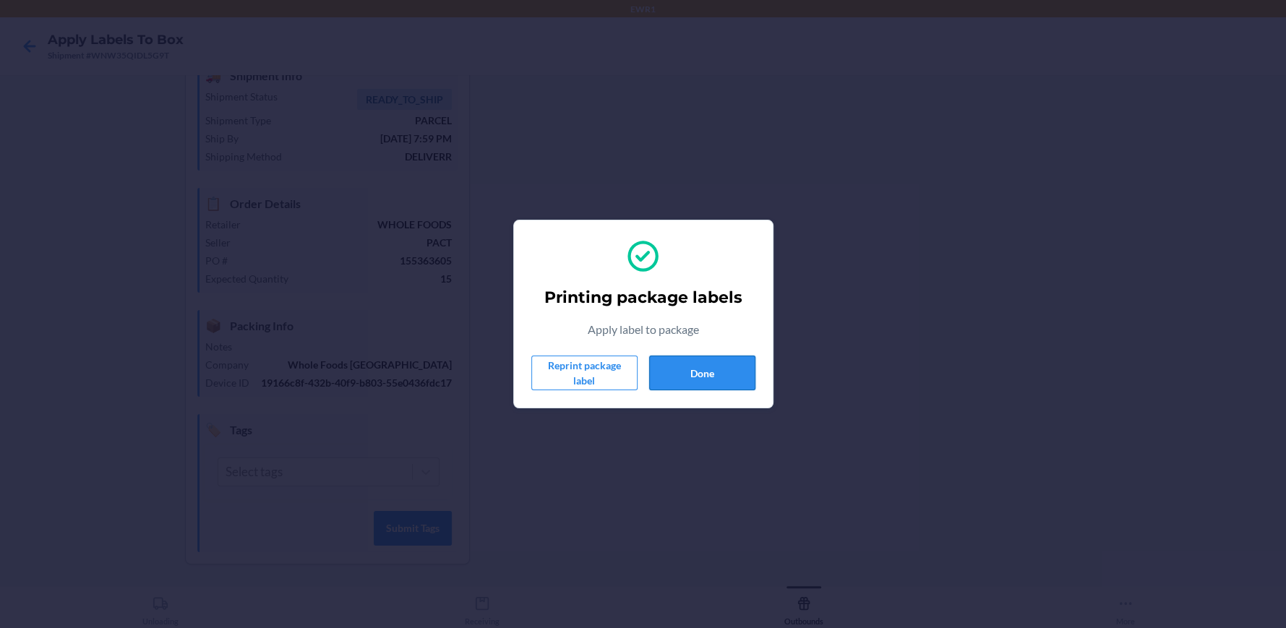
click at [704, 377] on button "Done" at bounding box center [702, 373] width 106 height 35
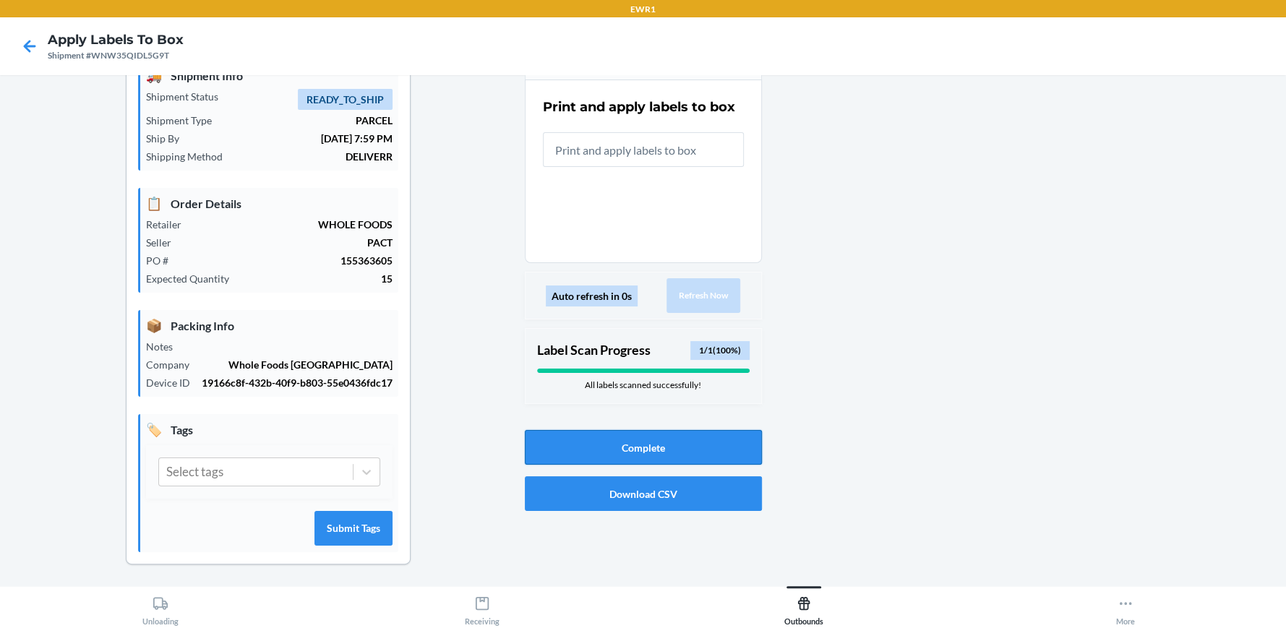
click at [669, 434] on button "Complete" at bounding box center [643, 447] width 237 height 35
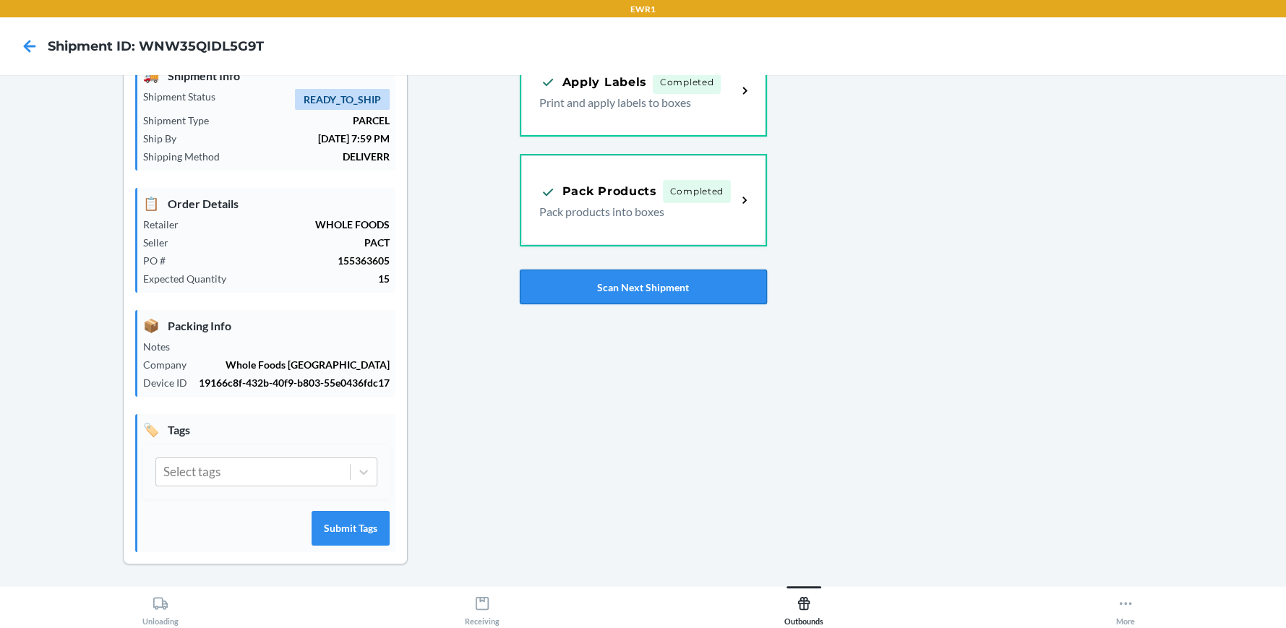
click at [618, 286] on button "Scan Next Shipment" at bounding box center [643, 287] width 247 height 35
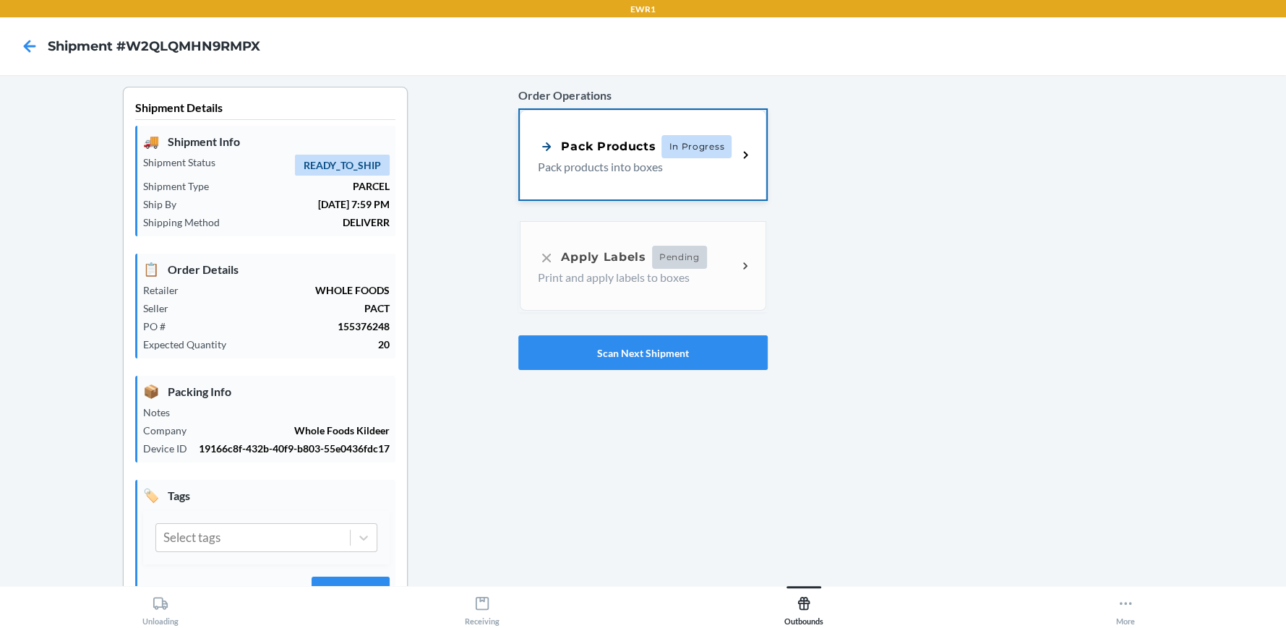
click at [622, 131] on div "Pack Products In Progress Pack products into boxes" at bounding box center [643, 155] width 246 height 90
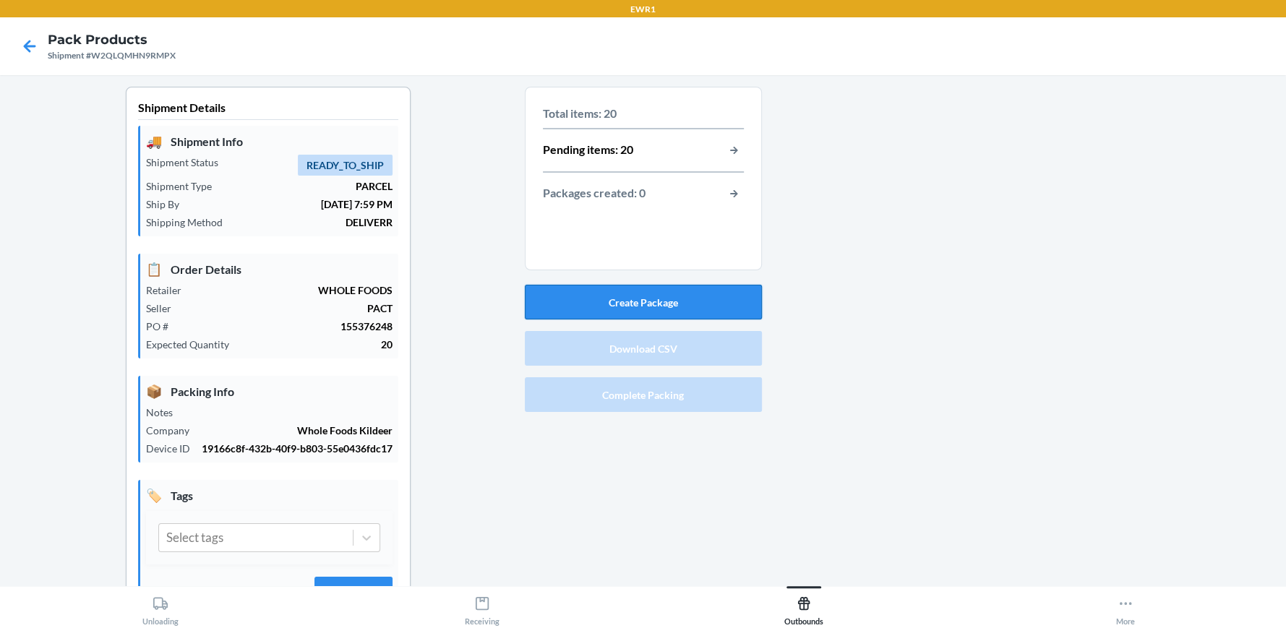
click at [640, 296] on button "Create Package" at bounding box center [643, 302] width 237 height 35
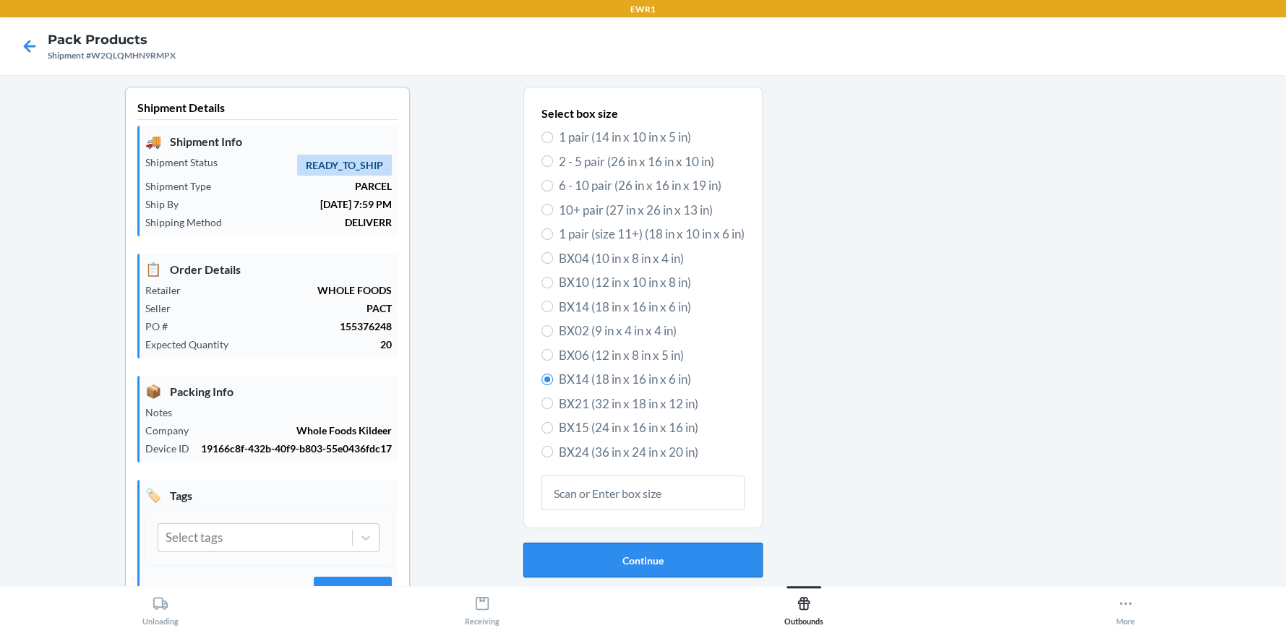
drag, startPoint x: 612, startPoint y: 560, endPoint x: 701, endPoint y: 621, distance: 107.6
click at [613, 560] on button "Continue" at bounding box center [642, 560] width 239 height 35
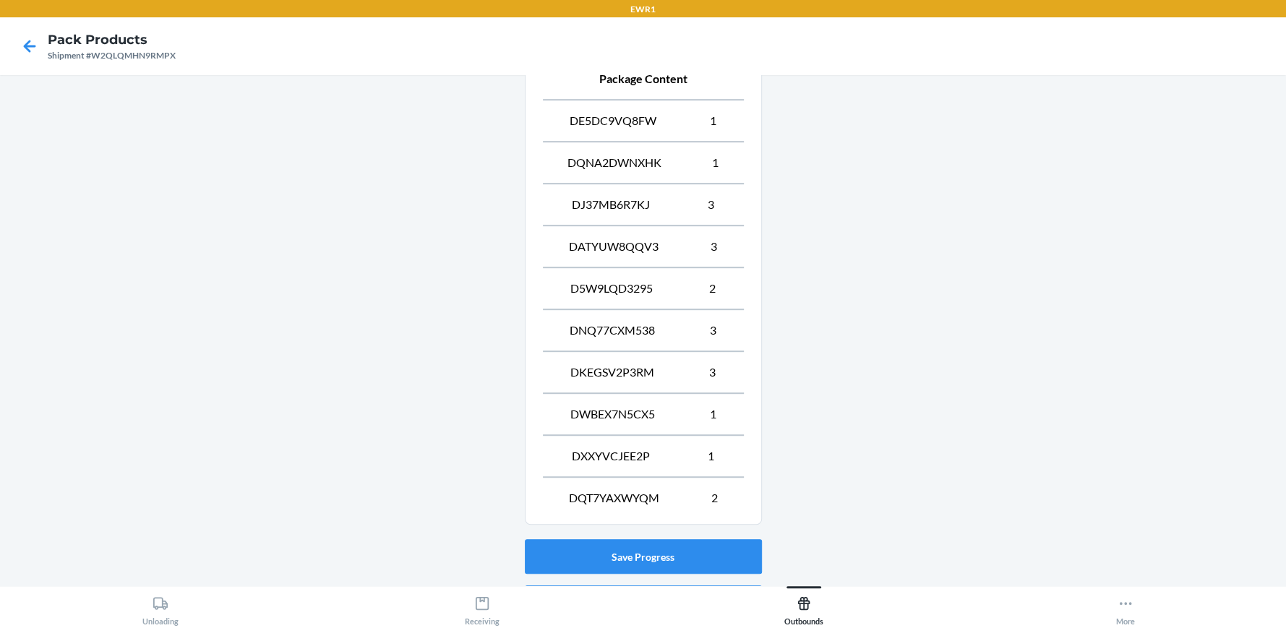
scroll to position [653, 0]
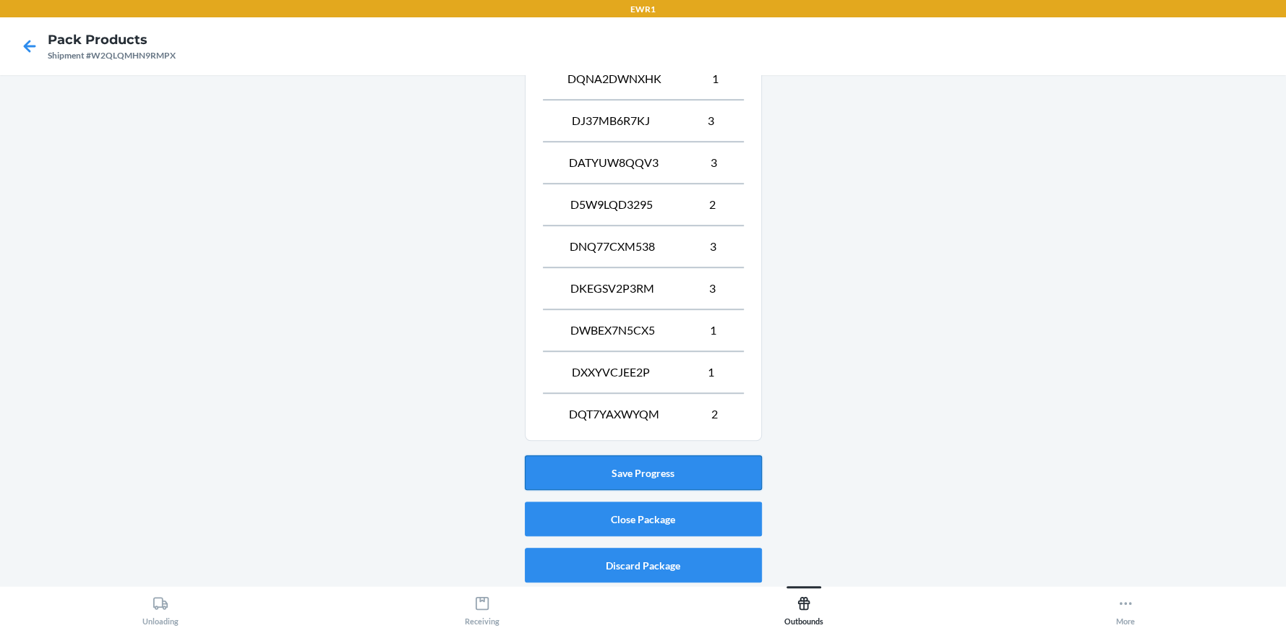
click at [645, 470] on button "Save Progress" at bounding box center [643, 472] width 237 height 35
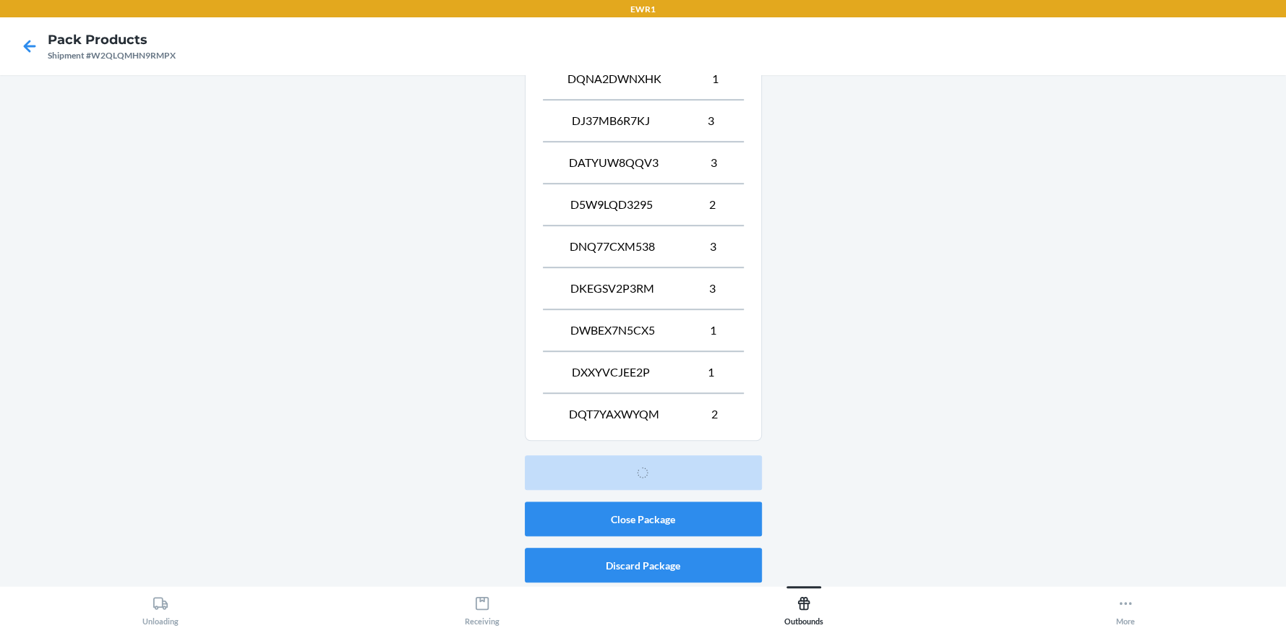
scroll to position [66, 0]
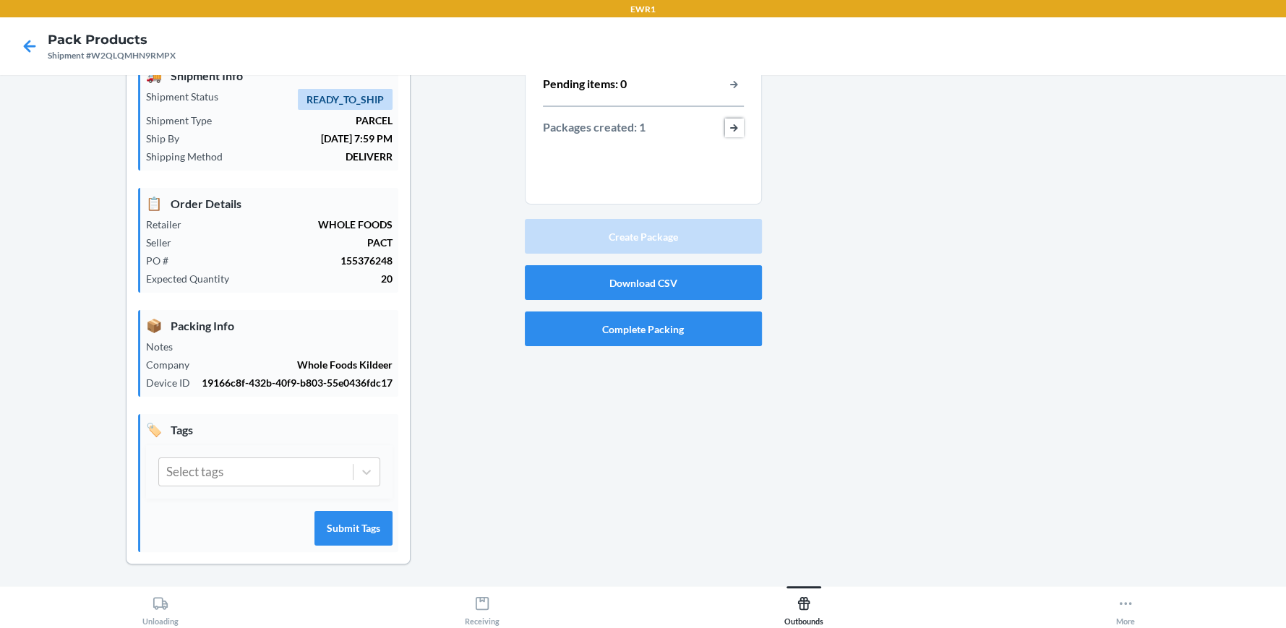
click at [725, 127] on button "button-view-packages-created" at bounding box center [734, 128] width 19 height 19
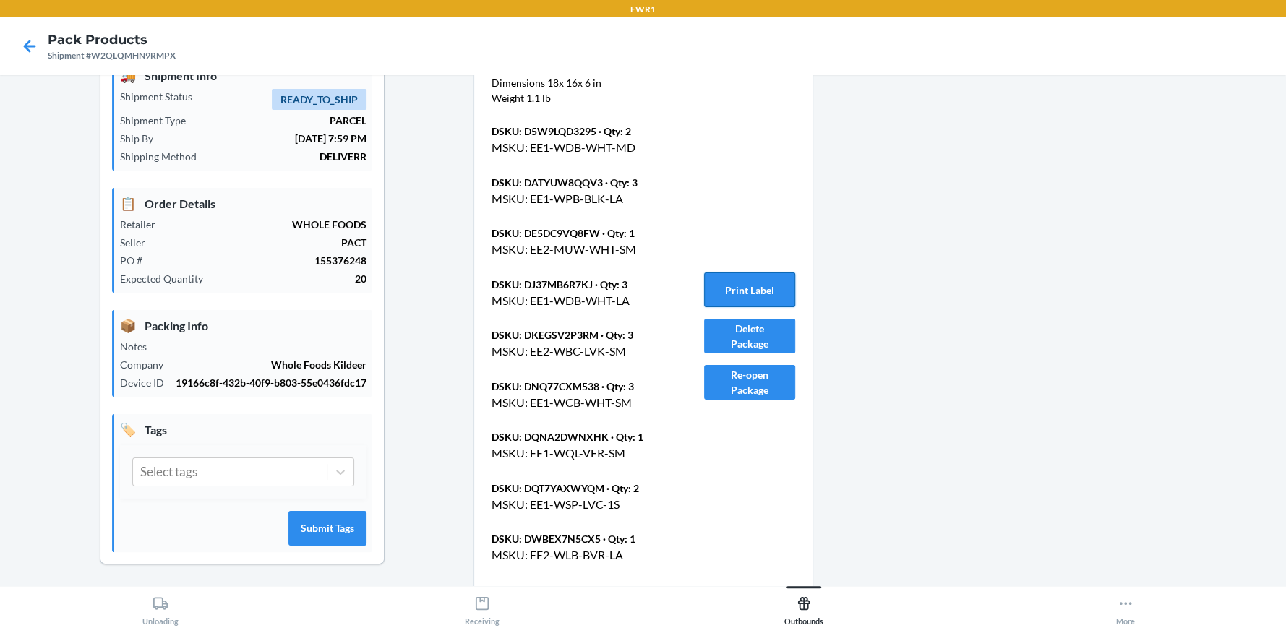
click at [741, 292] on button "Print Label" at bounding box center [749, 289] width 91 height 35
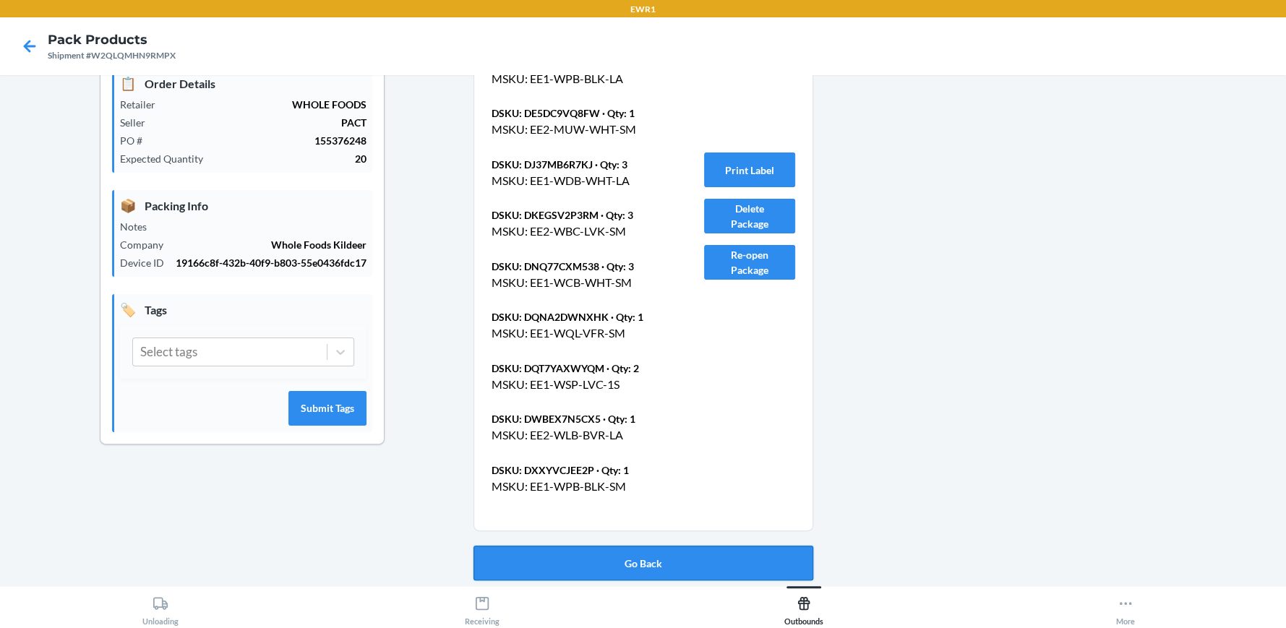
click at [584, 569] on button "Go Back" at bounding box center [643, 563] width 340 height 35
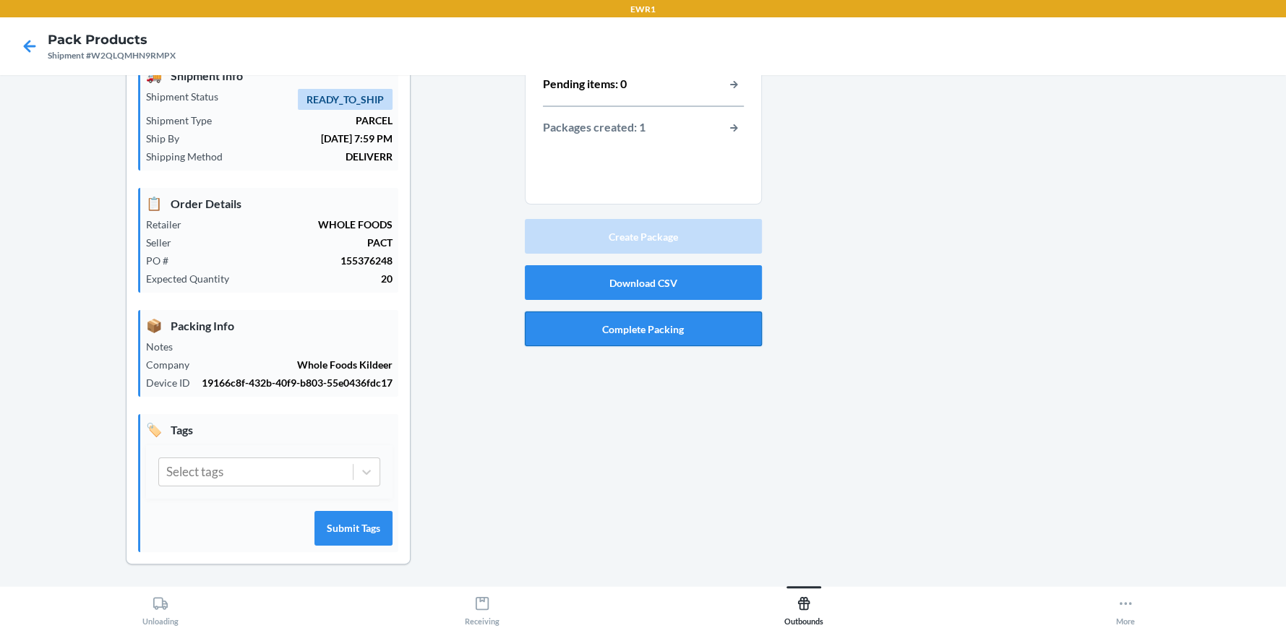
click at [629, 327] on button "Complete Packing" at bounding box center [643, 328] width 237 height 35
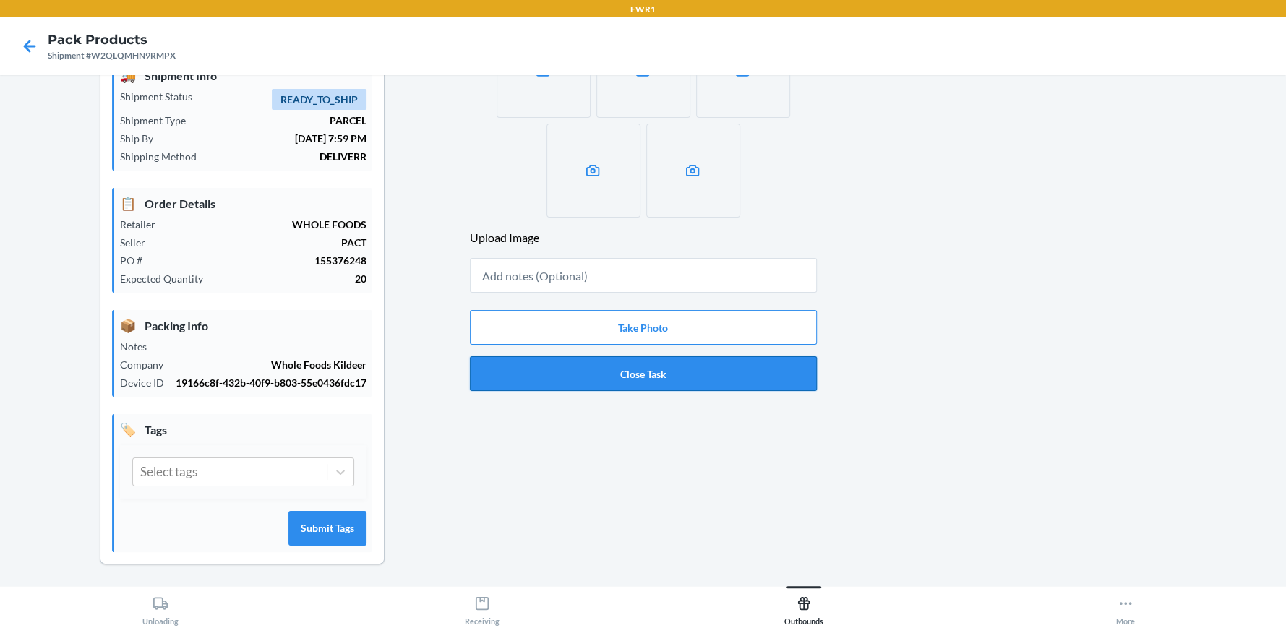
click at [640, 384] on button "Close Task" at bounding box center [643, 373] width 347 height 35
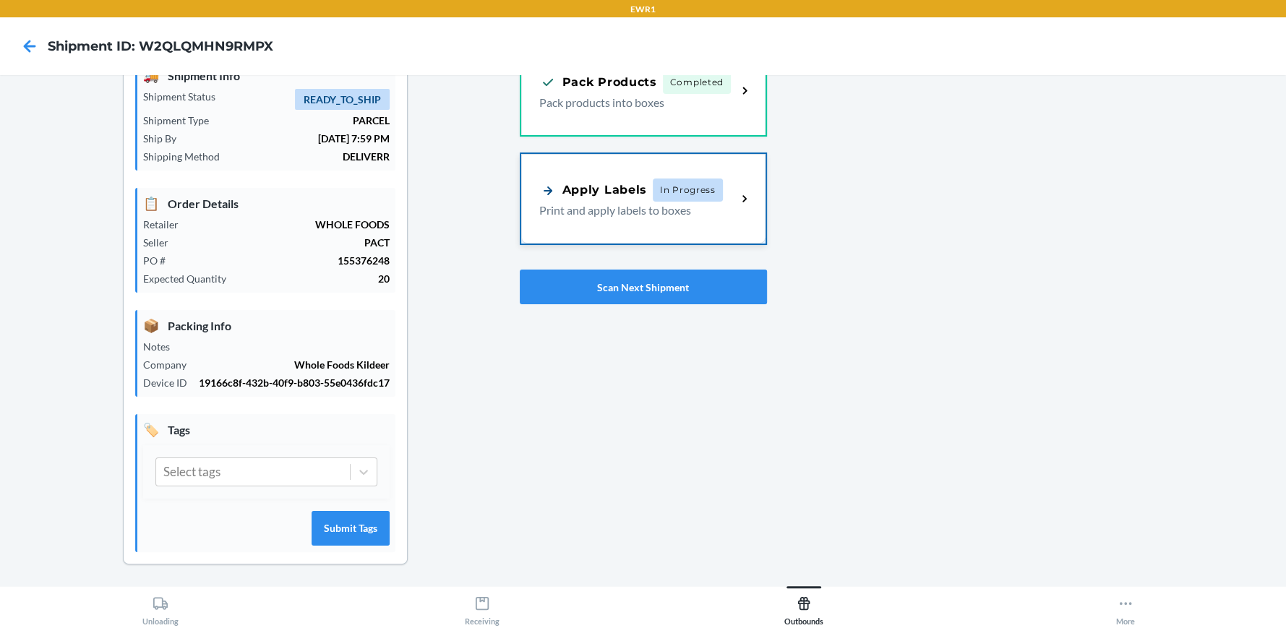
click at [637, 226] on div "Apply Labels In Progress Print and apply labels to boxes" at bounding box center [643, 199] width 244 height 90
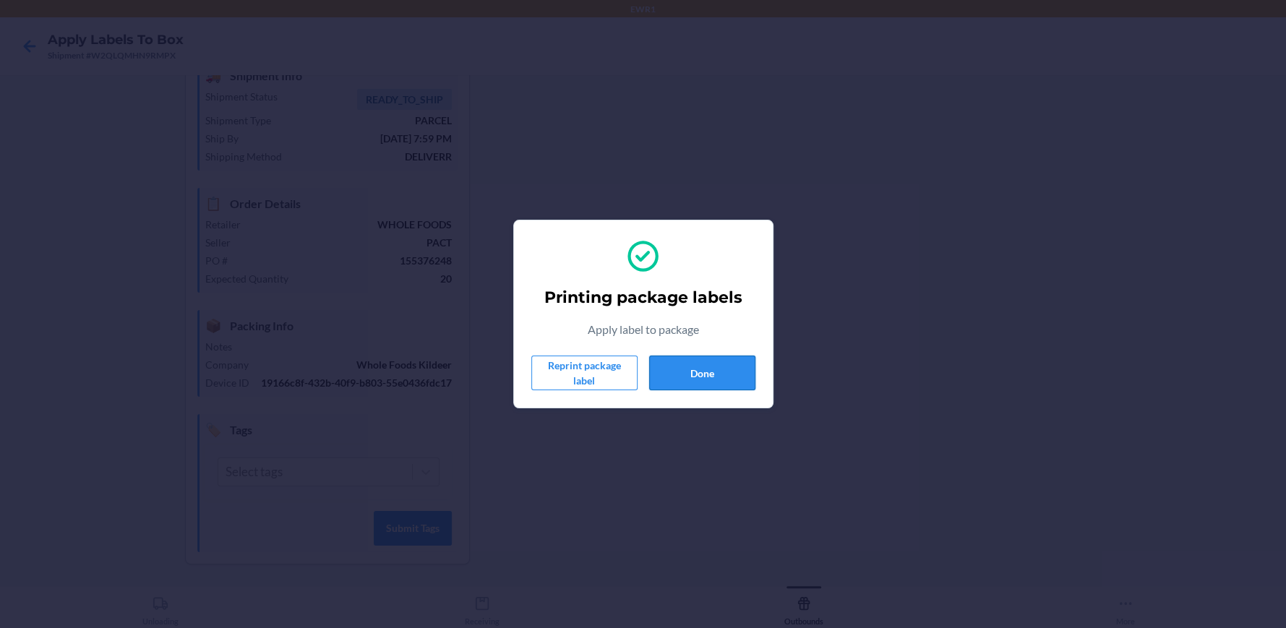
click at [687, 371] on button "Done" at bounding box center [702, 373] width 106 height 35
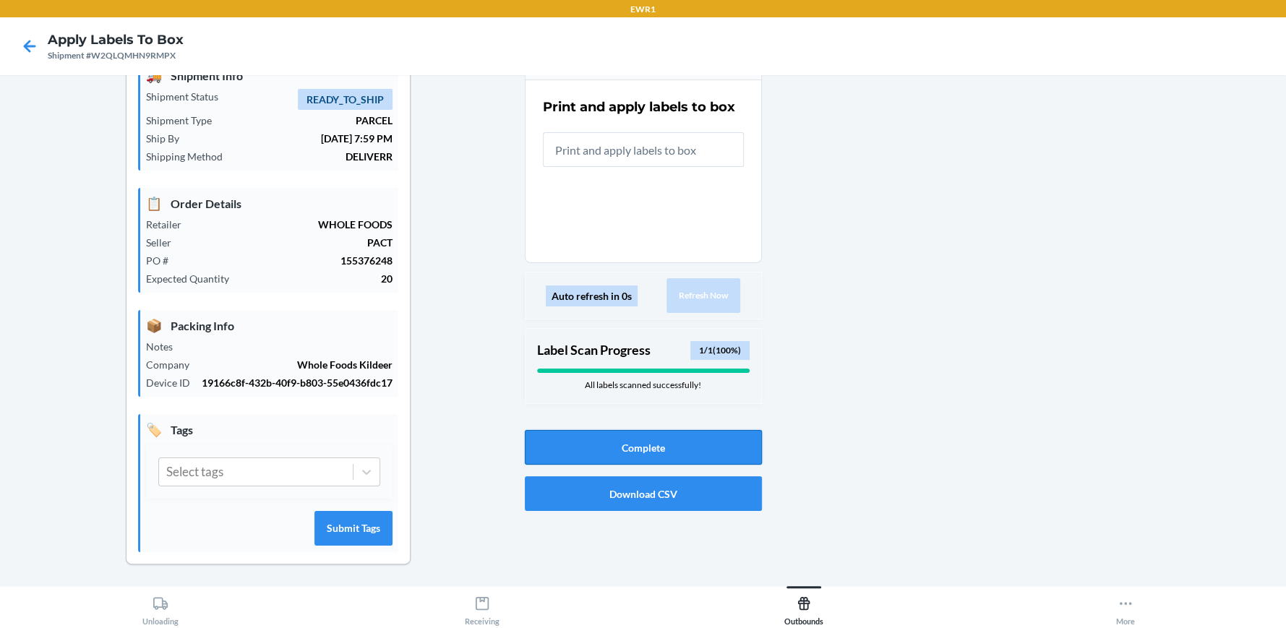
click at [640, 442] on button "Complete" at bounding box center [643, 447] width 237 height 35
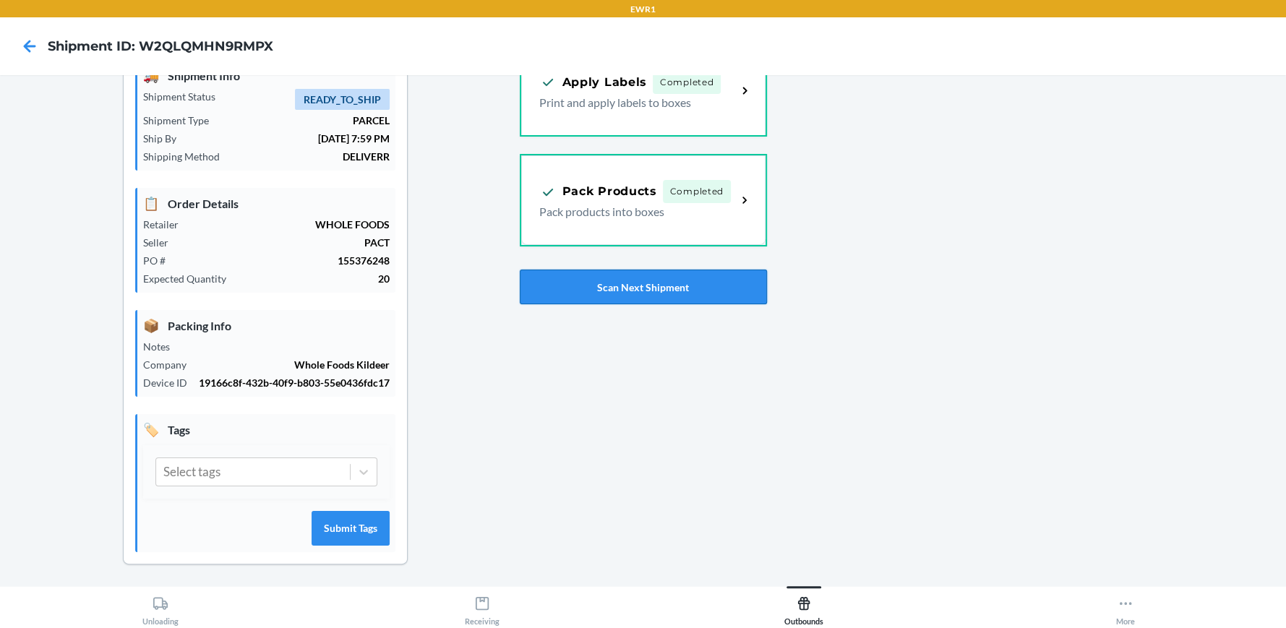
click at [634, 281] on button "Scan Next Shipment" at bounding box center [643, 287] width 247 height 35
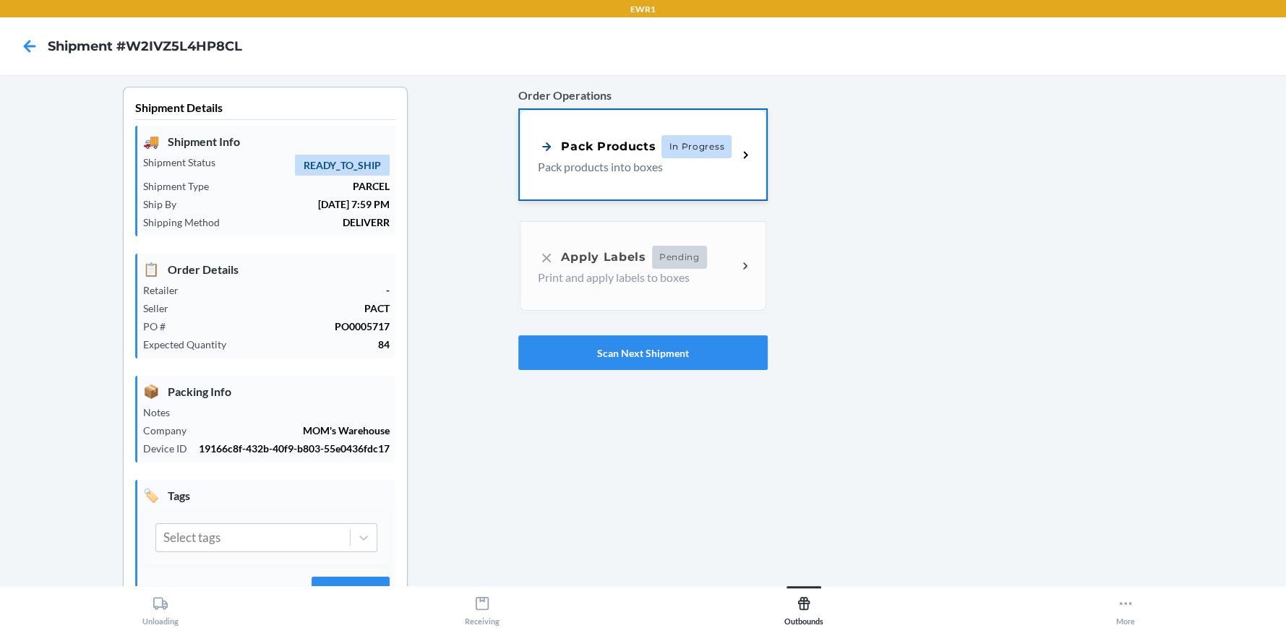
click at [617, 158] on p "Pack products into boxes" at bounding box center [632, 166] width 188 height 17
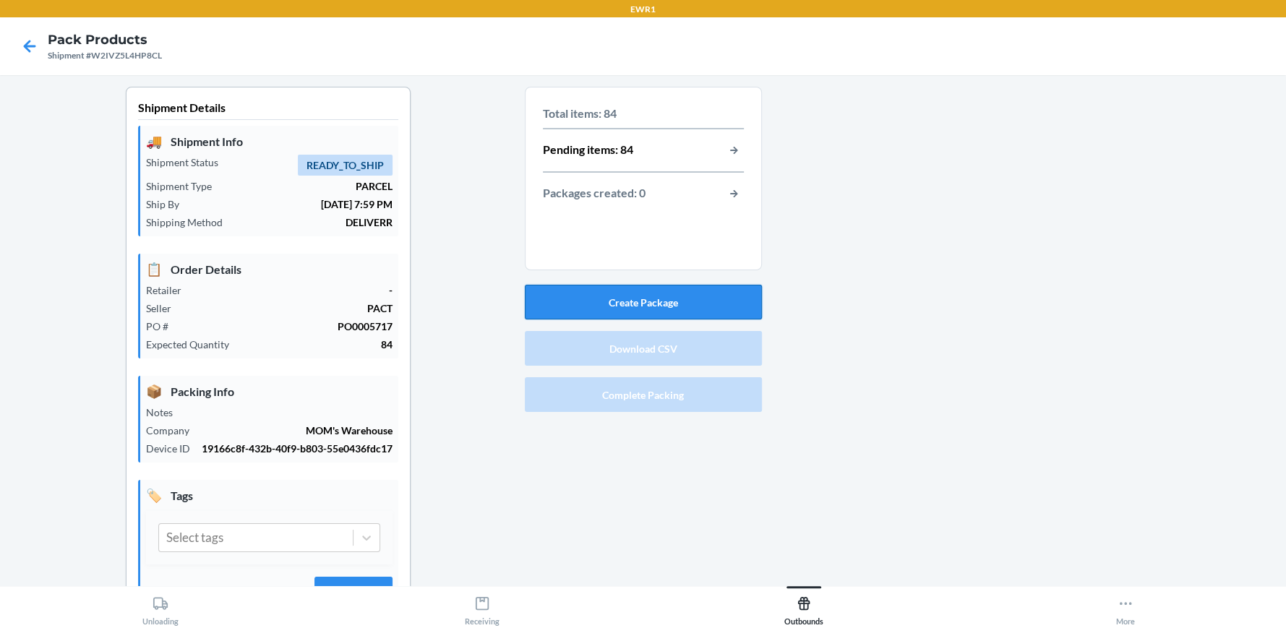
click at [640, 292] on button "Create Package" at bounding box center [643, 302] width 237 height 35
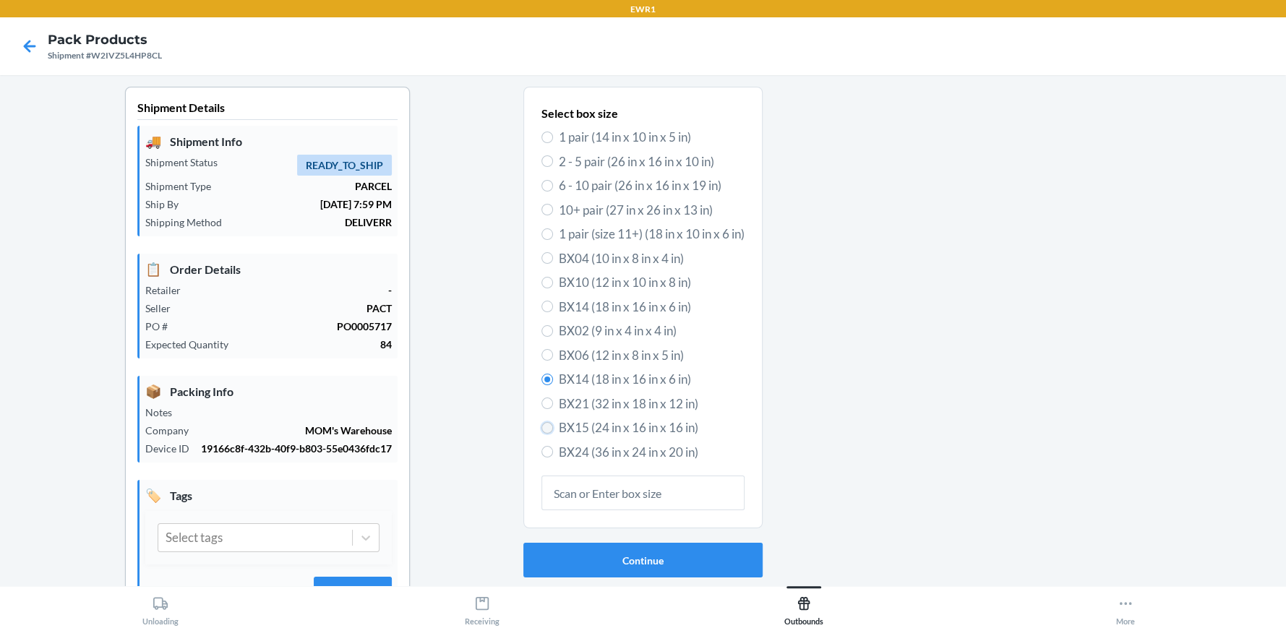
click at [541, 425] on input "BX15 (24 in x 16 in x 16 in)" at bounding box center [547, 428] width 12 height 12
radio input "true"
radio input "false"
click at [644, 569] on button "Continue" at bounding box center [642, 560] width 239 height 35
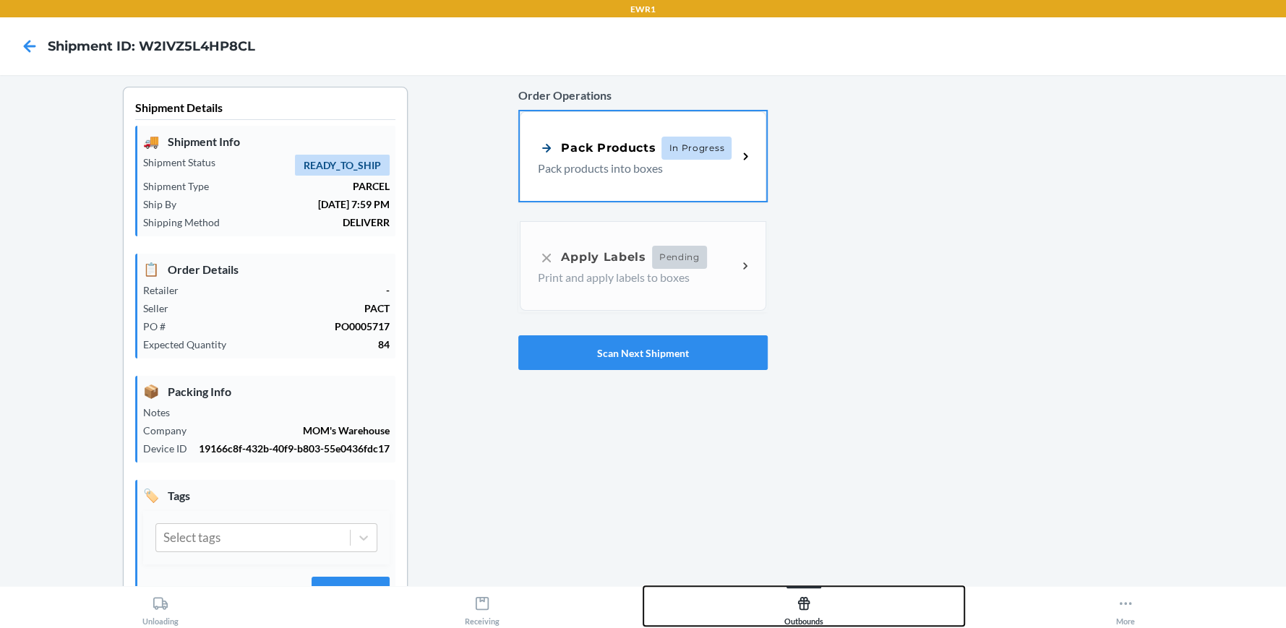
click at [643, 586] on button "Outbounds" at bounding box center [804, 606] width 322 height 40
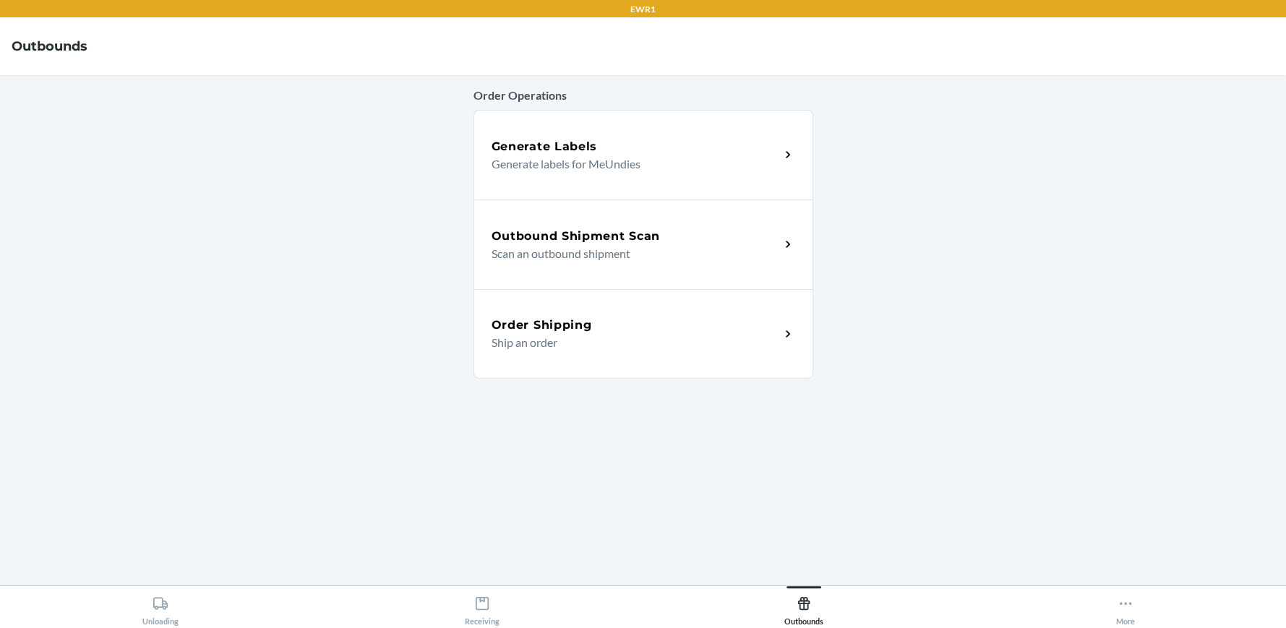
click at [620, 259] on p "Scan an outbound shipment" at bounding box center [629, 253] width 277 height 17
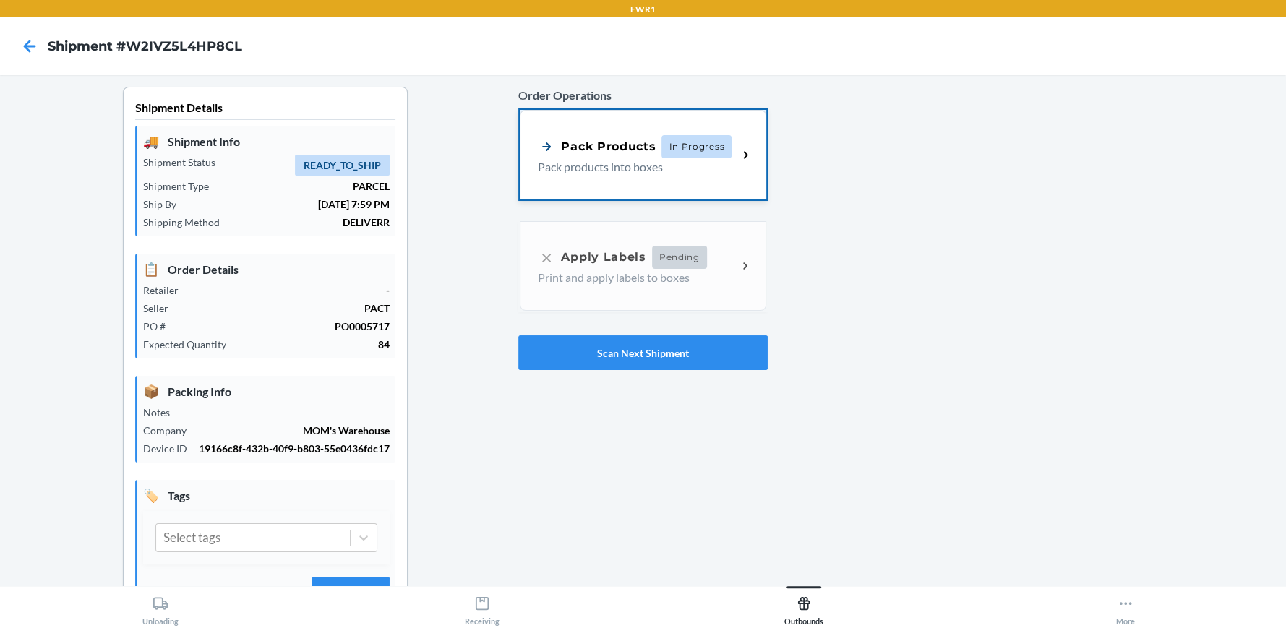
click at [669, 162] on p "Pack products into boxes" at bounding box center [632, 166] width 188 height 17
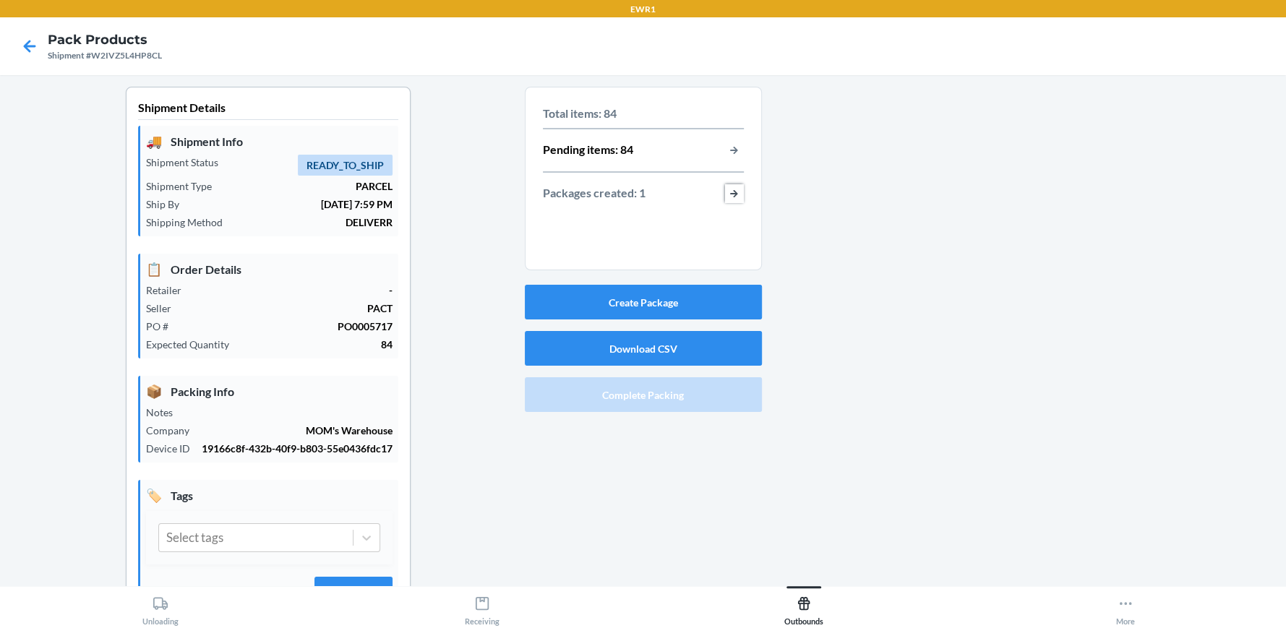
click at [725, 189] on button "button-view-packages-created" at bounding box center [734, 193] width 19 height 19
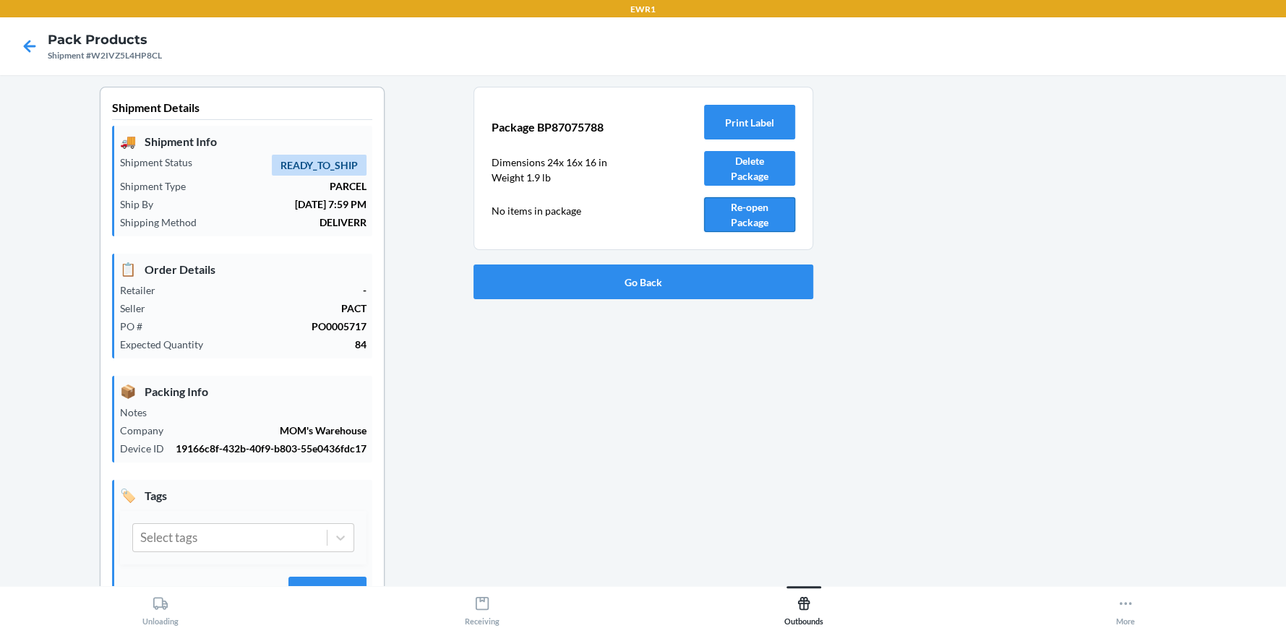
click at [747, 210] on button "Re-open Package" at bounding box center [749, 214] width 91 height 35
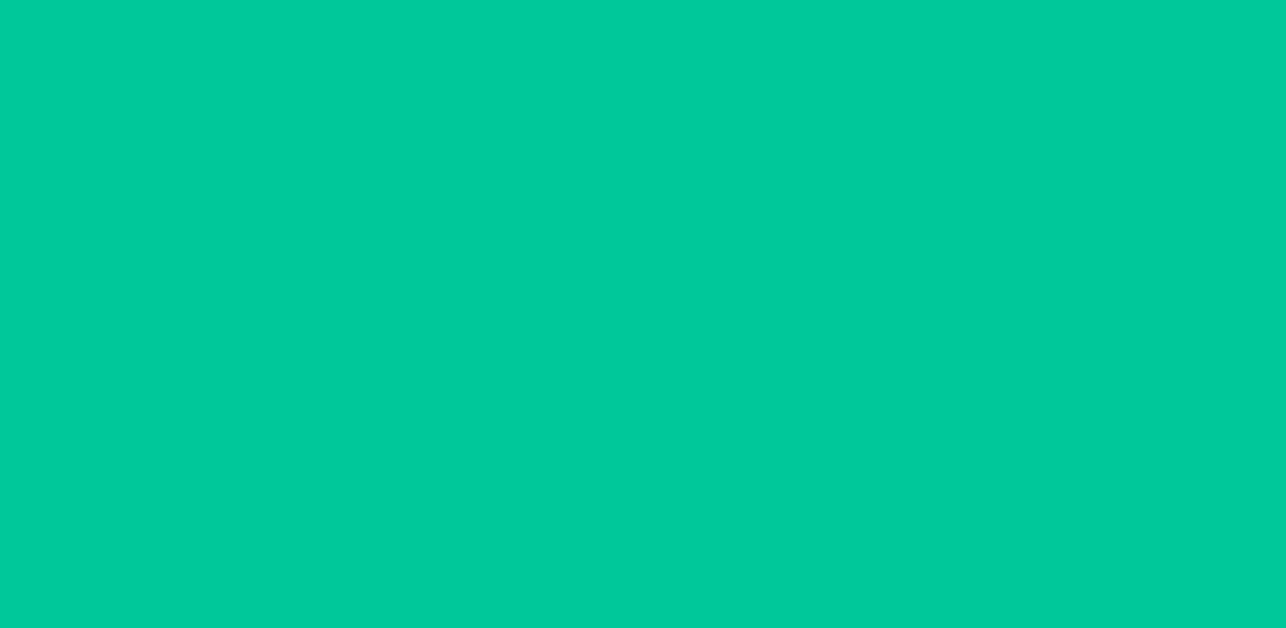
type input "K"
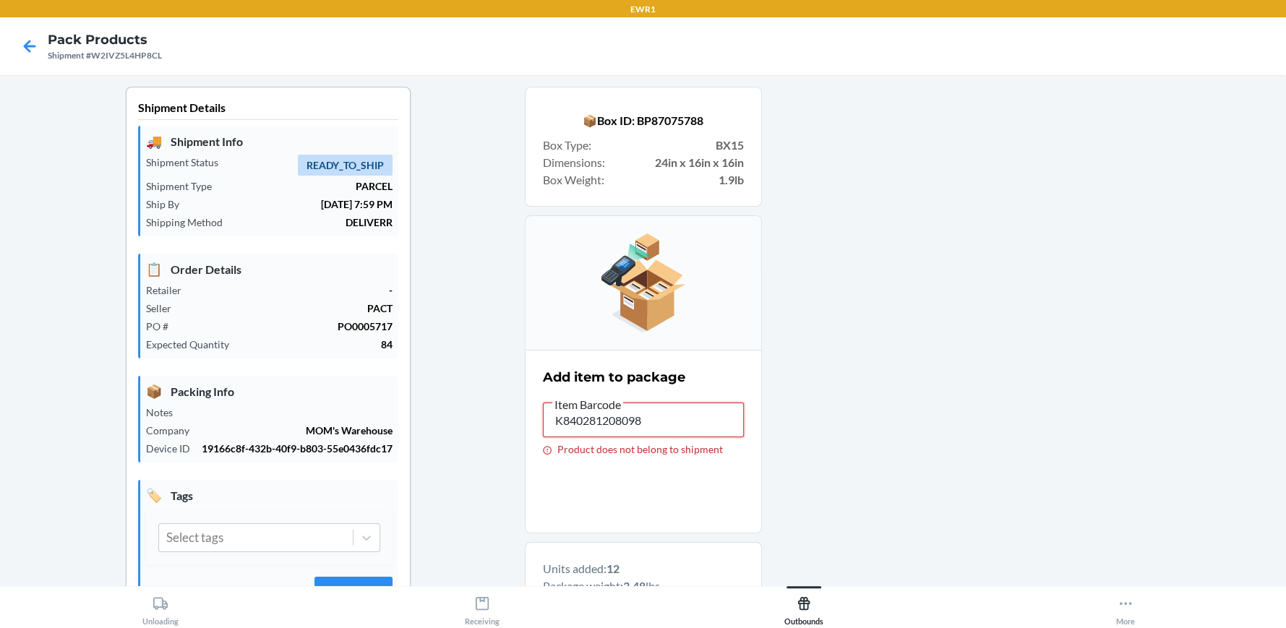
drag, startPoint x: 651, startPoint y: 417, endPoint x: 452, endPoint y: 454, distance: 202.1
click at [452, 454] on div "Shipment Details 🚚 Shipment Info Shipment Status READY_TO_SHIP Shipment Type PA…" at bounding box center [643, 497] width 1263 height 820
